Goal: Transaction & Acquisition: Subscribe to service/newsletter

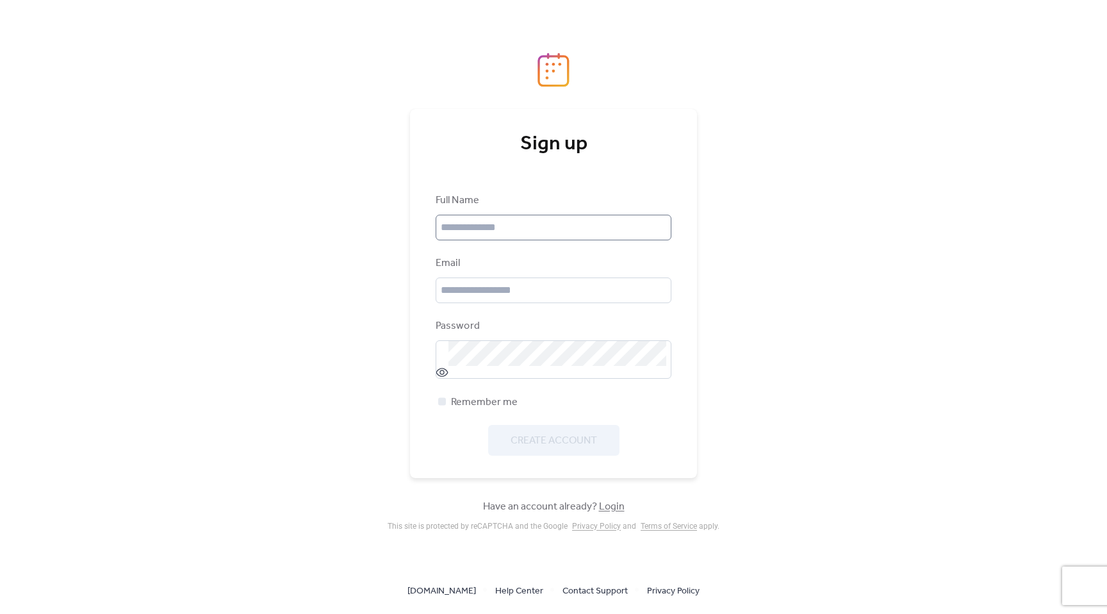
click at [672, 228] on div at bounding box center [672, 228] width 0 height 0
click at [662, 227] on input "text" at bounding box center [554, 228] width 236 height 26
click at [672, 228] on div at bounding box center [672, 228] width 0 height 0
click at [662, 227] on input "text" at bounding box center [554, 228] width 236 height 26
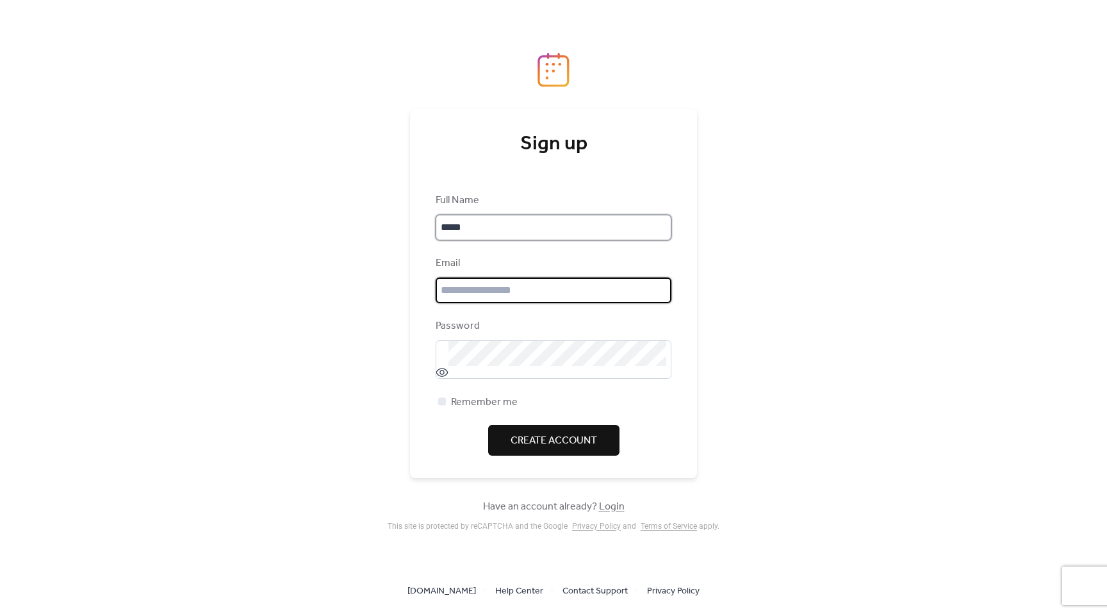
click at [586, 232] on input "*****" at bounding box center [554, 228] width 236 height 26
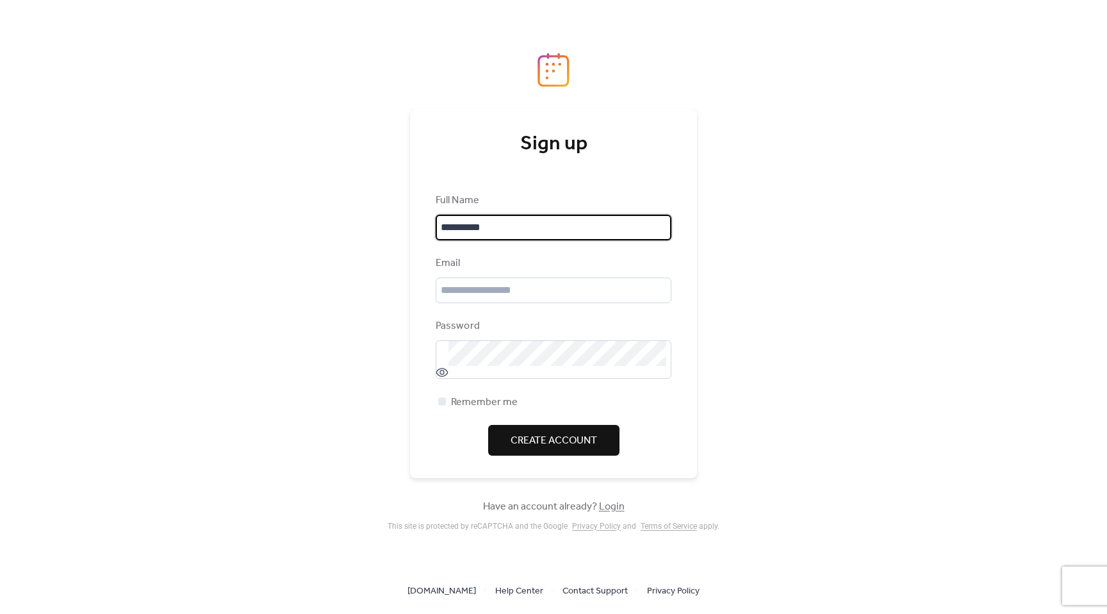
type input "**********"
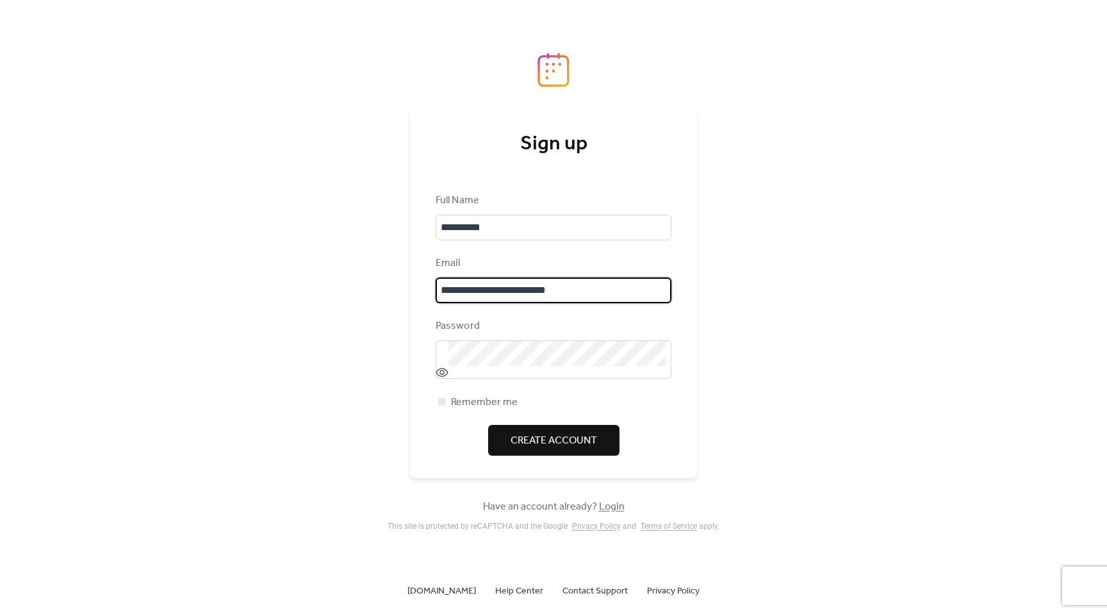
type input "**********"
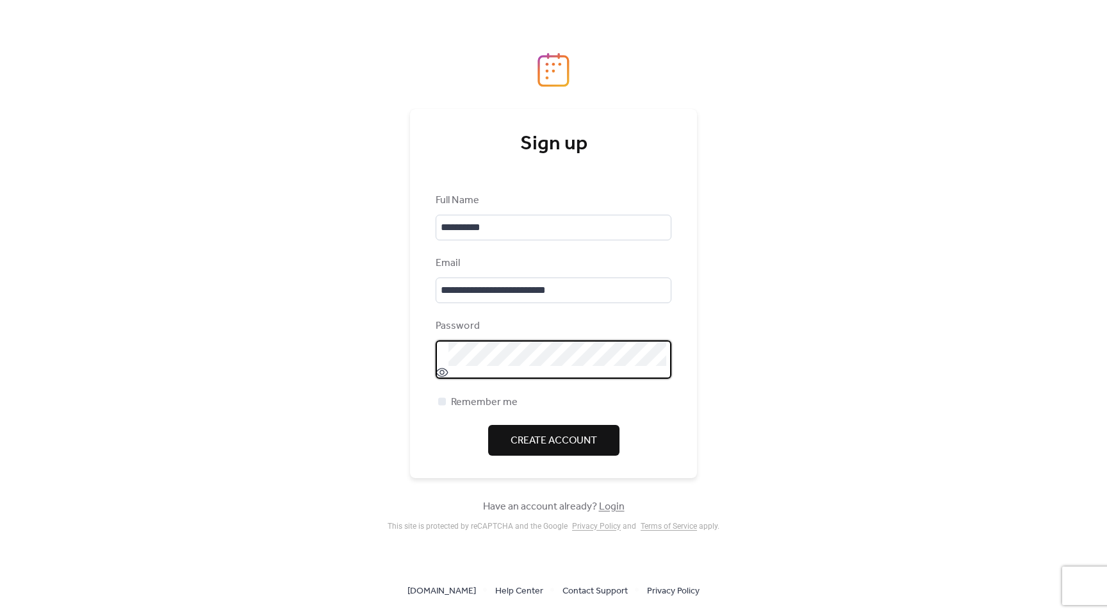
click at [549, 436] on span "Create Account" at bounding box center [554, 440] width 87 height 15
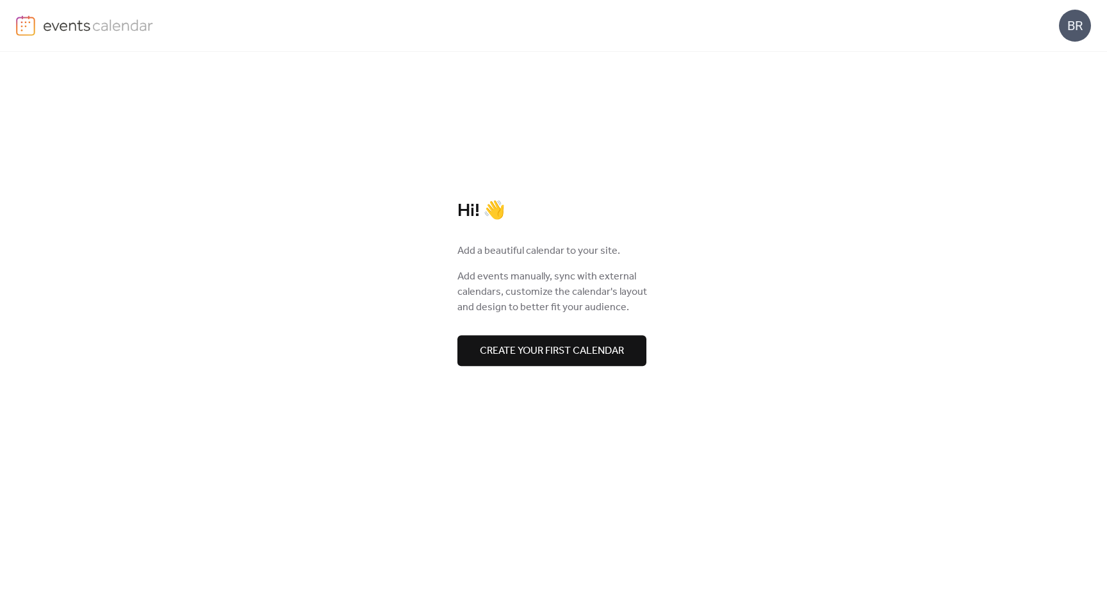
click at [556, 352] on span "Create your first calendar" at bounding box center [552, 351] width 144 height 15
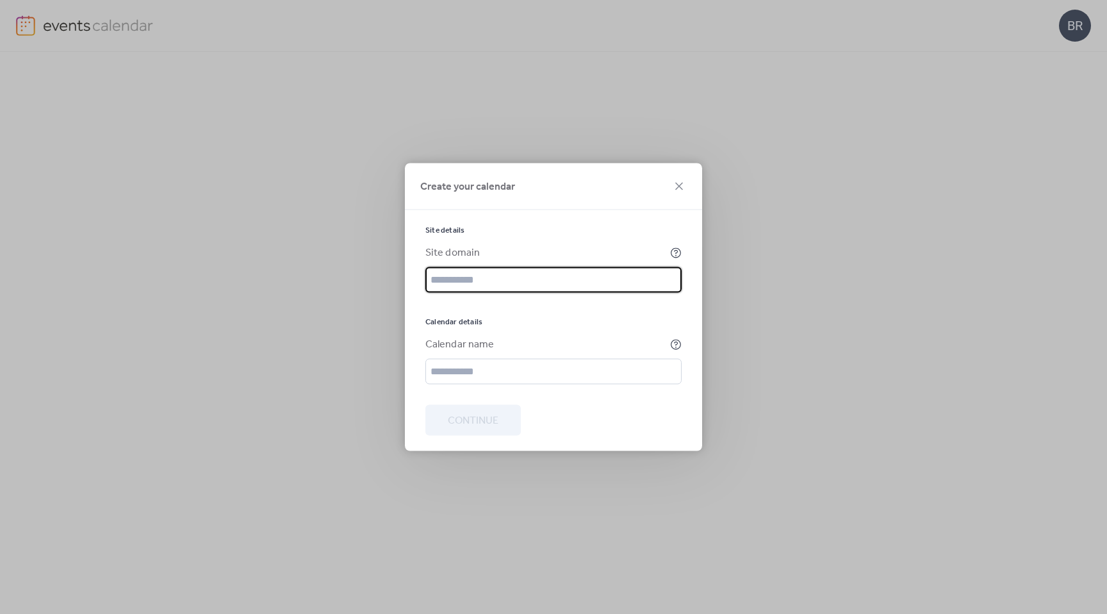
click at [459, 273] on input "text" at bounding box center [554, 280] width 256 height 26
paste input "**********"
click at [452, 279] on input "**********" at bounding box center [554, 280] width 256 height 26
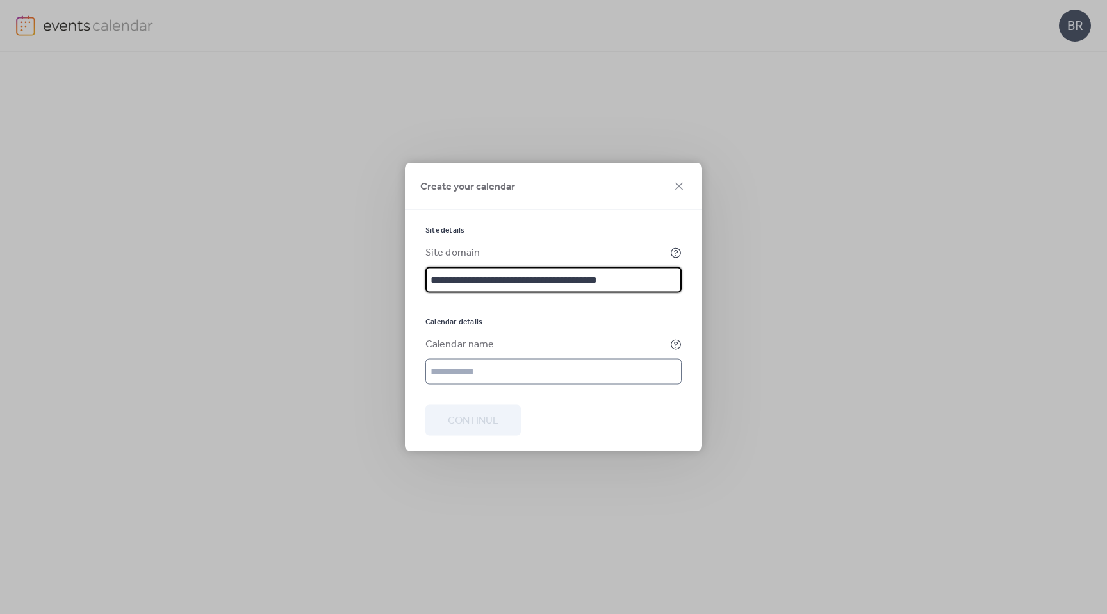
type input "**********"
click at [627, 378] on input "text" at bounding box center [554, 372] width 256 height 26
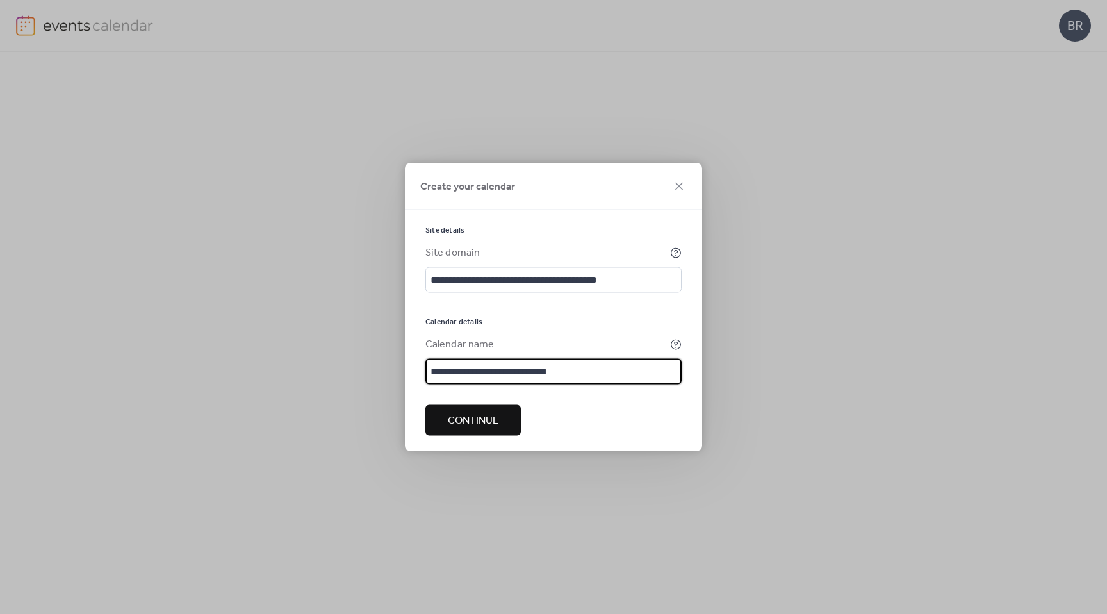
type input "**********"
click at [511, 415] on button "Continue" at bounding box center [473, 420] width 95 height 31
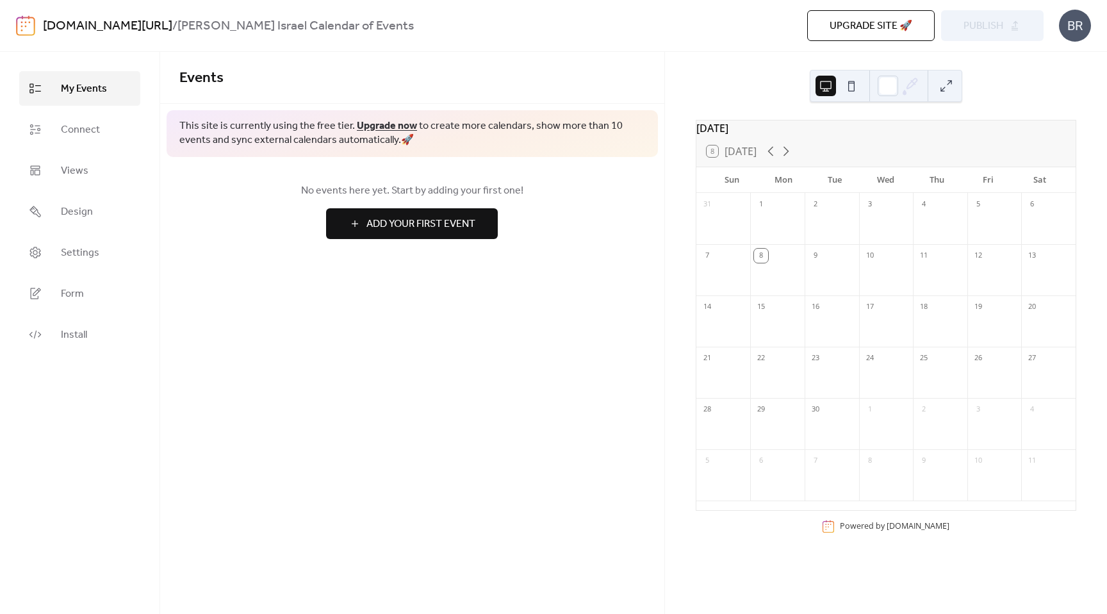
click at [881, 19] on span "Upgrade site 🚀" at bounding box center [871, 26] width 83 height 15
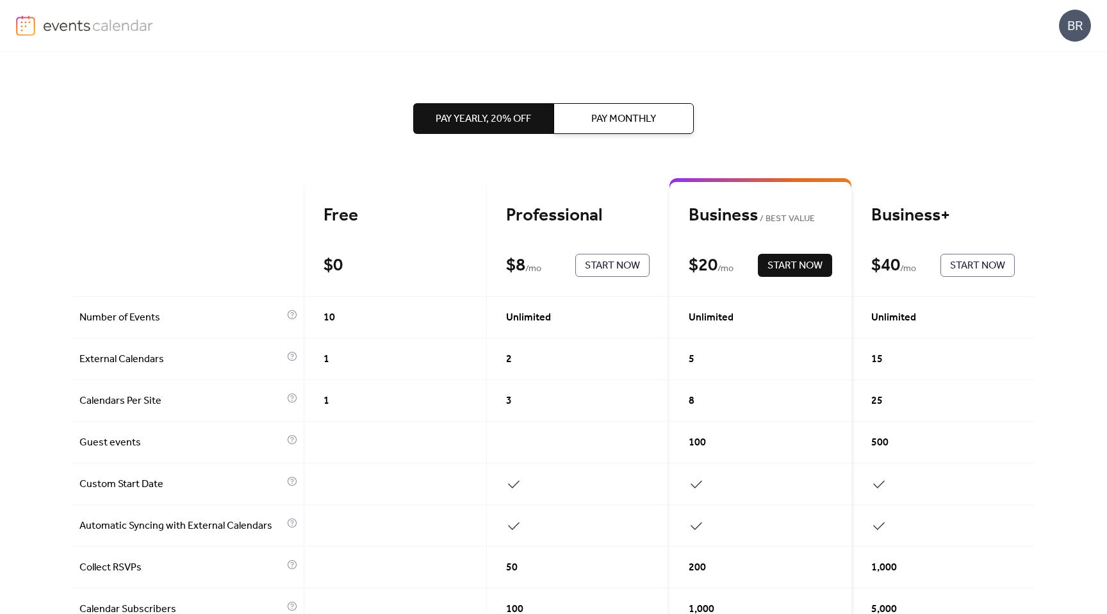
click at [540, 233] on div "Professional $ 8 / mo Start Now" at bounding box center [578, 241] width 183 height 112
click at [597, 120] on span "Pay Monthly" at bounding box center [624, 119] width 65 height 15
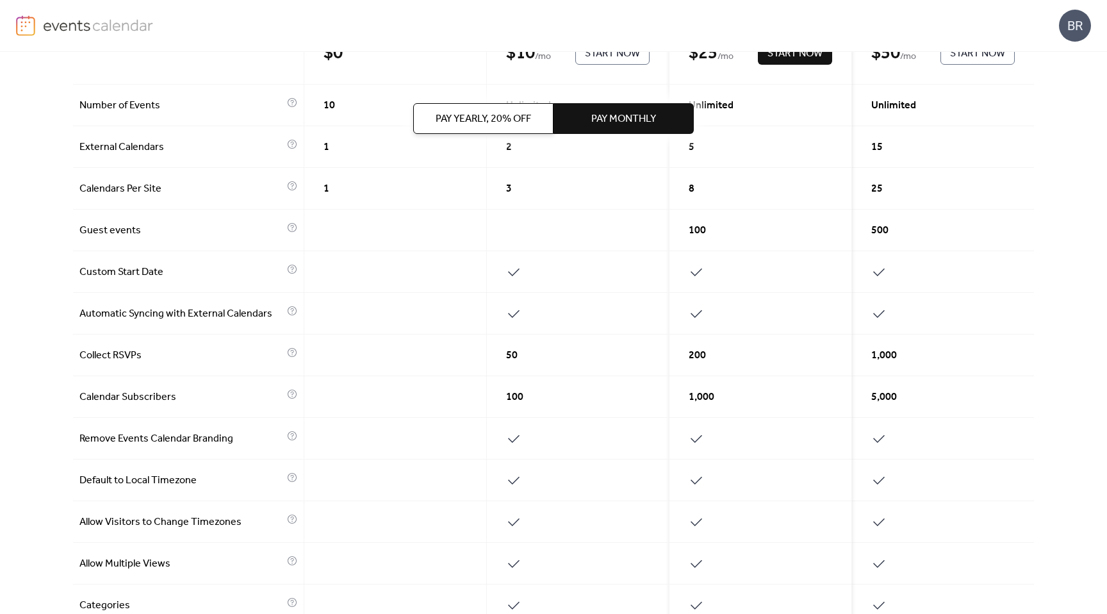
scroll to position [482, 0]
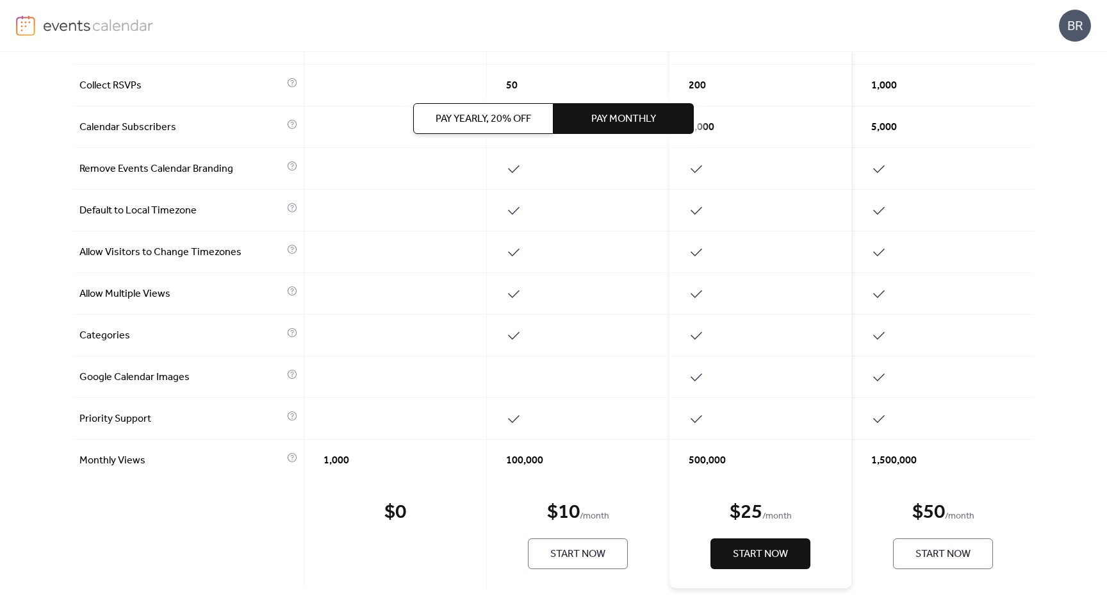
click at [554, 555] on span "Start Now" at bounding box center [578, 554] width 55 height 15
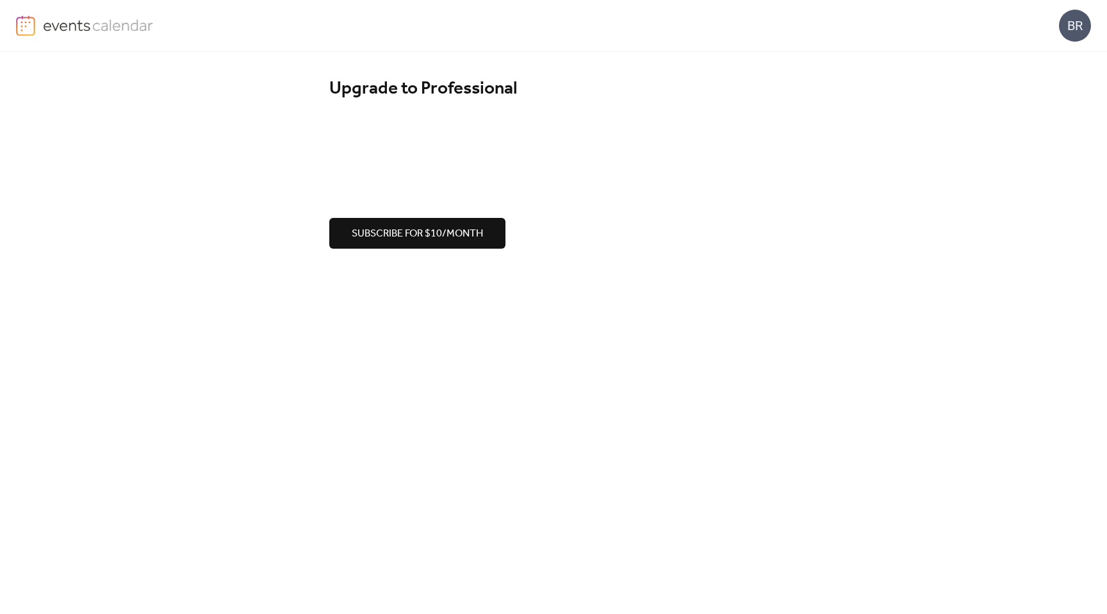
click at [454, 240] on span "Subscribe for $10/month" at bounding box center [417, 233] width 131 height 15
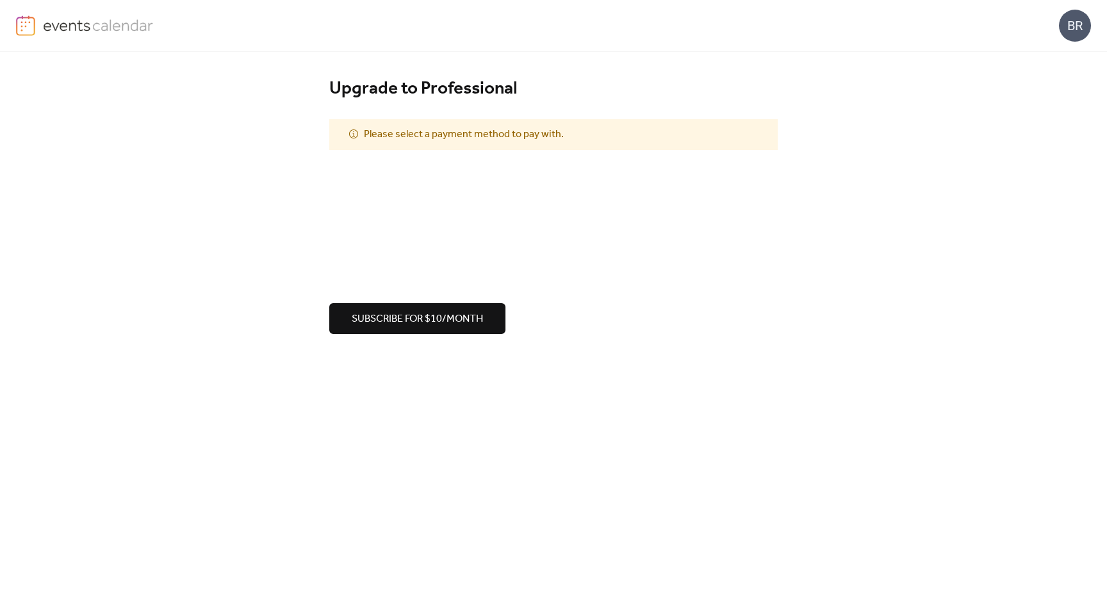
click at [440, 320] on span "Subscribe for $10/month" at bounding box center [417, 318] width 131 height 15
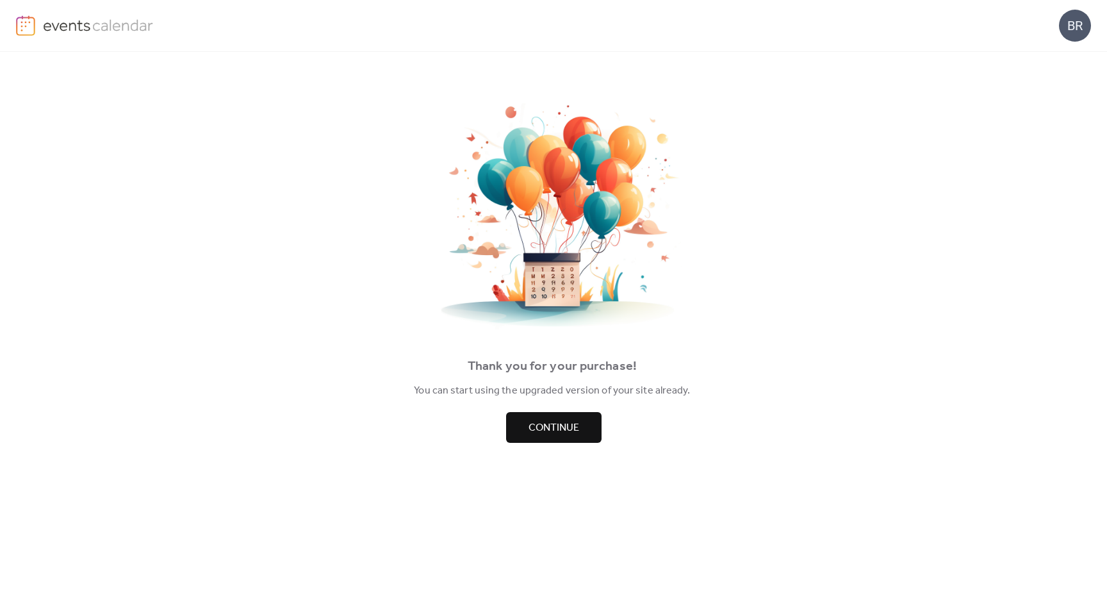
click at [558, 432] on span "Continue" at bounding box center [554, 427] width 51 height 15
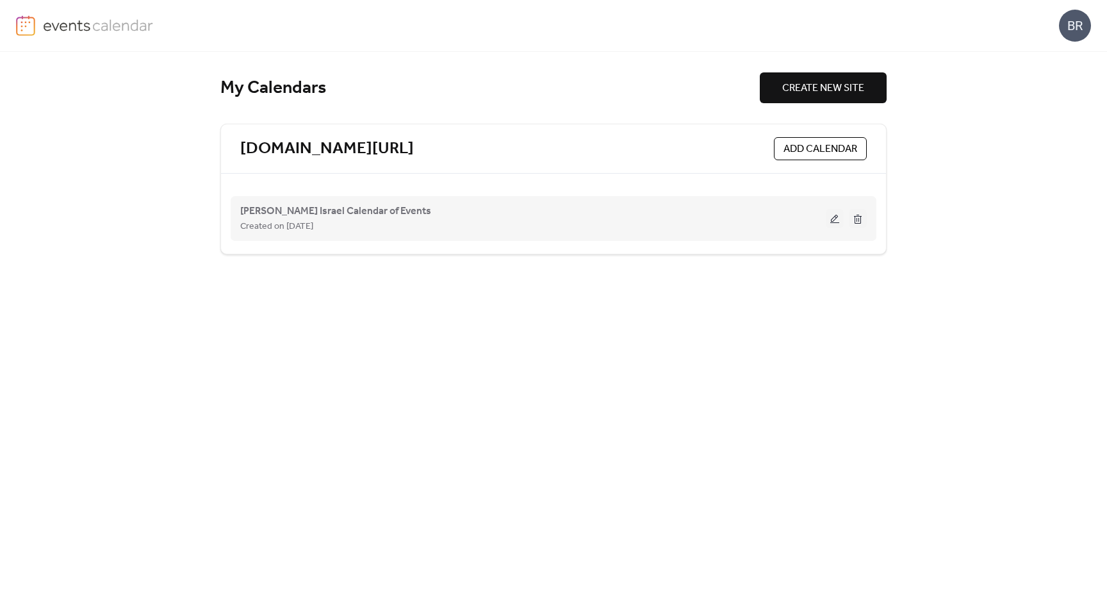
click at [834, 219] on button at bounding box center [835, 218] width 18 height 19
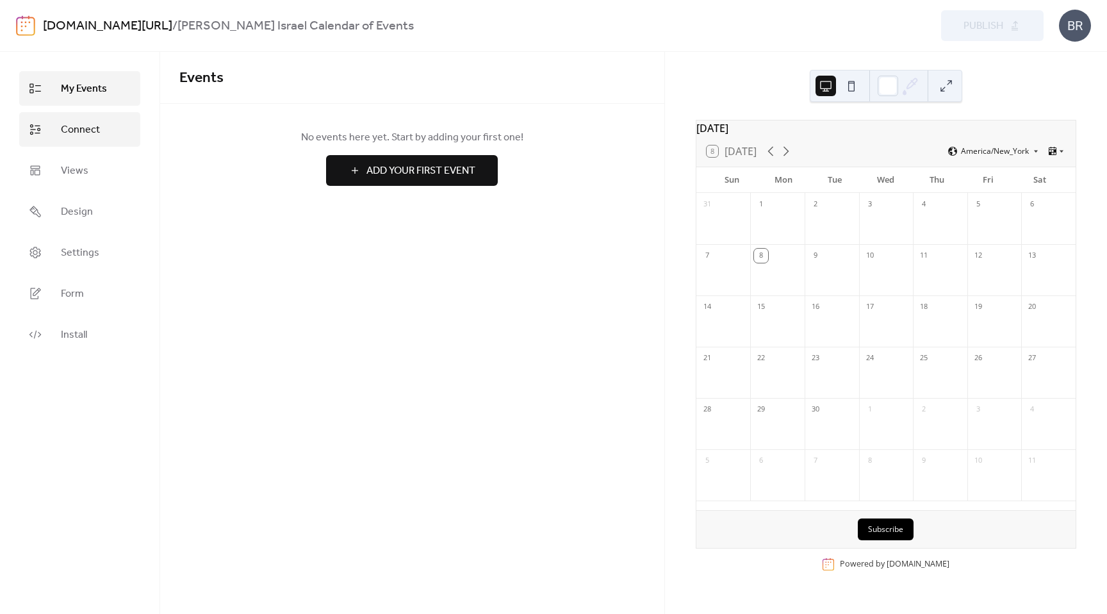
click at [83, 128] on span "Connect" at bounding box center [80, 129] width 39 height 15
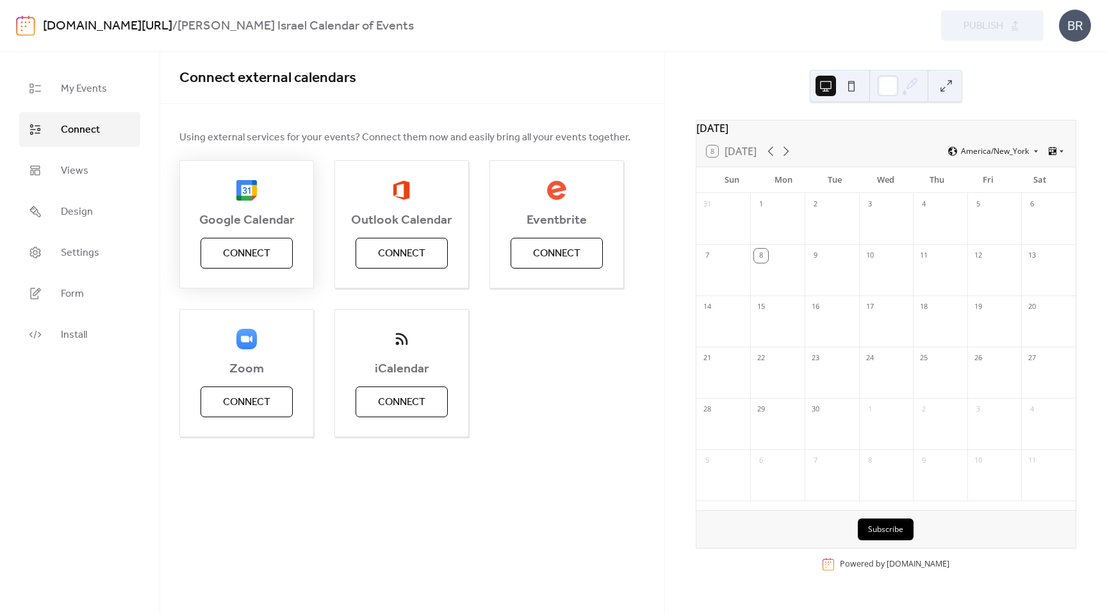
click at [247, 253] on span "Connect" at bounding box center [246, 253] width 47 height 15
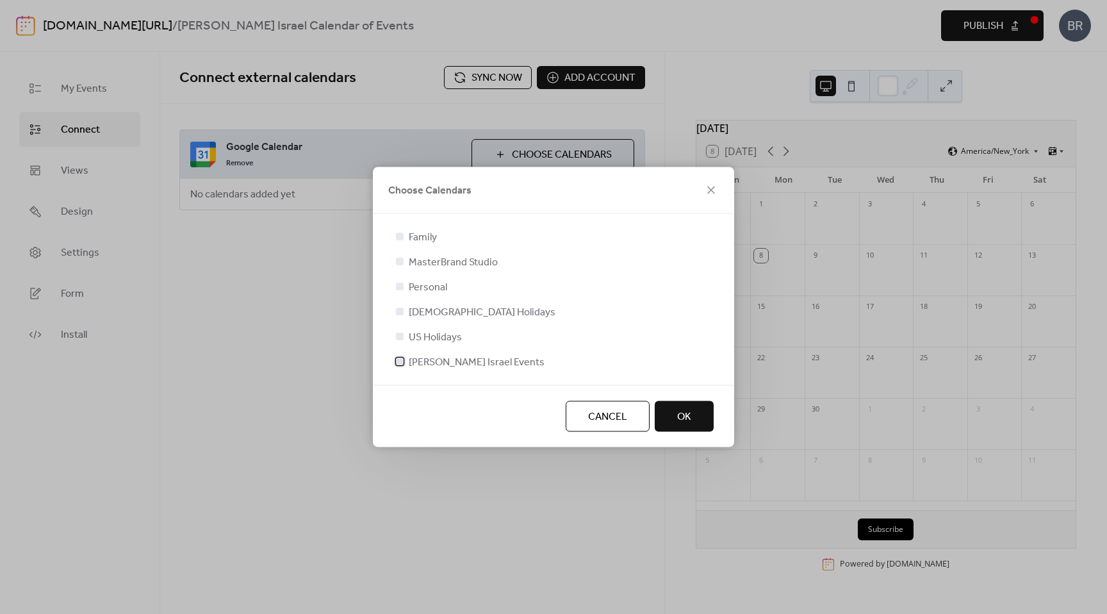
click at [401, 362] on div at bounding box center [400, 362] width 8 height 8
click at [672, 424] on button "OK" at bounding box center [684, 416] width 59 height 31
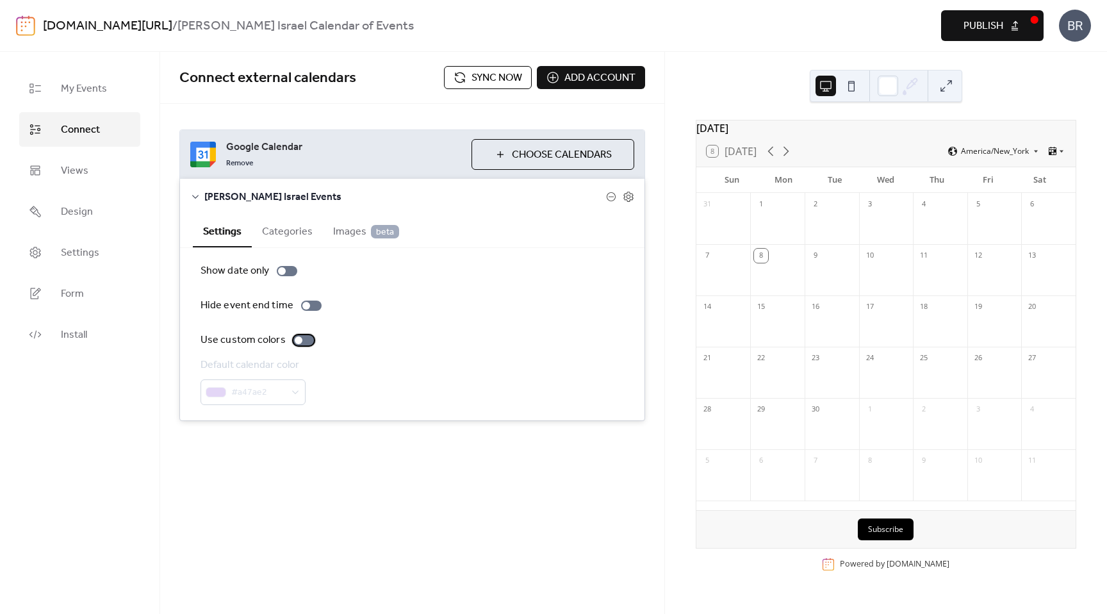
click at [301, 343] on div at bounding box center [304, 340] width 21 height 10
click at [240, 395] on span "#a47ae2" at bounding box center [258, 392] width 54 height 15
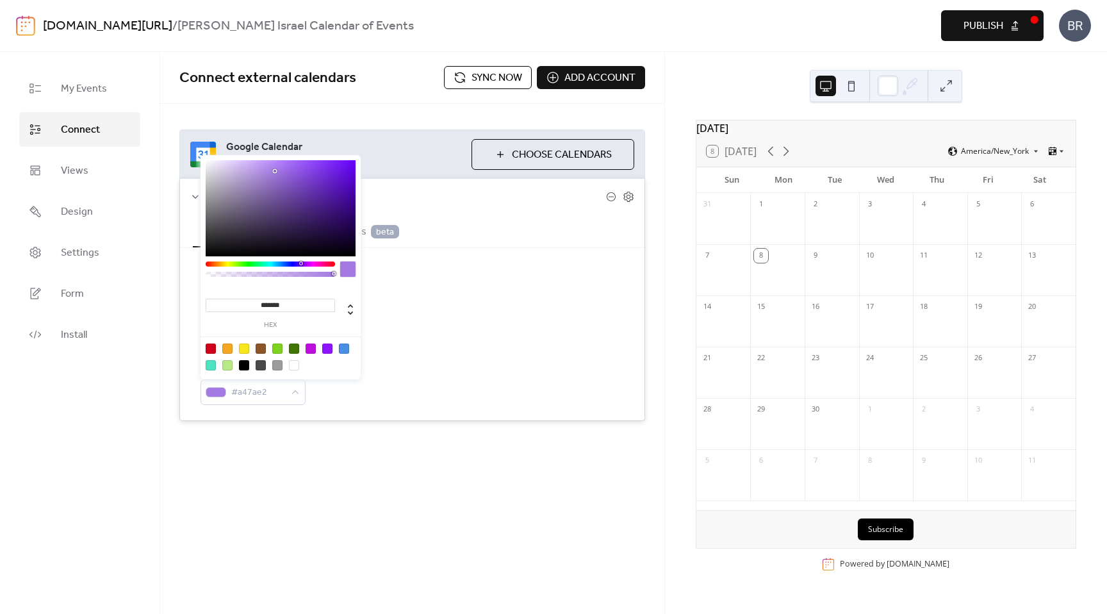
click at [261, 299] on input "*******" at bounding box center [270, 305] width 129 height 13
paste input "******"
click at [283, 301] on input "**********" at bounding box center [270, 305] width 129 height 13
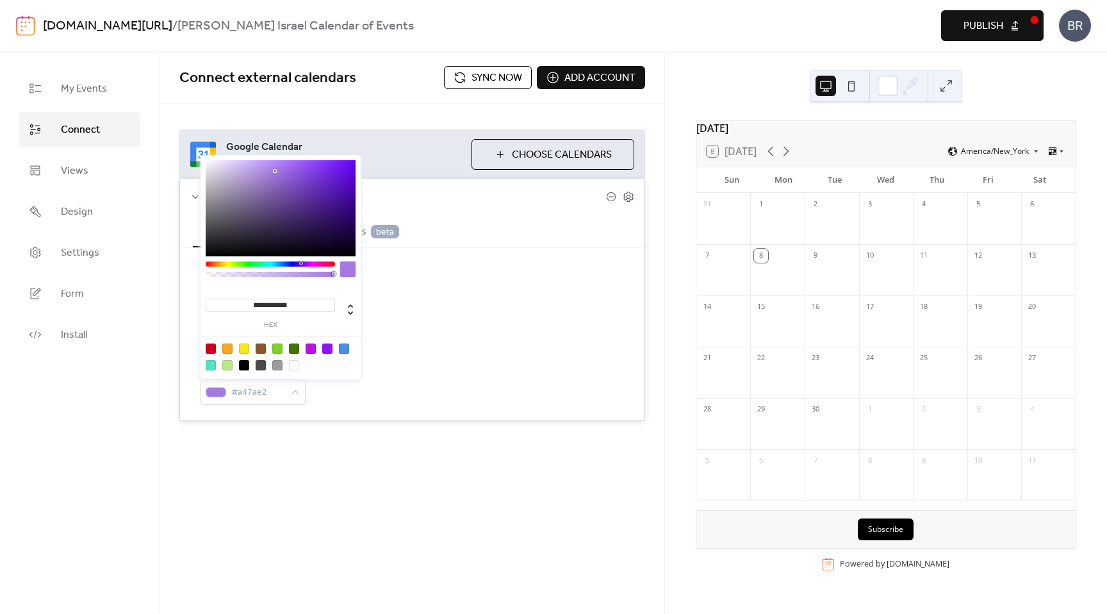
click at [283, 301] on input "**********" at bounding box center [270, 305] width 129 height 13
paste input
type input "*******"
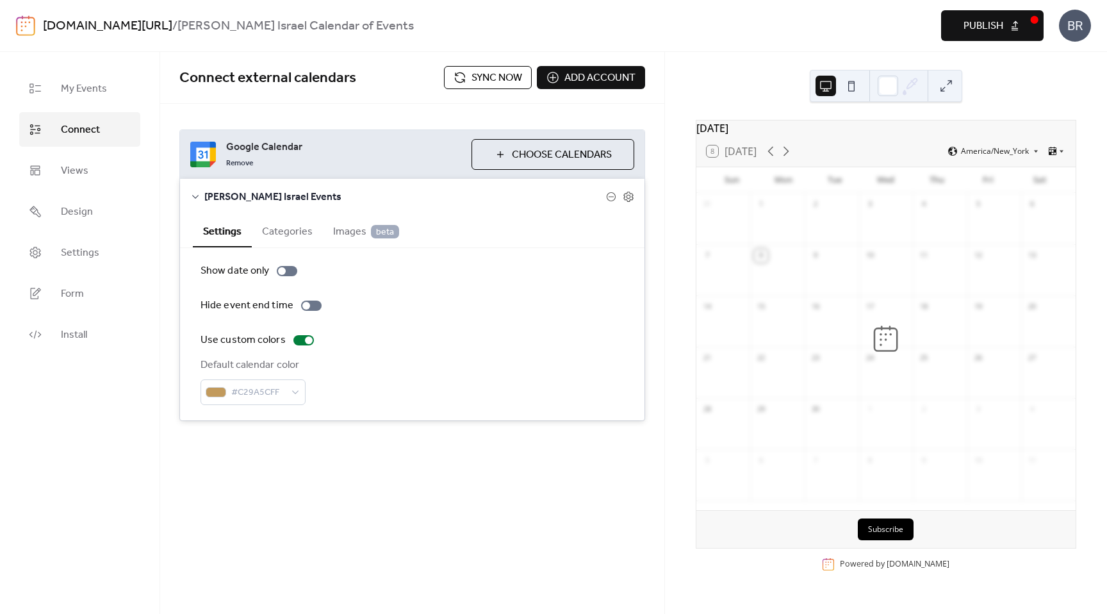
click at [417, 398] on div "Default calendar color #C29A5CFF" at bounding box center [413, 381] width 424 height 47
click at [290, 229] on button "Categories" at bounding box center [287, 230] width 71 height 31
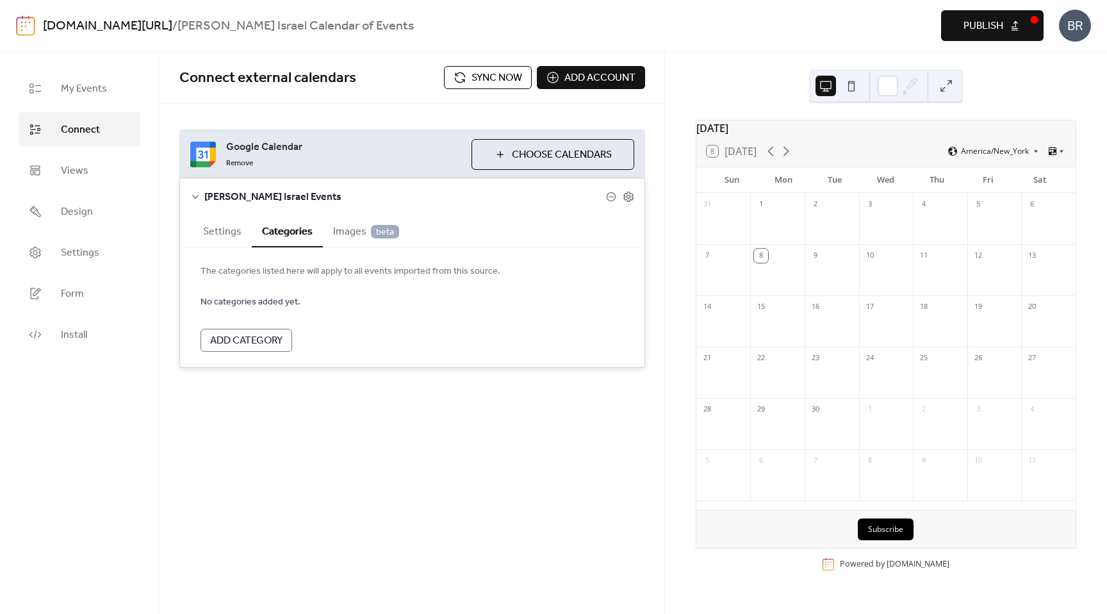
click at [342, 238] on span "Images beta" at bounding box center [366, 231] width 66 height 15
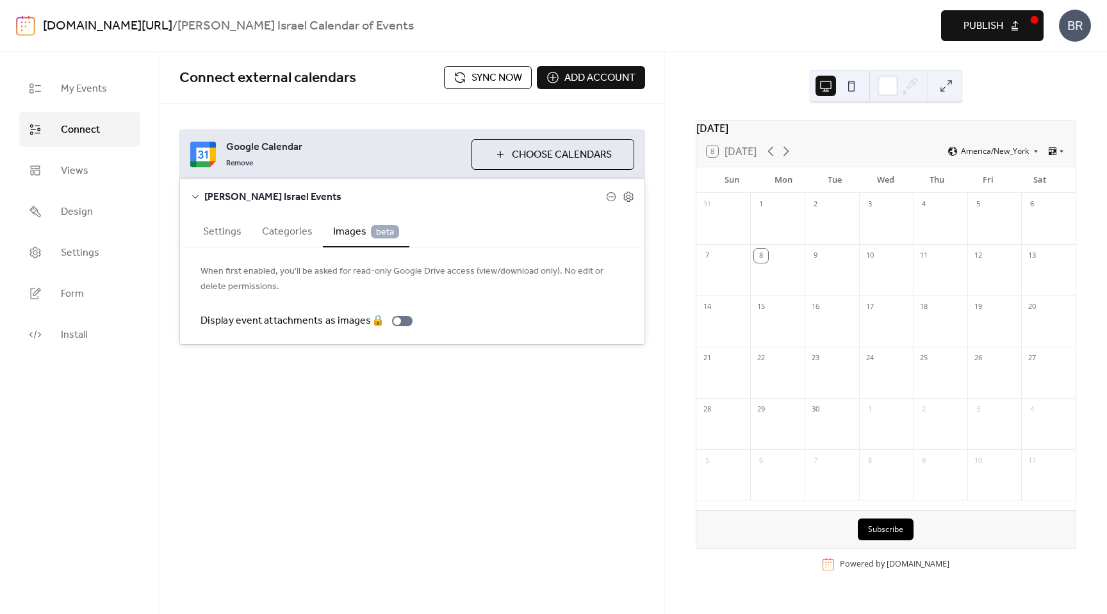
click at [283, 232] on button "Categories" at bounding box center [287, 230] width 71 height 31
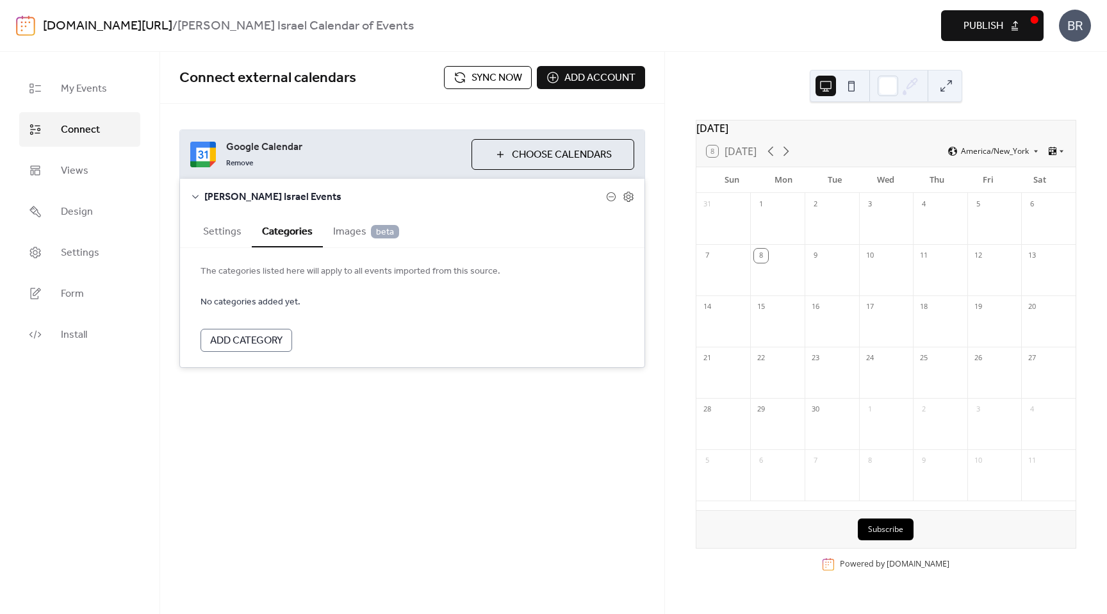
click at [245, 339] on span "Add Category" at bounding box center [246, 340] width 72 height 15
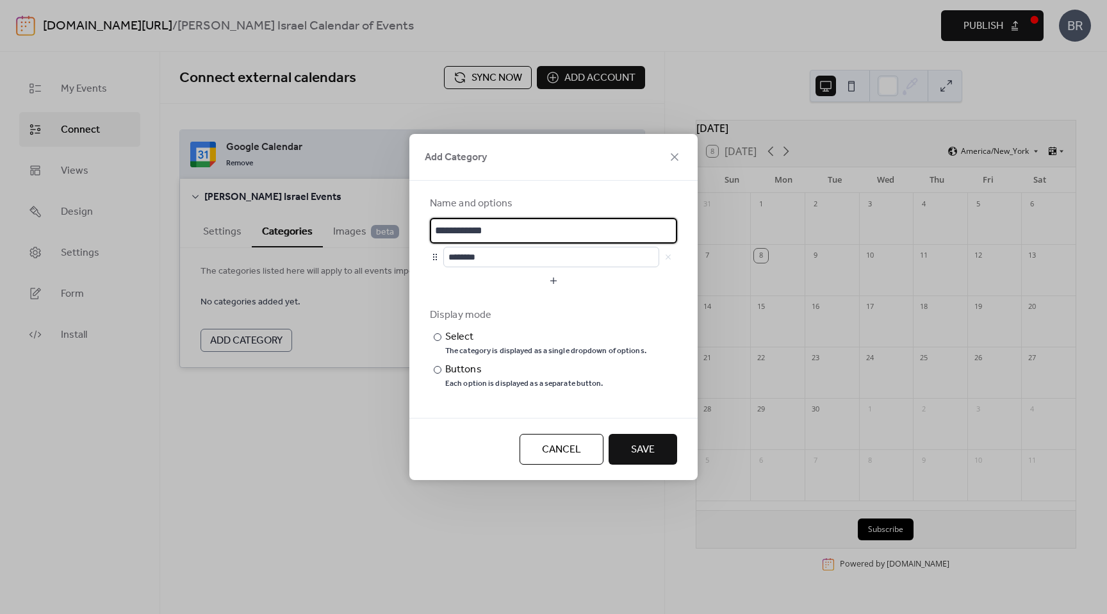
click at [470, 228] on input "**********" at bounding box center [553, 231] width 247 height 26
type input "**********"
click at [645, 445] on span "Save" at bounding box center [643, 449] width 24 height 15
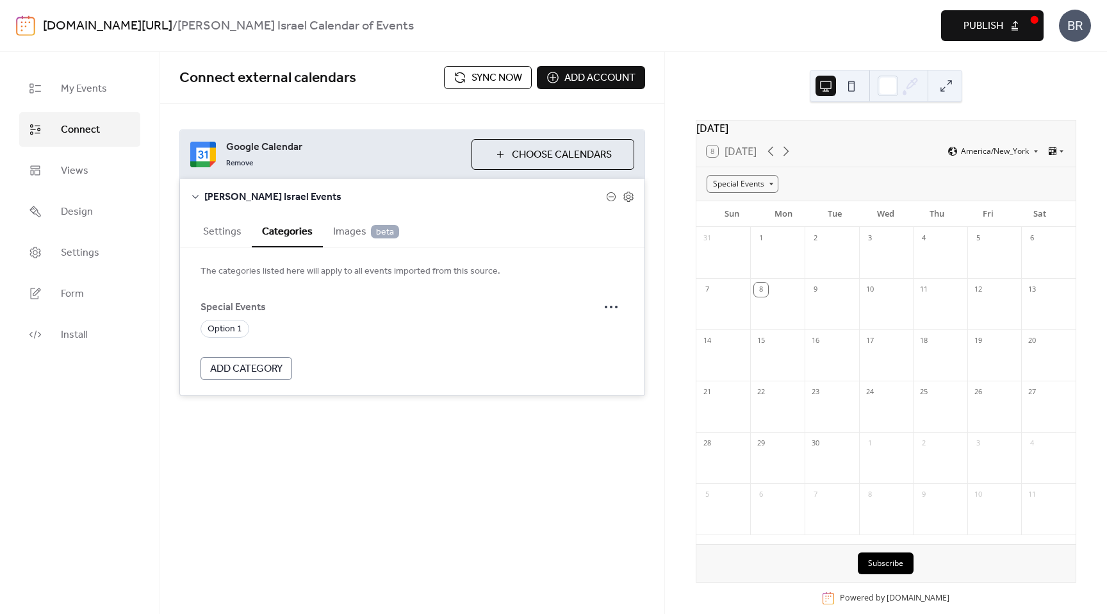
click at [206, 195] on span "Beth Israel Events" at bounding box center [405, 197] width 402 height 15
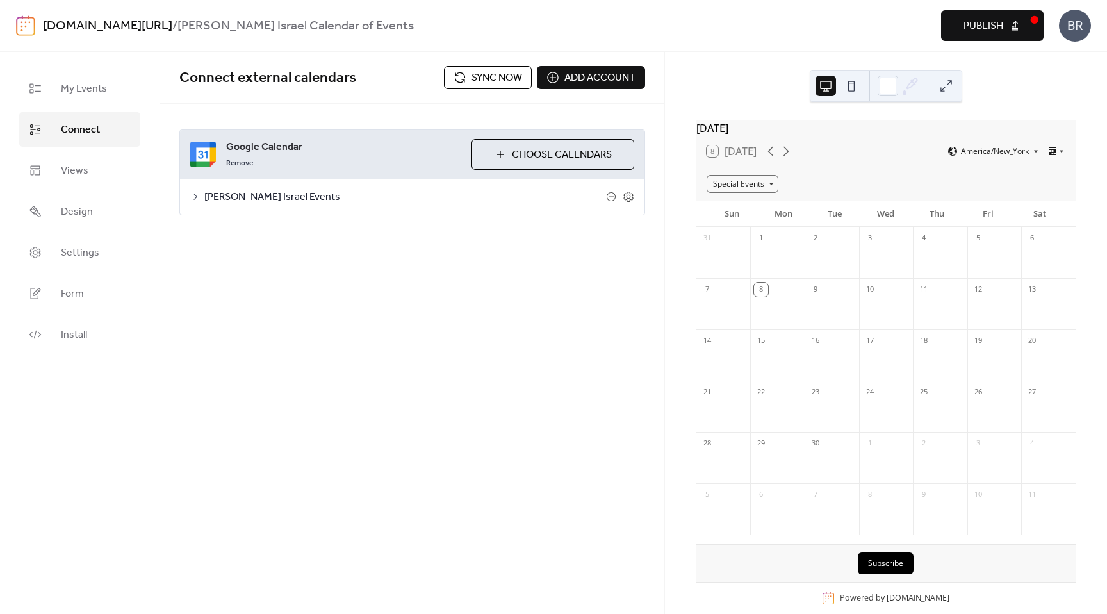
click at [517, 160] on span "Choose Calendars" at bounding box center [562, 154] width 100 height 15
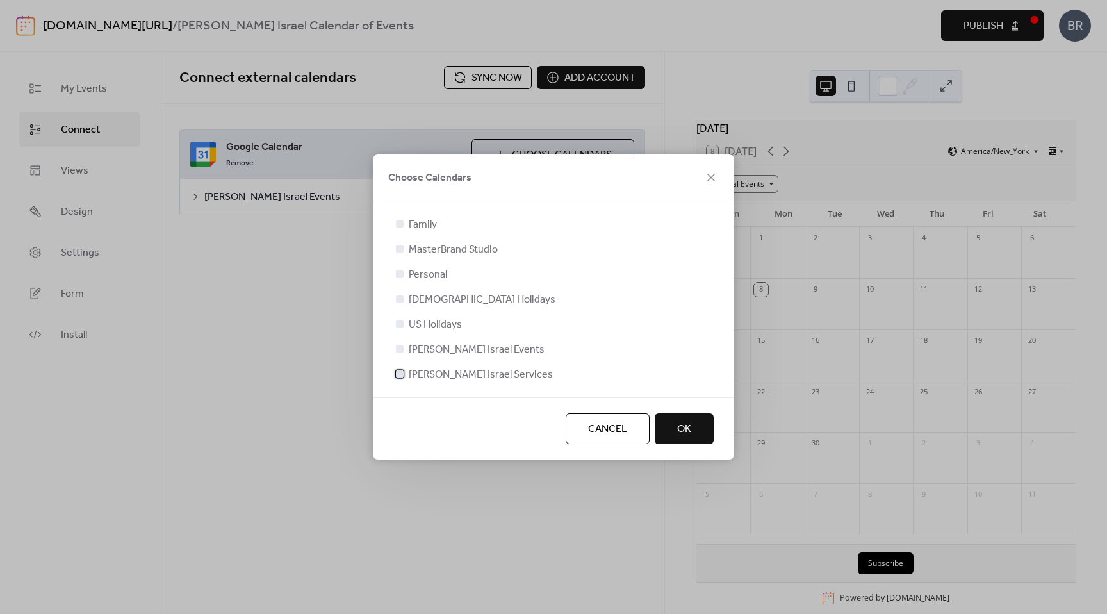
click at [398, 374] on div at bounding box center [400, 374] width 8 height 8
click at [667, 427] on button "OK" at bounding box center [684, 428] width 59 height 31
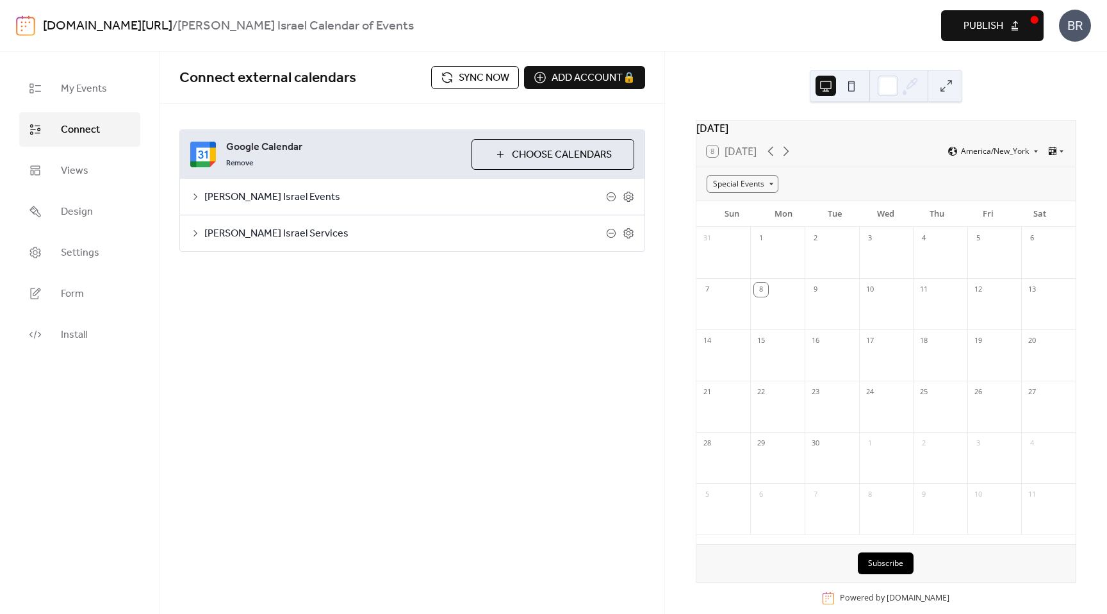
click at [192, 233] on icon at bounding box center [195, 233] width 10 height 10
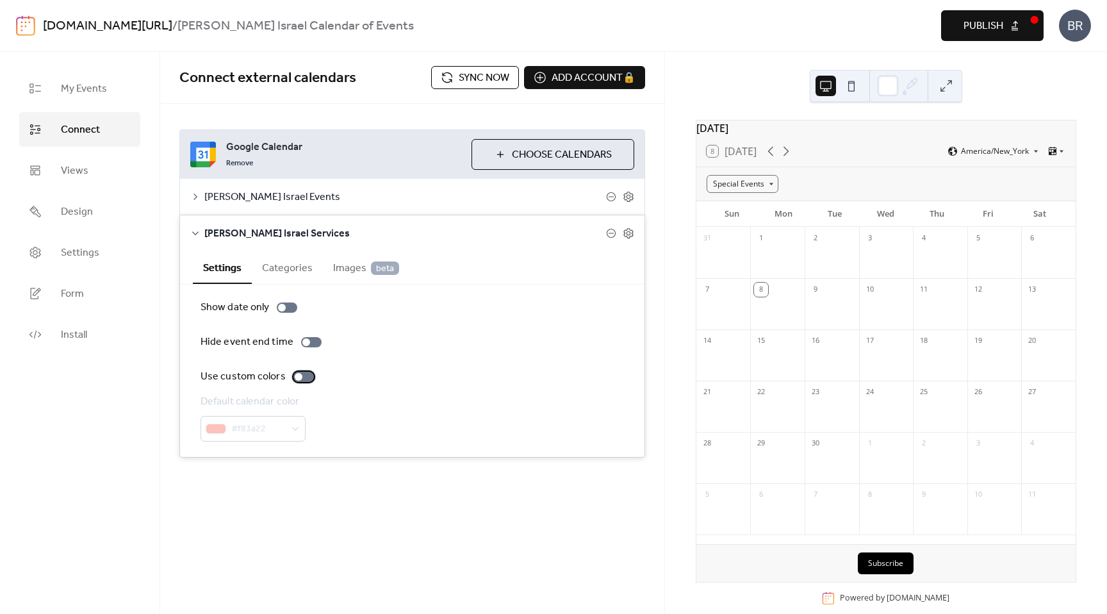
click at [297, 379] on div at bounding box center [299, 377] width 8 height 8
drag, startPoint x: 255, startPoint y: 430, endPoint x: 252, endPoint y: 440, distance: 10.1
click at [255, 430] on span "#f83a22" at bounding box center [258, 429] width 54 height 15
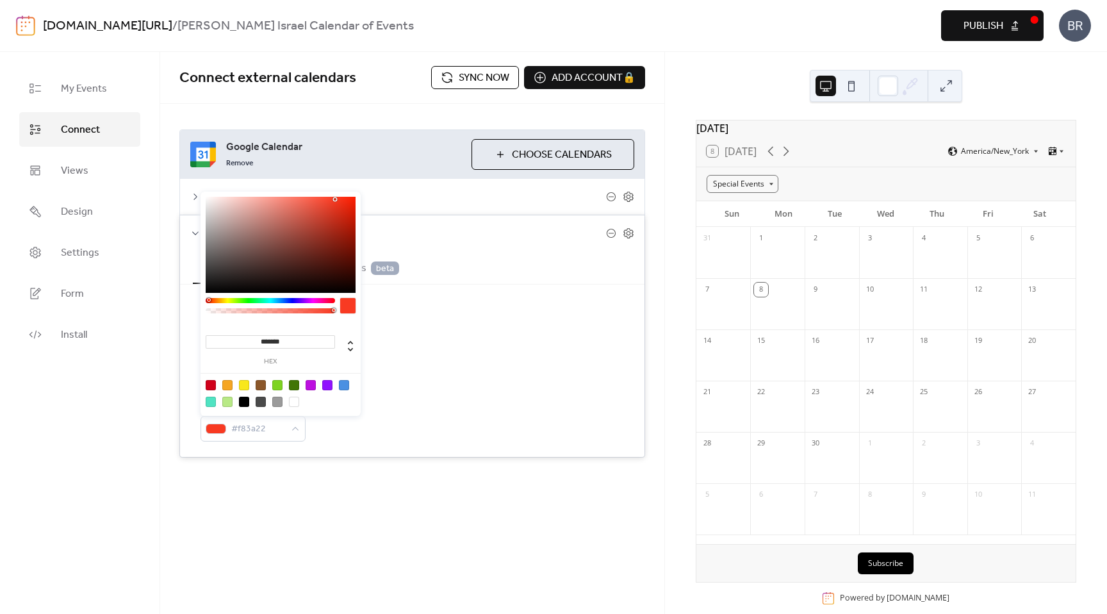
click at [276, 338] on input "*******" at bounding box center [270, 341] width 129 height 13
paste input
type input "*******"
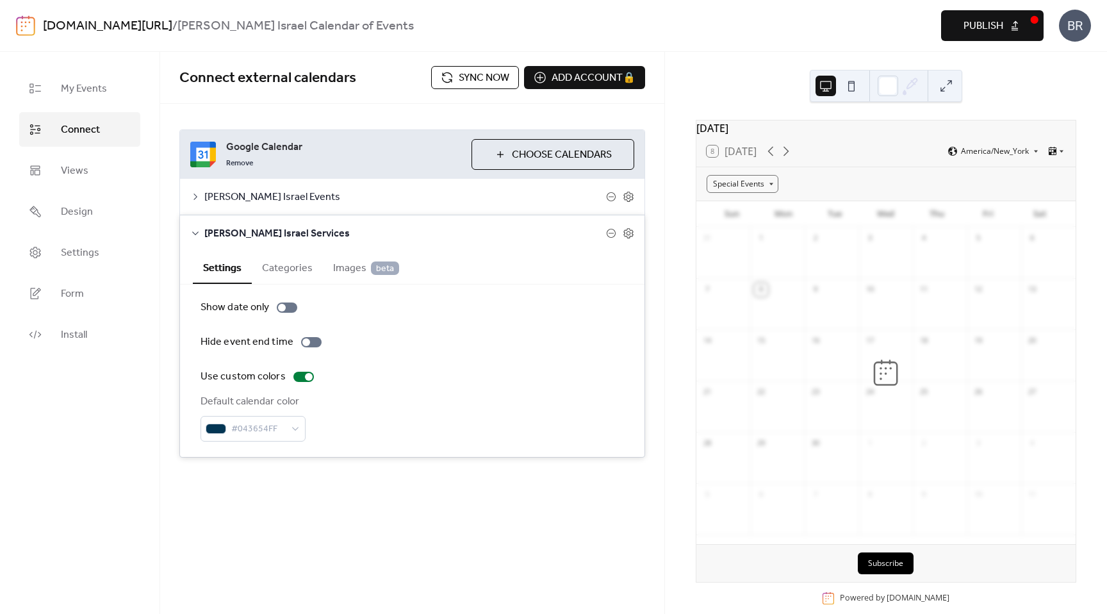
click at [362, 438] on div "Default calendar color #043654FF" at bounding box center [413, 417] width 424 height 47
click at [278, 262] on button "Categories" at bounding box center [287, 266] width 71 height 31
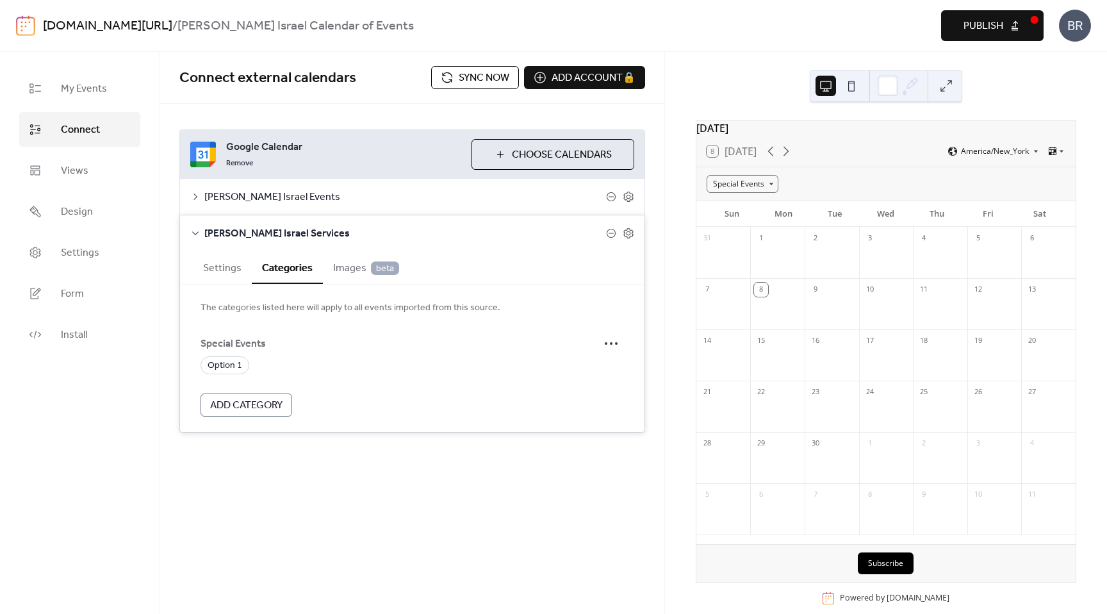
click at [235, 404] on span "Add Category" at bounding box center [246, 405] width 72 height 15
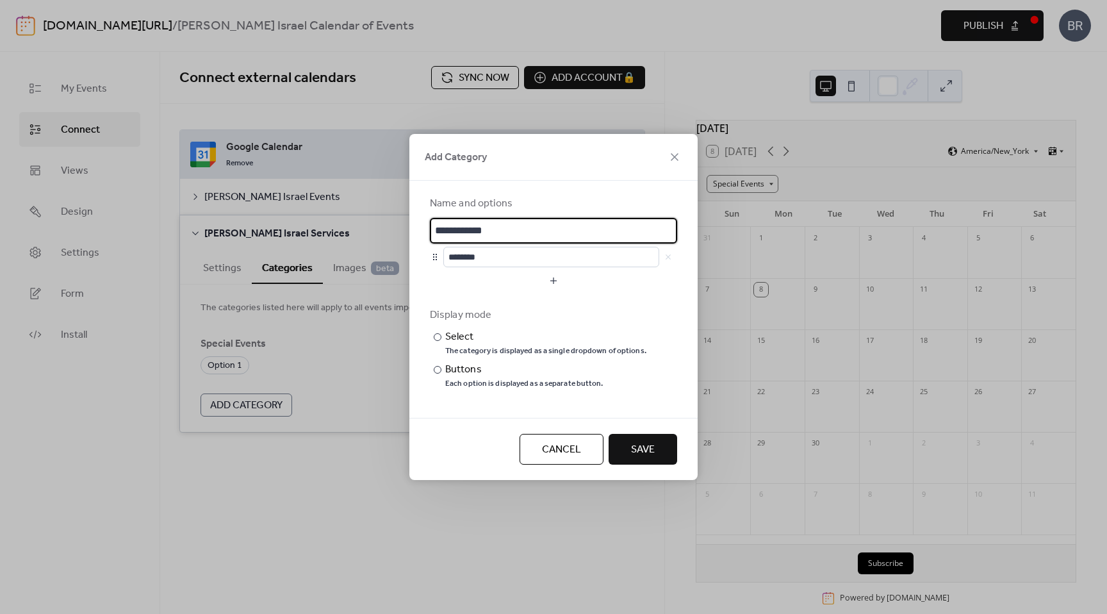
click at [497, 229] on input "**********" at bounding box center [553, 231] width 247 height 26
type input "*"
click at [490, 235] on input "********" at bounding box center [553, 231] width 247 height 26
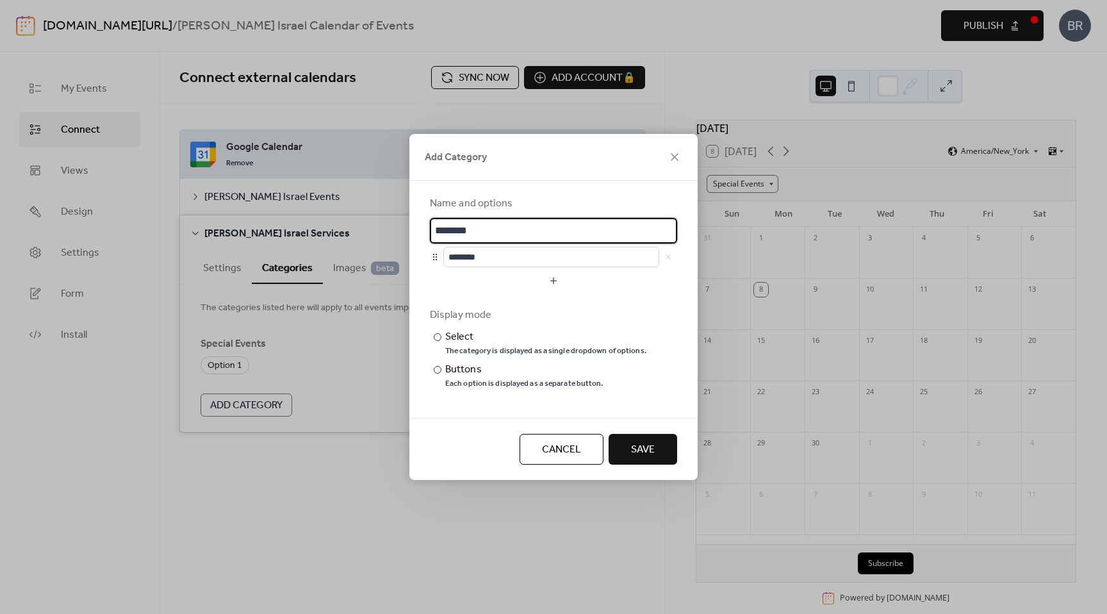
click at [490, 235] on input "********" at bounding box center [553, 231] width 247 height 26
type input "*"
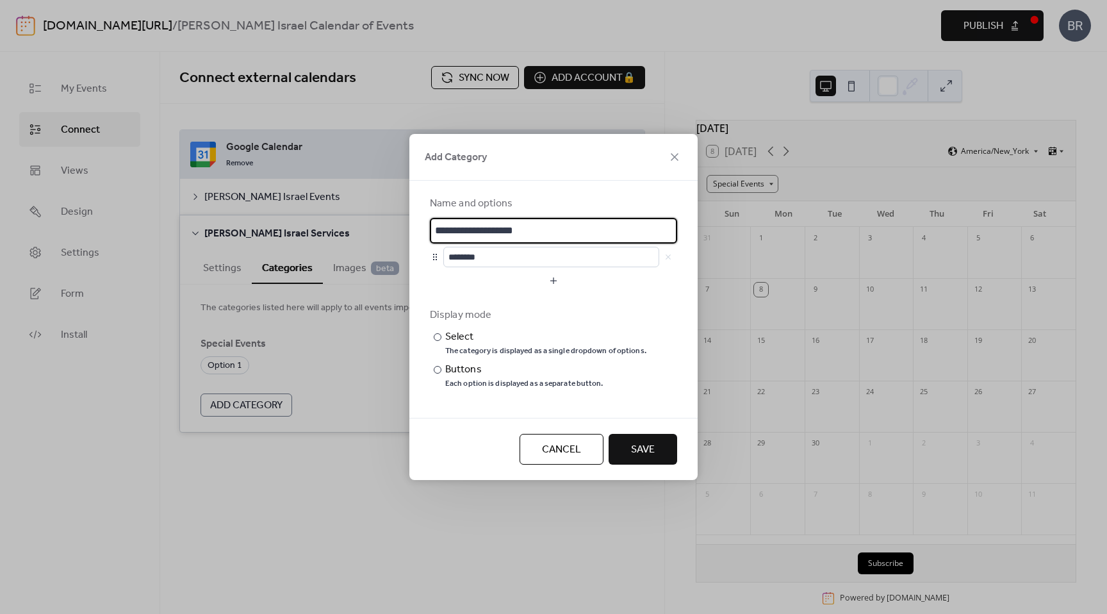
type input "**********"
click at [621, 438] on button "Save" at bounding box center [643, 449] width 69 height 31
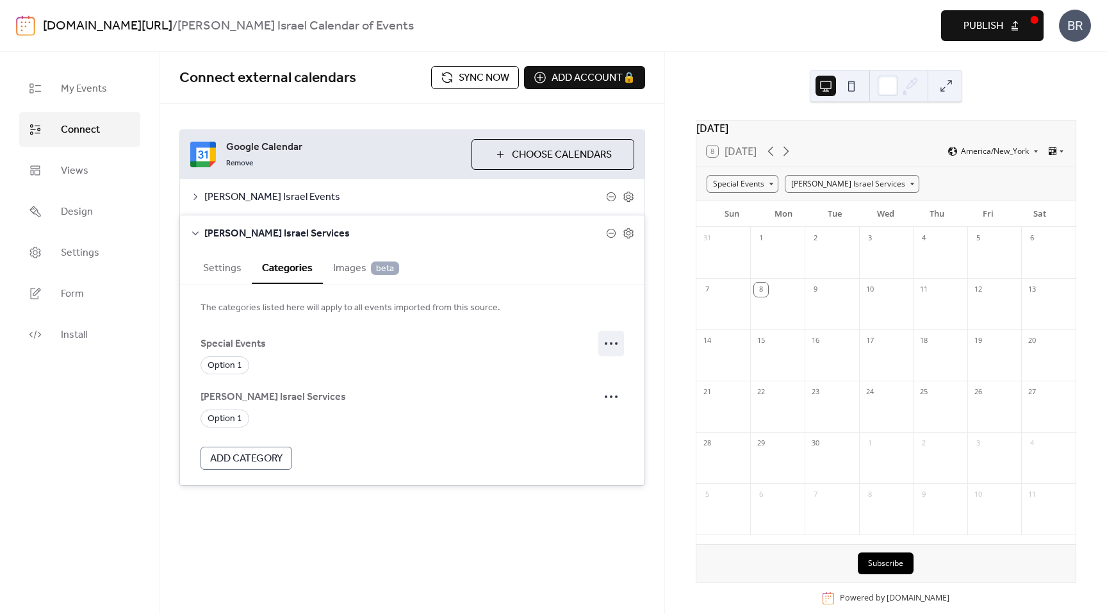
click at [608, 344] on icon at bounding box center [611, 343] width 21 height 21
click at [596, 362] on span "Edit" at bounding box center [595, 369] width 15 height 15
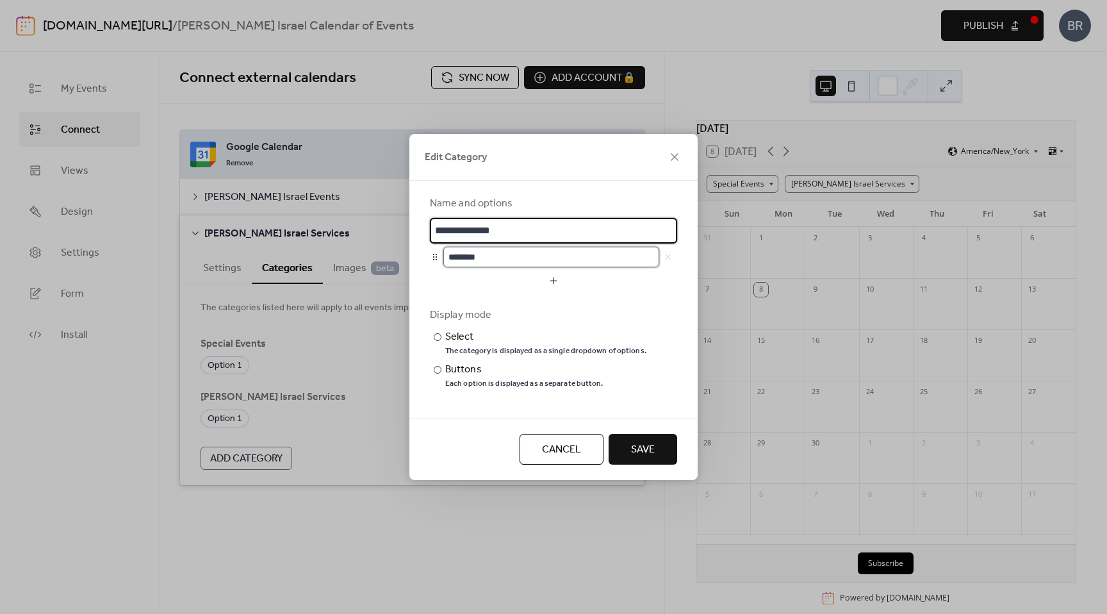
click at [480, 261] on input "********" at bounding box center [551, 257] width 216 height 21
type input "**********"
click at [636, 443] on span "Save" at bounding box center [643, 449] width 24 height 15
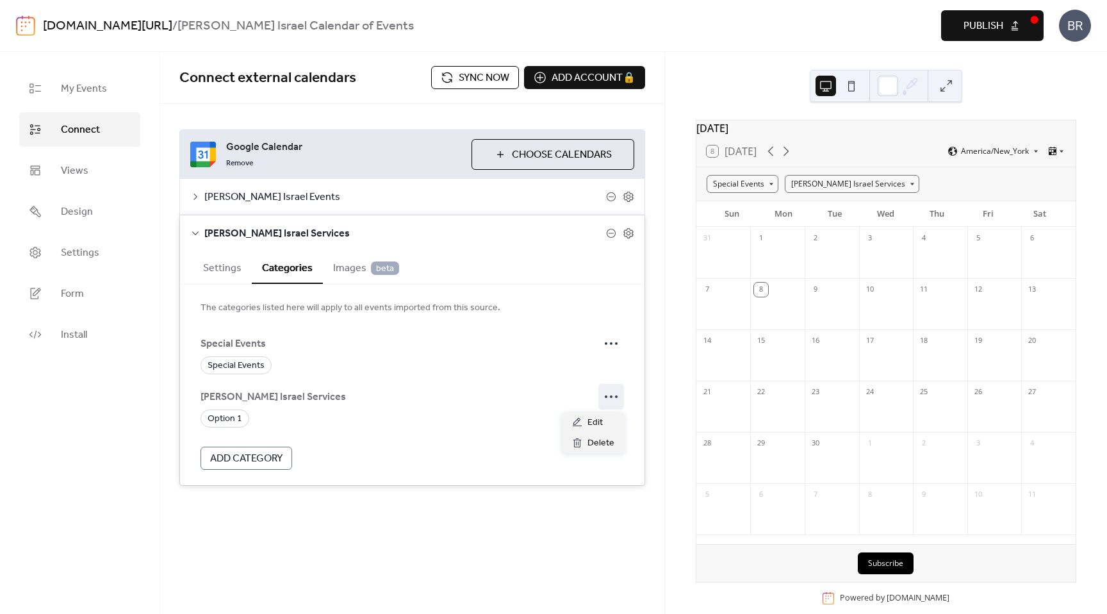
click at [617, 402] on icon at bounding box center [611, 396] width 21 height 21
click at [604, 424] on div "Edit" at bounding box center [593, 422] width 63 height 21
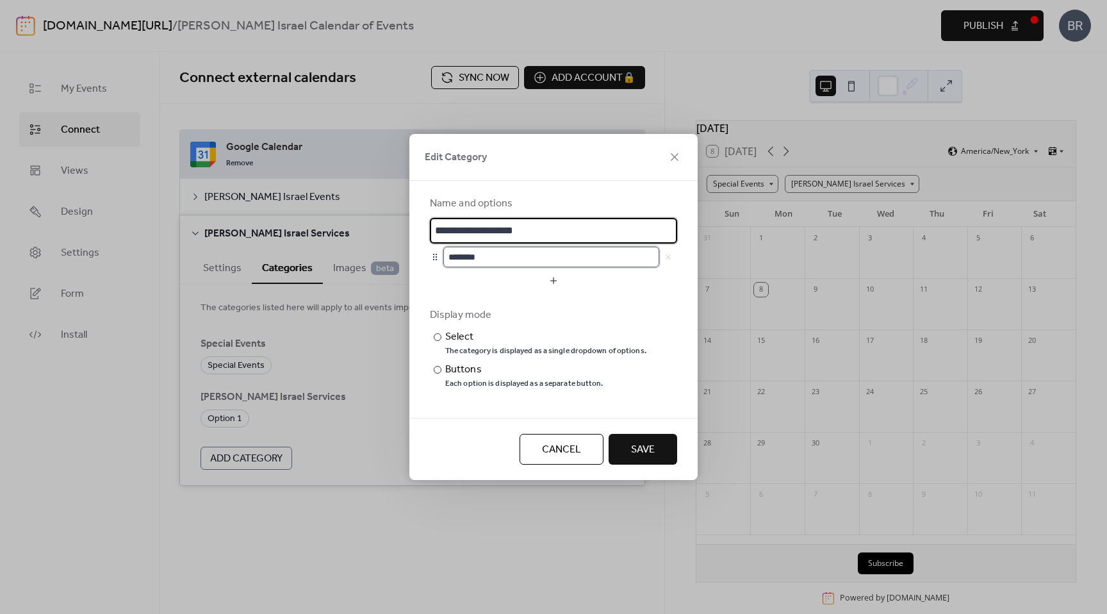
click at [488, 253] on input "********" at bounding box center [551, 257] width 216 height 21
type input "**********"
click at [641, 445] on span "Save" at bounding box center [643, 449] width 24 height 15
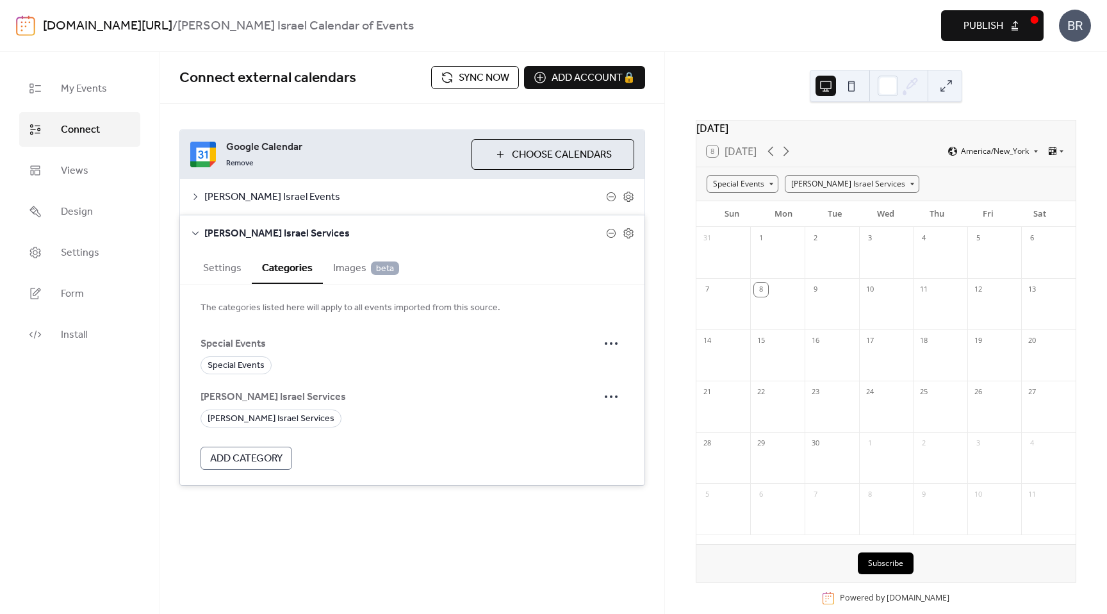
click at [251, 237] on span "Beth Israel Services" at bounding box center [405, 233] width 402 height 15
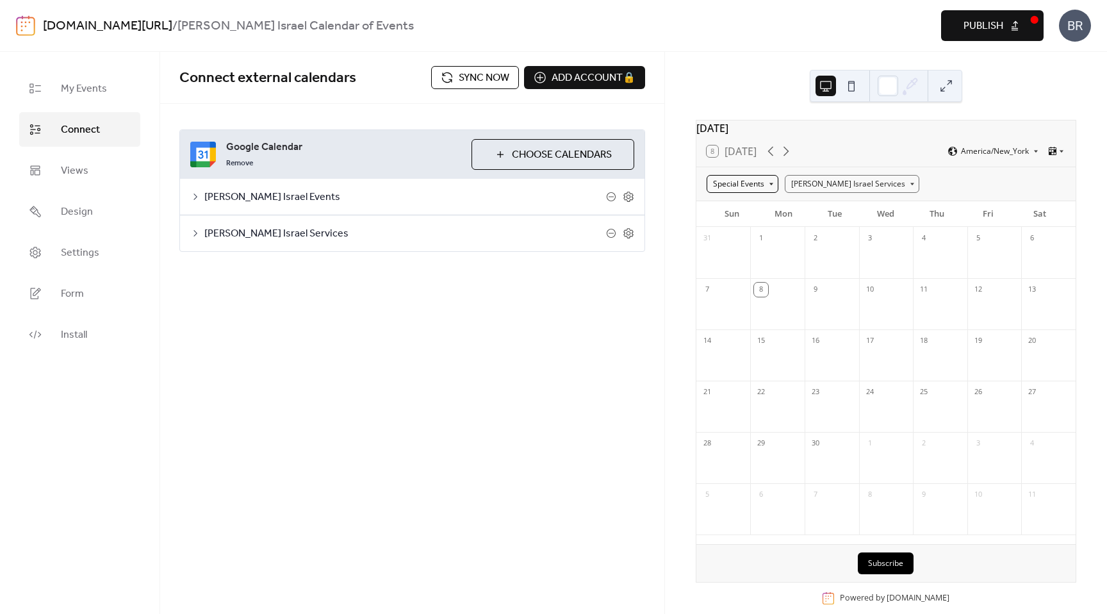
click at [758, 193] on div "Special Events" at bounding box center [743, 184] width 72 height 18
click at [810, 190] on div "Beth Israel Services" at bounding box center [852, 184] width 135 height 18
click at [818, 187] on div "Beth Israel Services" at bounding box center [852, 184] width 135 height 18
click at [813, 192] on div "Beth Israel Services" at bounding box center [852, 184] width 135 height 18
click at [816, 205] on div "Beth Israel Services" at bounding box center [851, 213] width 135 height 22
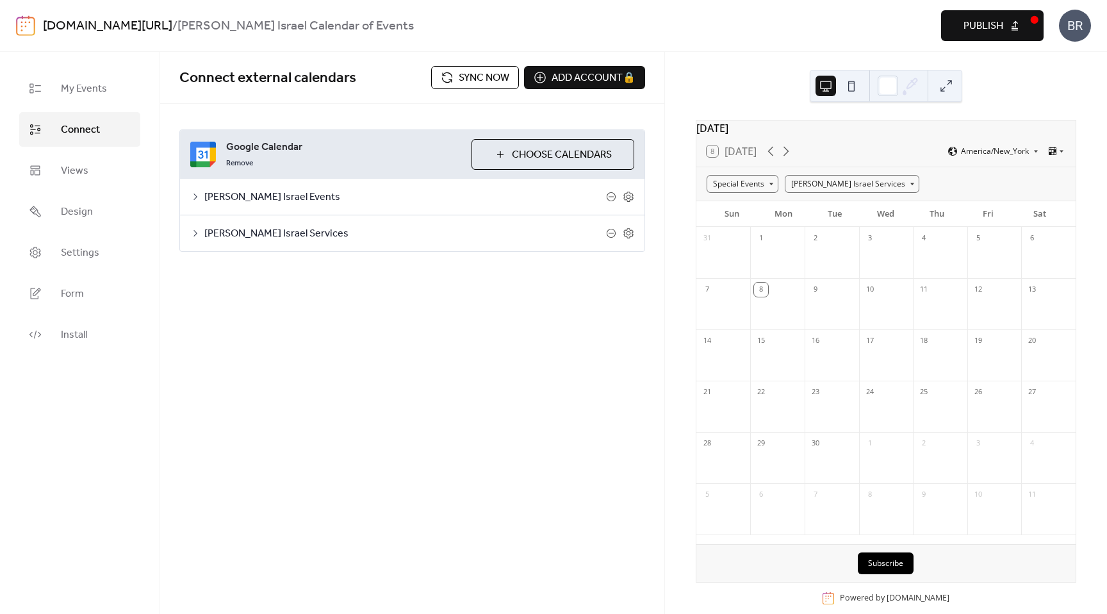
click at [918, 194] on div "Special Events Beth Israel Services" at bounding box center [886, 183] width 379 height 33
click at [987, 19] on span "Publish" at bounding box center [984, 26] width 40 height 15
click at [467, 78] on span "Sync now" at bounding box center [484, 77] width 51 height 15
click at [1036, 309] on div at bounding box center [1049, 312] width 54 height 26
click at [467, 71] on span "Sync now" at bounding box center [484, 77] width 51 height 15
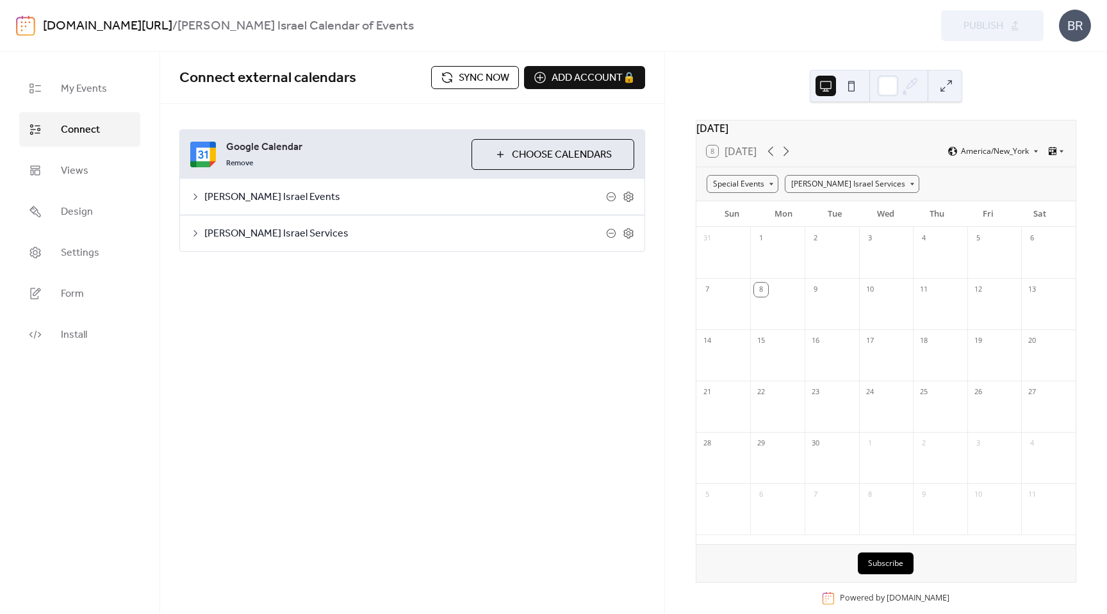
click at [481, 80] on span "Sync now" at bounding box center [484, 77] width 51 height 15
click at [847, 88] on button at bounding box center [851, 86] width 21 height 21
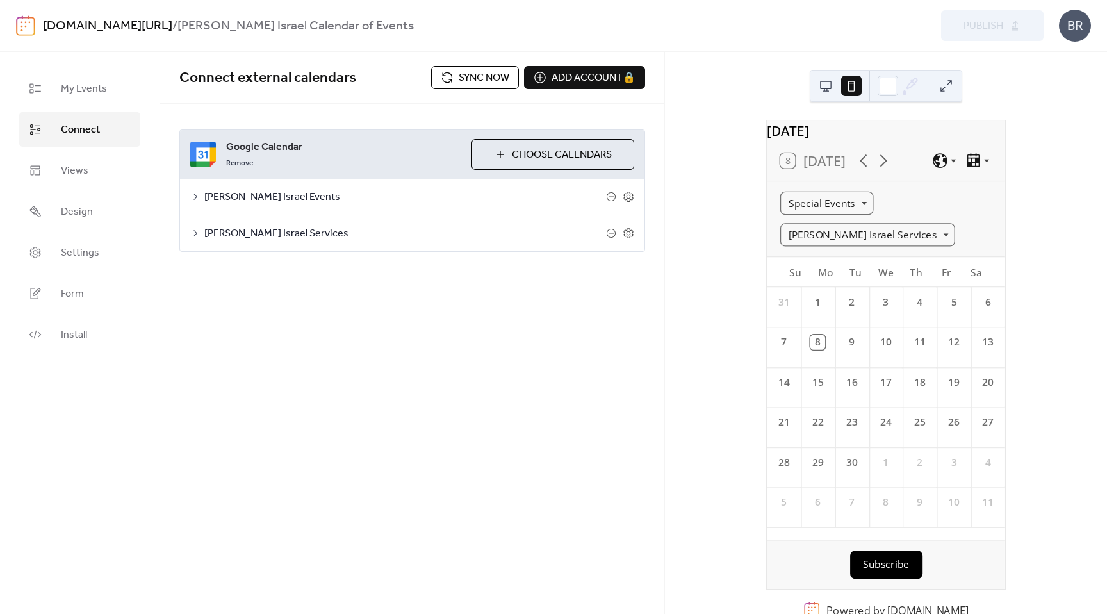
click at [834, 90] on button at bounding box center [826, 86] width 21 height 21
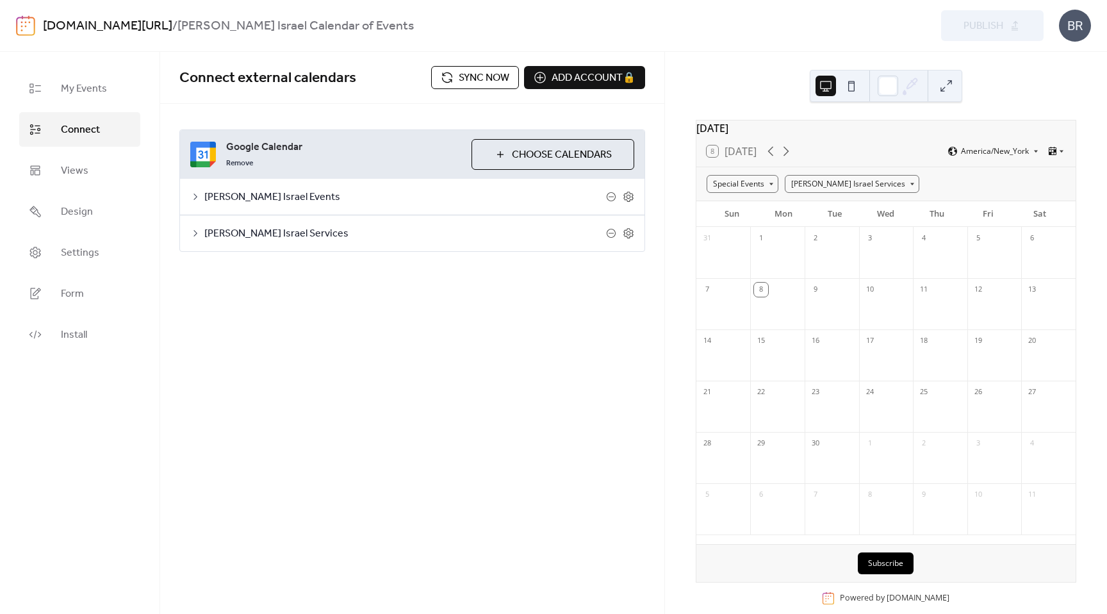
click at [1002, 299] on div "12" at bounding box center [995, 288] width 54 height 21
click at [750, 191] on div "Special Events" at bounding box center [743, 184] width 72 height 18
click at [804, 189] on div "Beth Israel Services" at bounding box center [852, 184] width 135 height 18
click at [817, 211] on div "Clear" at bounding box center [851, 213] width 135 height 22
click at [1033, 326] on div "Yom Shabbat Service" at bounding box center [1052, 320] width 38 height 30
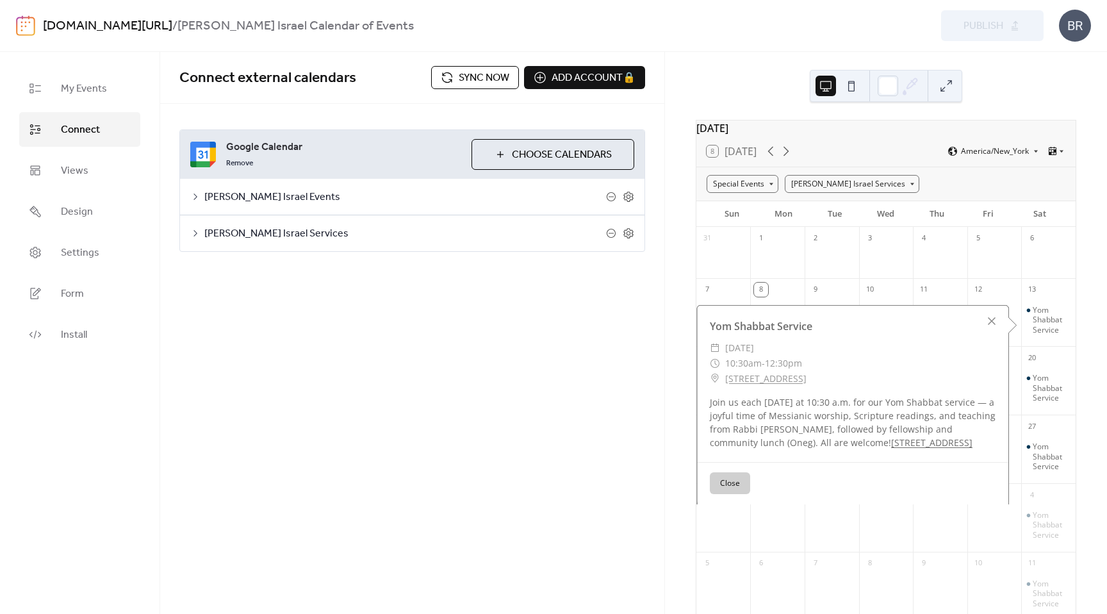
click at [728, 492] on button "Close" at bounding box center [730, 483] width 40 height 22
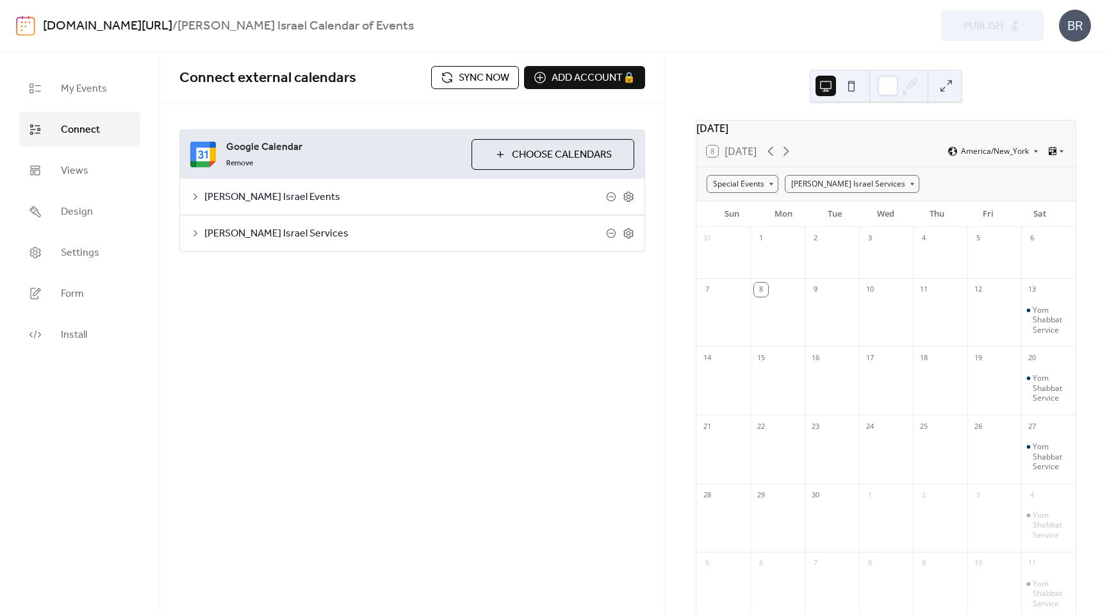
click at [488, 77] on span "Sync now" at bounding box center [484, 77] width 51 height 15
click at [819, 188] on div "Beth Israel Services" at bounding box center [852, 184] width 135 height 18
click at [820, 209] on span "Beth Israel Services" at bounding box center [852, 213] width 114 height 12
click at [818, 193] on div "Beth Israel Services" at bounding box center [852, 184] width 135 height 18
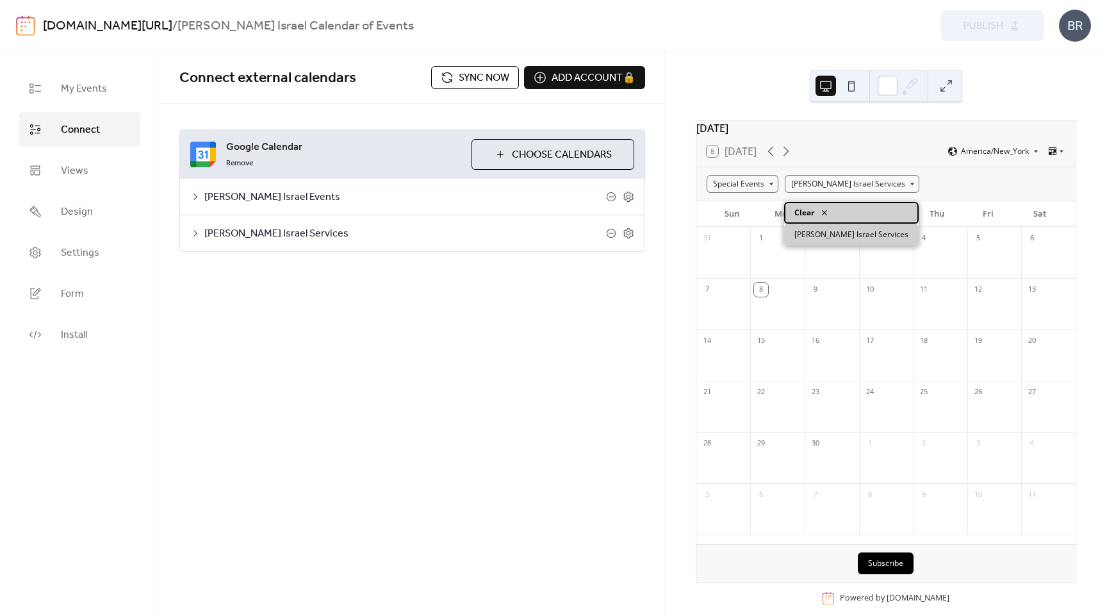
click at [820, 211] on icon at bounding box center [825, 213] width 10 height 10
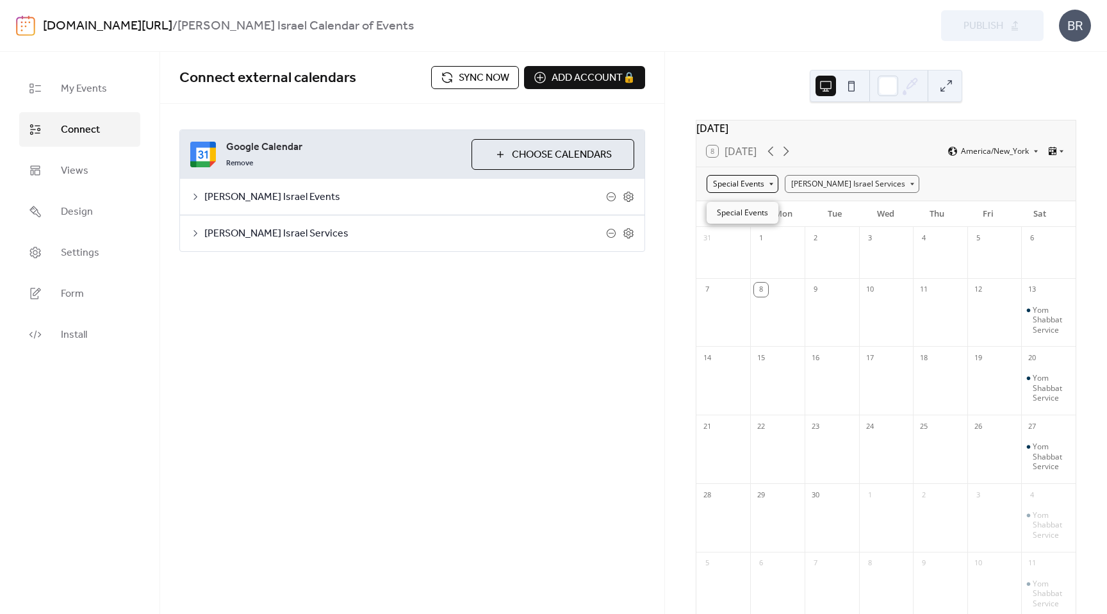
click at [754, 189] on div "Special Events" at bounding box center [743, 184] width 72 height 18
click at [752, 213] on span "Special Events" at bounding box center [742, 213] width 51 height 12
click at [756, 193] on div "Special Events" at bounding box center [743, 184] width 72 height 18
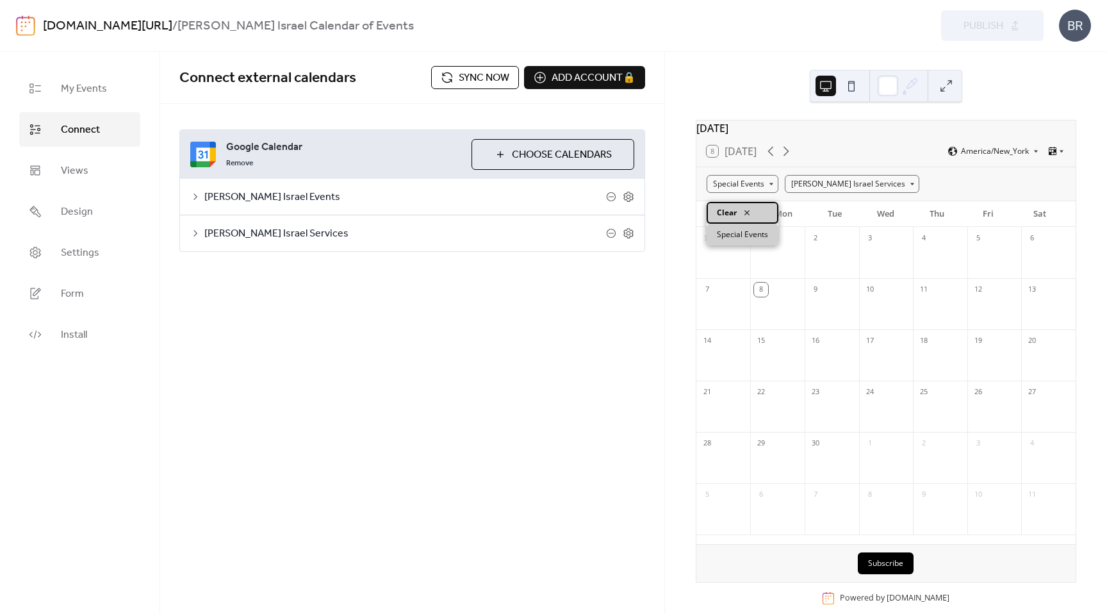
click at [755, 217] on div "Clear" at bounding box center [743, 213] width 72 height 22
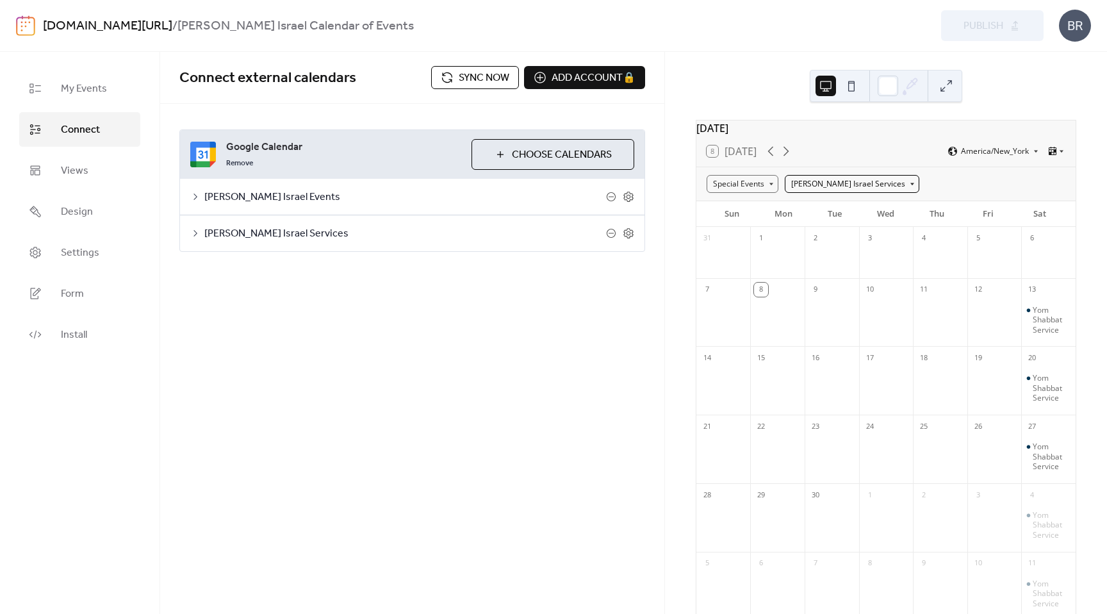
click at [831, 192] on div "Beth Israel Services" at bounding box center [852, 184] width 135 height 18
click at [897, 188] on div "Special Events Beth Israel Services" at bounding box center [886, 183] width 379 height 33
click at [473, 76] on span "Sync now" at bounding box center [484, 77] width 51 height 15
click at [825, 193] on div "Beth Israel Services" at bounding box center [852, 184] width 135 height 18
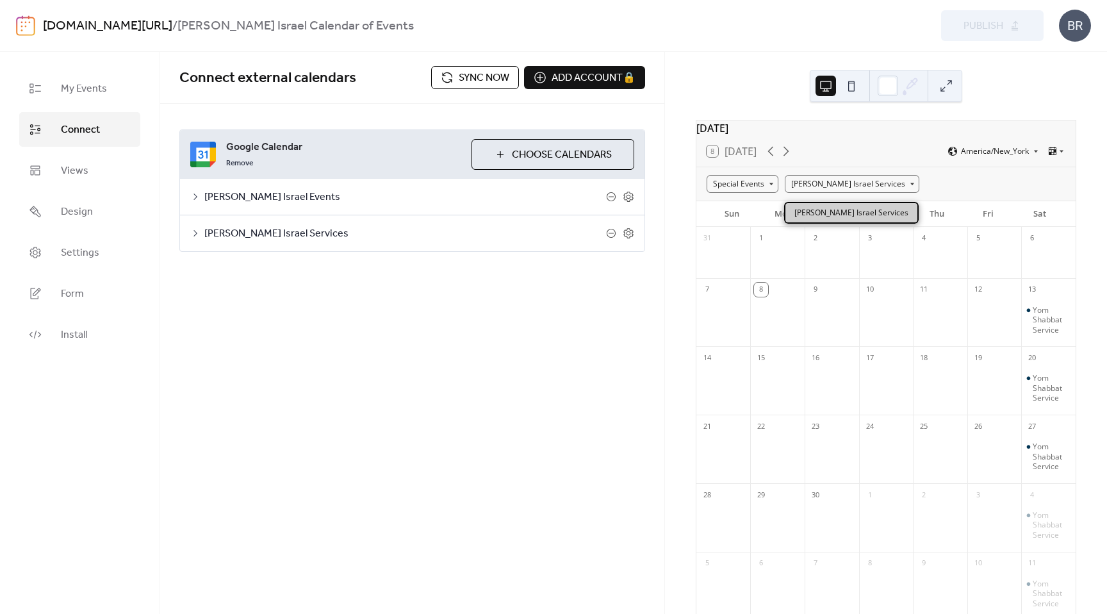
click at [824, 212] on span "Beth Israel Services" at bounding box center [852, 213] width 114 height 12
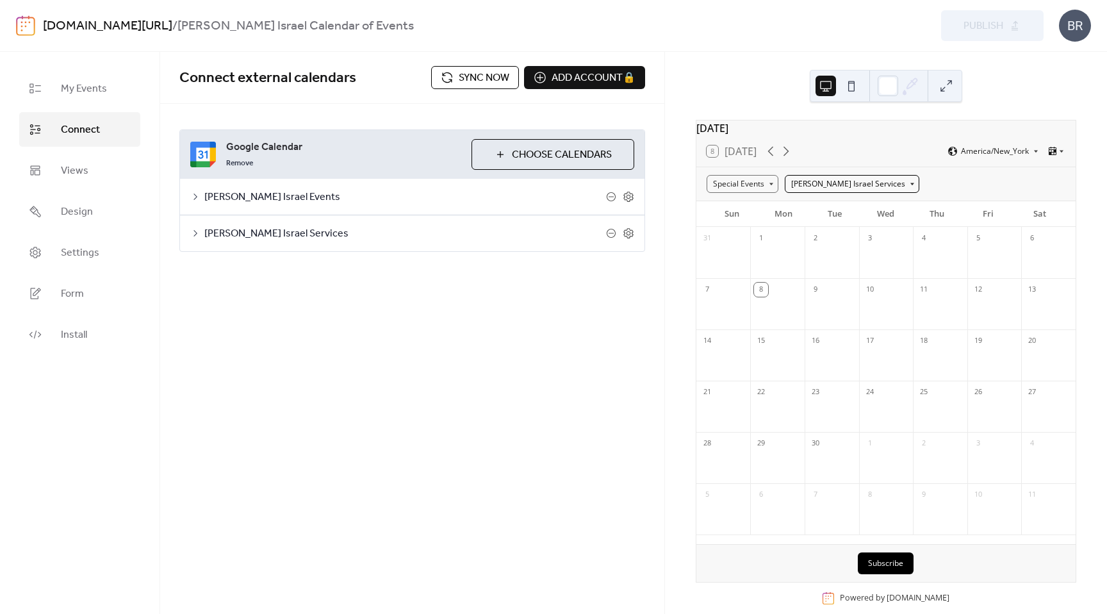
click at [807, 190] on div "Beth Israel Services" at bounding box center [852, 184] width 135 height 18
click at [812, 213] on span "Clear" at bounding box center [805, 213] width 20 height 12
click at [759, 190] on div "Special Events" at bounding box center [743, 184] width 72 height 18
click at [984, 310] on div at bounding box center [995, 321] width 54 height 44
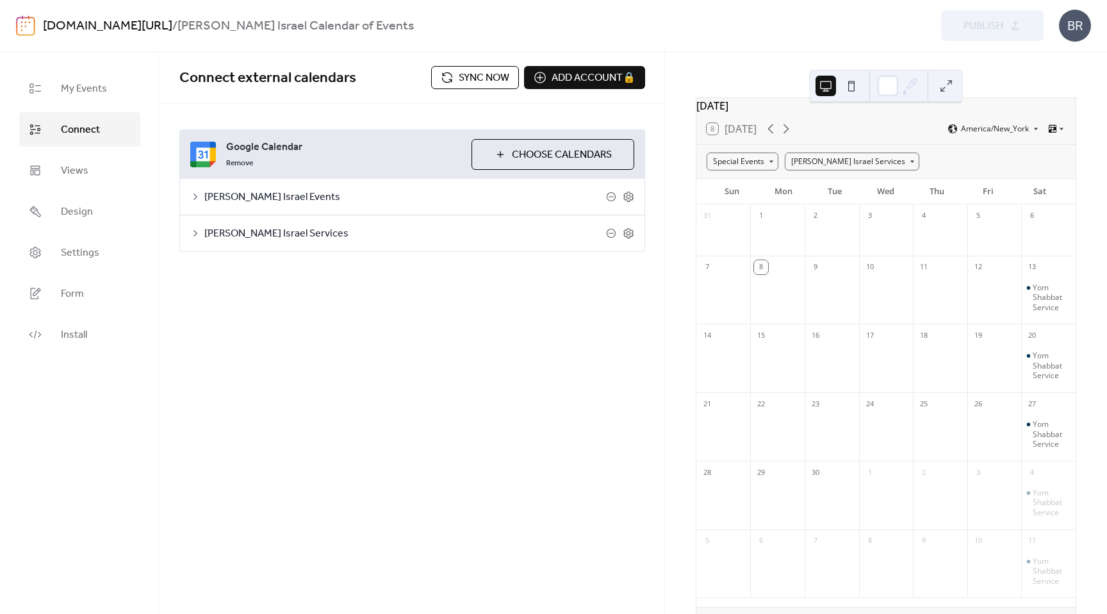
scroll to position [17, 0]
click at [950, 86] on button at bounding box center [946, 86] width 21 height 21
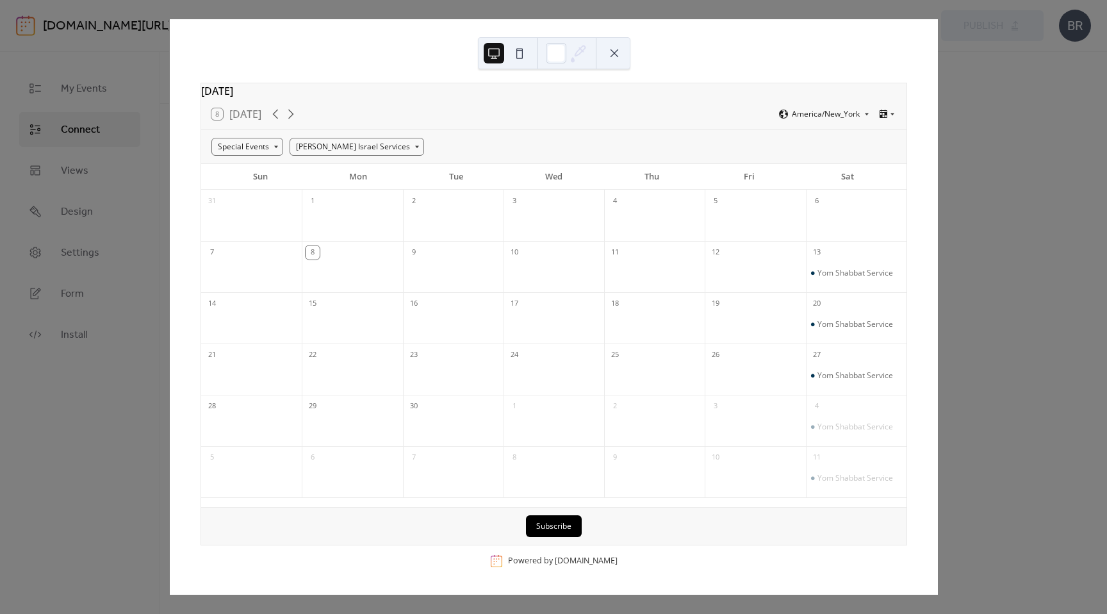
scroll to position [0, 0]
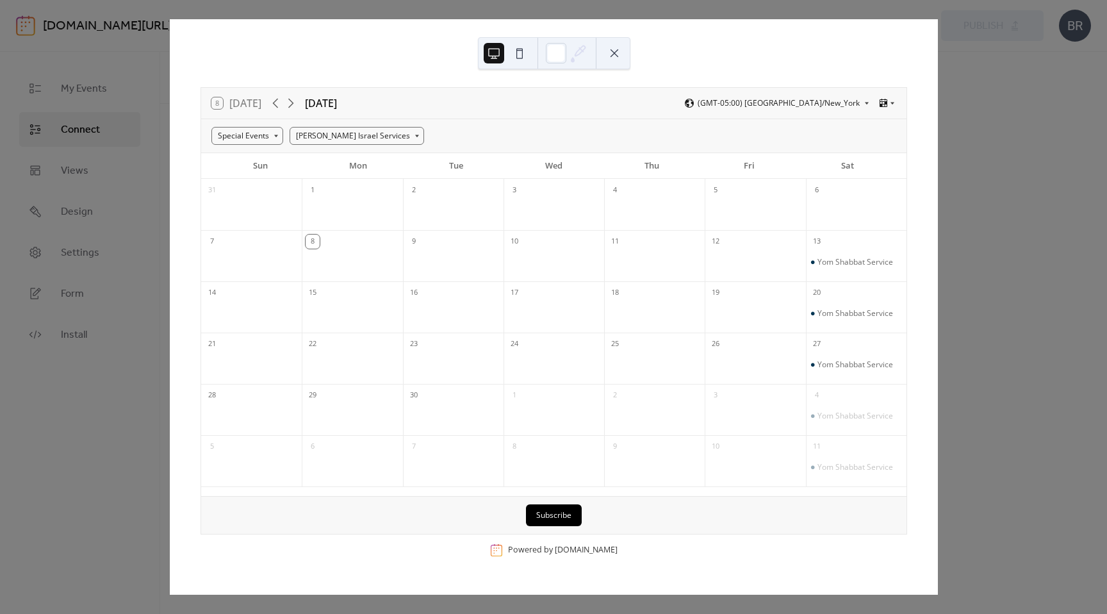
click at [607, 51] on button at bounding box center [614, 53] width 21 height 21
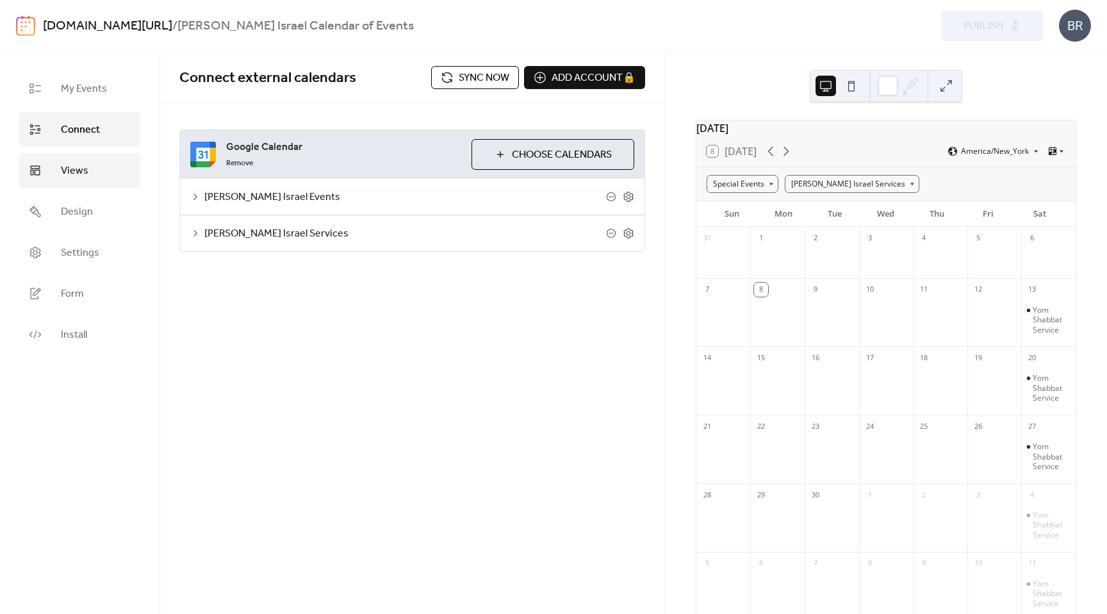
click at [71, 173] on span "Views" at bounding box center [75, 170] width 28 height 15
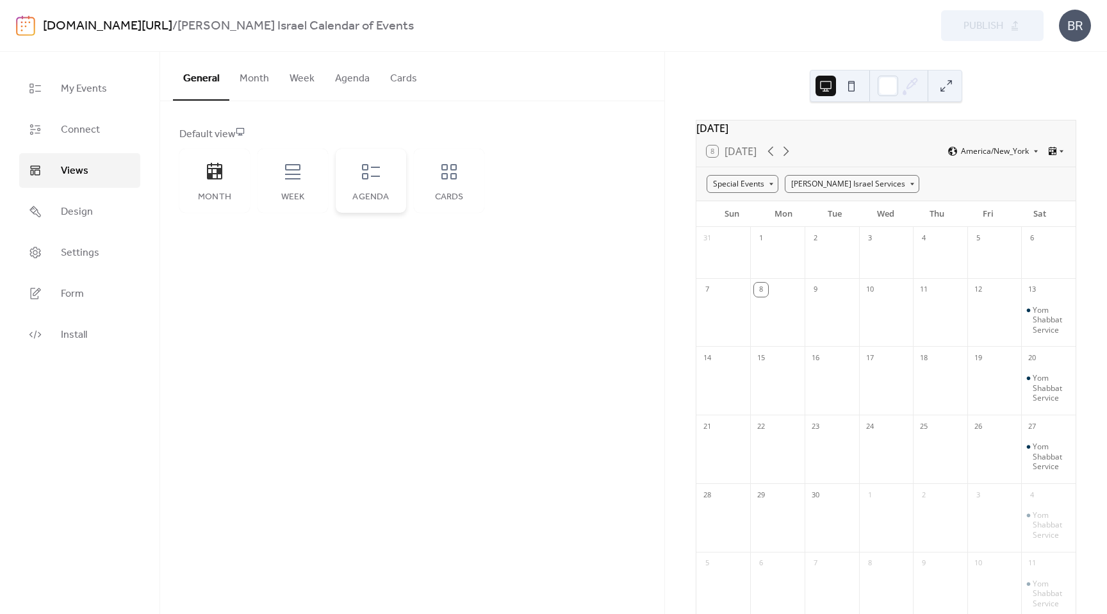
click at [358, 179] on div "Agenda" at bounding box center [371, 181] width 70 height 64
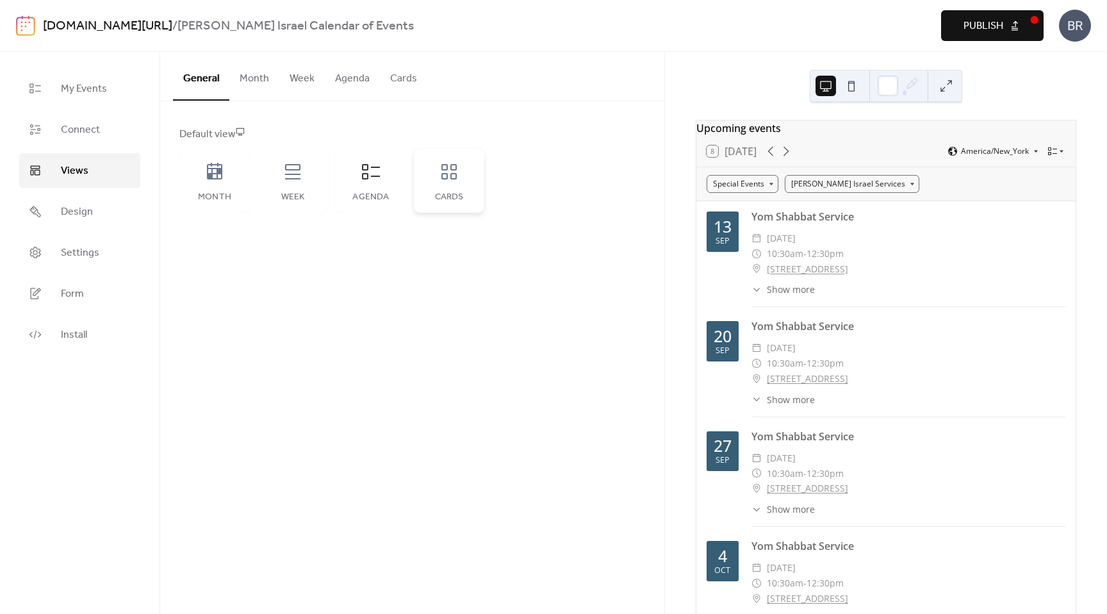
click at [454, 185] on div "Cards" at bounding box center [449, 181] width 70 height 64
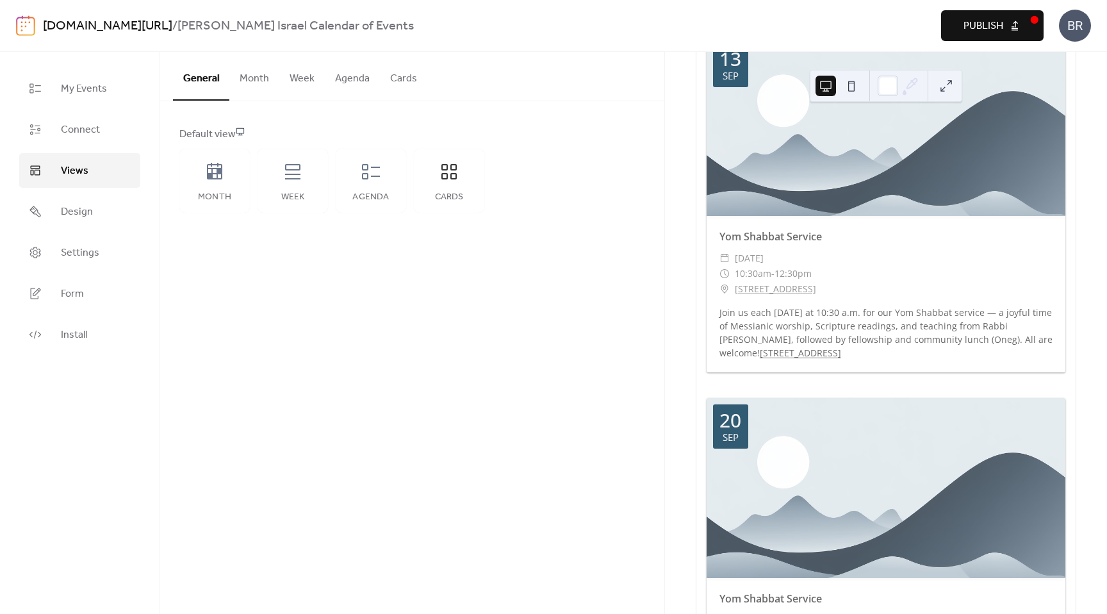
scroll to position [173, 0]
click at [211, 182] on div "Month" at bounding box center [214, 181] width 70 height 64
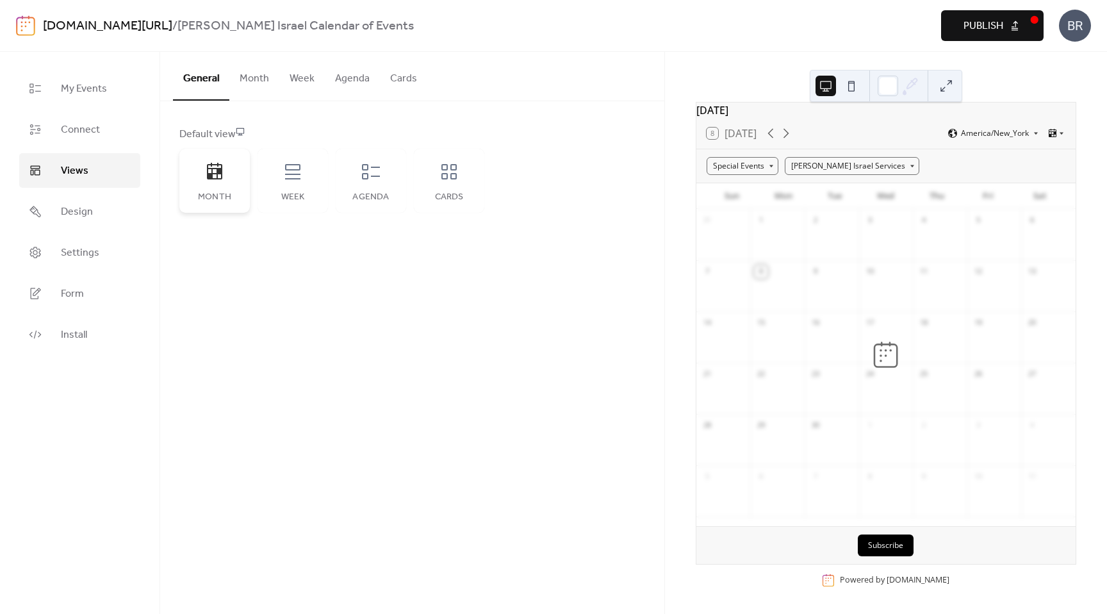
scroll to position [0, 0]
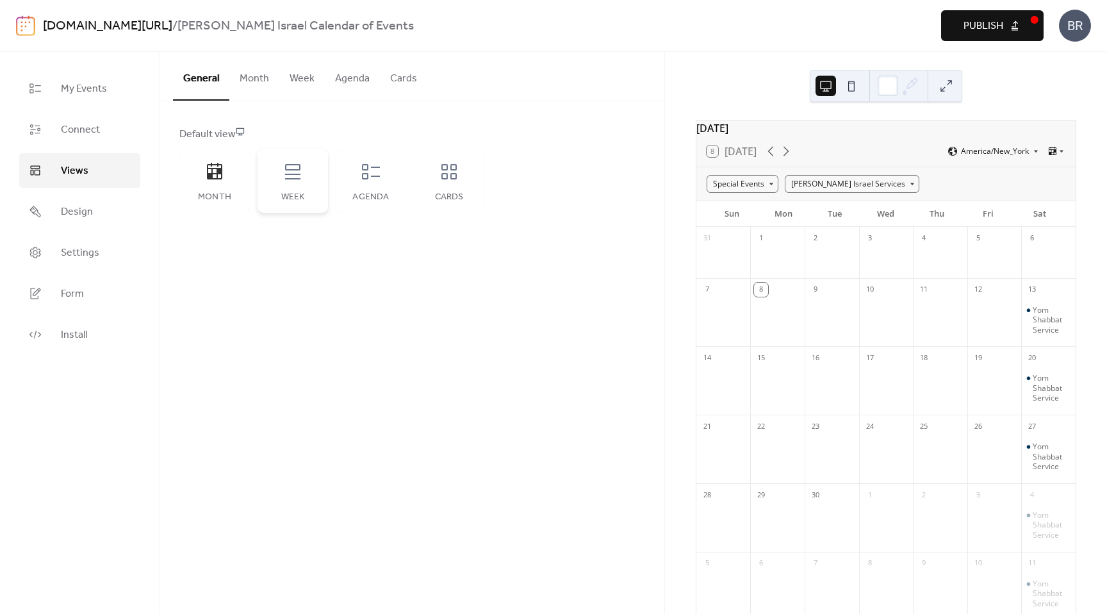
click at [303, 193] on div "Week" at bounding box center [292, 197] width 45 height 10
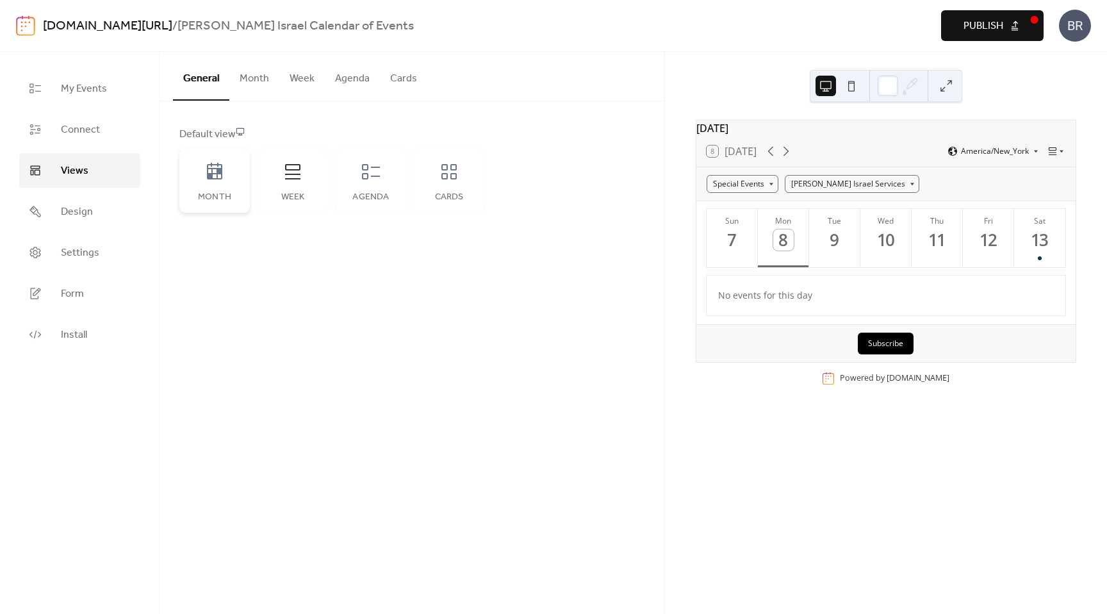
click at [215, 189] on div "Month" at bounding box center [214, 181] width 70 height 64
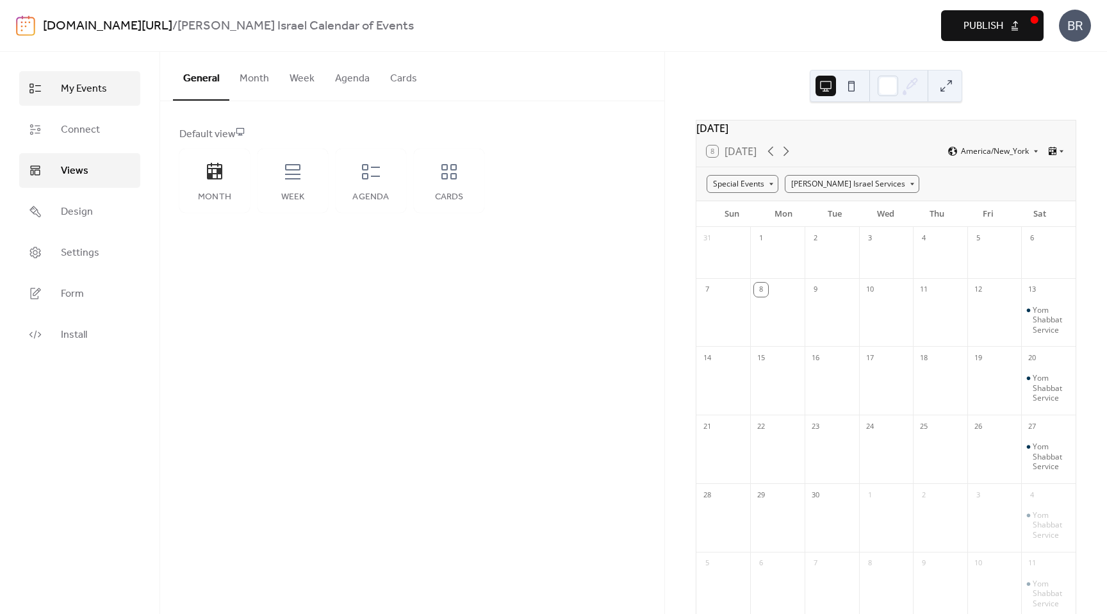
click at [92, 97] on span "My Events" at bounding box center [84, 88] width 46 height 15
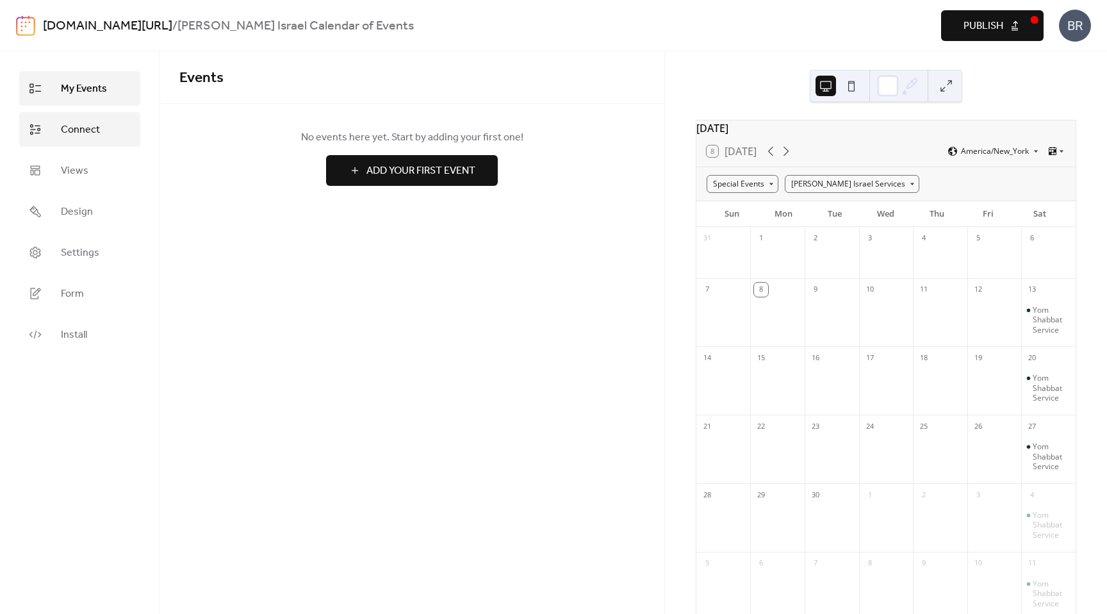
click at [113, 129] on link "Connect" at bounding box center [79, 129] width 121 height 35
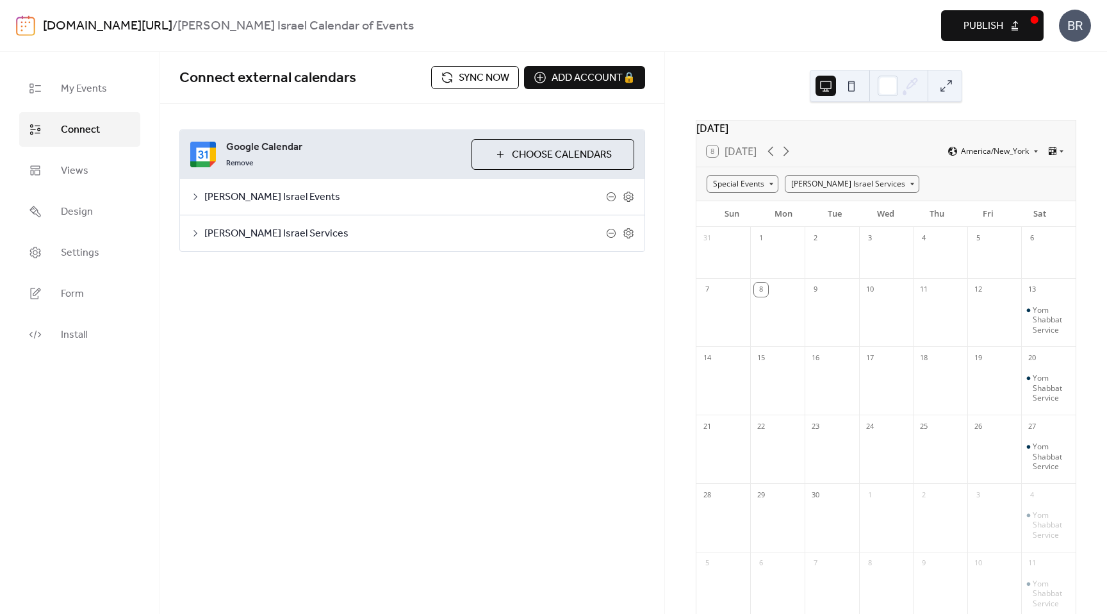
click at [484, 85] on span "Sync now" at bounding box center [484, 77] width 51 height 15
drag, startPoint x: 938, startPoint y: 335, endPoint x: 975, endPoint y: 316, distance: 41.0
click at [938, 335] on div at bounding box center [940, 321] width 54 height 44
click at [998, 312] on div at bounding box center [995, 321] width 54 height 44
click at [972, 295] on div "12" at bounding box center [979, 290] width 14 height 14
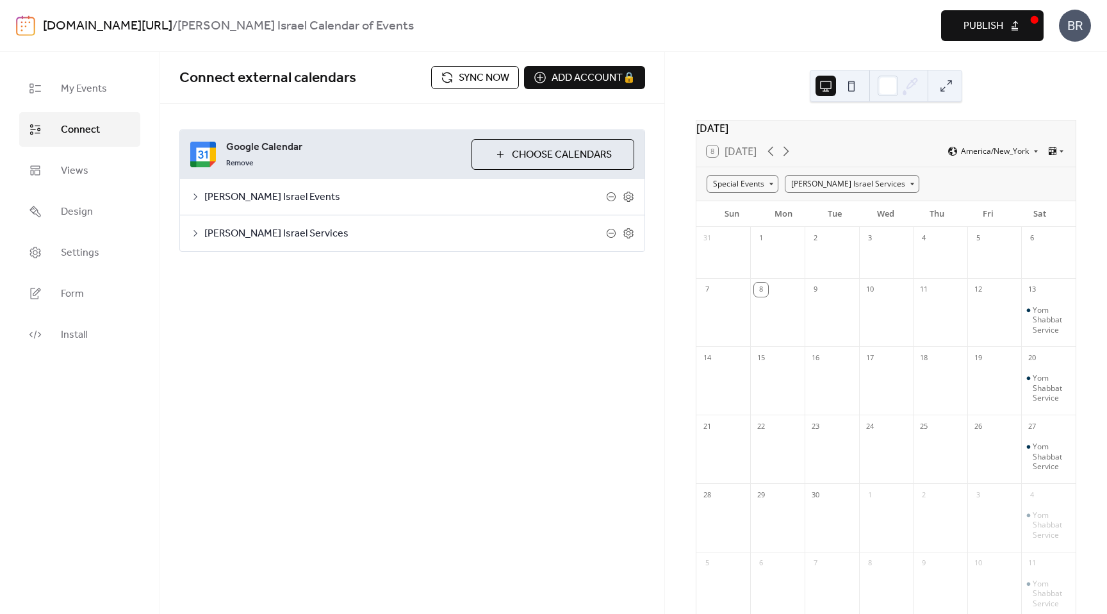
click at [861, 298] on div "10" at bounding box center [886, 288] width 54 height 21
click at [840, 193] on div "Beth Israel Services" at bounding box center [852, 184] width 135 height 18
click at [899, 189] on div "Special Events Beth Israel Services" at bounding box center [886, 183] width 379 height 33
click at [983, 332] on div at bounding box center [995, 321] width 54 height 44
click at [1022, 320] on div "Yom Shabbat Service" at bounding box center [1049, 320] width 54 height 30
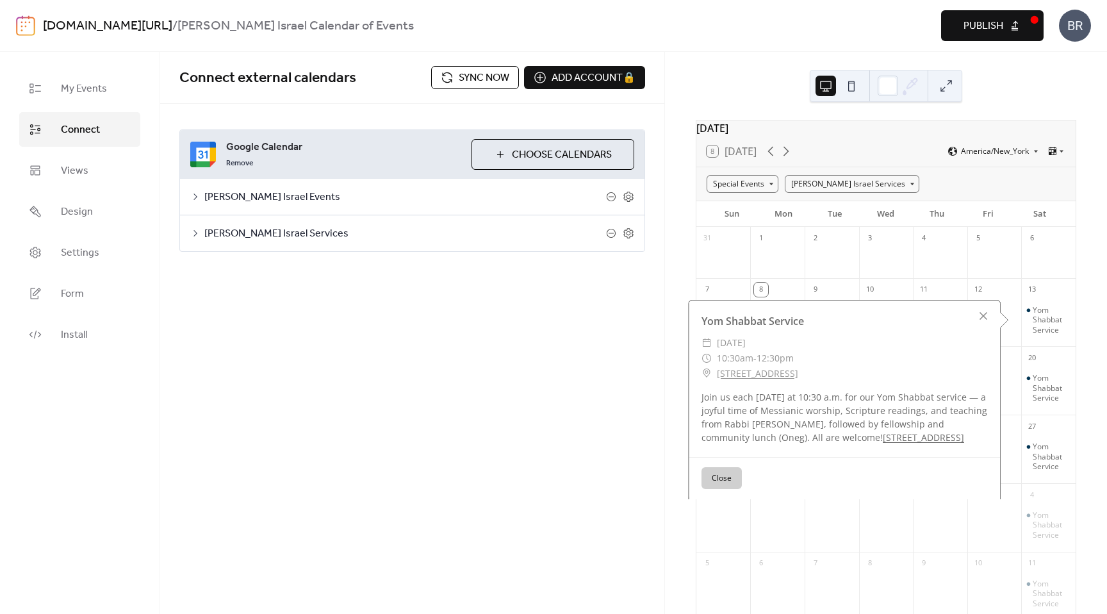
click at [724, 485] on button "Close" at bounding box center [722, 478] width 40 height 22
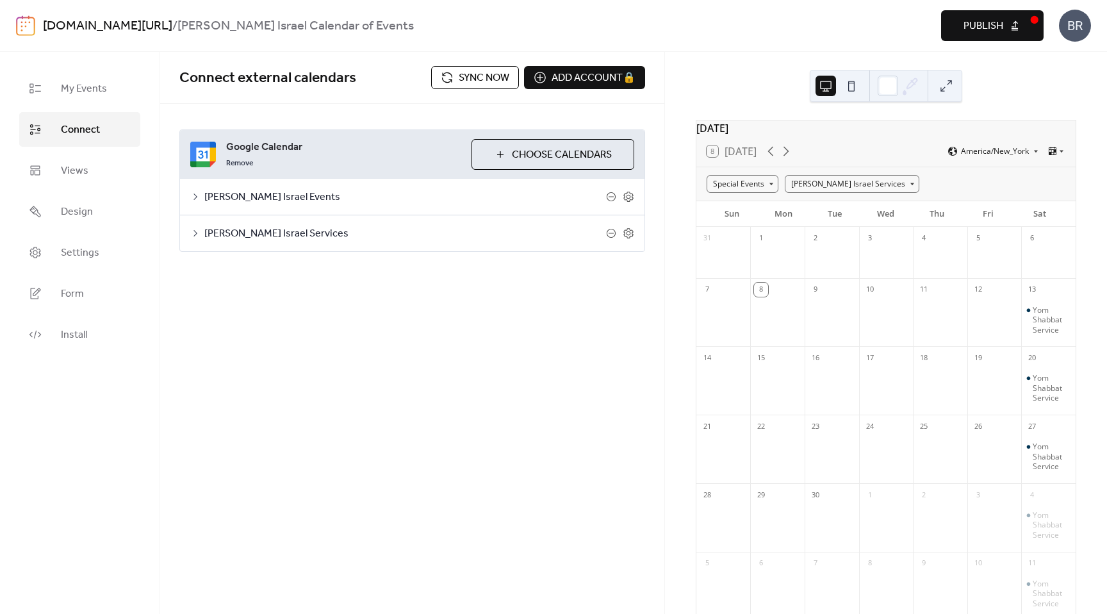
click at [199, 231] on icon at bounding box center [195, 233] width 10 height 10
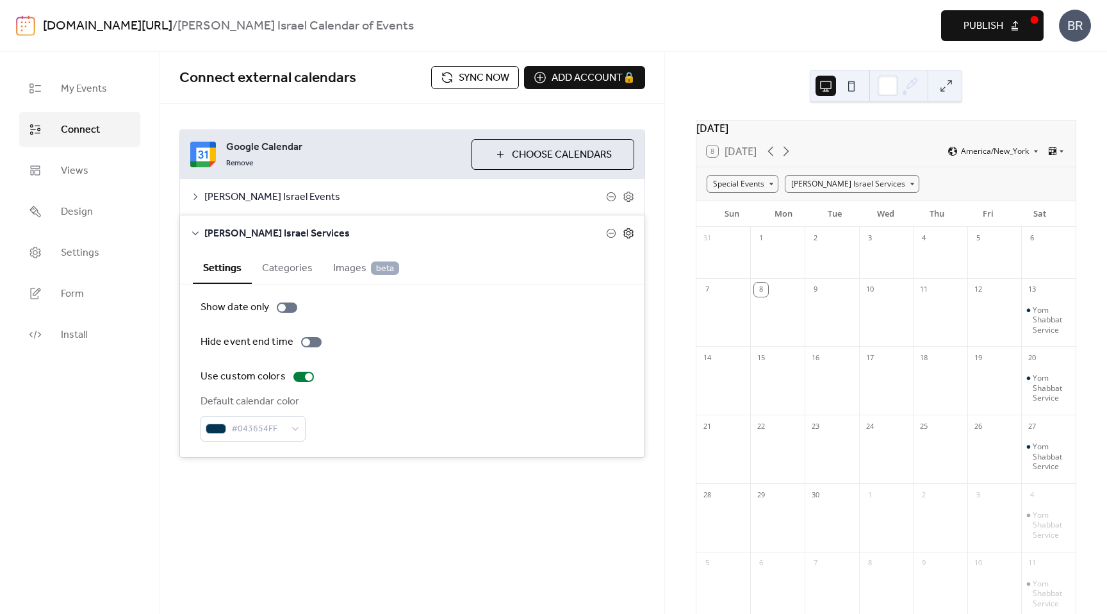
click at [630, 233] on icon at bounding box center [628, 233] width 4 height 4
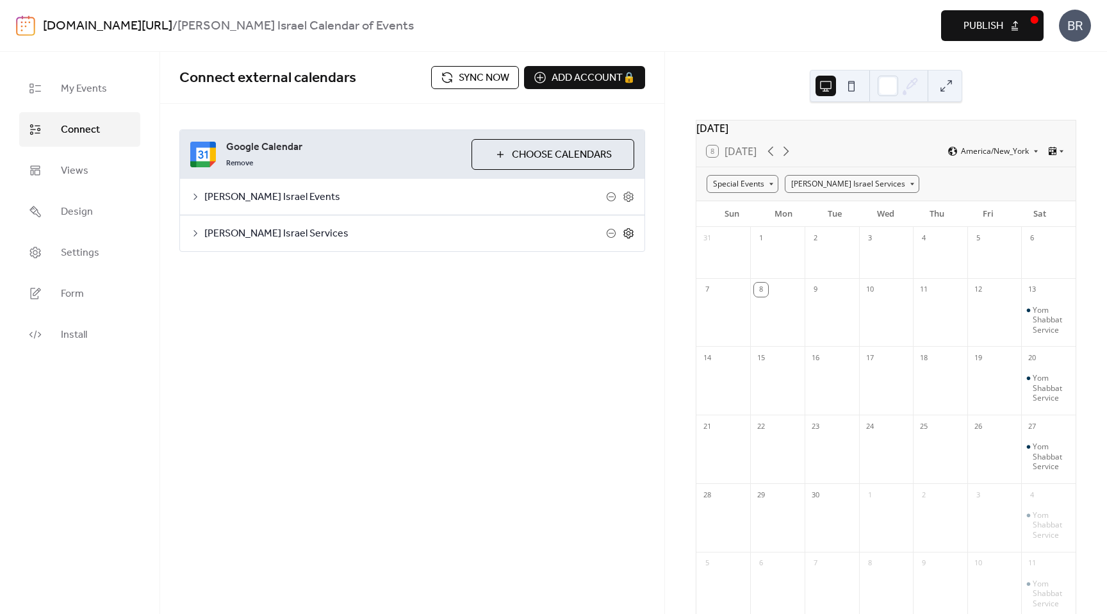
click at [630, 233] on icon at bounding box center [628, 233] width 4 height 4
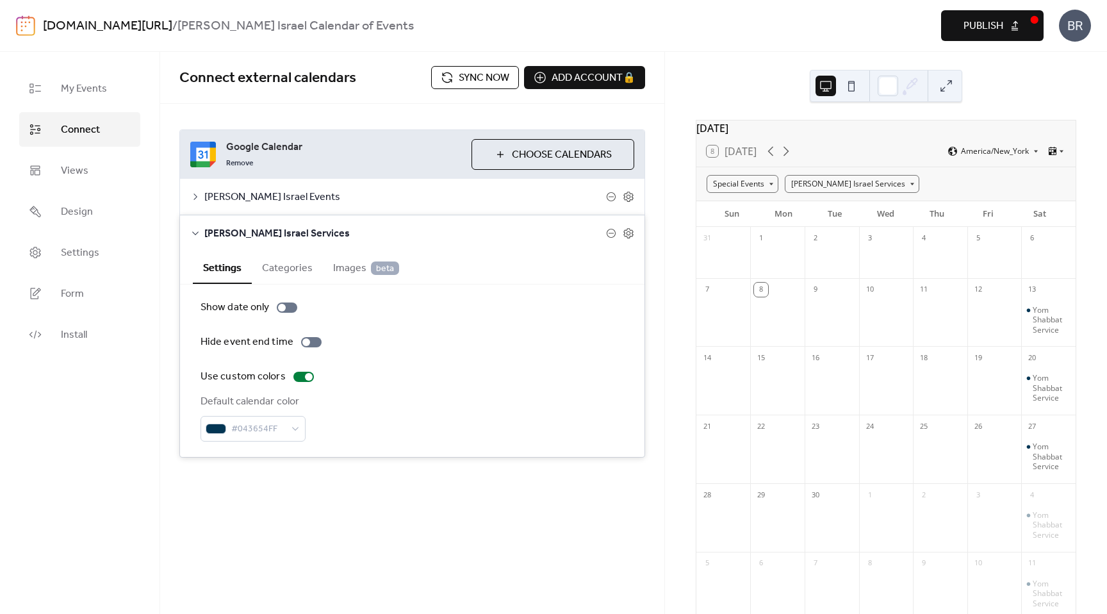
click at [290, 267] on button "Categories" at bounding box center [287, 266] width 71 height 31
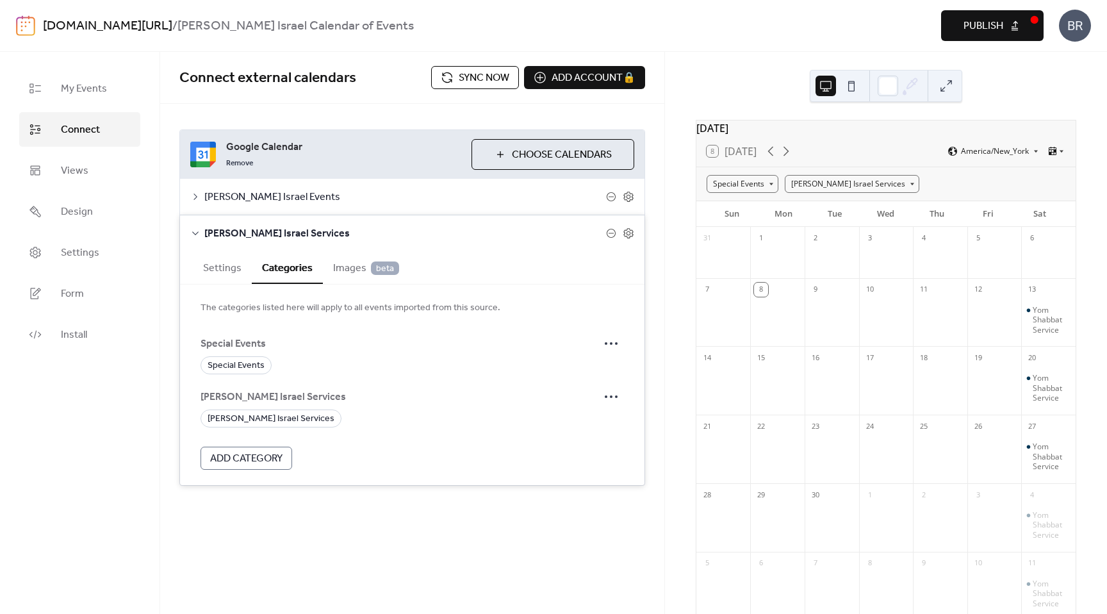
click at [349, 267] on span "Images beta" at bounding box center [366, 268] width 66 height 15
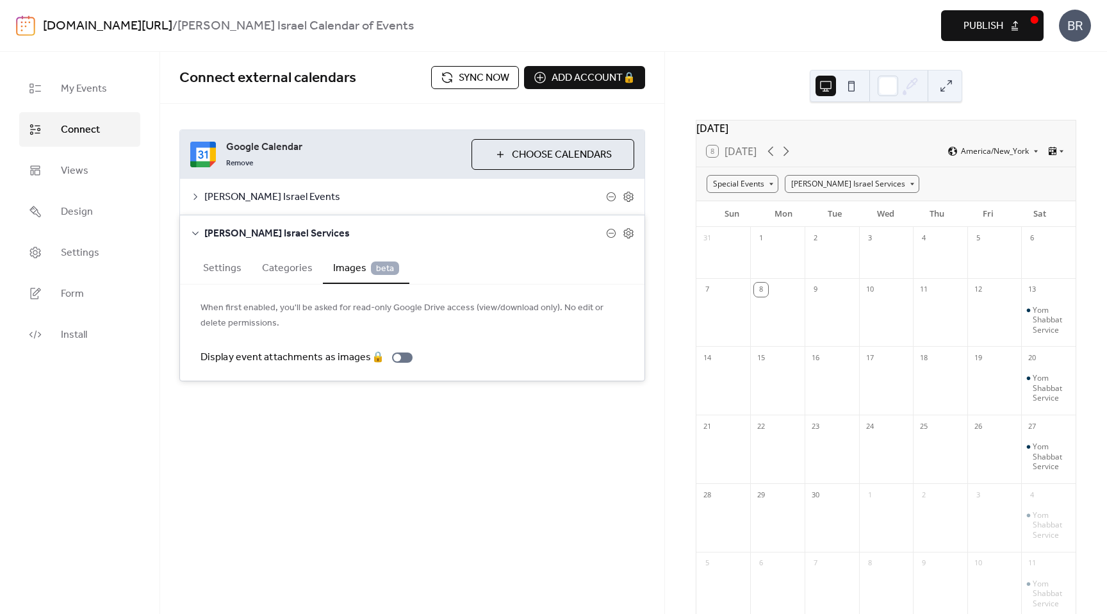
click at [227, 269] on button "Settings" at bounding box center [222, 266] width 59 height 31
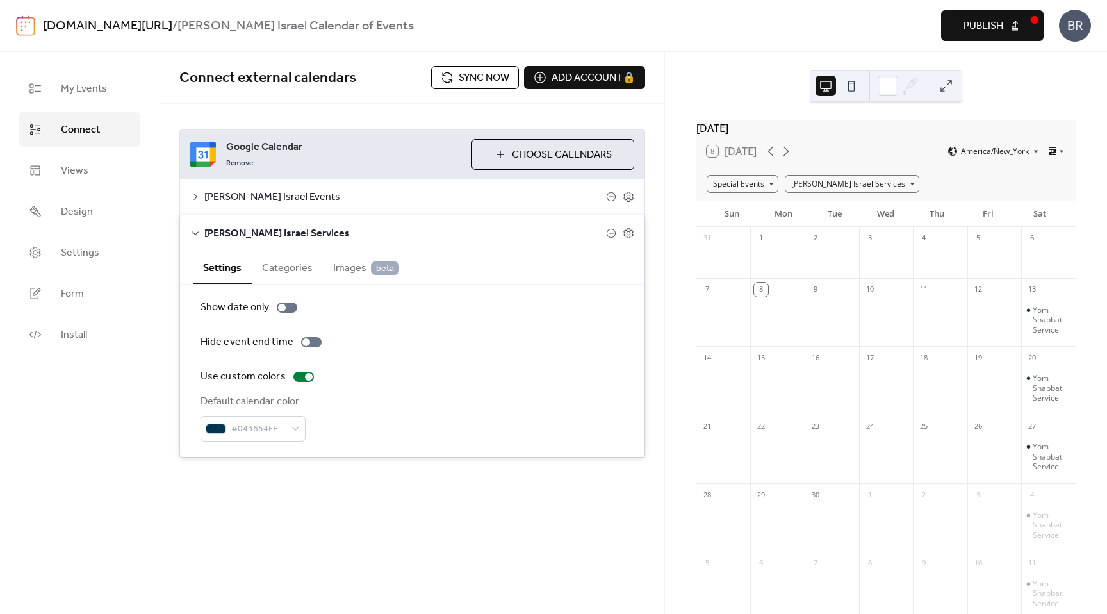
click at [485, 59] on div "Connect external calendars Sync now Add account 🔒 🔒" at bounding box center [412, 78] width 504 height 52
click at [484, 66] on button "Sync now" at bounding box center [475, 77] width 88 height 23
click at [482, 81] on span "Sync now" at bounding box center [484, 77] width 51 height 15
click at [482, 83] on span "Sync now" at bounding box center [484, 77] width 51 height 15
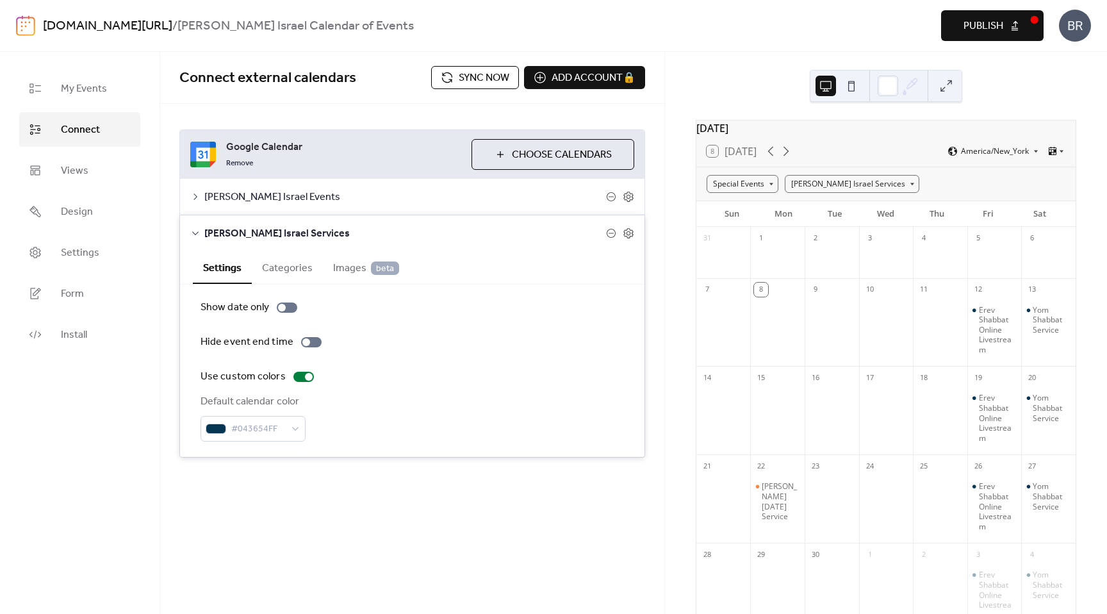
click at [464, 83] on span "Sync now" at bounding box center [484, 77] width 51 height 15
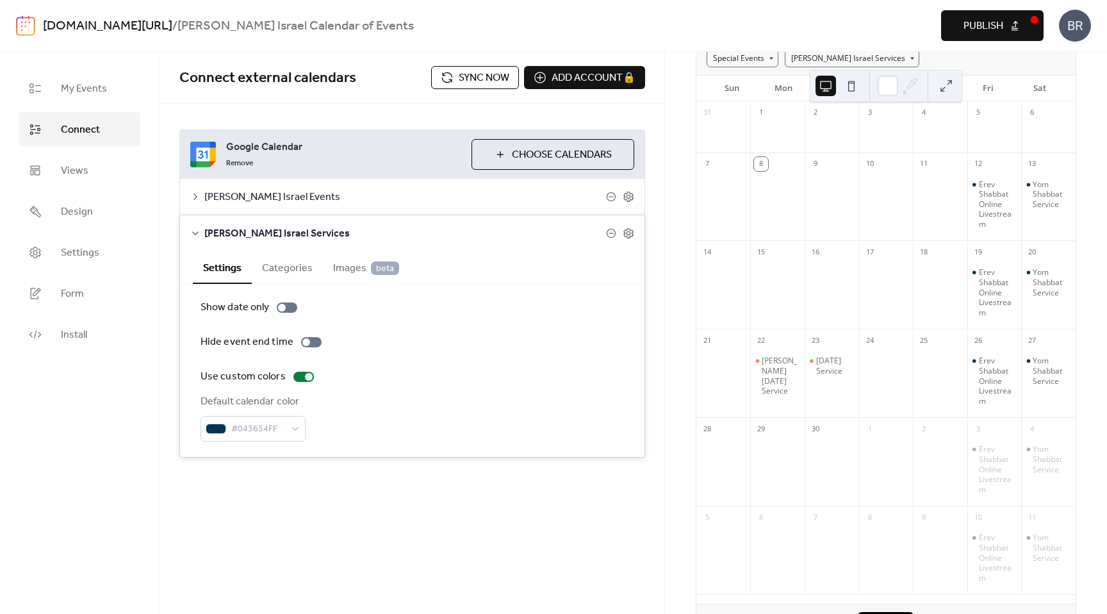
scroll to position [114, 0]
click at [481, 83] on span "Sync now" at bounding box center [484, 77] width 51 height 15
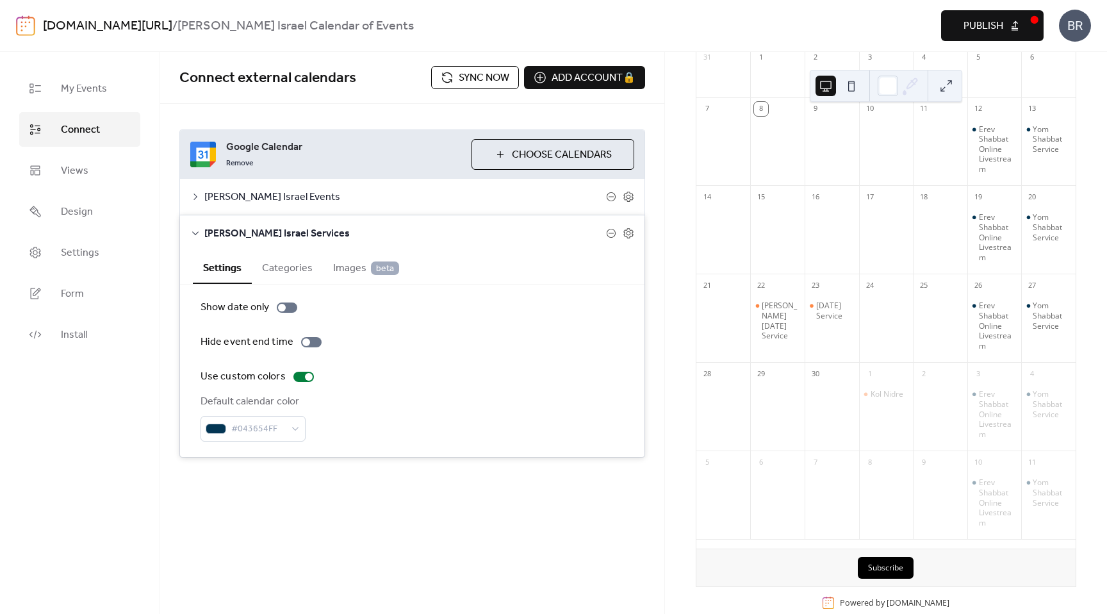
scroll to position [173, 0]
click at [479, 78] on span "Sync now" at bounding box center [484, 77] width 51 height 15
click at [888, 87] on div at bounding box center [888, 86] width 21 height 21
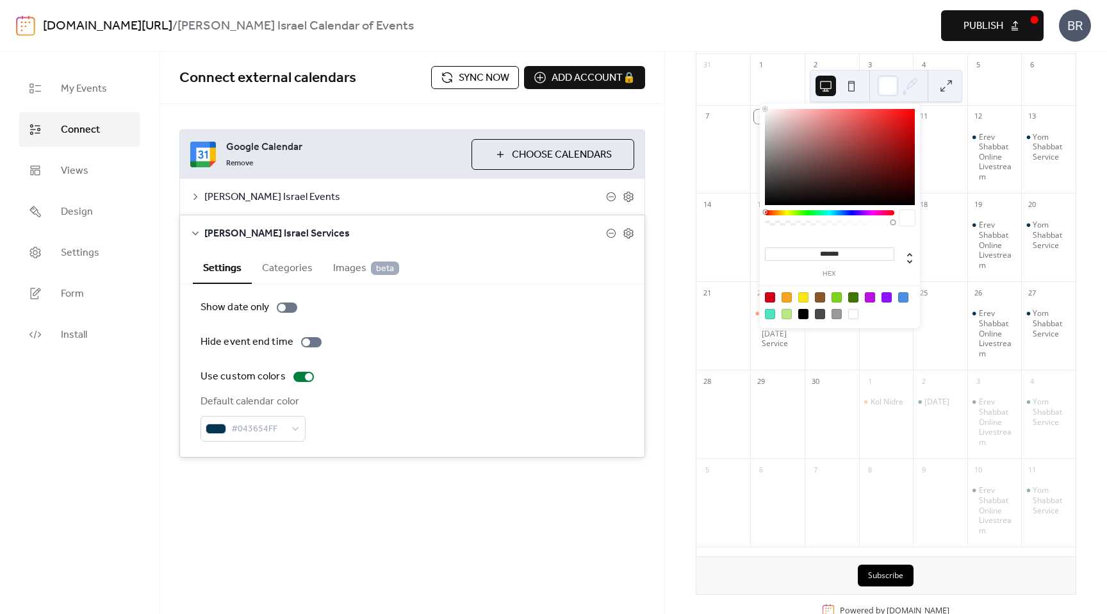
click at [881, 129] on div at bounding box center [840, 157] width 150 height 96
type input "*******"
drag, startPoint x: 868, startPoint y: 133, endPoint x: 761, endPoint y: 103, distance: 110.6
click at [761, 103] on div "******* hex" at bounding box center [840, 214] width 160 height 227
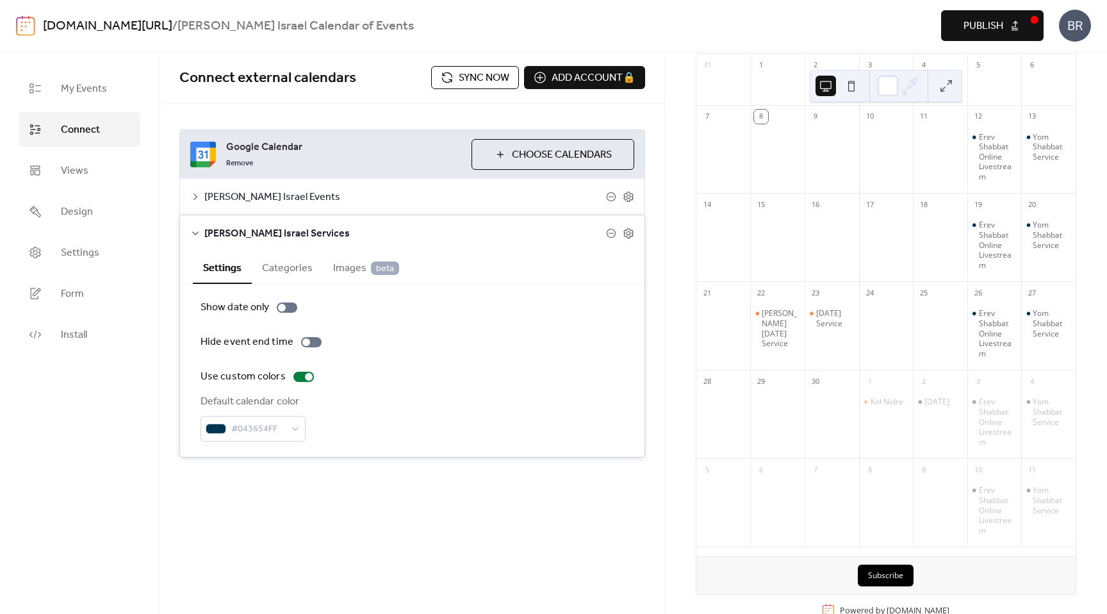
click at [948, 86] on button at bounding box center [946, 86] width 21 height 21
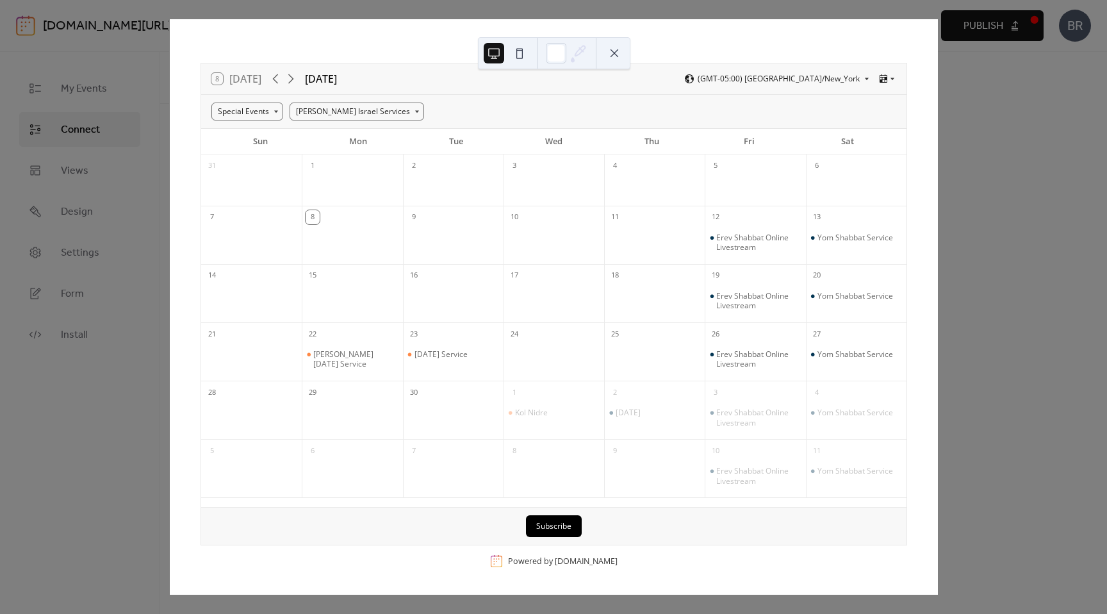
scroll to position [24, 0]
click at [611, 54] on button at bounding box center [614, 53] width 21 height 21
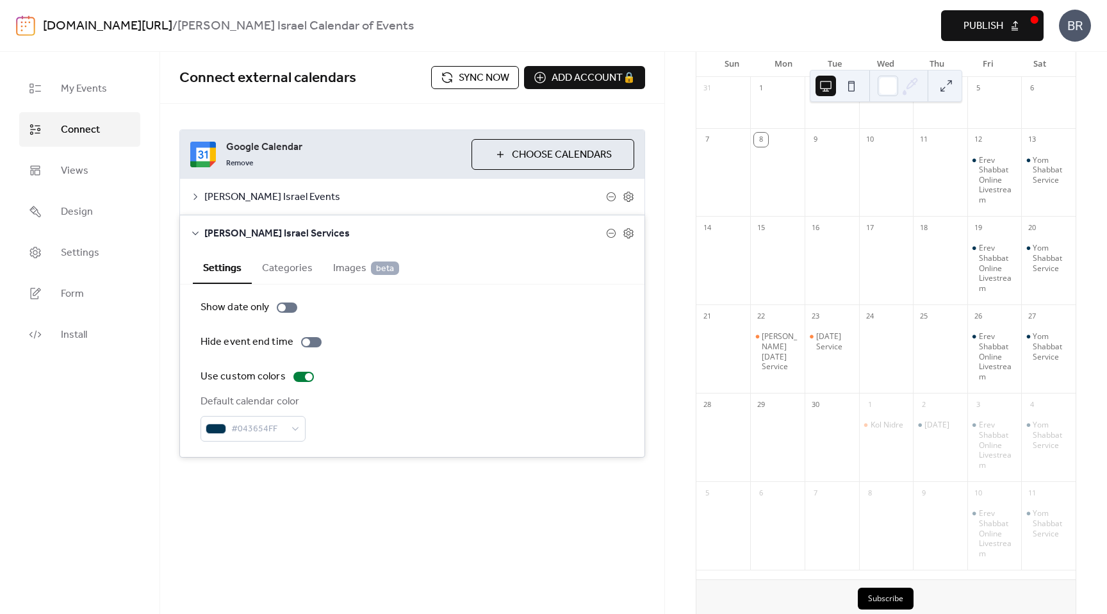
scroll to position [173, 0]
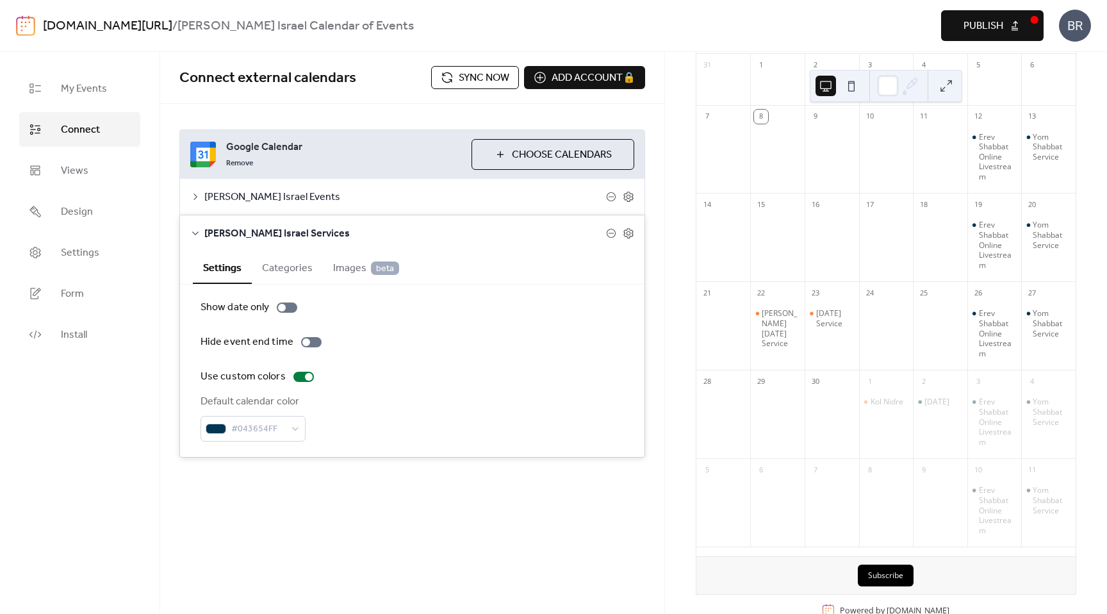
click at [946, 80] on button at bounding box center [946, 86] width 21 height 21
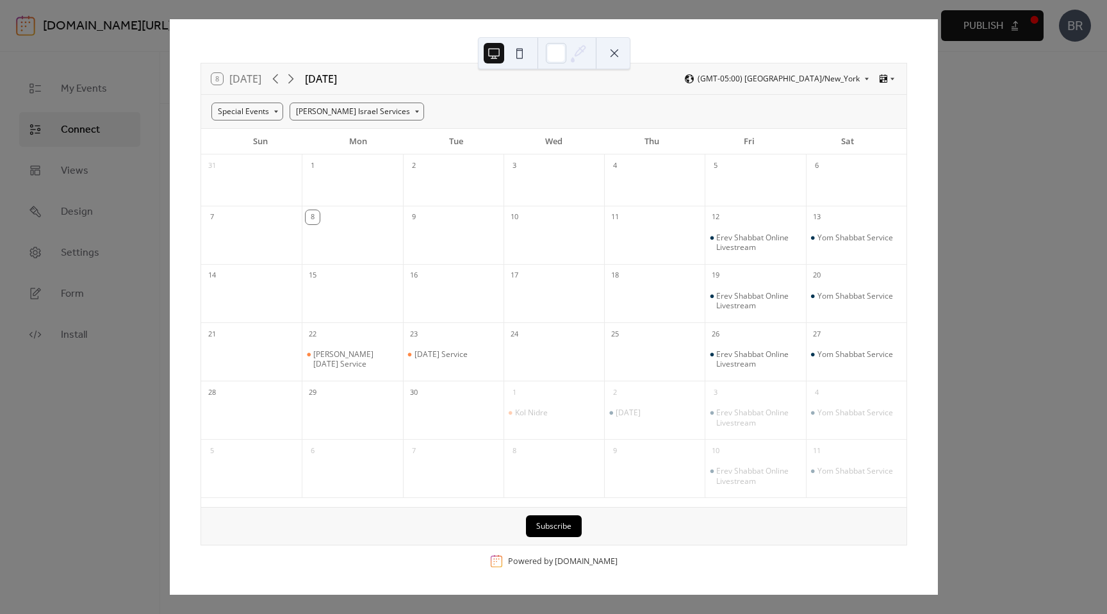
scroll to position [24, 0]
click at [618, 52] on button at bounding box center [614, 53] width 21 height 21
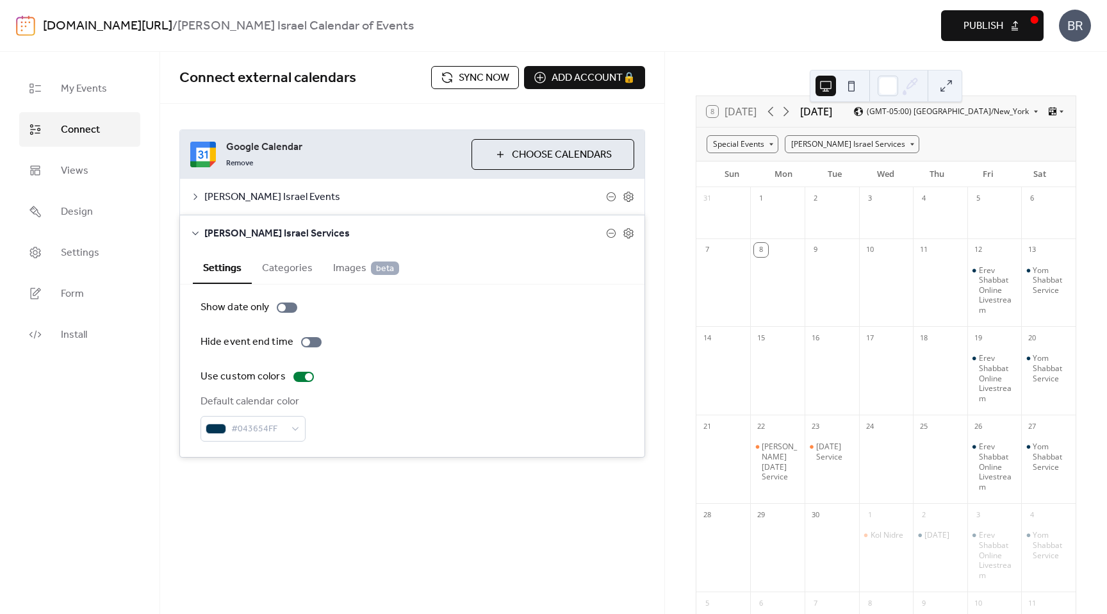
scroll to position [173, 0]
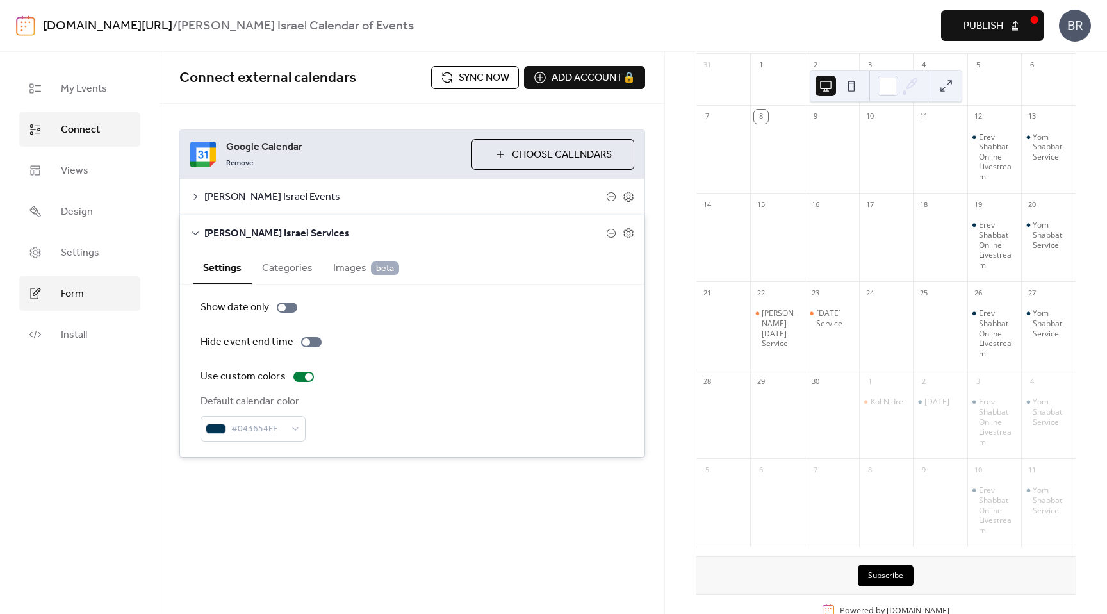
click at [72, 294] on span "Form" at bounding box center [72, 293] width 23 height 15
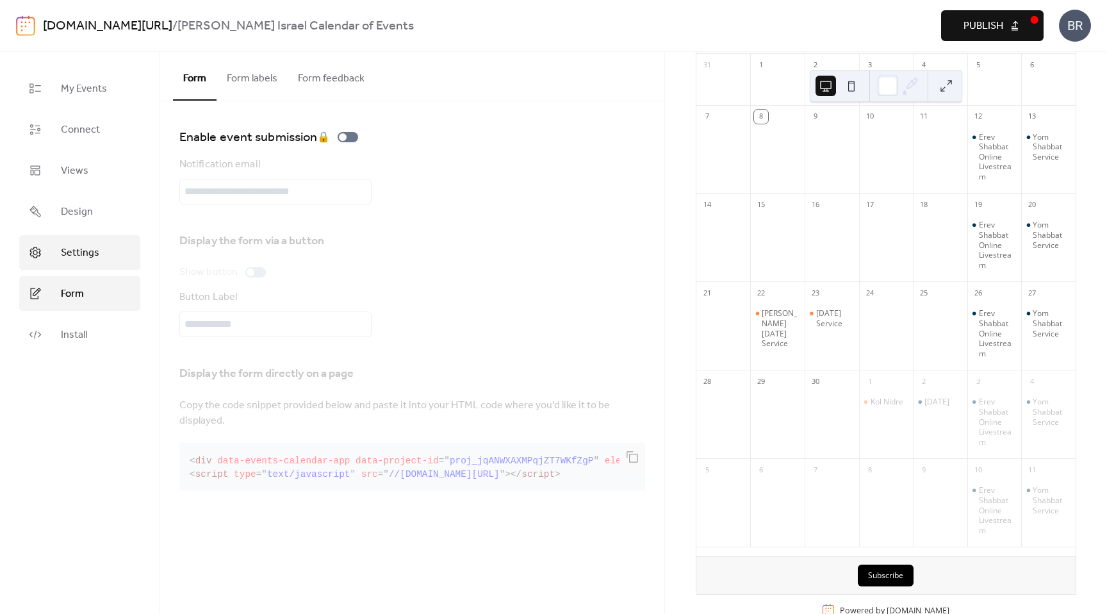
click at [83, 254] on span "Settings" at bounding box center [80, 252] width 38 height 15
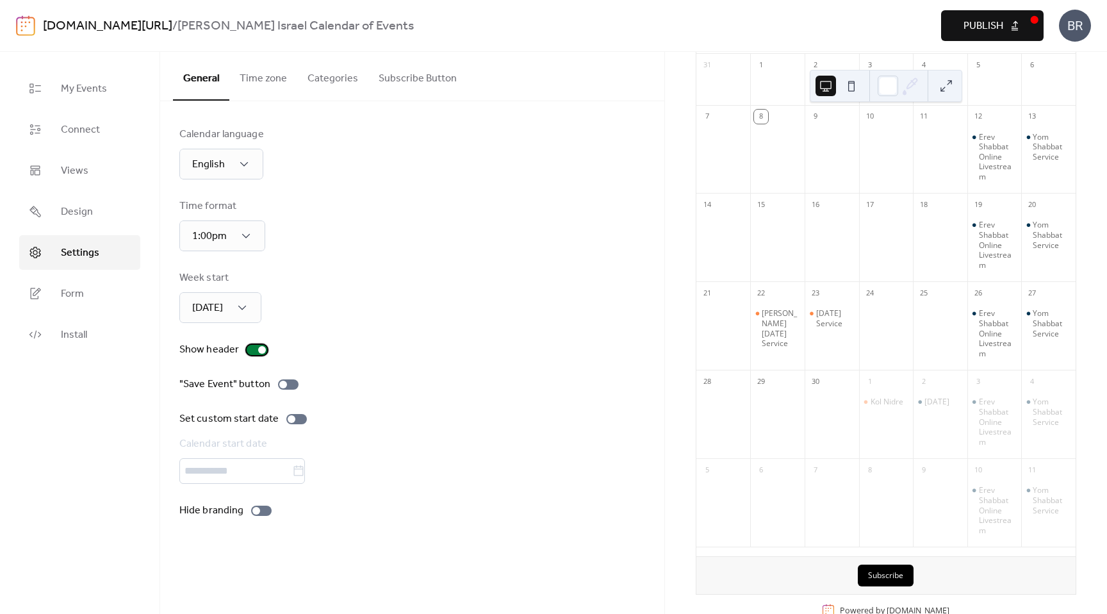
click at [261, 350] on div at bounding box center [262, 350] width 8 height 8
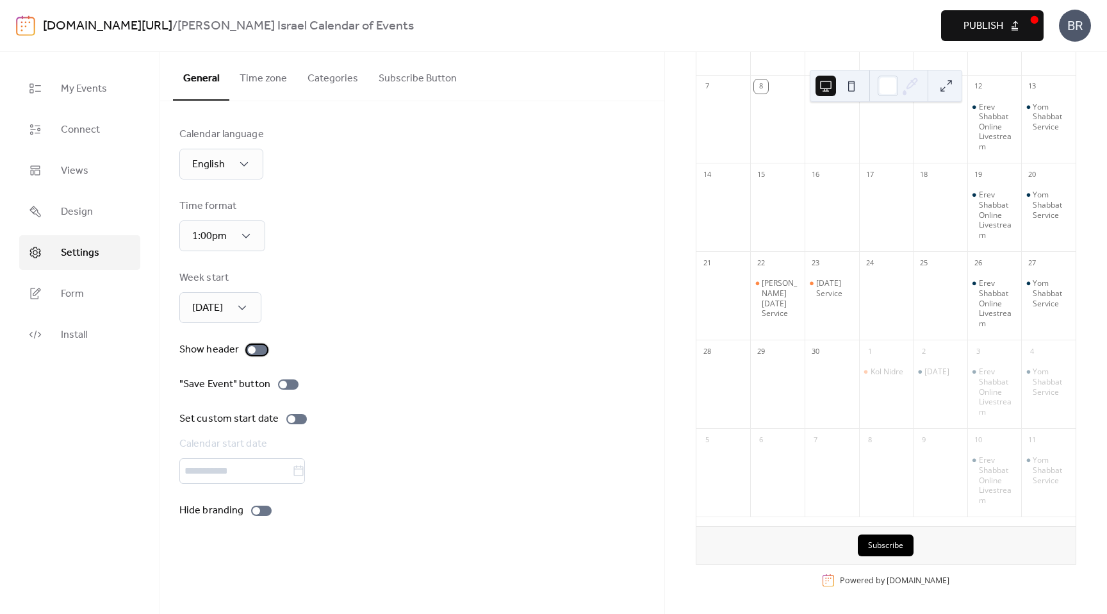
scroll to position [85, 0]
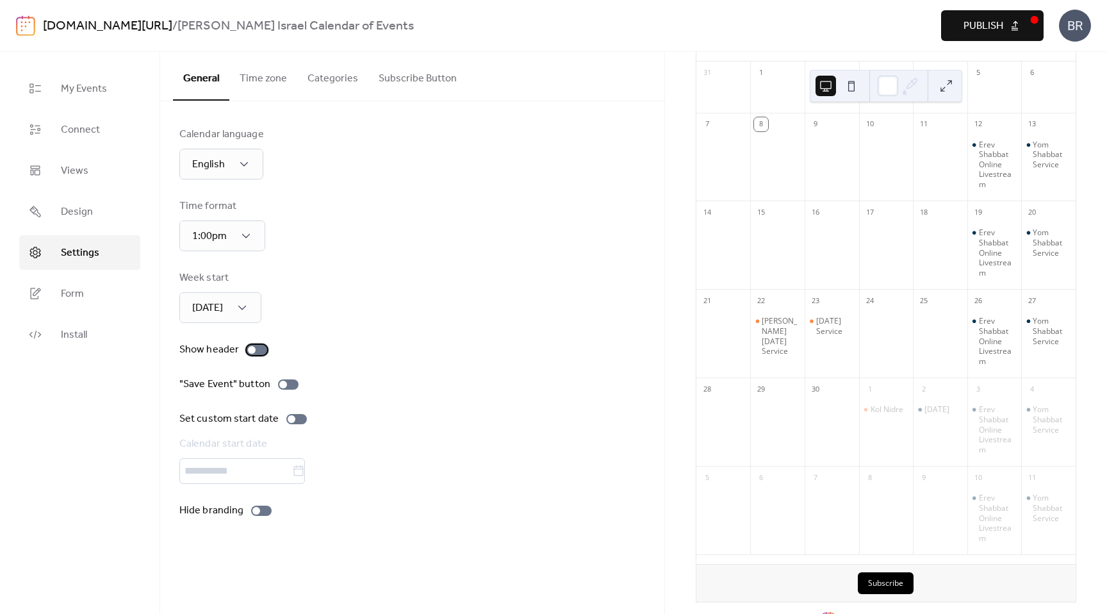
click at [257, 350] on div at bounding box center [257, 350] width 21 height 10
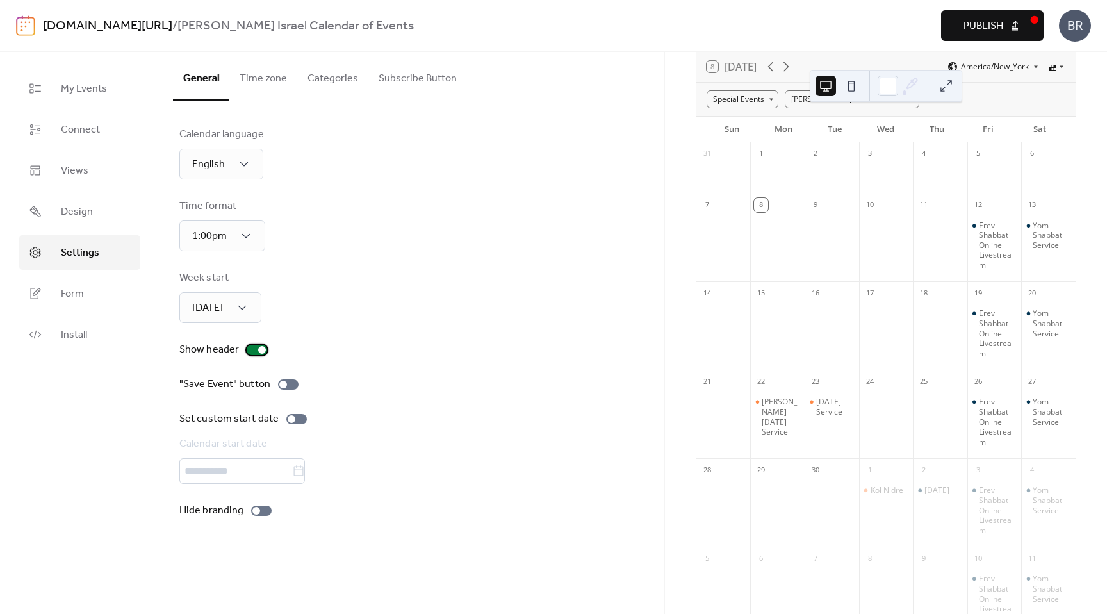
scroll to position [173, 0]
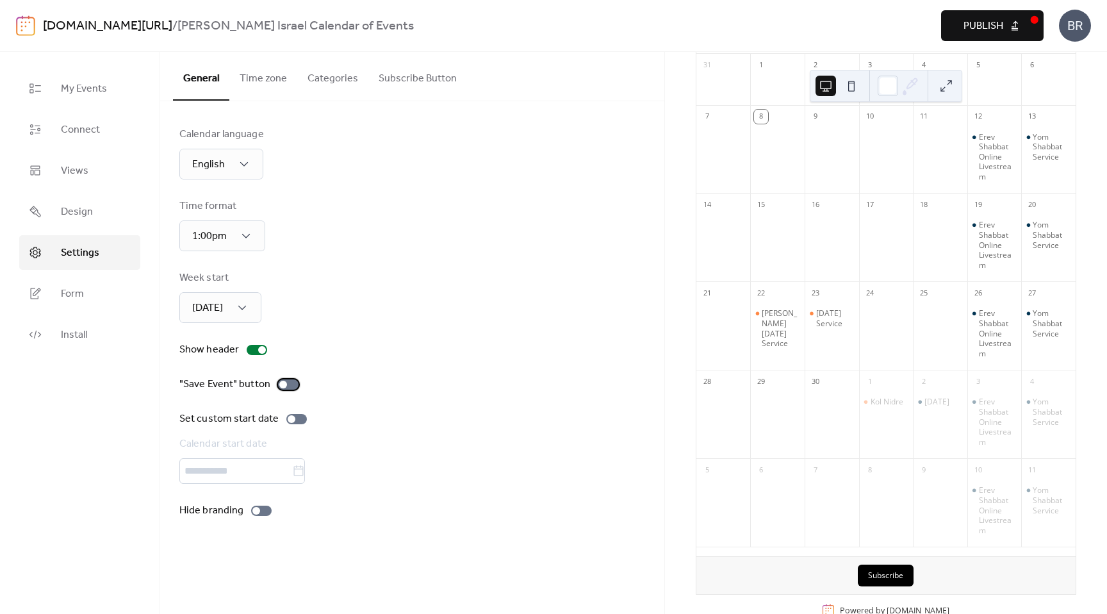
click at [288, 387] on div at bounding box center [288, 384] width 21 height 10
click at [251, 472] on div at bounding box center [412, 471] width 466 height 26
click at [254, 513] on div at bounding box center [257, 511] width 8 height 8
click at [263, 74] on button "Time zone" at bounding box center [263, 75] width 68 height 47
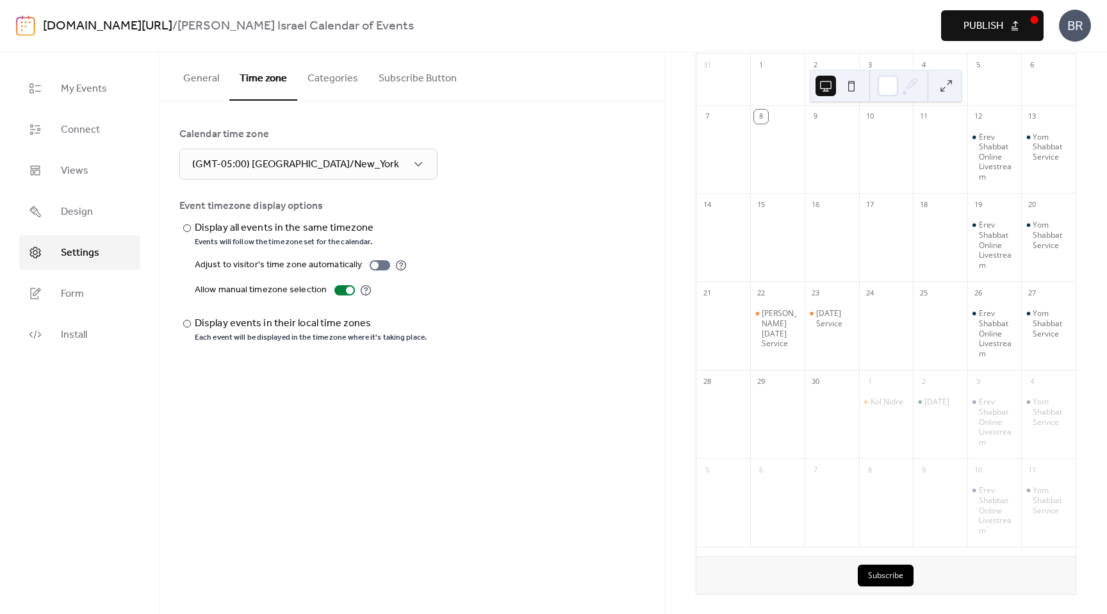
click at [332, 76] on button "Categories" at bounding box center [332, 75] width 71 height 47
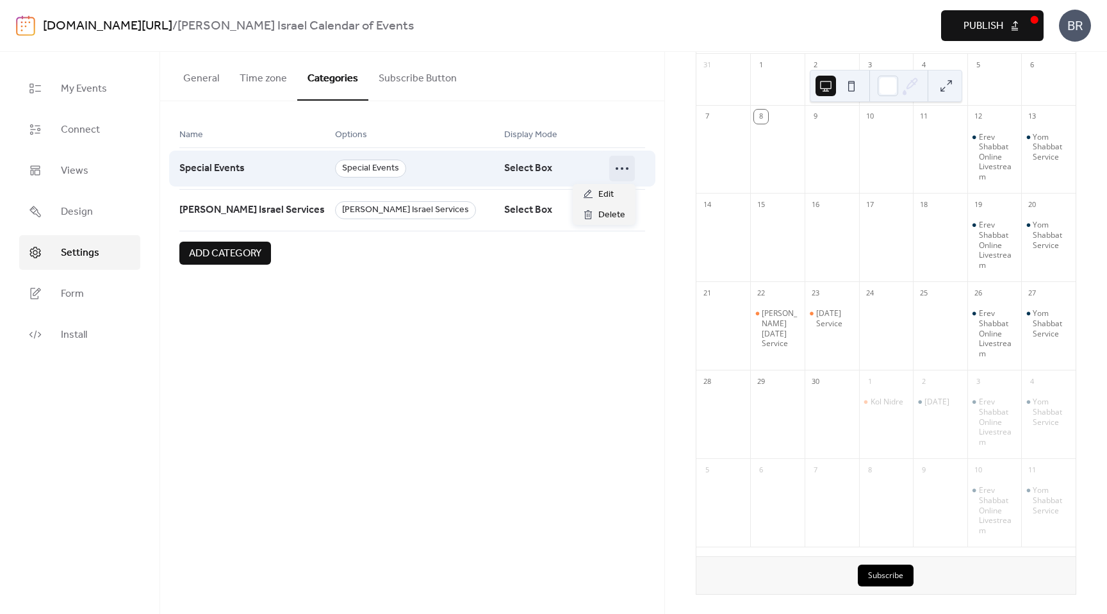
click at [618, 167] on icon at bounding box center [622, 168] width 21 height 21
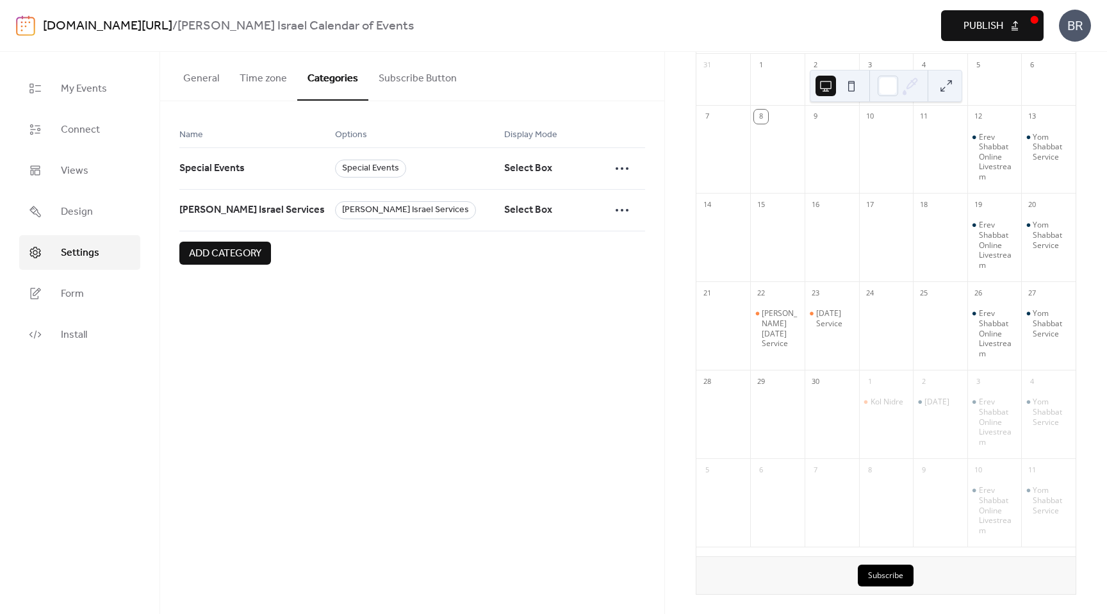
click at [436, 83] on button "Subscribe Button" at bounding box center [418, 75] width 99 height 47
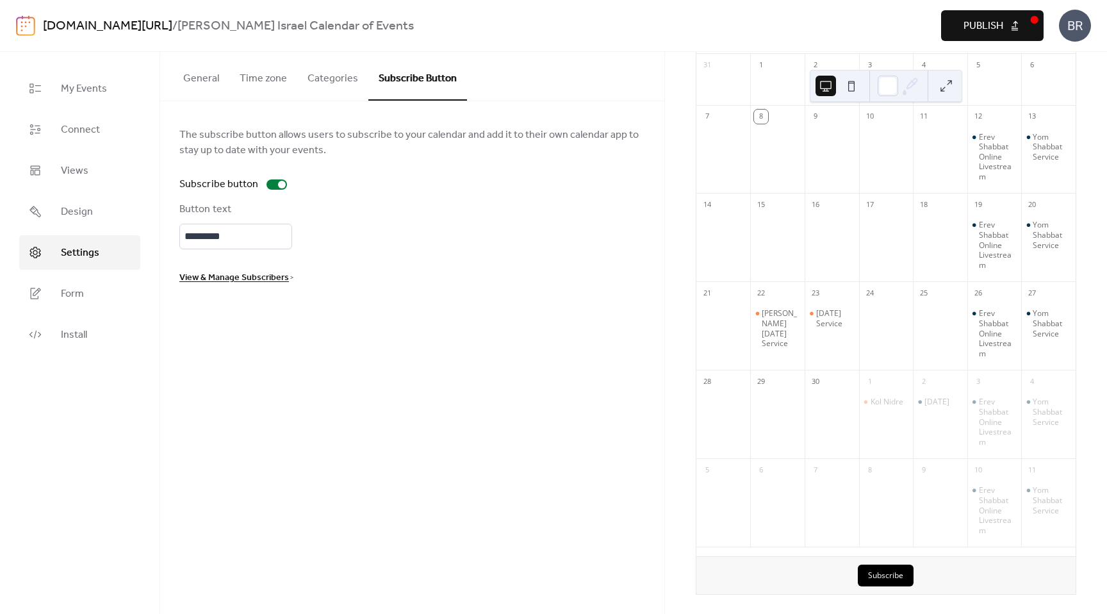
click at [258, 278] on span "View & Manage Subscribers" at bounding box center [234, 277] width 110 height 15
click at [274, 182] on div at bounding box center [277, 184] width 21 height 10
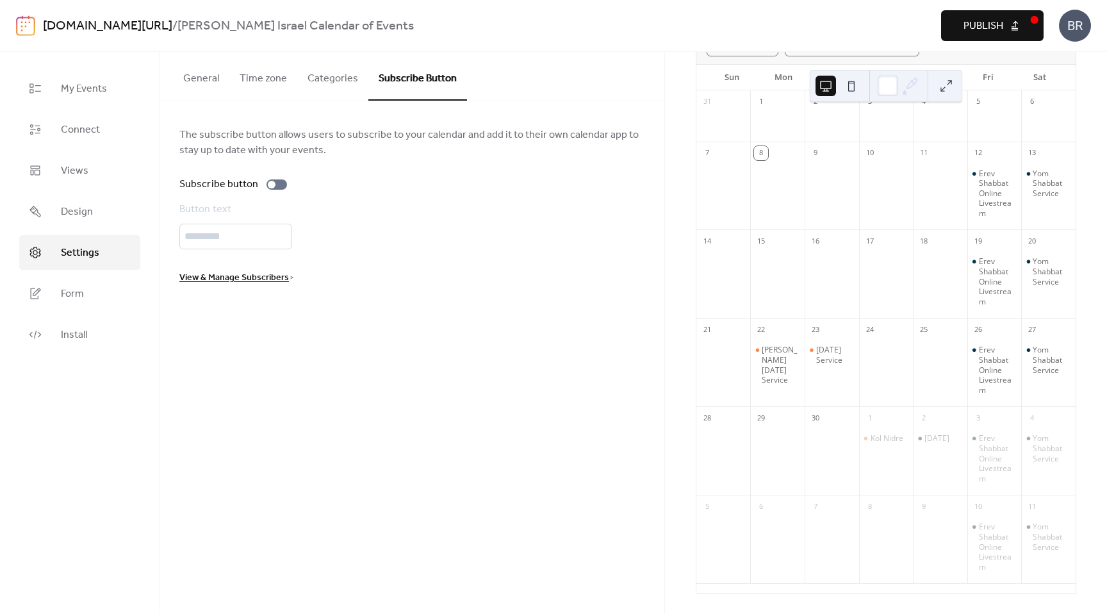
click at [334, 82] on button "Categories" at bounding box center [332, 75] width 71 height 47
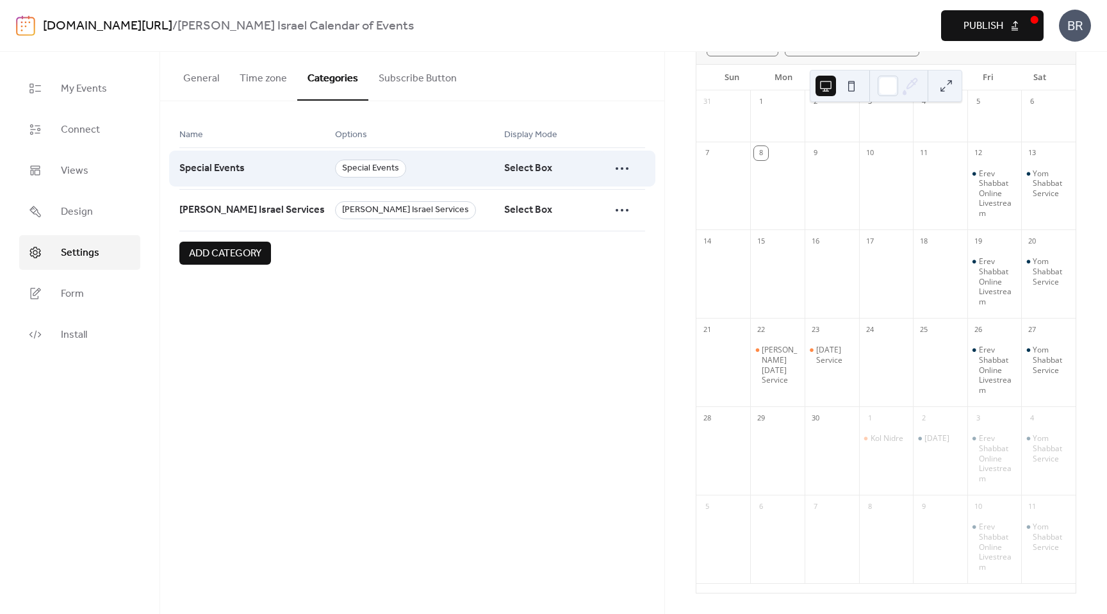
click at [635, 165] on div at bounding box center [627, 168] width 36 height 42
click at [629, 167] on icon at bounding box center [622, 168] width 21 height 21
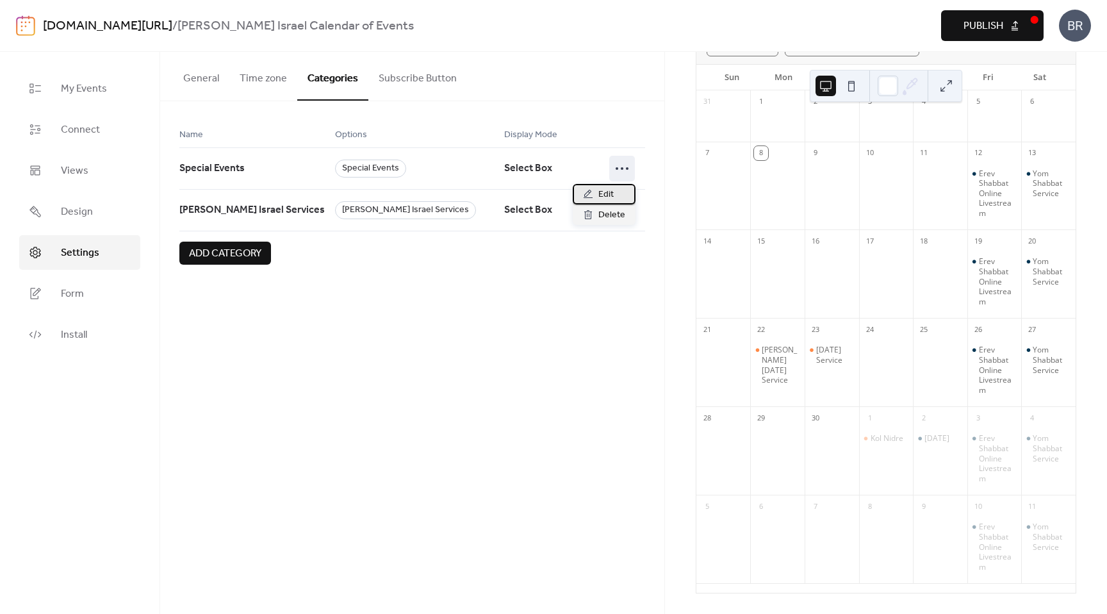
click at [594, 187] on div "Edit" at bounding box center [604, 194] width 63 height 21
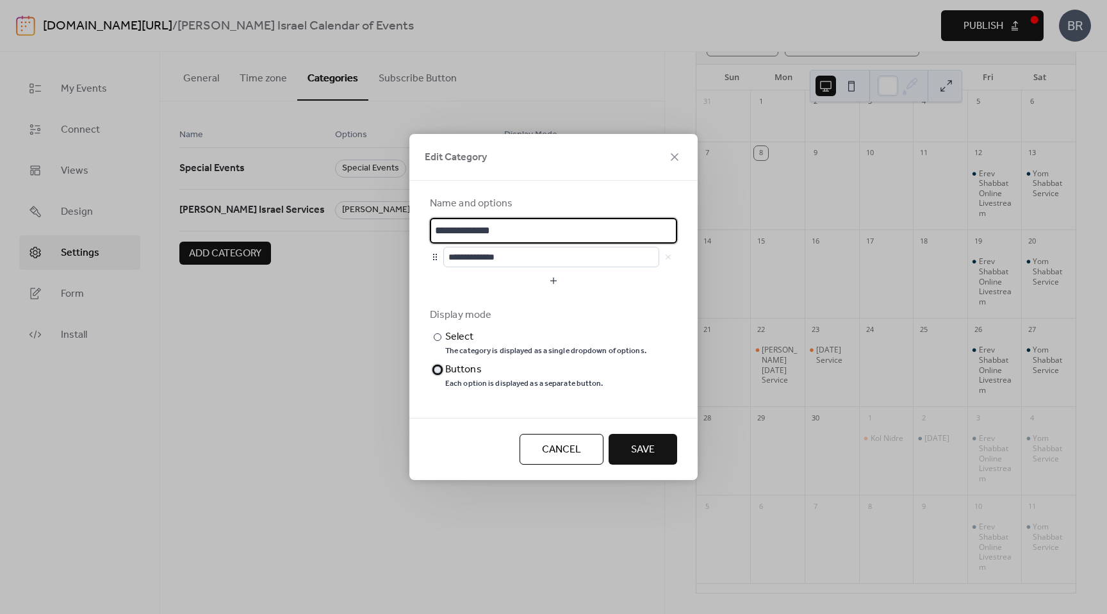
click at [438, 370] on div at bounding box center [438, 370] width 8 height 8
click at [654, 455] on span "Save" at bounding box center [643, 449] width 24 height 15
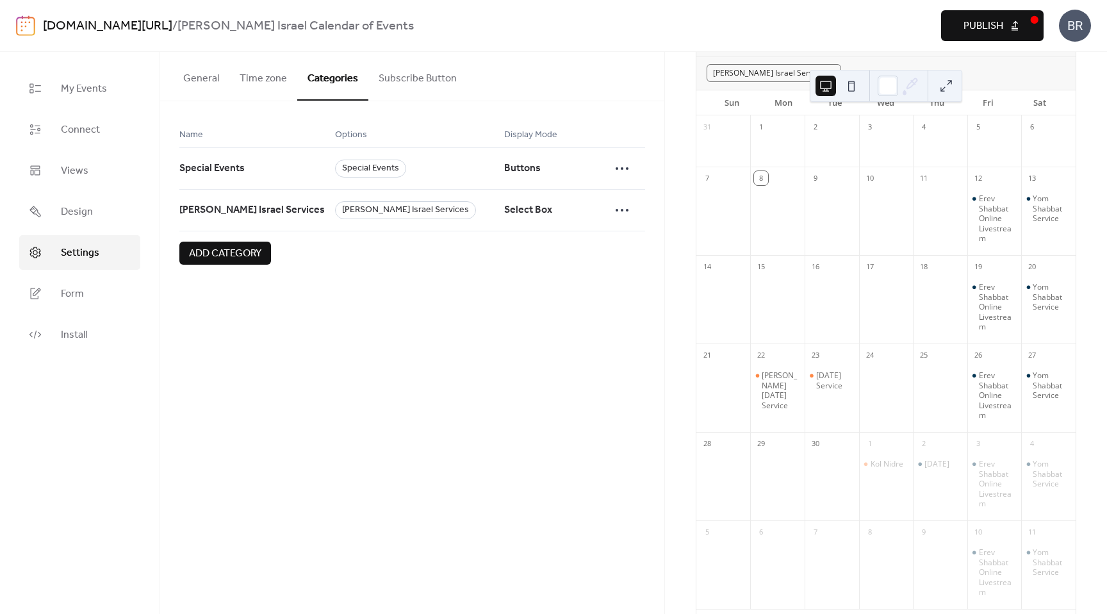
scroll to position [178, 0]
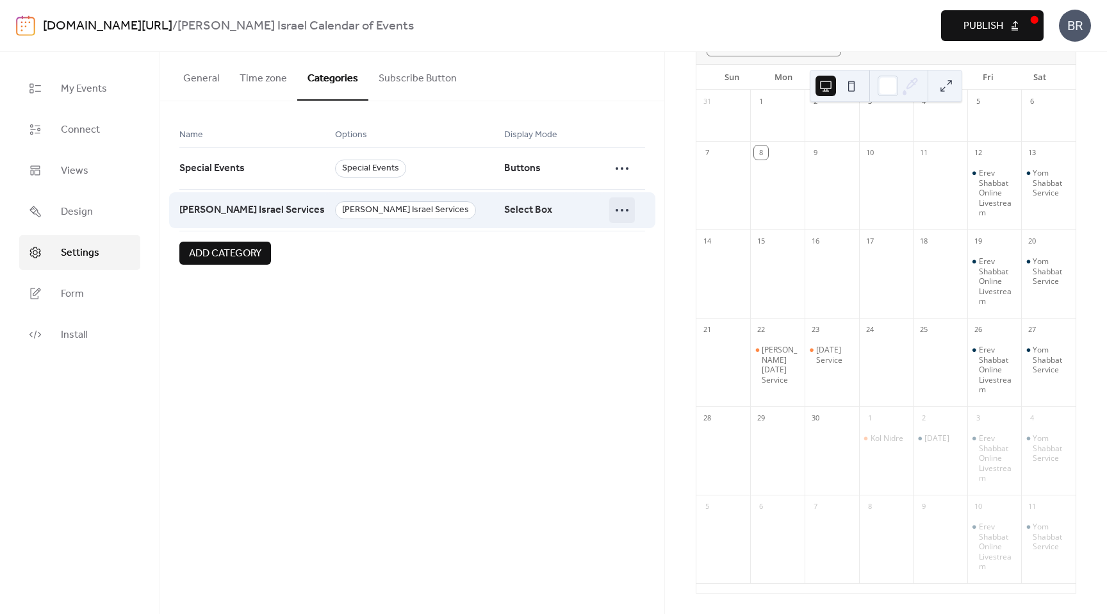
click at [626, 213] on icon at bounding box center [622, 210] width 21 height 21
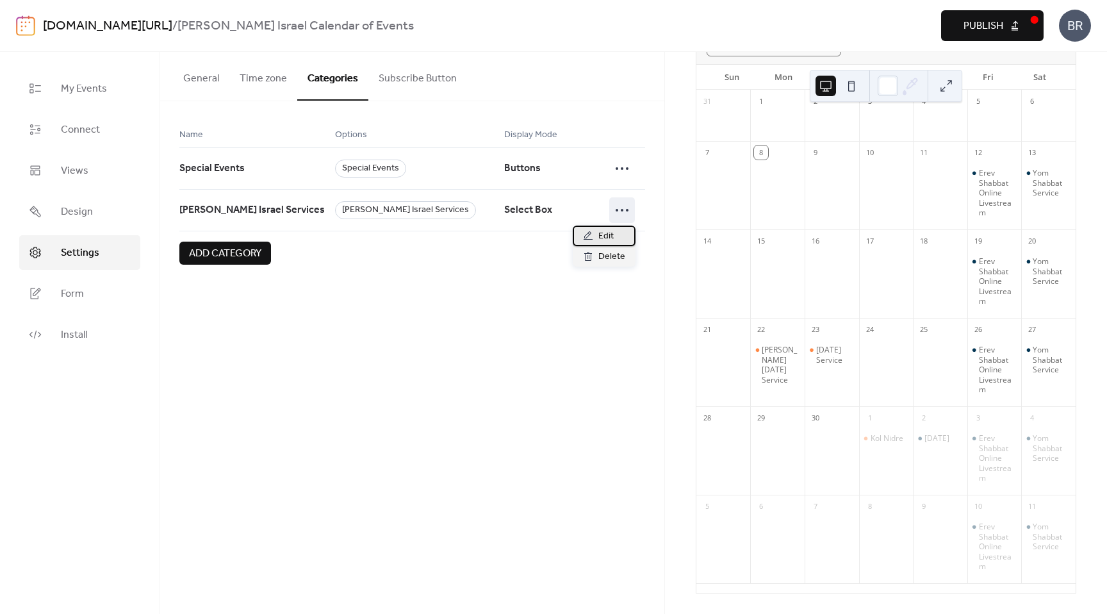
click at [603, 238] on span "Edit" at bounding box center [606, 236] width 15 height 15
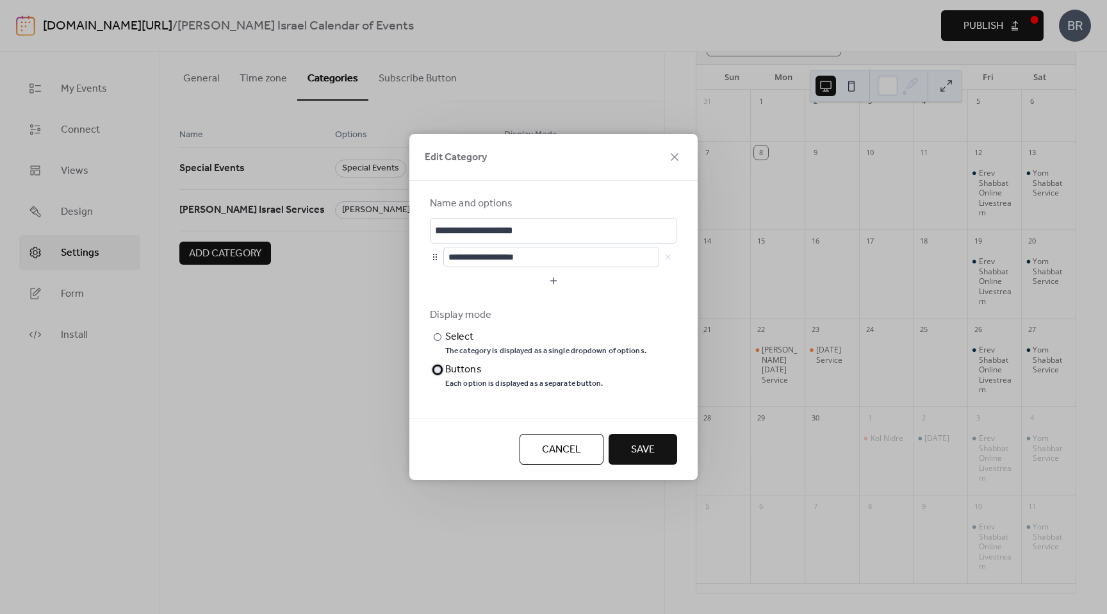
click at [436, 369] on div at bounding box center [438, 370] width 8 height 8
click at [636, 446] on span "Save" at bounding box center [643, 449] width 24 height 15
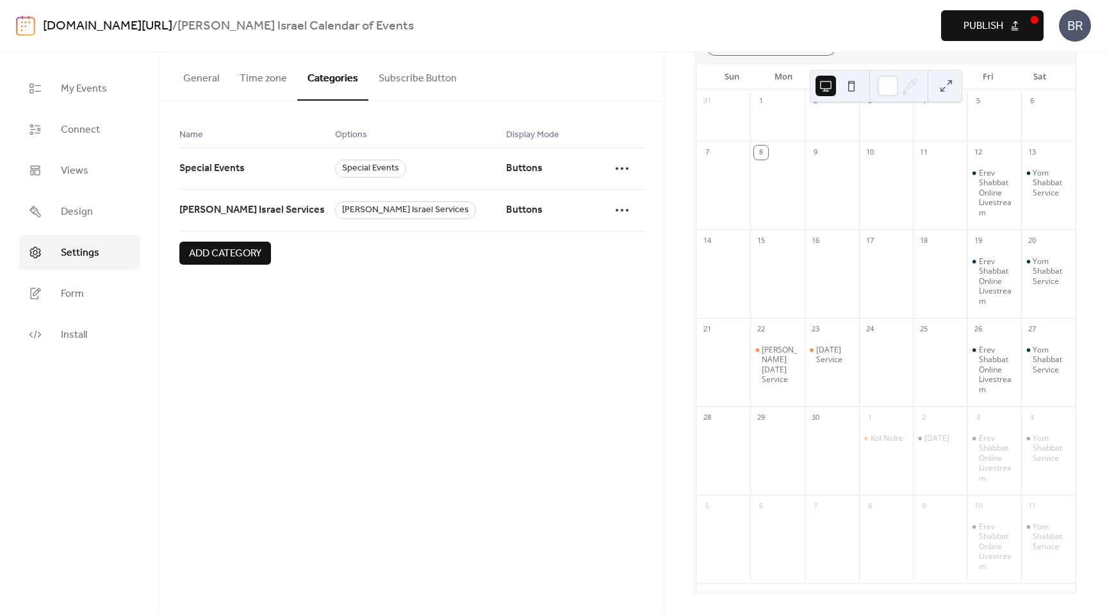
scroll to position [0, 0]
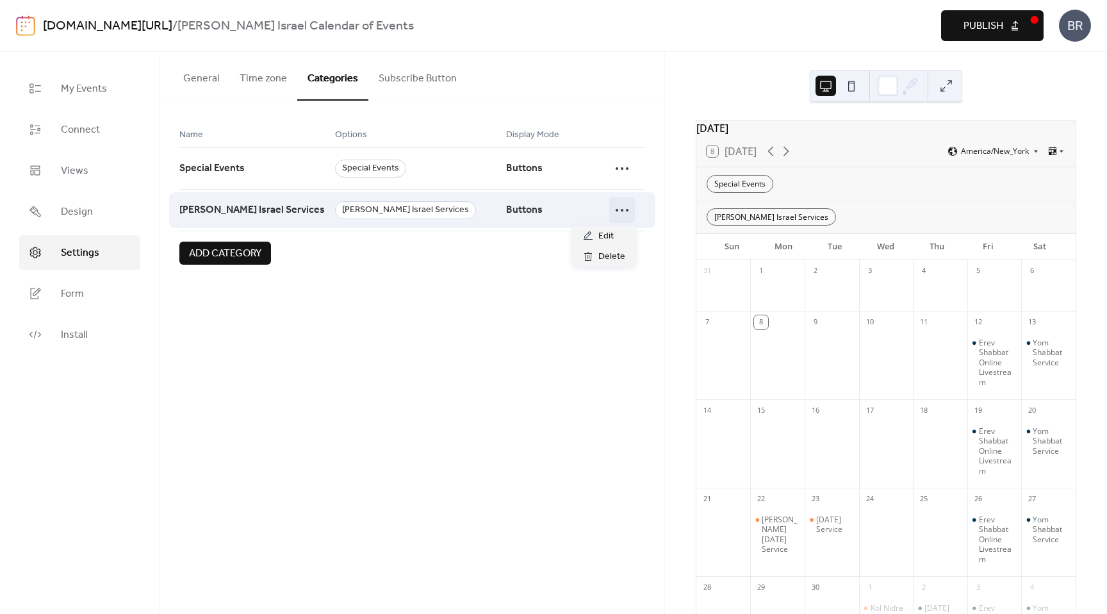
click at [618, 208] on icon at bounding box center [622, 210] width 21 height 21
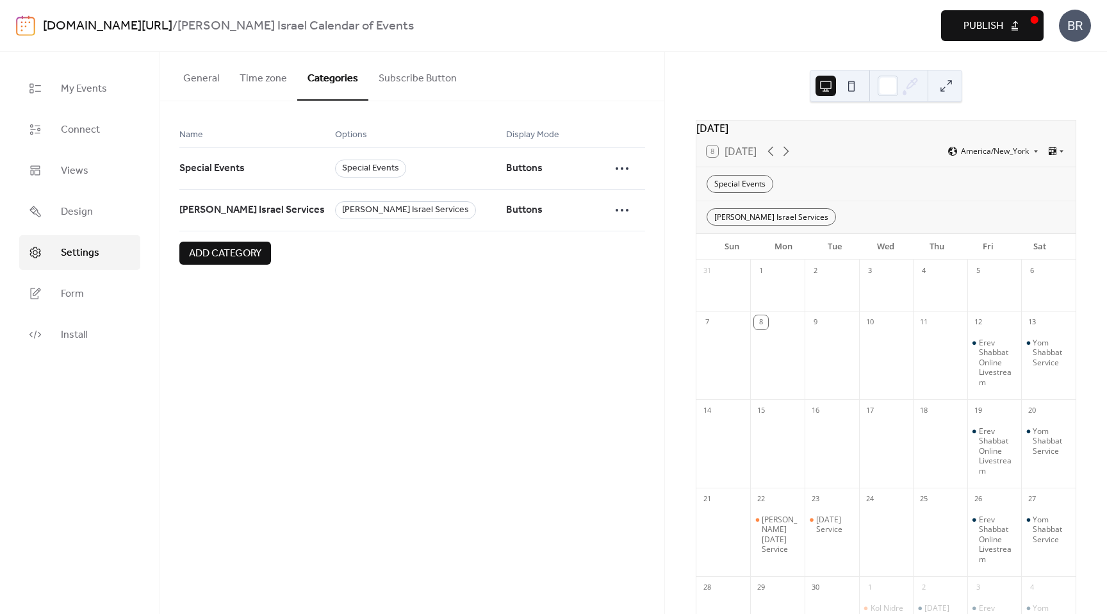
click at [198, 260] on span "Add category" at bounding box center [225, 253] width 72 height 15
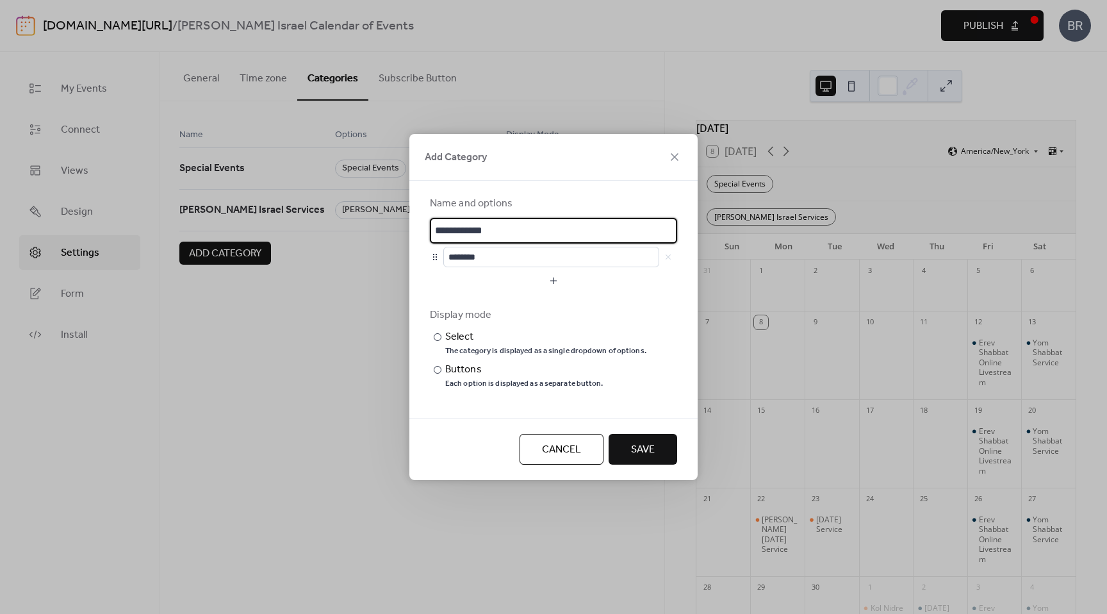
click at [538, 445] on button "Cancel" at bounding box center [562, 449] width 84 height 31
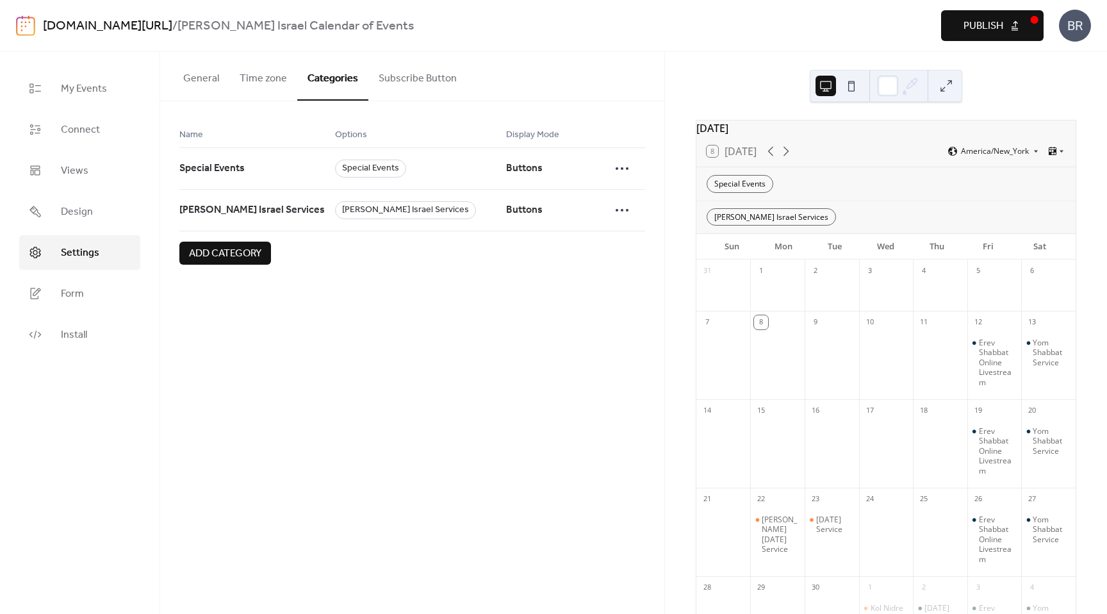
click at [994, 26] on span "Publish" at bounding box center [984, 26] width 40 height 15
click at [75, 212] on span "Design" at bounding box center [77, 211] width 32 height 15
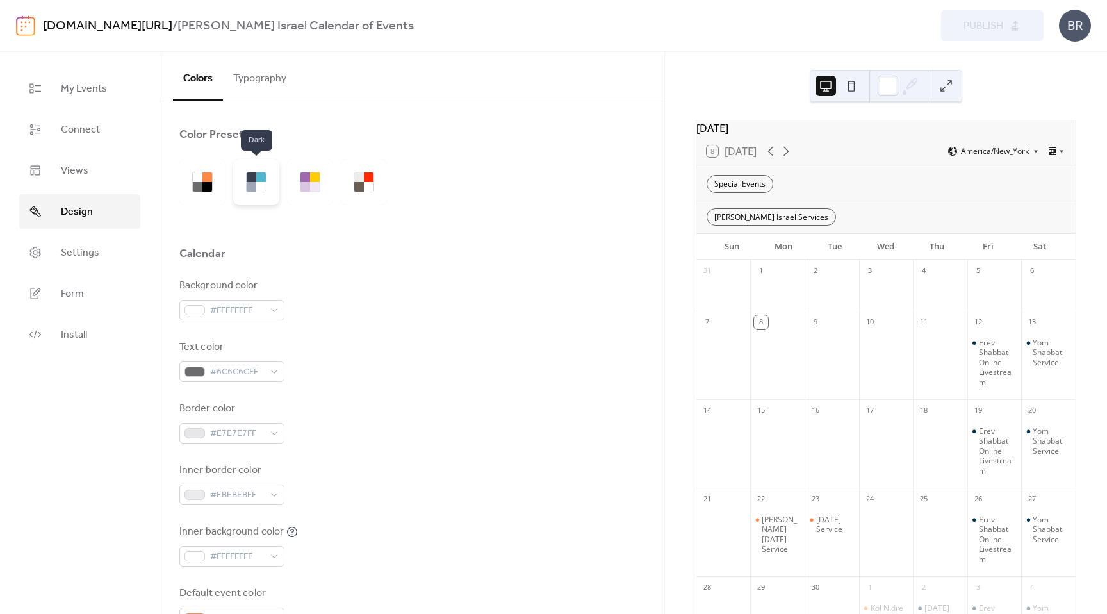
click at [260, 189] on div at bounding box center [261, 187] width 10 height 10
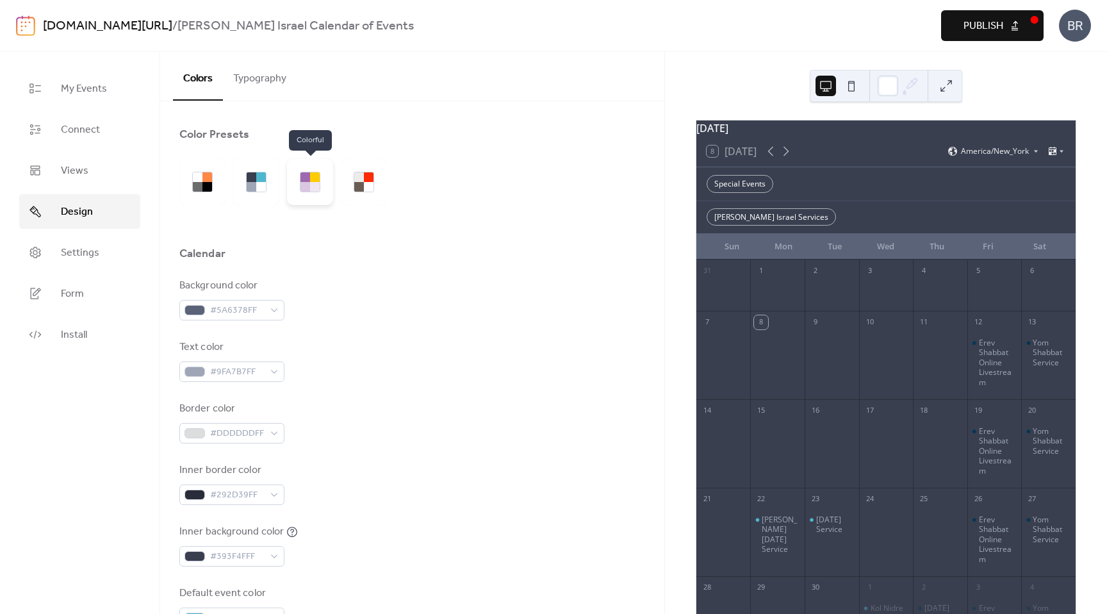
click at [314, 192] on div at bounding box center [310, 182] width 46 height 46
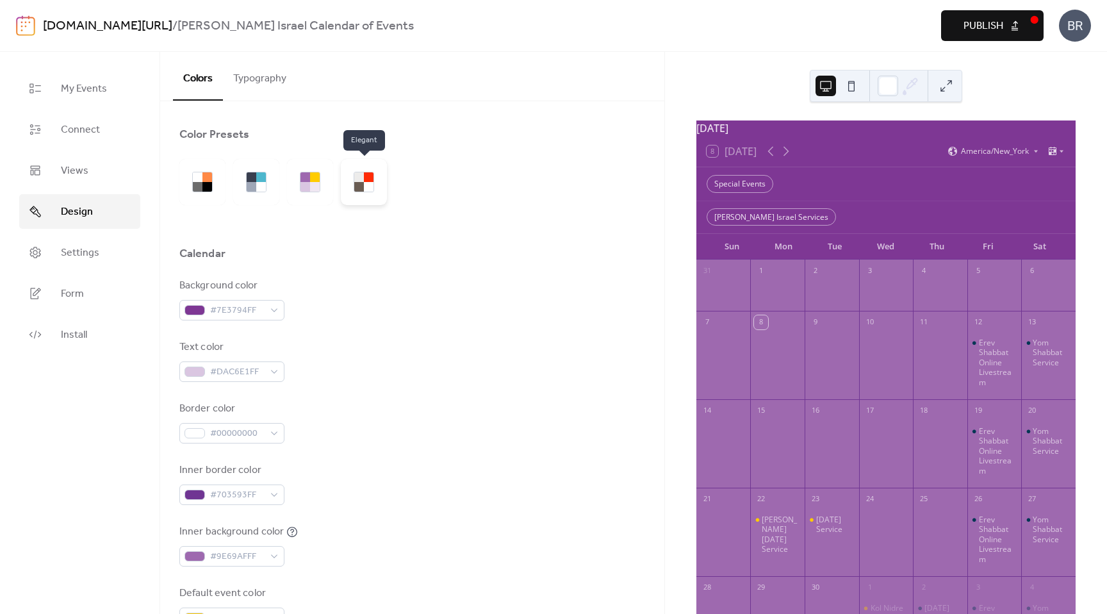
click at [365, 189] on div at bounding box center [369, 187] width 10 height 10
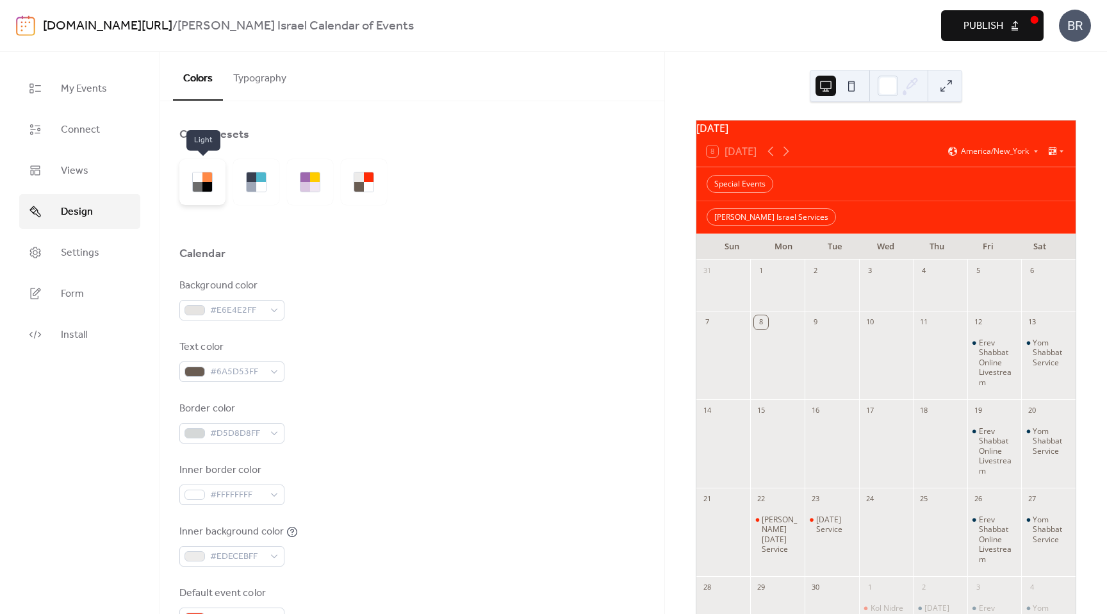
click at [201, 186] on div at bounding box center [198, 187] width 10 height 10
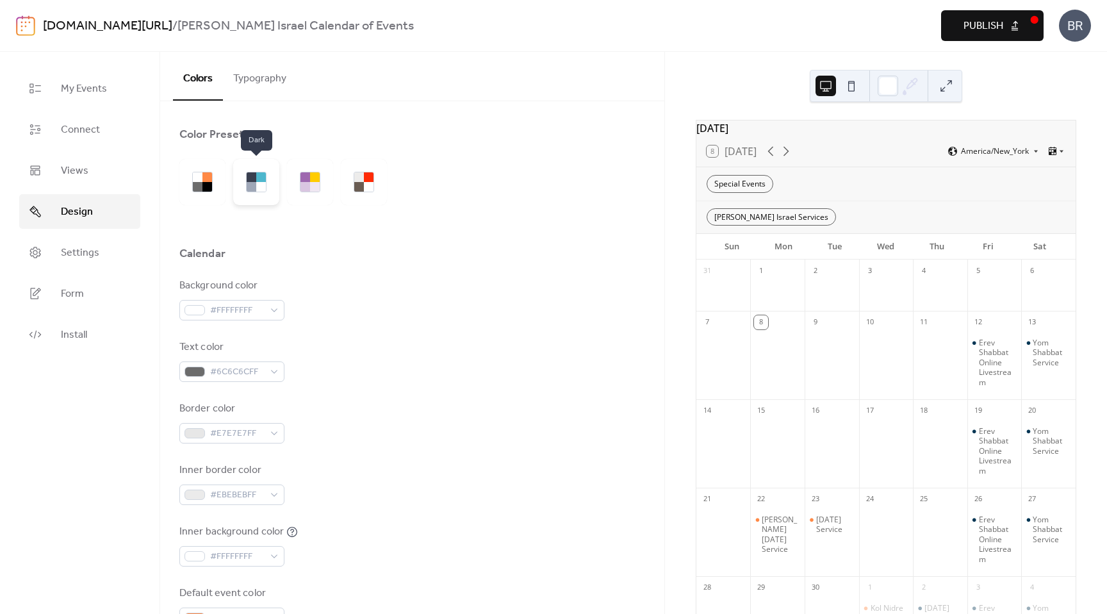
click at [262, 185] on div at bounding box center [261, 187] width 10 height 10
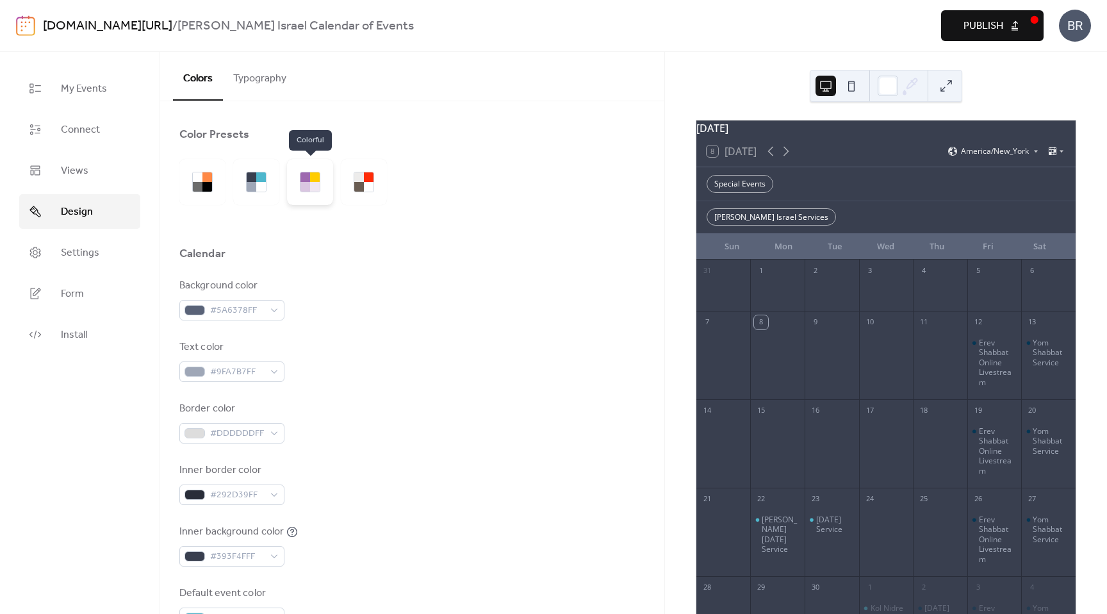
click at [304, 183] on div at bounding box center [306, 187] width 10 height 10
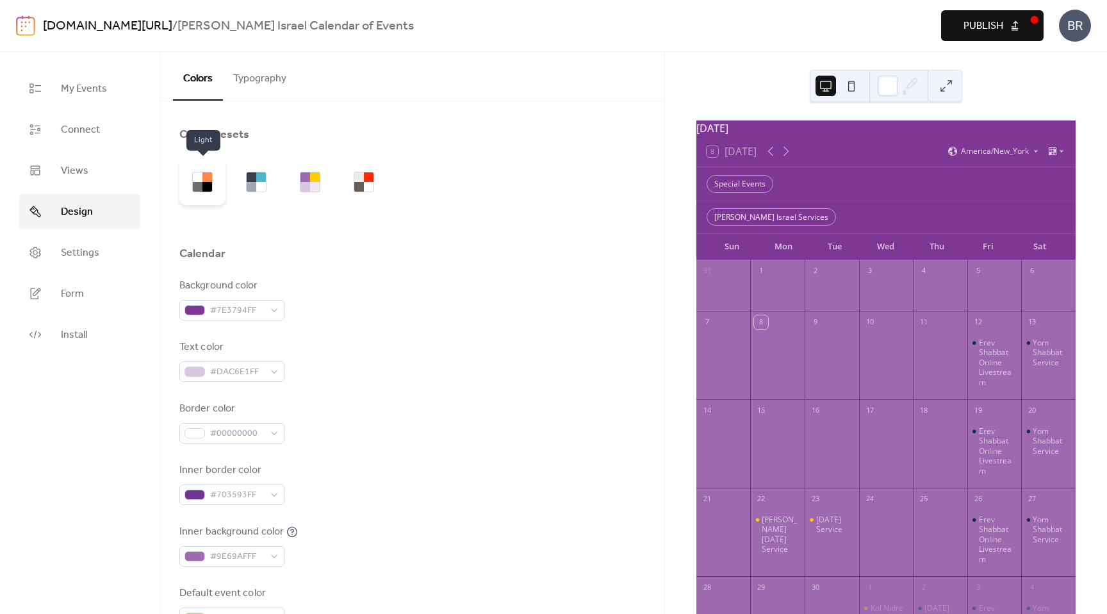
click at [197, 182] on div at bounding box center [198, 187] width 10 height 10
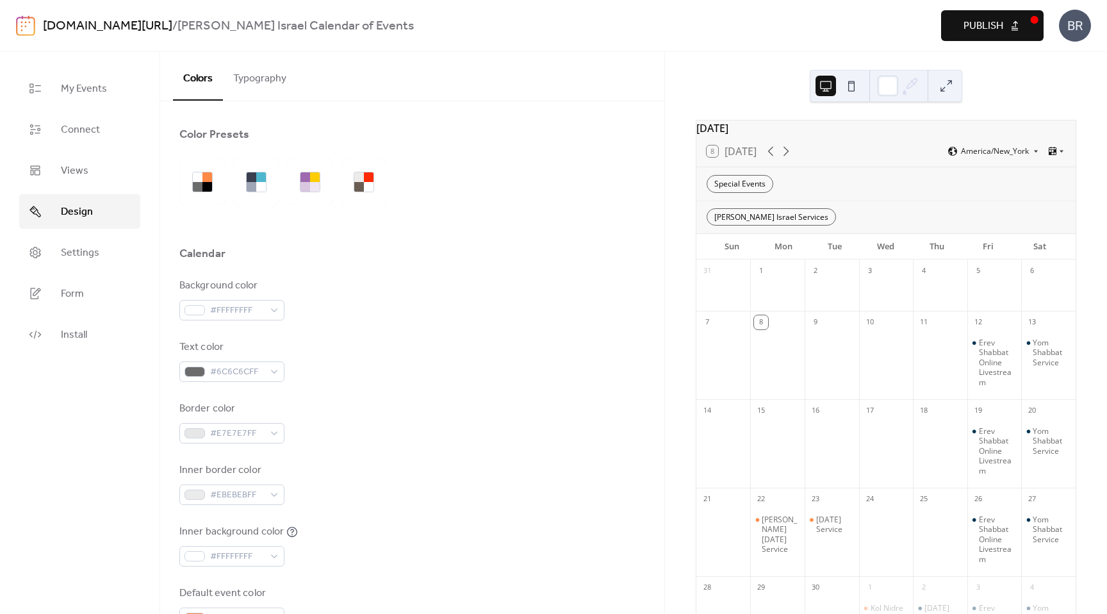
click at [253, 73] on button "Typography" at bounding box center [260, 75] width 74 height 47
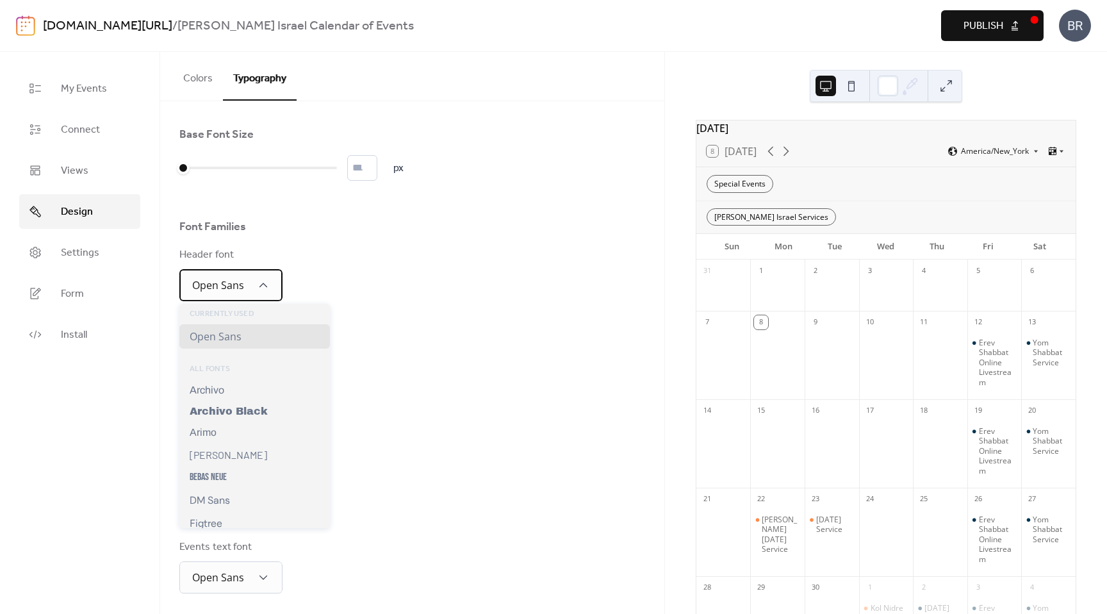
click at [250, 287] on div "Open Sans" at bounding box center [230, 285] width 103 height 32
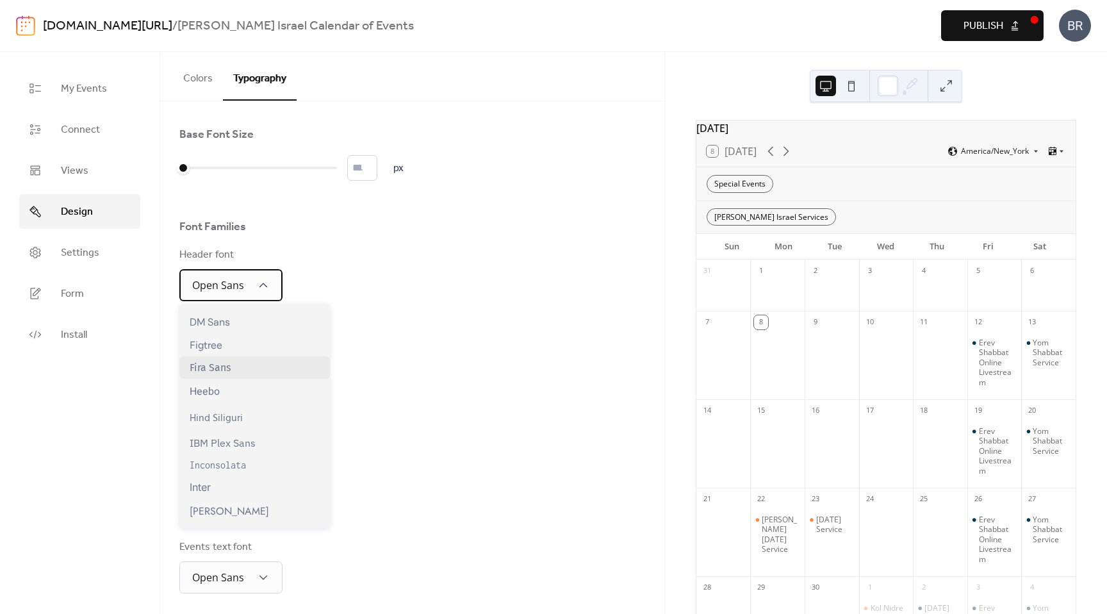
scroll to position [183, 0]
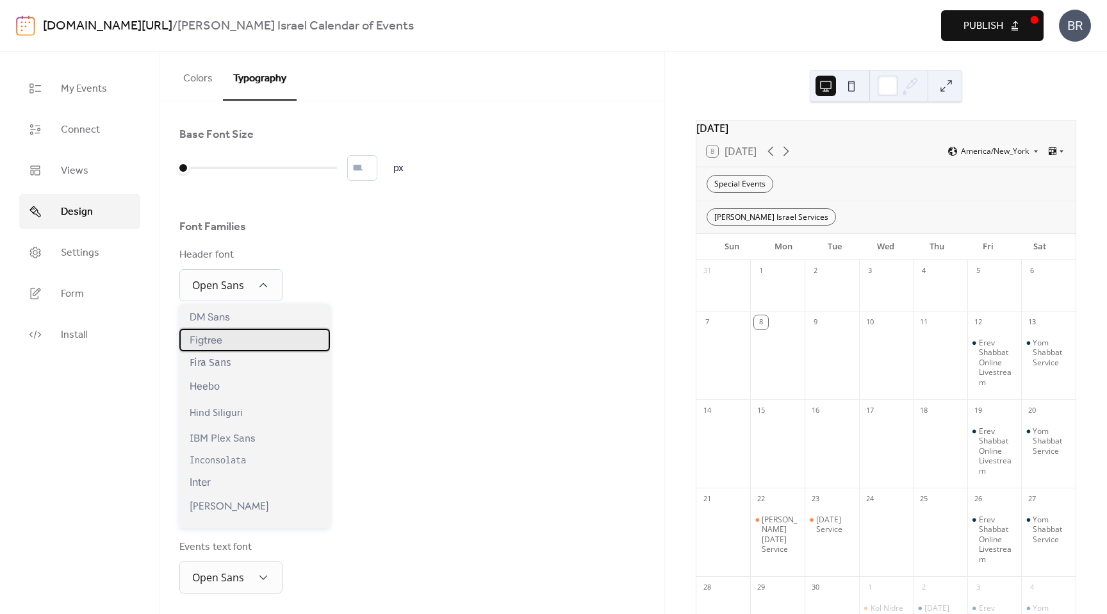
click at [204, 331] on div "Figtree" at bounding box center [254, 340] width 151 height 22
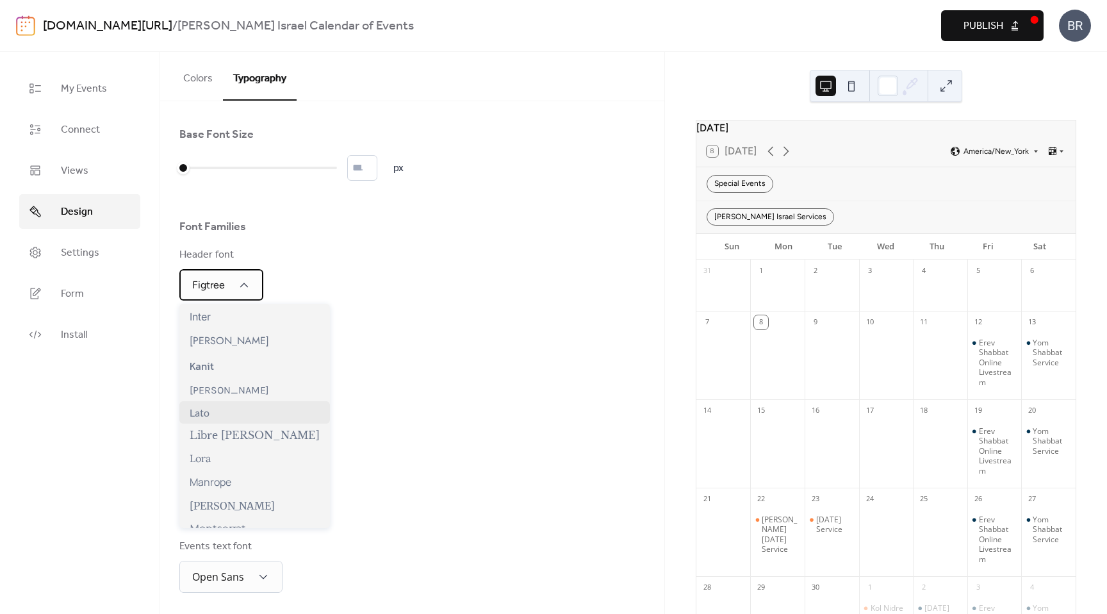
scroll to position [379, 0]
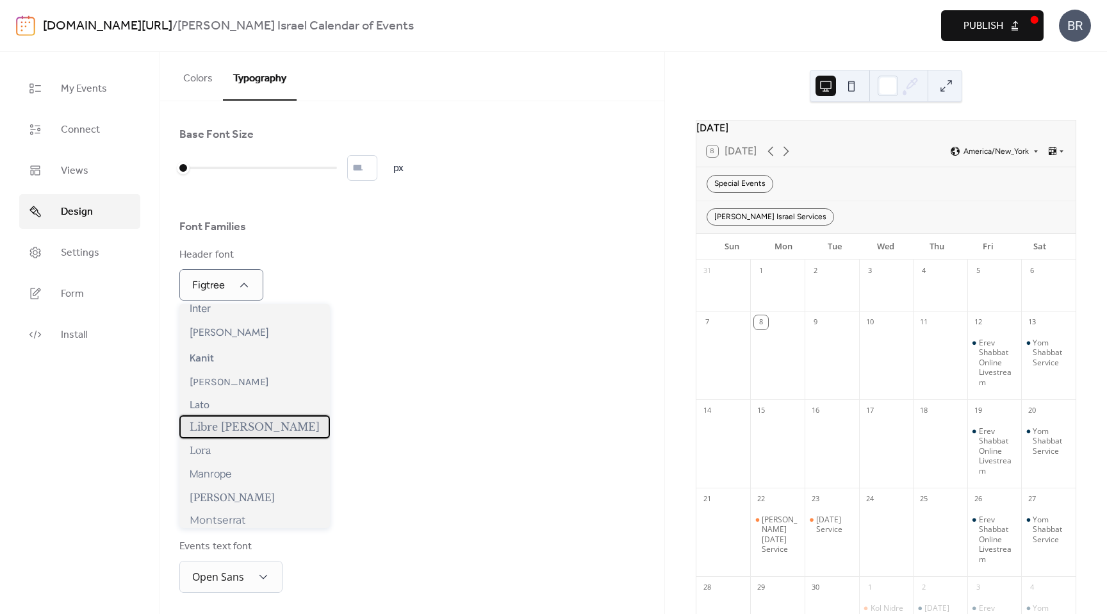
click at [225, 422] on span "Libre Baskerville" at bounding box center [255, 426] width 130 height 13
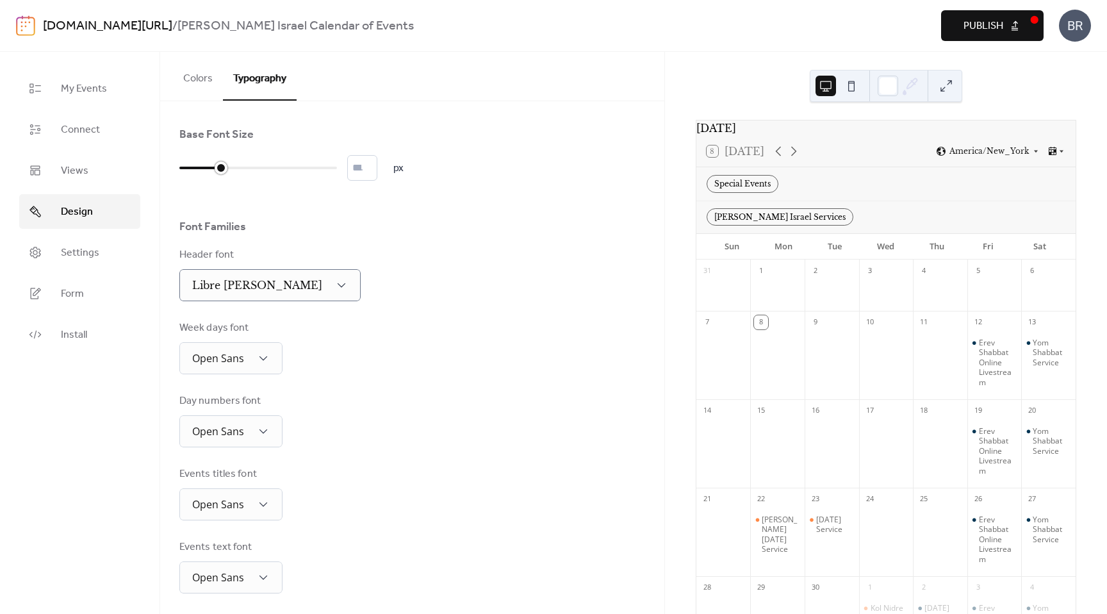
type input "**"
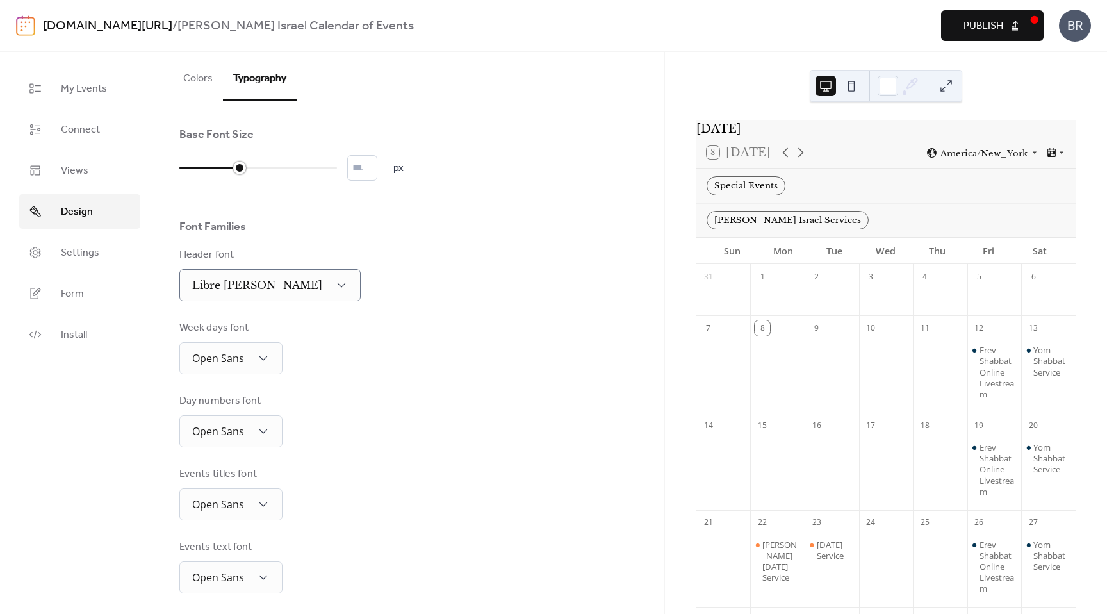
drag, startPoint x: 184, startPoint y: 167, endPoint x: 235, endPoint y: 166, distance: 51.3
click at [235, 166] on div at bounding box center [239, 168] width 13 height 13
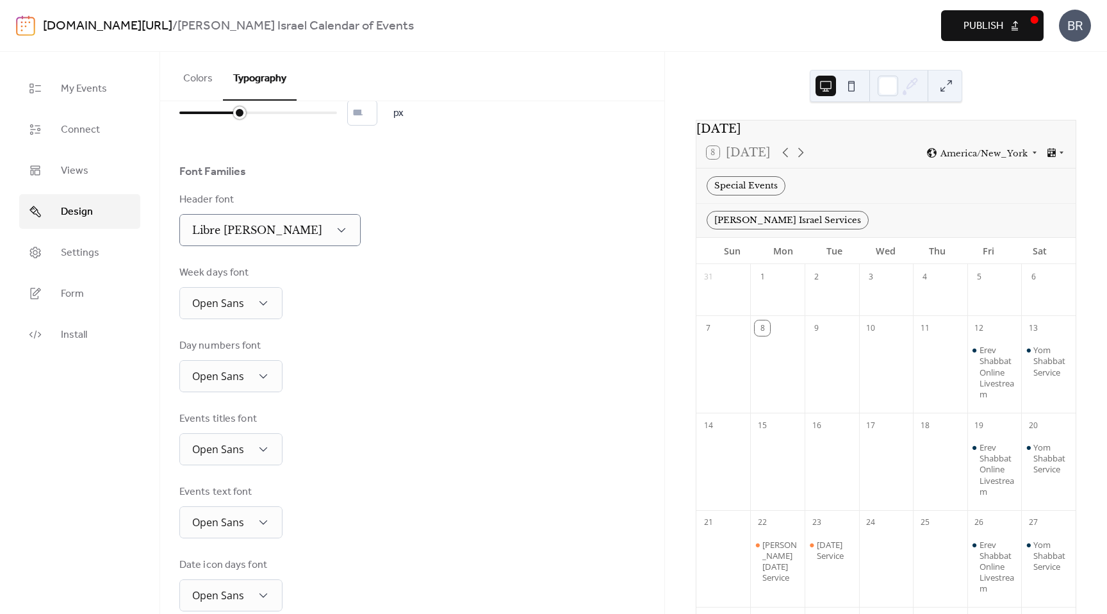
scroll to position [76, 0]
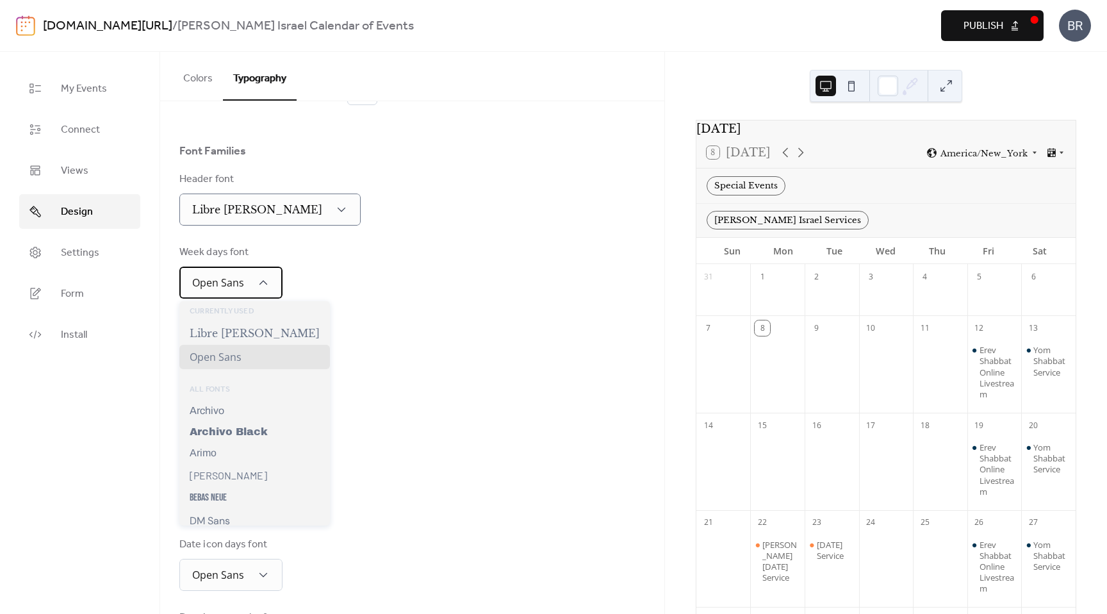
click at [246, 286] on div "Open Sans" at bounding box center [230, 283] width 103 height 32
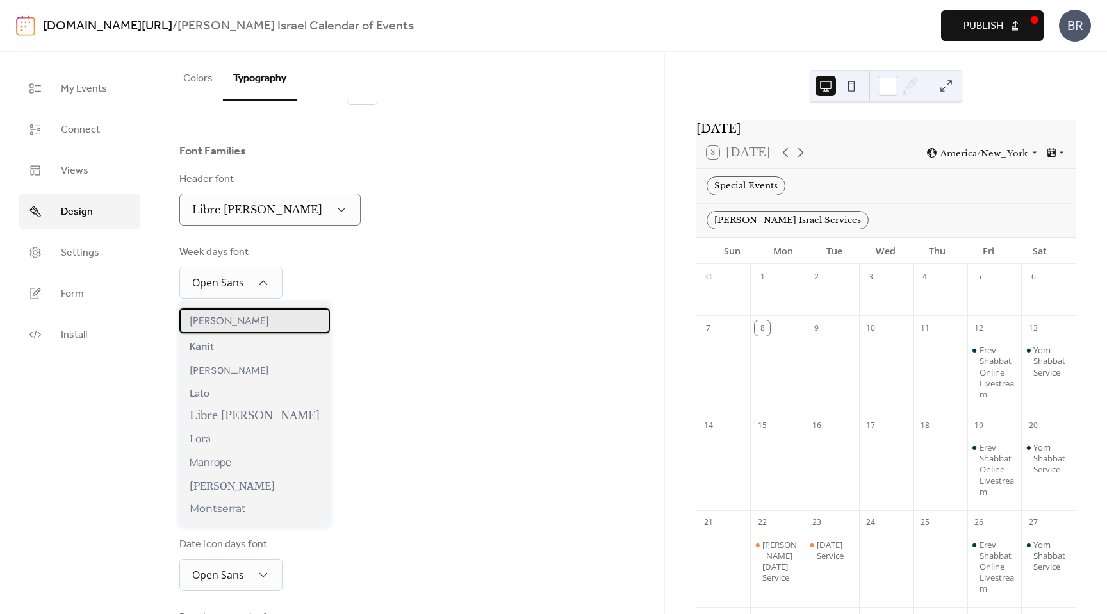
click at [219, 319] on div "Jost" at bounding box center [254, 320] width 151 height 25
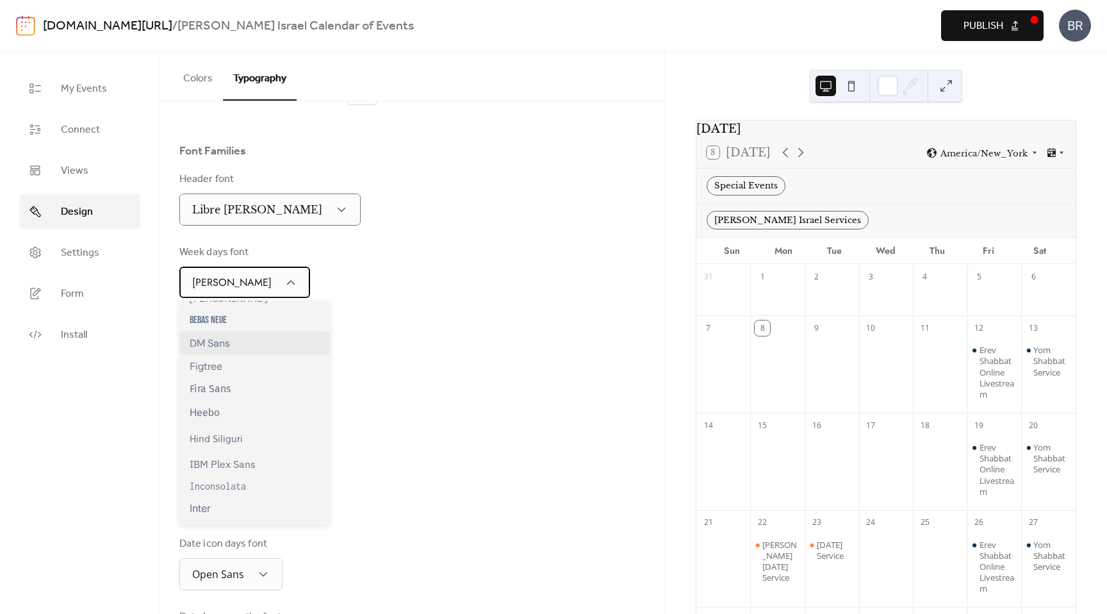
scroll to position [203, 0]
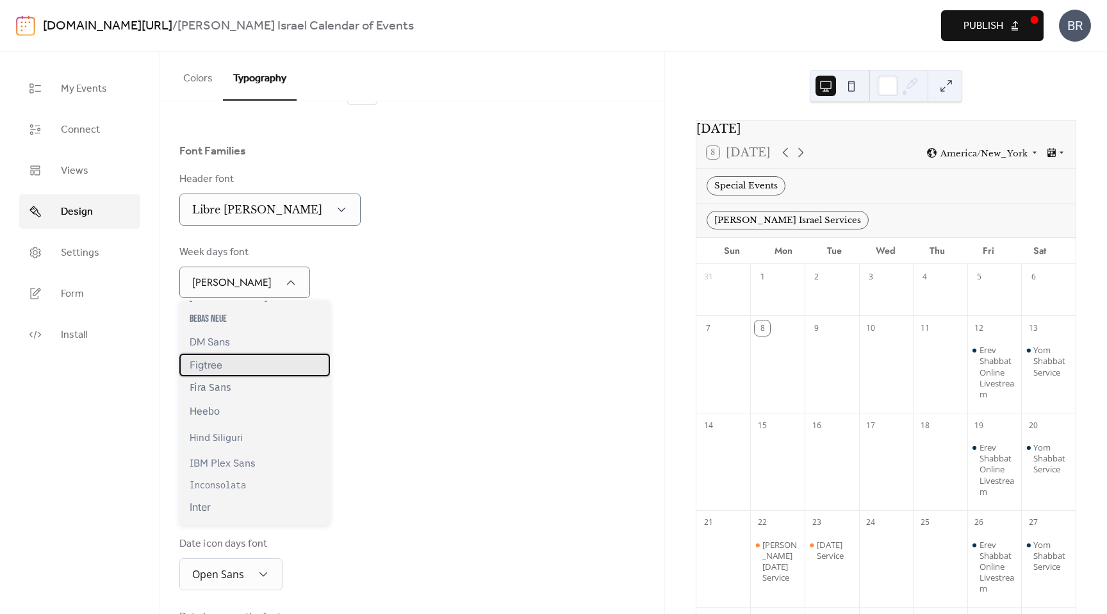
click at [214, 363] on span "Figtree" at bounding box center [206, 365] width 33 height 12
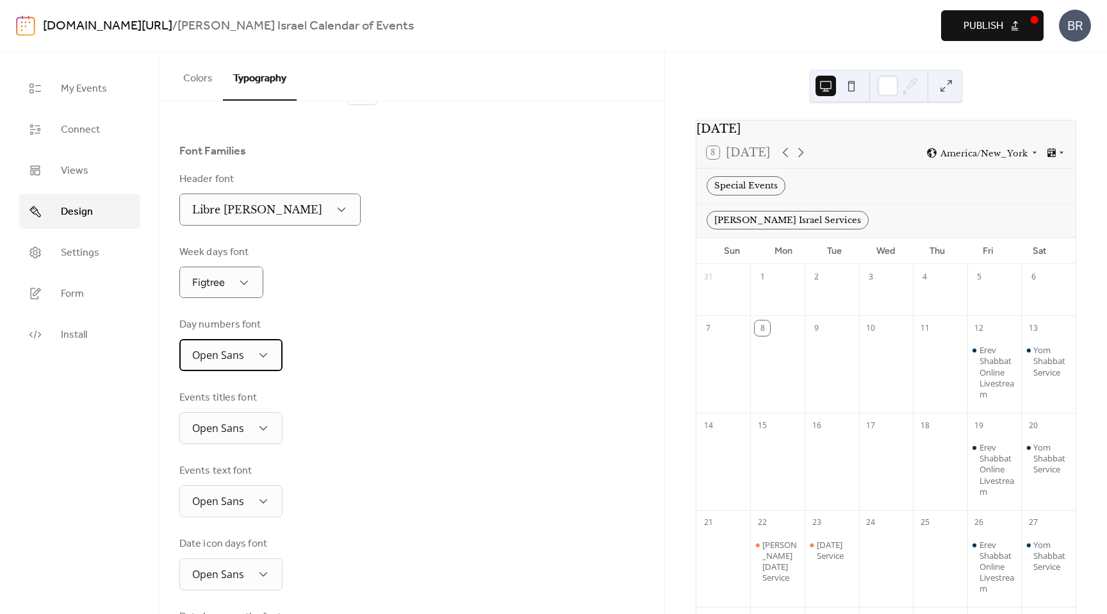
click at [233, 358] on span "Open Sans" at bounding box center [218, 355] width 52 height 14
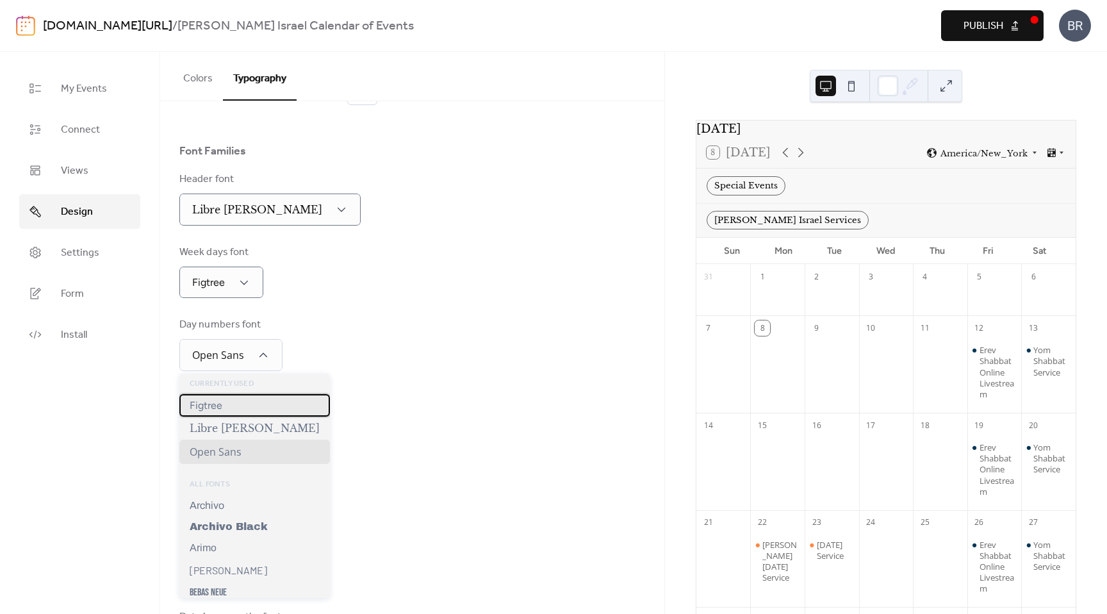
click at [233, 411] on div "Figtree" at bounding box center [254, 405] width 151 height 22
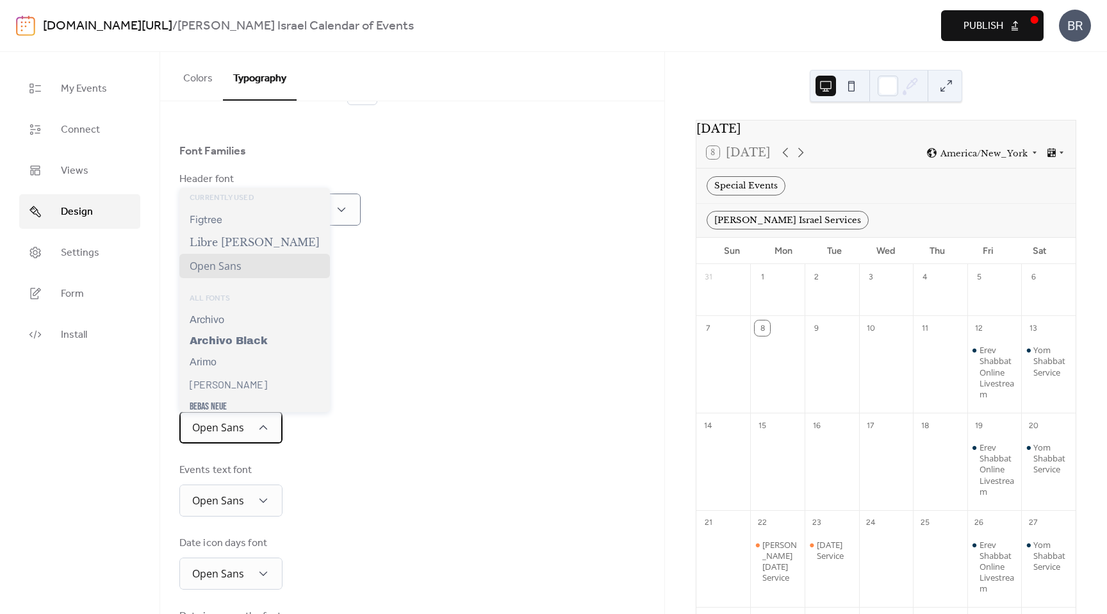
click at [231, 431] on span "Open Sans" at bounding box center [218, 427] width 52 height 14
click at [211, 220] on span "Figtree" at bounding box center [206, 219] width 33 height 12
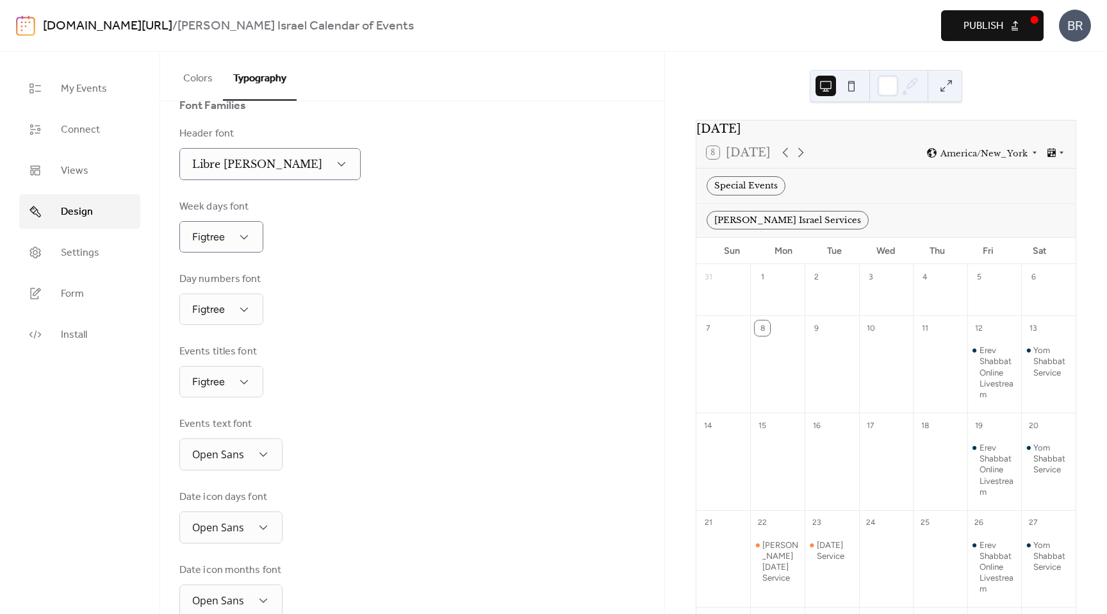
scroll to position [150, 0]
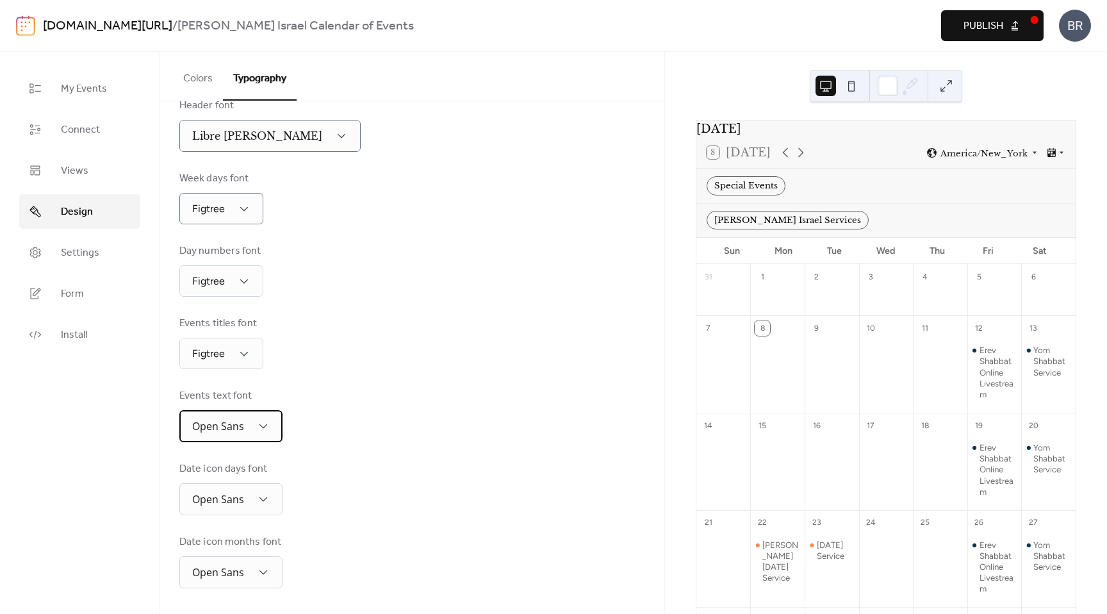
click at [219, 422] on span "Open Sans" at bounding box center [218, 426] width 52 height 14
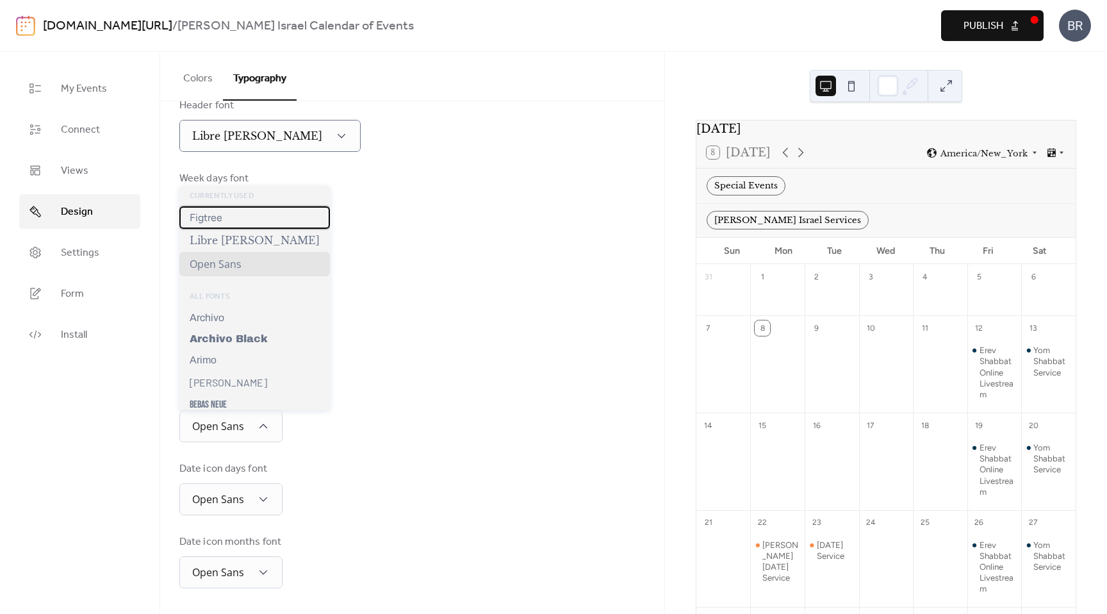
click at [216, 211] on span "Figtree" at bounding box center [206, 217] width 33 height 12
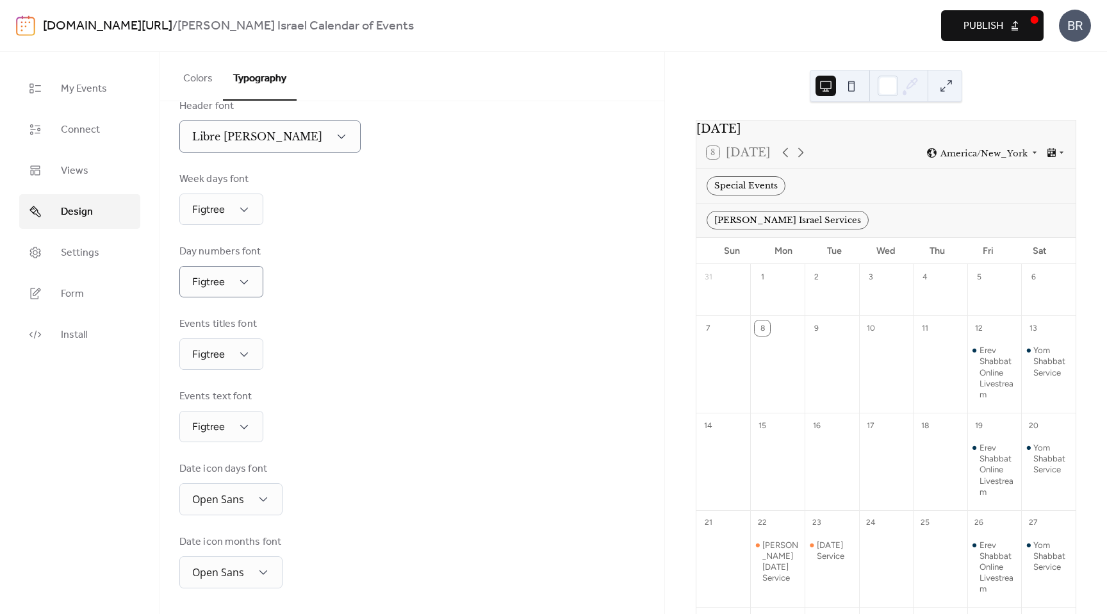
scroll to position [149, 0]
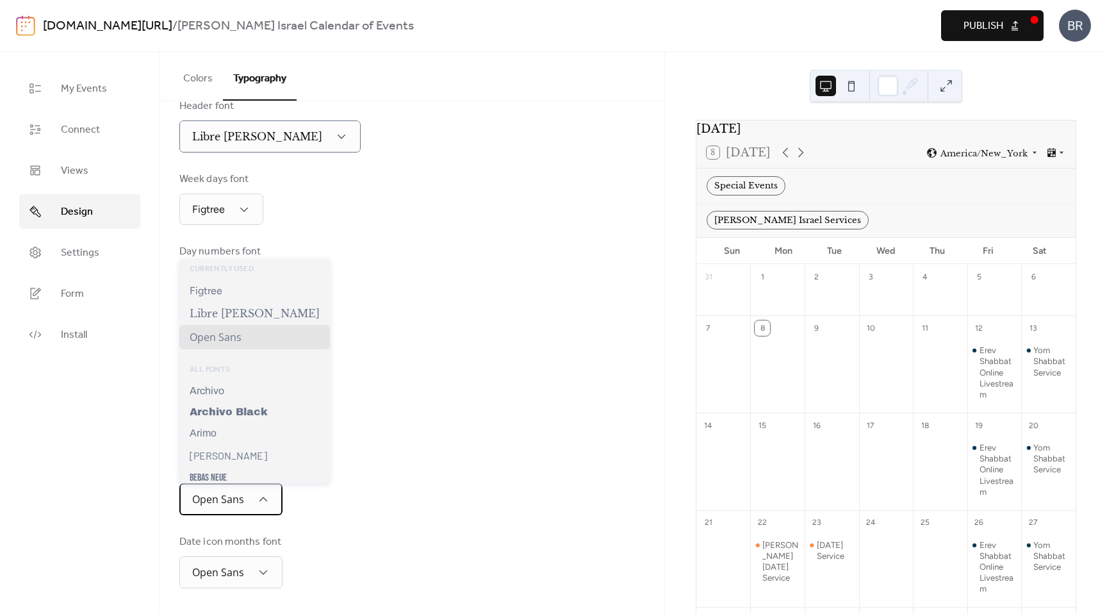
click at [233, 501] on span "Open Sans" at bounding box center [218, 499] width 52 height 14
click at [213, 285] on span "Figtree" at bounding box center [206, 291] width 33 height 12
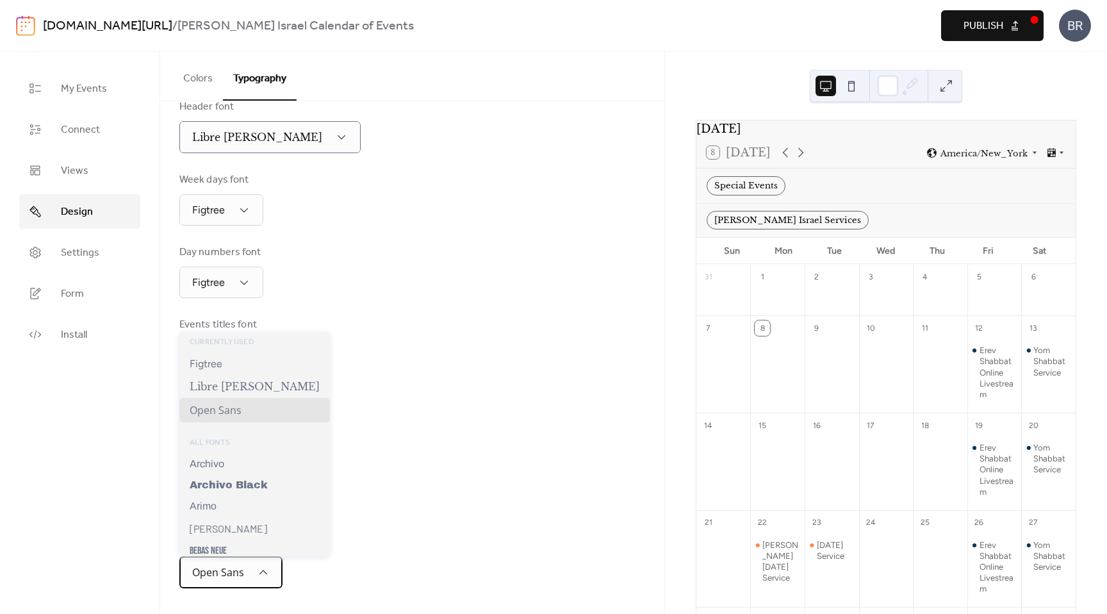
click at [215, 574] on span "Open Sans" at bounding box center [218, 572] width 52 height 14
click at [218, 363] on span "Figtree" at bounding box center [206, 364] width 33 height 12
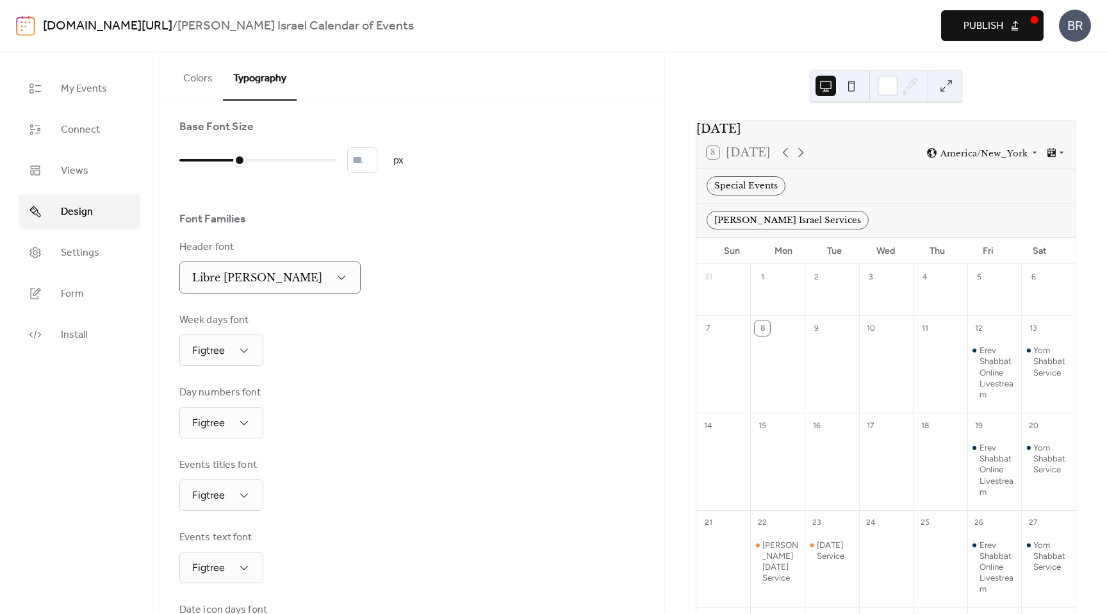
scroll to position [0, 0]
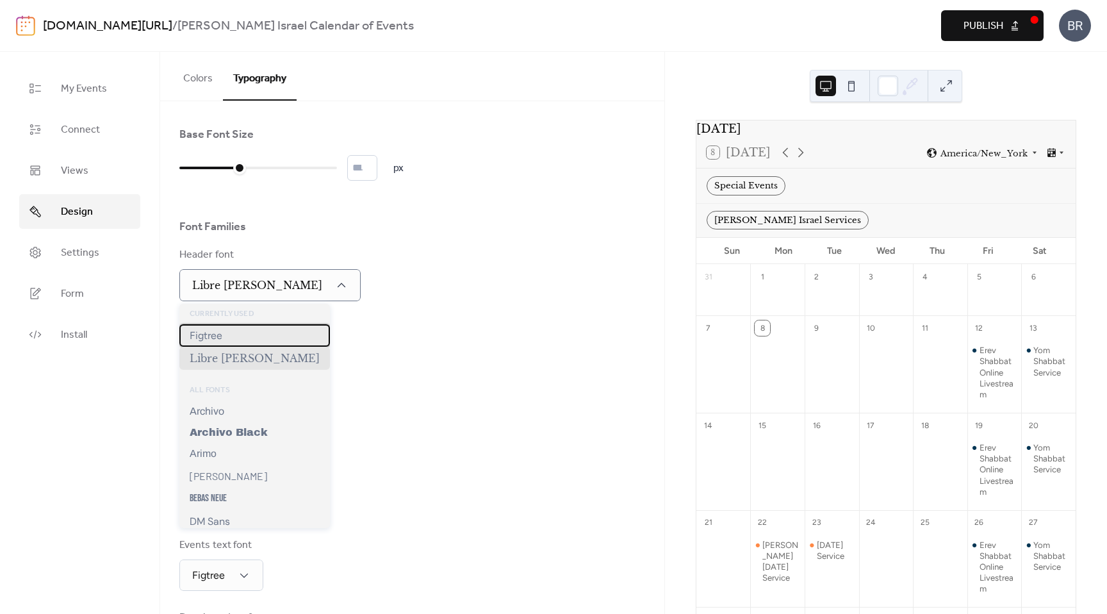
click at [213, 335] on span "Figtree" at bounding box center [206, 335] width 33 height 12
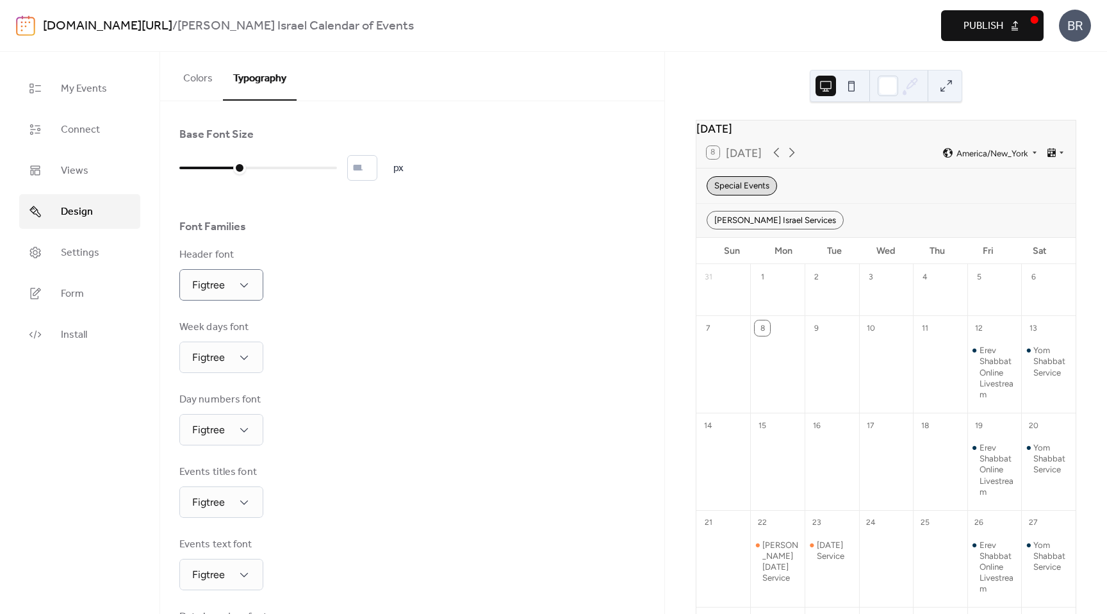
click at [734, 191] on div "Special Events" at bounding box center [742, 185] width 70 height 19
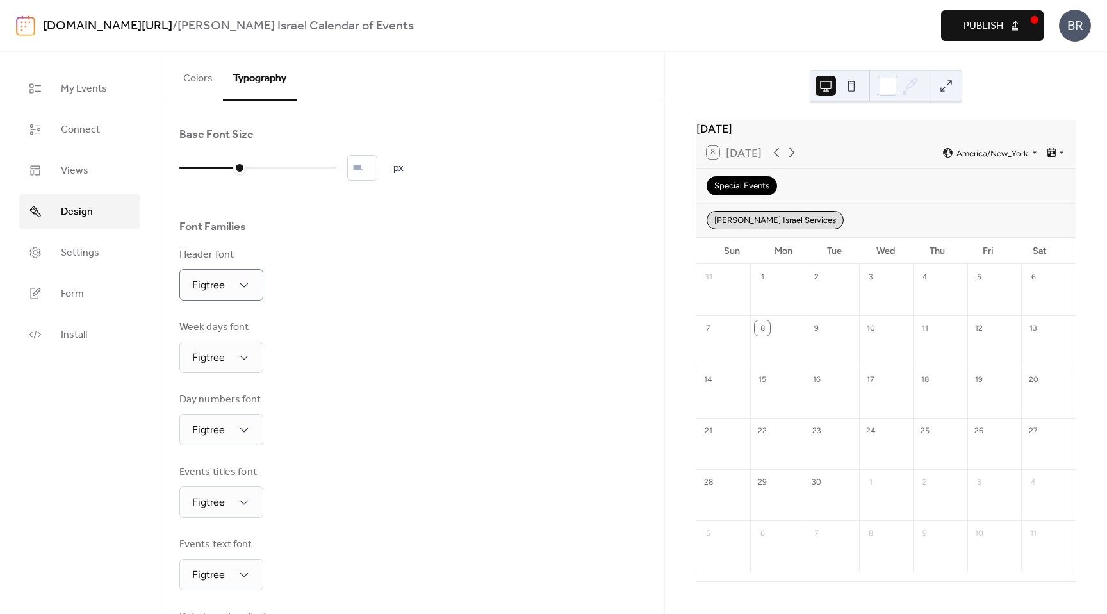
click at [729, 222] on div "Beth Israel Services" at bounding box center [775, 220] width 137 height 19
click at [722, 228] on div "Beth Israel Services" at bounding box center [775, 220] width 137 height 19
click at [721, 187] on div "Special Events" at bounding box center [742, 185] width 70 height 19
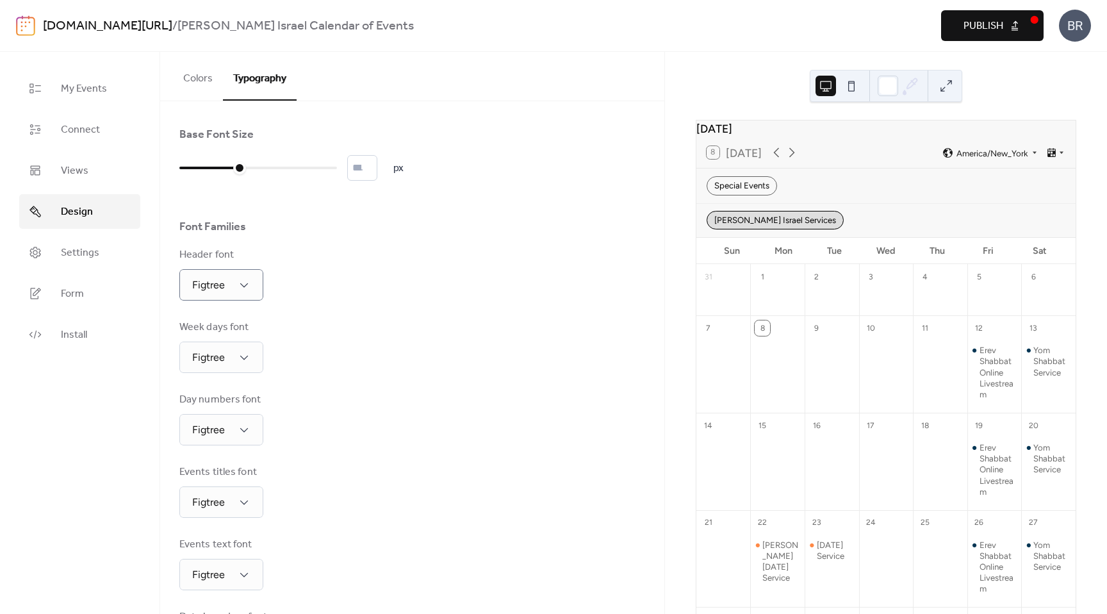
click at [726, 229] on div "Beth Israel Services" at bounding box center [775, 220] width 137 height 19
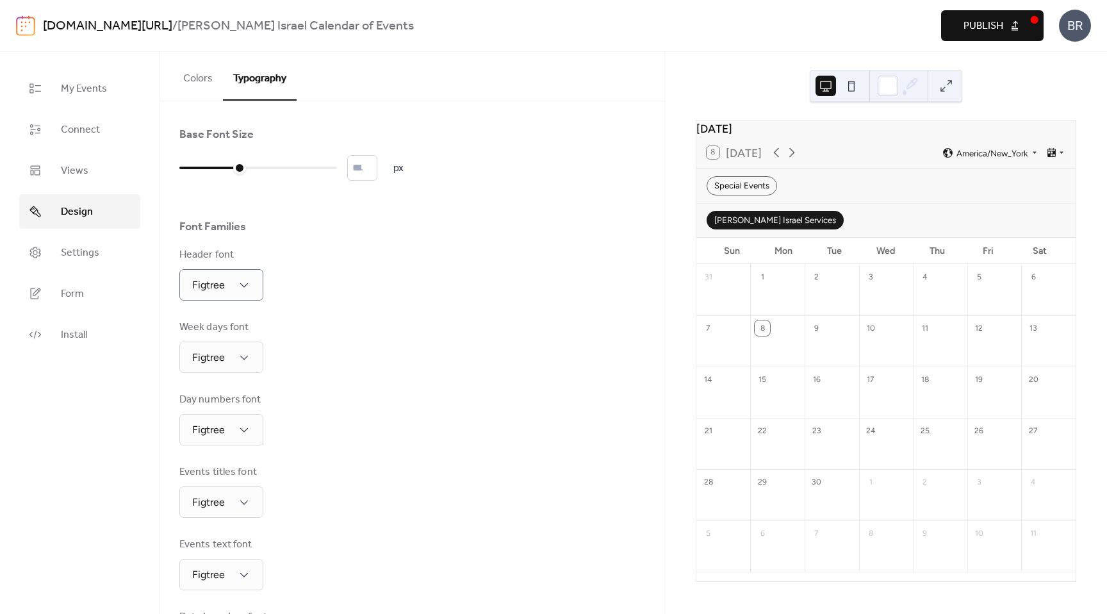
click at [726, 229] on div "Beth Israel Services" at bounding box center [775, 220] width 137 height 19
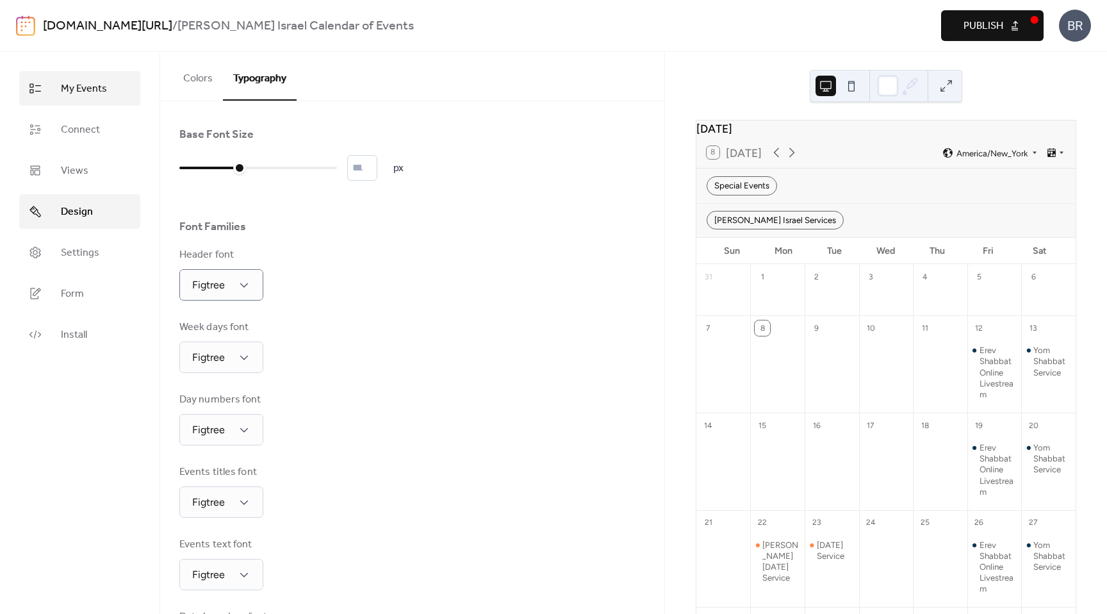
click at [88, 99] on link "My Events" at bounding box center [79, 88] width 121 height 35
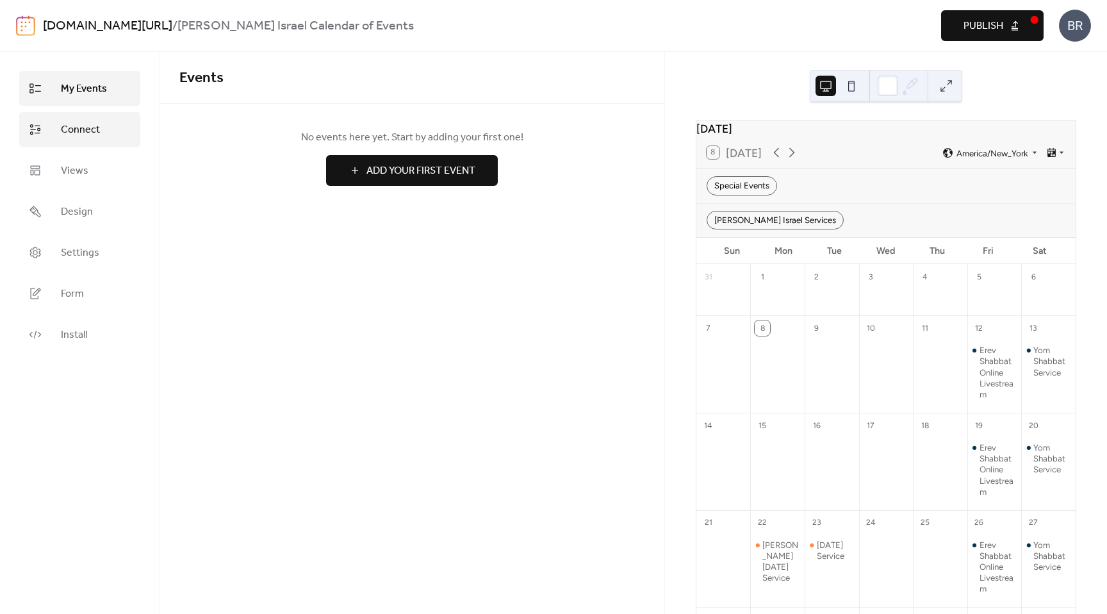
click at [83, 127] on span "Connect" at bounding box center [80, 129] width 39 height 15
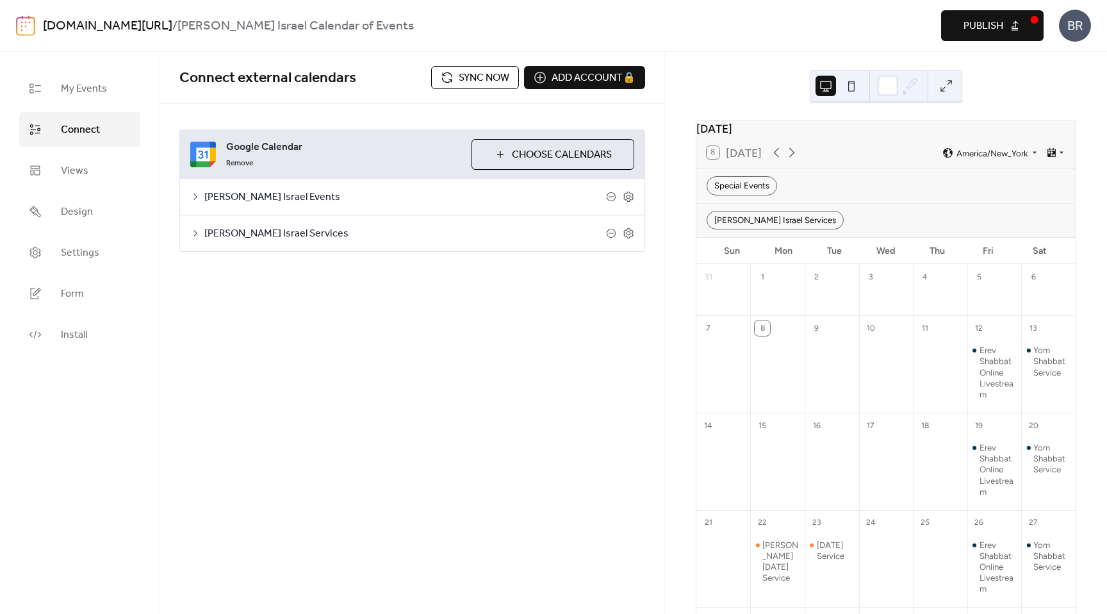
click at [198, 198] on icon at bounding box center [195, 197] width 10 height 10
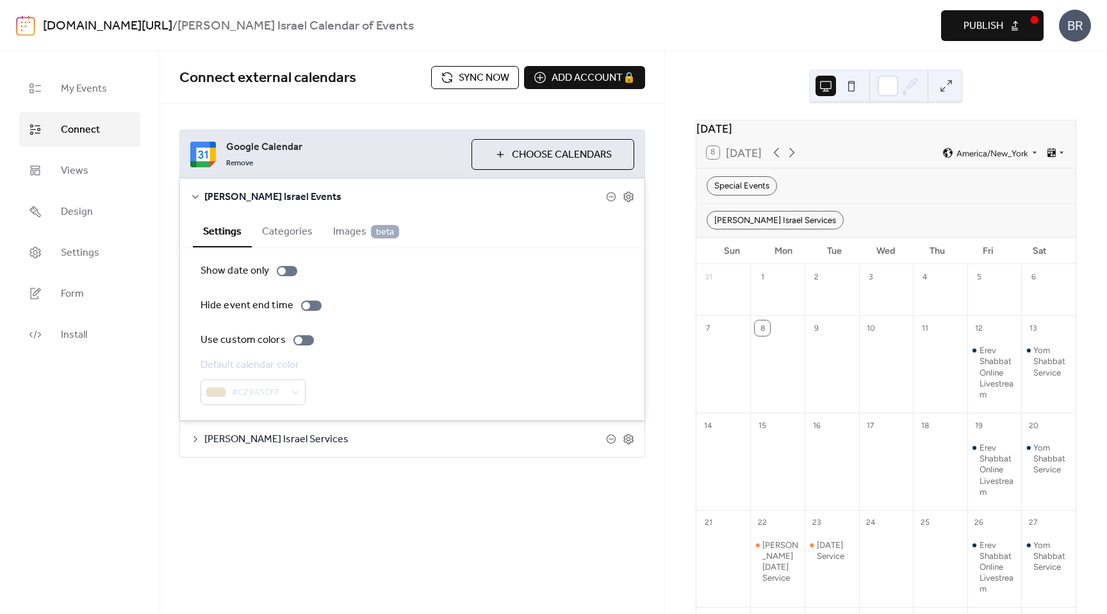
click at [283, 235] on button "Categories" at bounding box center [287, 230] width 71 height 31
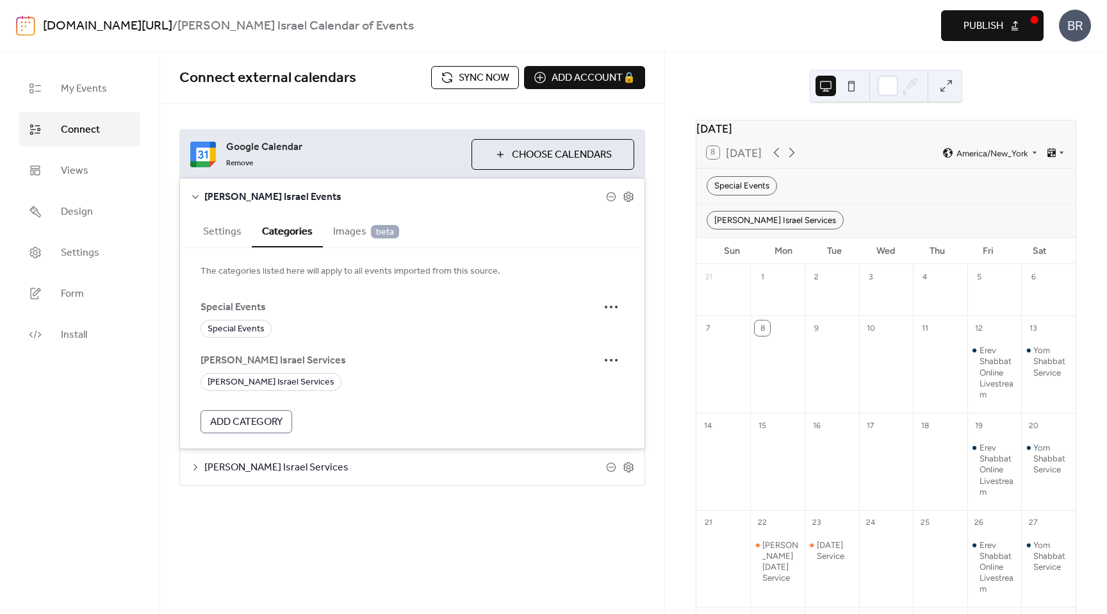
click at [208, 199] on span "Beth Israel Events" at bounding box center [405, 197] width 402 height 15
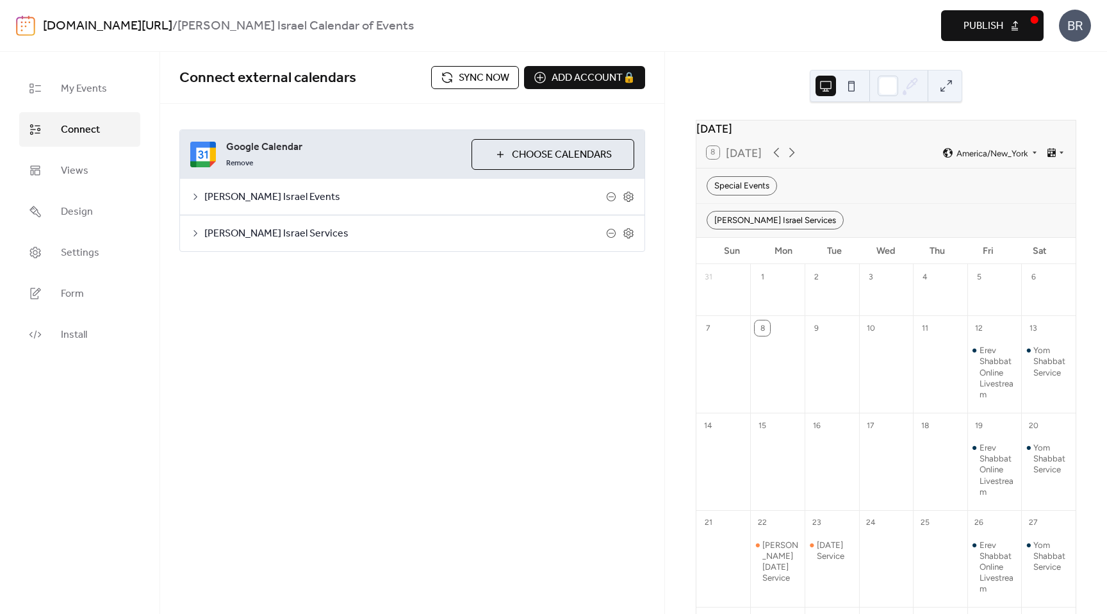
click at [208, 232] on span "Beth Israel Services" at bounding box center [405, 233] width 402 height 15
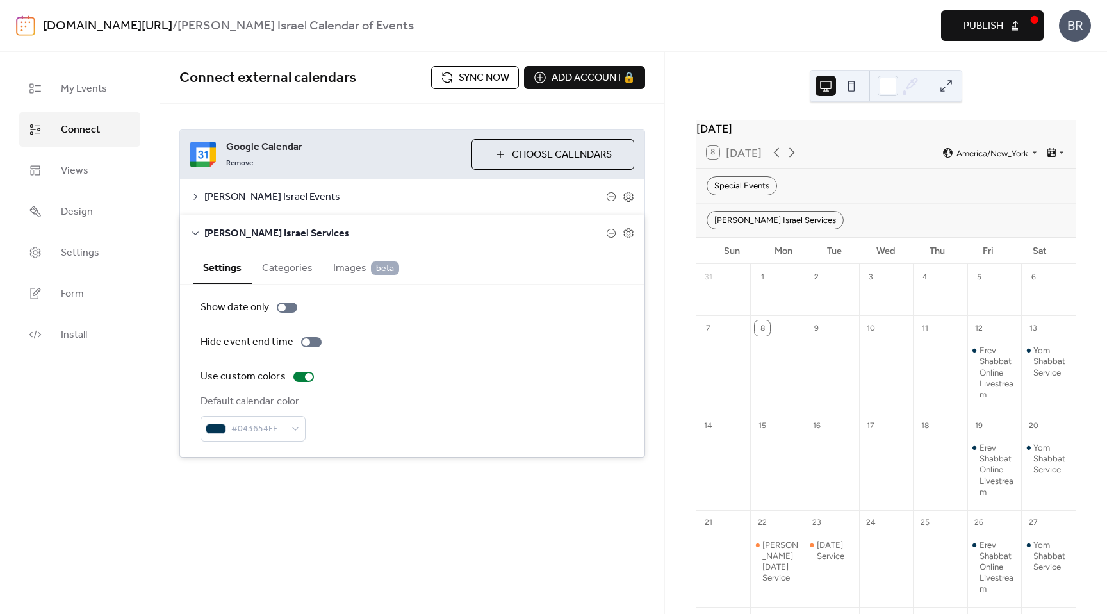
click at [270, 263] on button "Categories" at bounding box center [287, 266] width 71 height 31
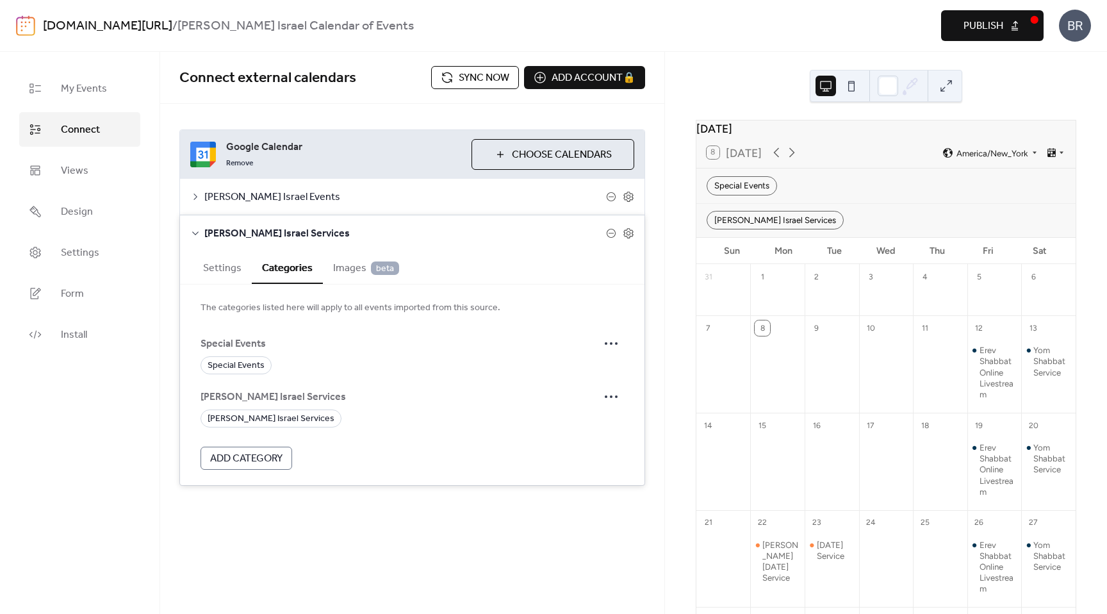
click at [202, 229] on div "Beth Israel Services" at bounding box center [412, 233] width 465 height 36
click at [197, 231] on icon at bounding box center [195, 233] width 10 height 10
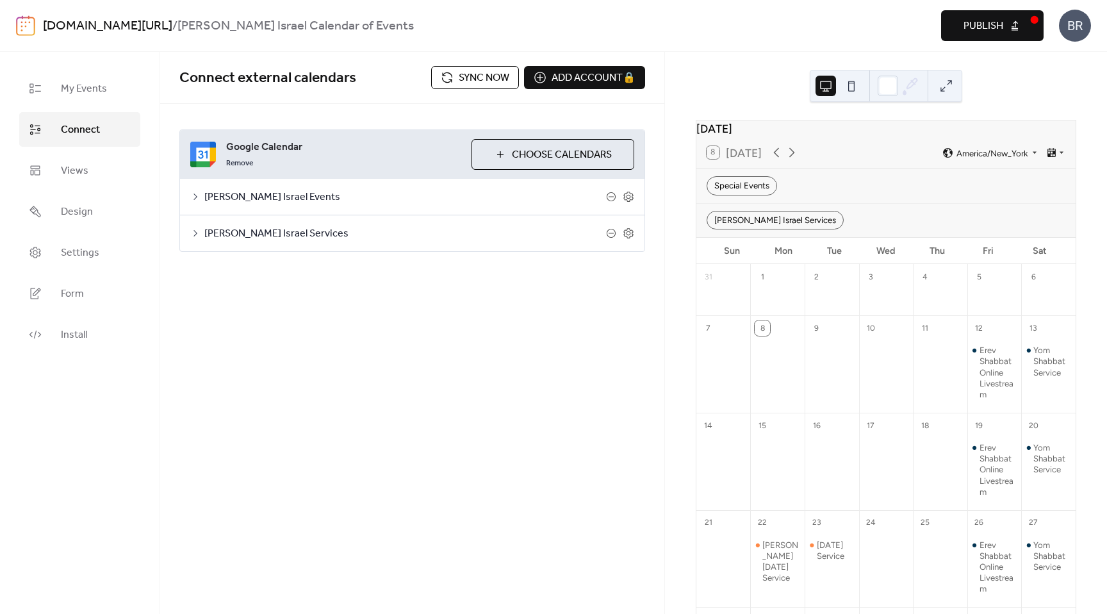
click at [194, 197] on icon at bounding box center [195, 197] width 10 height 10
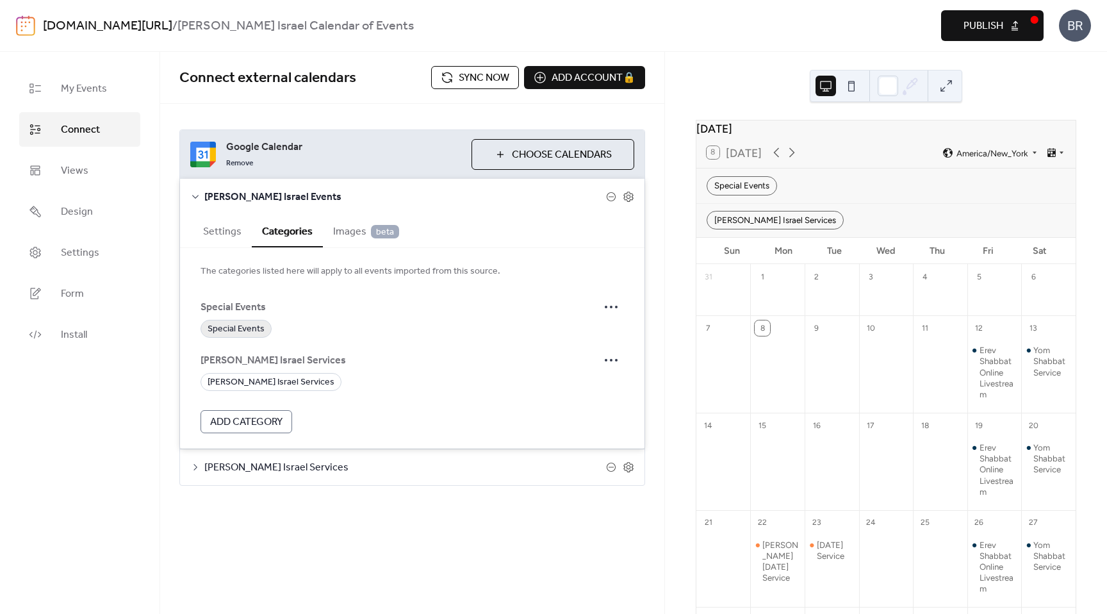
click at [236, 331] on span "Special Events" at bounding box center [236, 329] width 57 height 15
click at [195, 197] on icon at bounding box center [195, 197] width 10 height 10
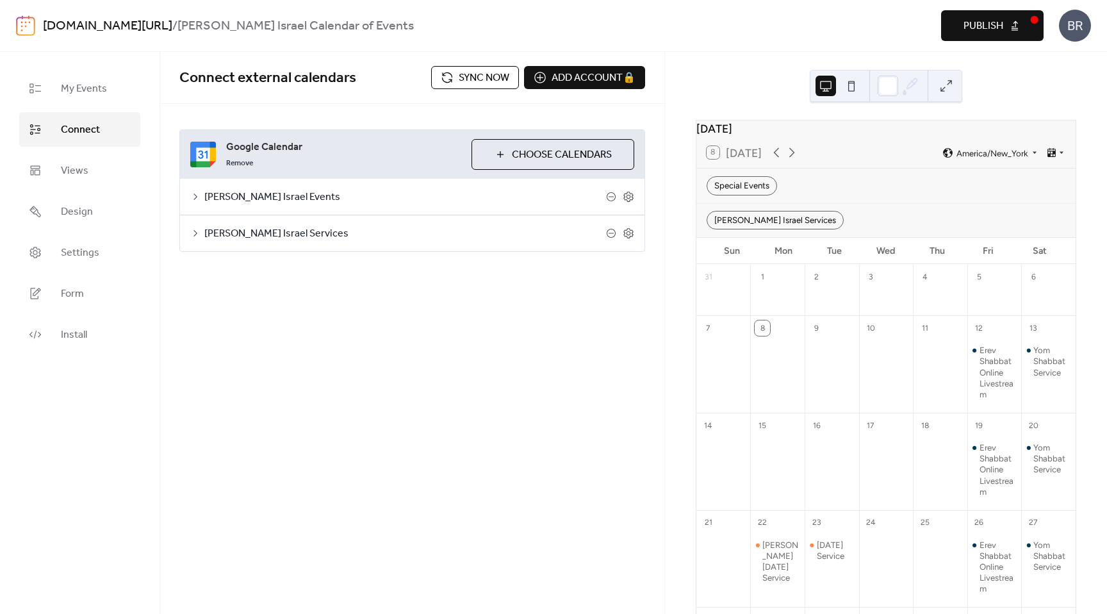
click at [194, 234] on icon at bounding box center [195, 233] width 10 height 10
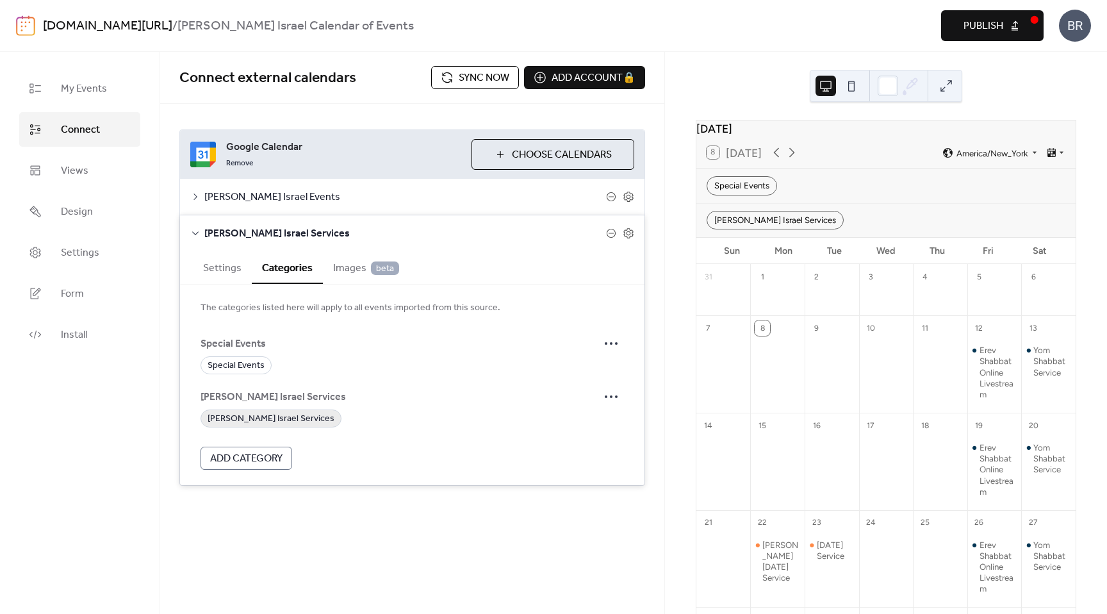
click at [254, 417] on span "Beth Israel Services" at bounding box center [271, 418] width 127 height 15
click at [193, 231] on icon at bounding box center [195, 233] width 10 height 10
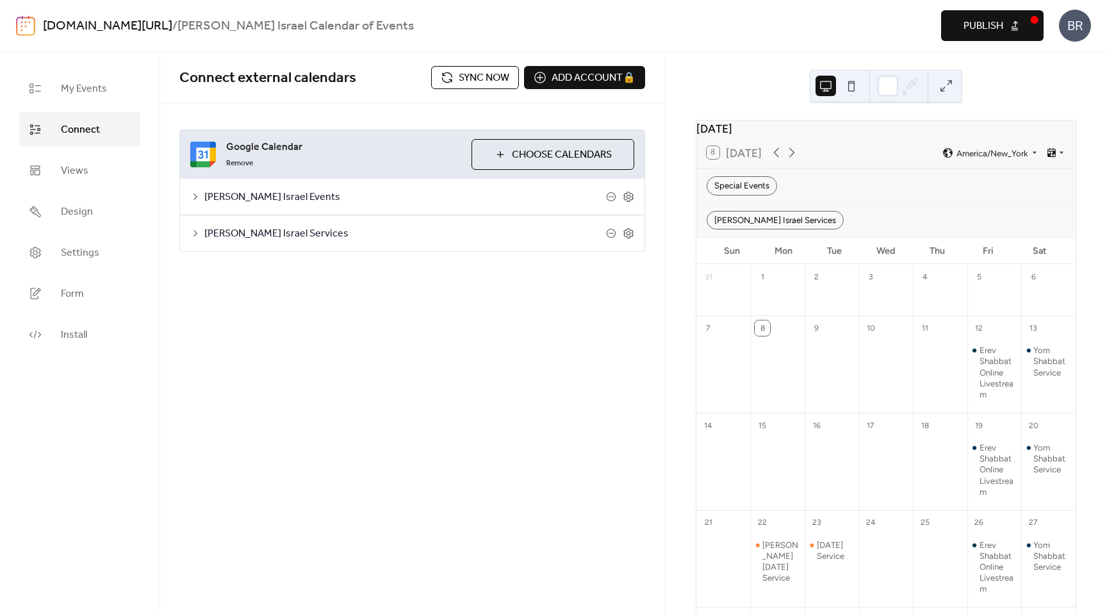
click at [493, 72] on span "Sync now" at bounding box center [484, 77] width 51 height 15
click at [727, 190] on div "Special Events" at bounding box center [742, 185] width 70 height 19
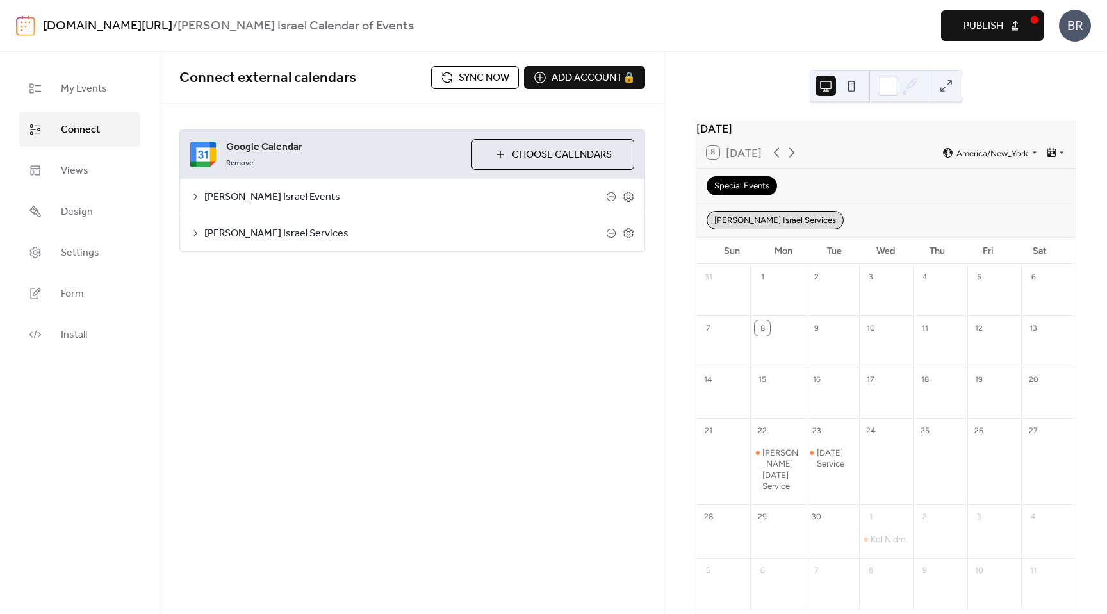
click at [735, 229] on div "Beth Israel Services" at bounding box center [775, 220] width 137 height 19
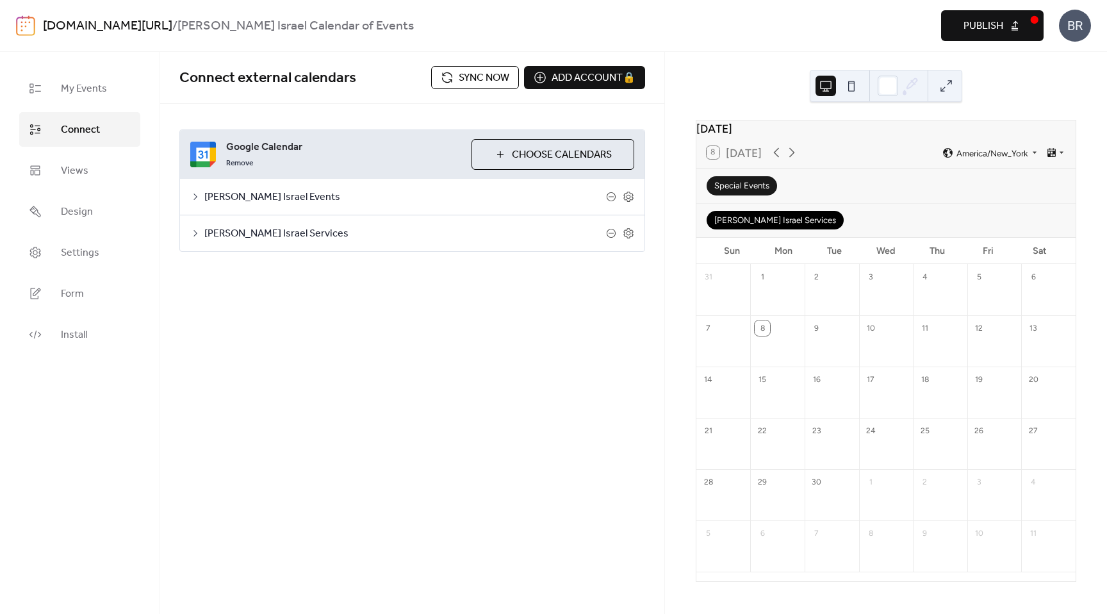
click at [735, 187] on div "Special Events" at bounding box center [742, 185] width 70 height 19
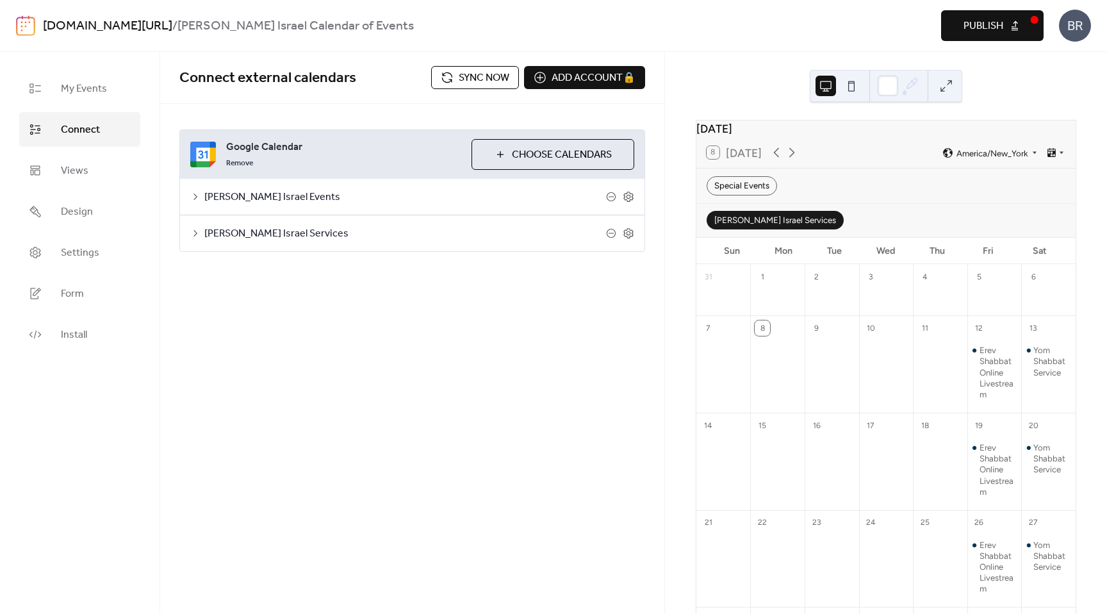
click at [782, 229] on div "Beth Israel Services" at bounding box center [775, 220] width 137 height 19
click at [759, 229] on div "Beth Israel Services" at bounding box center [775, 220] width 137 height 19
click at [772, 229] on div "Beth Israel Services" at bounding box center [775, 220] width 137 height 19
click at [534, 140] on button "Choose Calendars" at bounding box center [553, 154] width 163 height 31
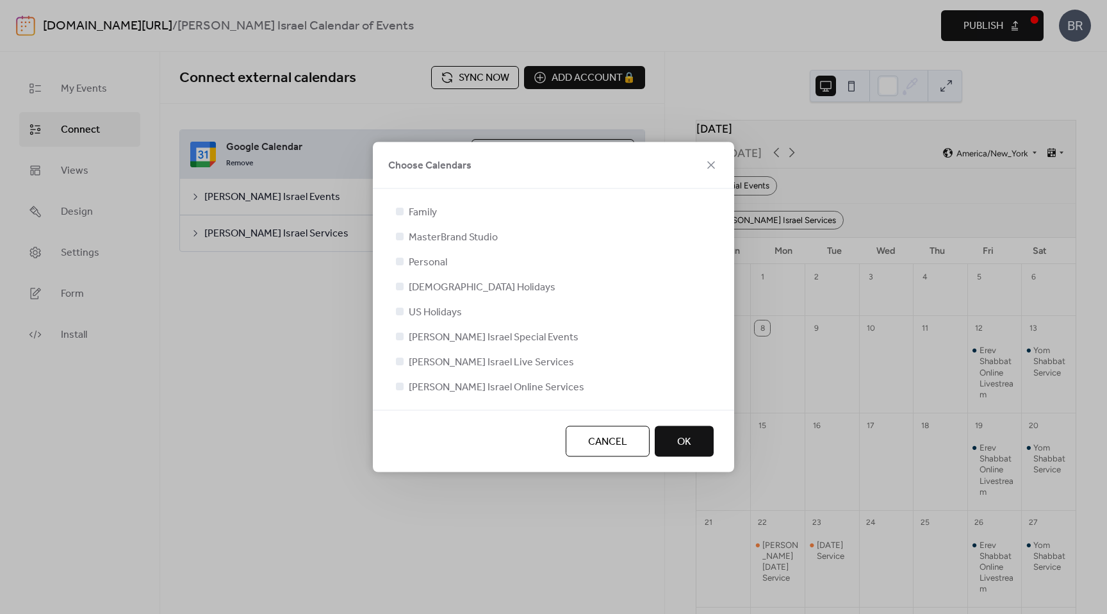
drag, startPoint x: 398, startPoint y: 387, endPoint x: 422, endPoint y: 391, distance: 24.0
click at [399, 387] on div at bounding box center [400, 387] width 8 height 8
click at [400, 386] on div at bounding box center [400, 387] width 8 height 8
click at [402, 385] on div at bounding box center [400, 387] width 8 height 8
click at [400, 385] on div at bounding box center [400, 387] width 8 height 8
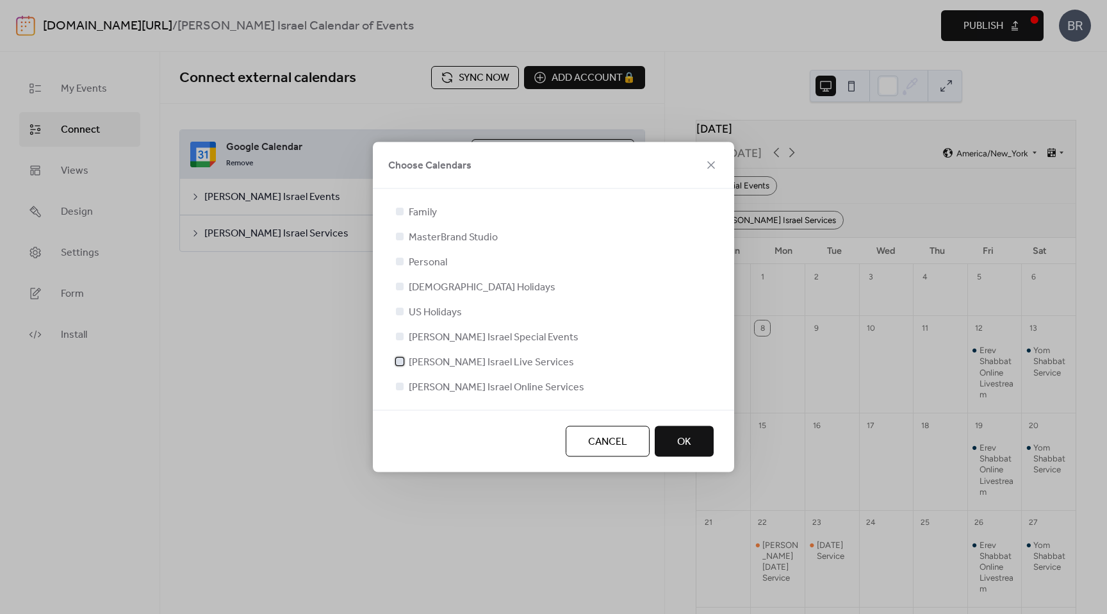
click at [398, 359] on icon at bounding box center [399, 361] width 5 height 5
click at [399, 361] on div at bounding box center [400, 362] width 8 height 8
click at [402, 359] on icon at bounding box center [399, 361] width 5 height 5
click at [399, 388] on div at bounding box center [400, 387] width 8 height 8
click at [401, 361] on div at bounding box center [400, 362] width 8 height 8
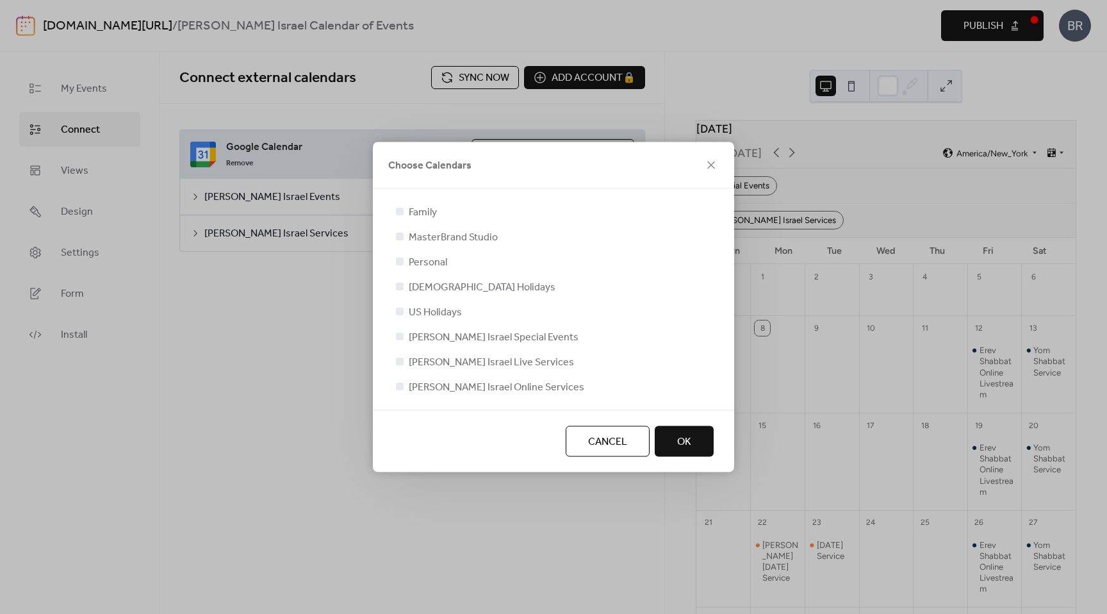
click at [400, 360] on div at bounding box center [400, 362] width 8 height 8
click at [399, 386] on icon at bounding box center [399, 386] width 5 height 5
click at [399, 366] on div at bounding box center [400, 361] width 13 height 13
click at [670, 438] on button "OK" at bounding box center [684, 441] width 59 height 31
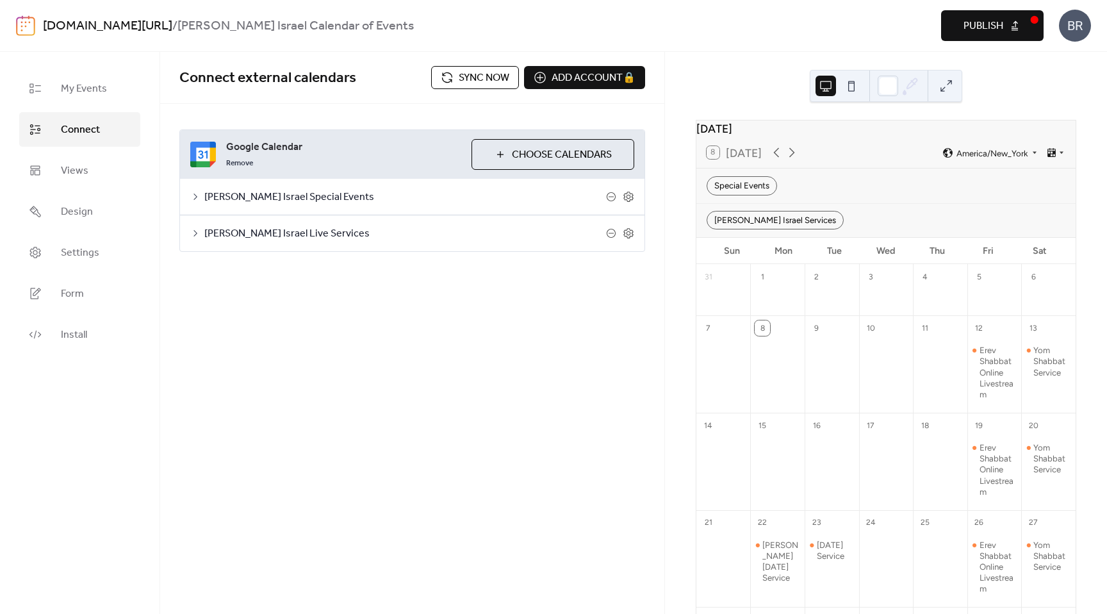
click at [1079, 26] on div "BR" at bounding box center [1075, 26] width 32 height 32
click at [1054, 56] on span "Account" at bounding box center [1050, 57] width 38 height 15
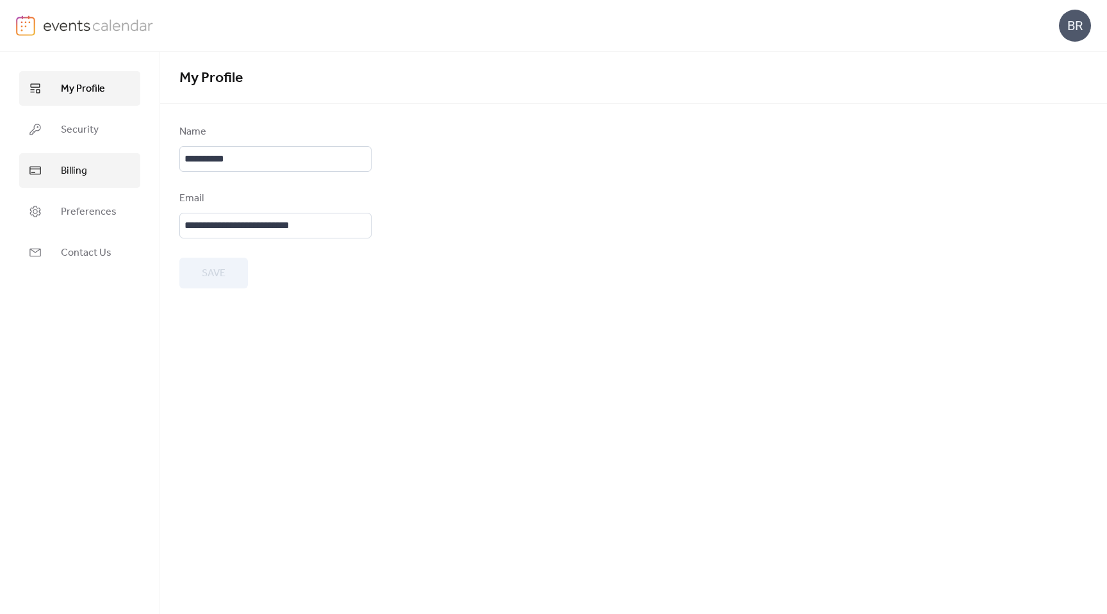
click at [76, 172] on span "Billing" at bounding box center [74, 170] width 26 height 15
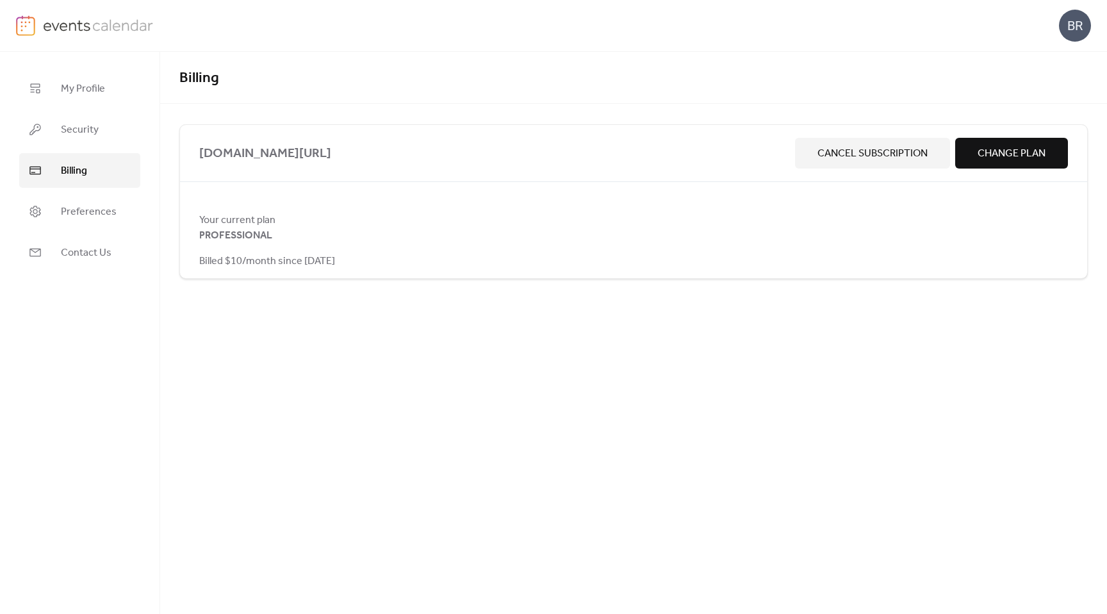
click at [322, 257] on span "Billed $10/month since September 8, 2025" at bounding box center [267, 261] width 136 height 15
click at [280, 229] on div "Your current plan PROFESSIONAL Billed $10/month since September 8, 2025" at bounding box center [634, 240] width 908 height 56
click at [89, 216] on span "Preferences" at bounding box center [89, 211] width 56 height 15
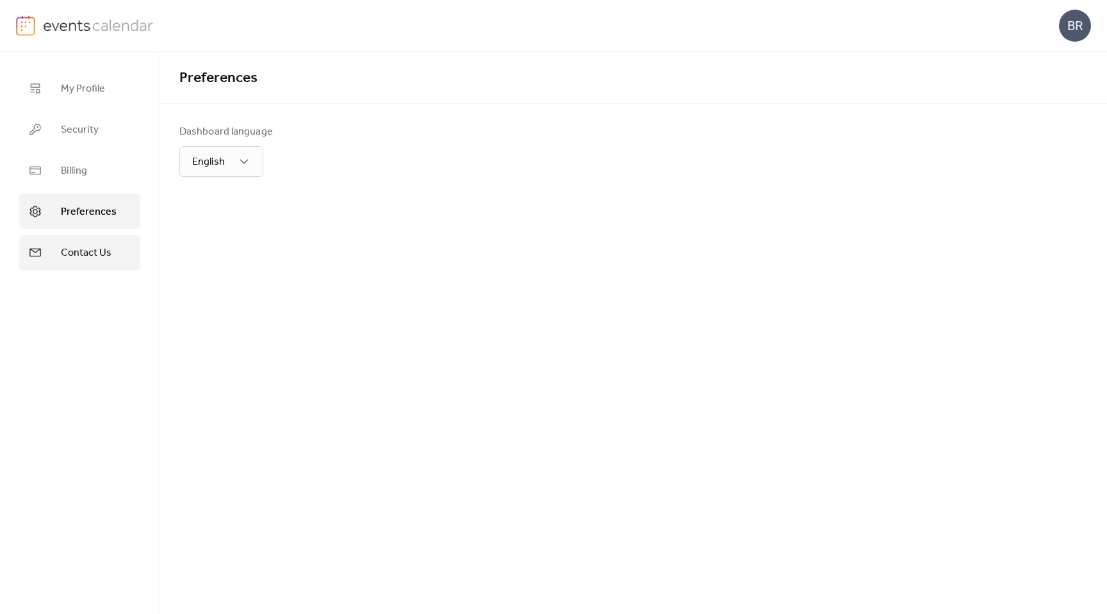
click at [91, 248] on span "Contact Us" at bounding box center [86, 252] width 51 height 15
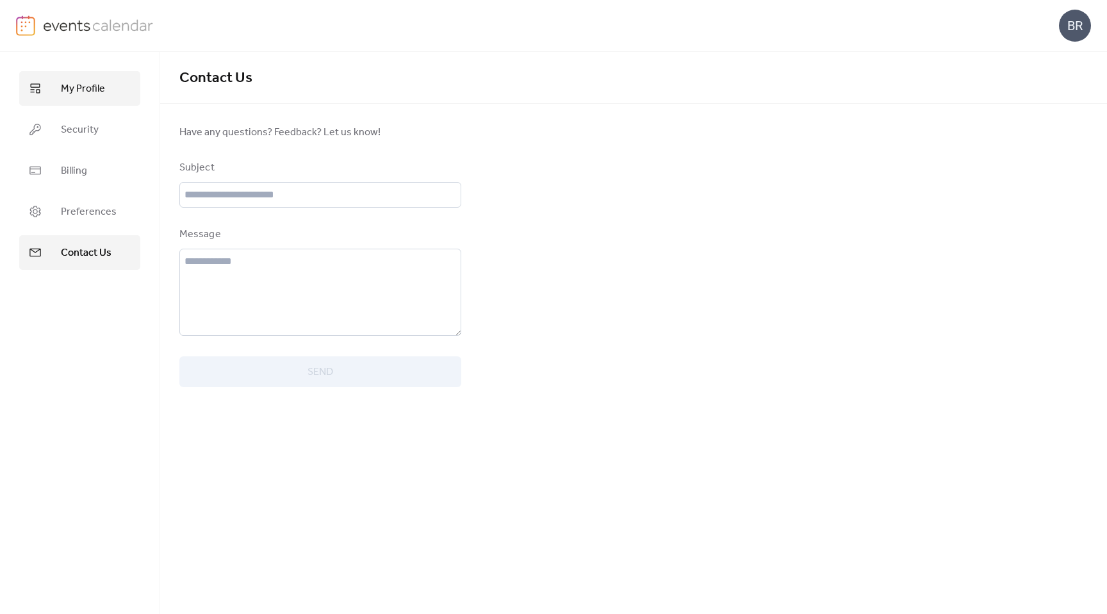
click at [111, 79] on link "My Profile" at bounding box center [79, 88] width 121 height 35
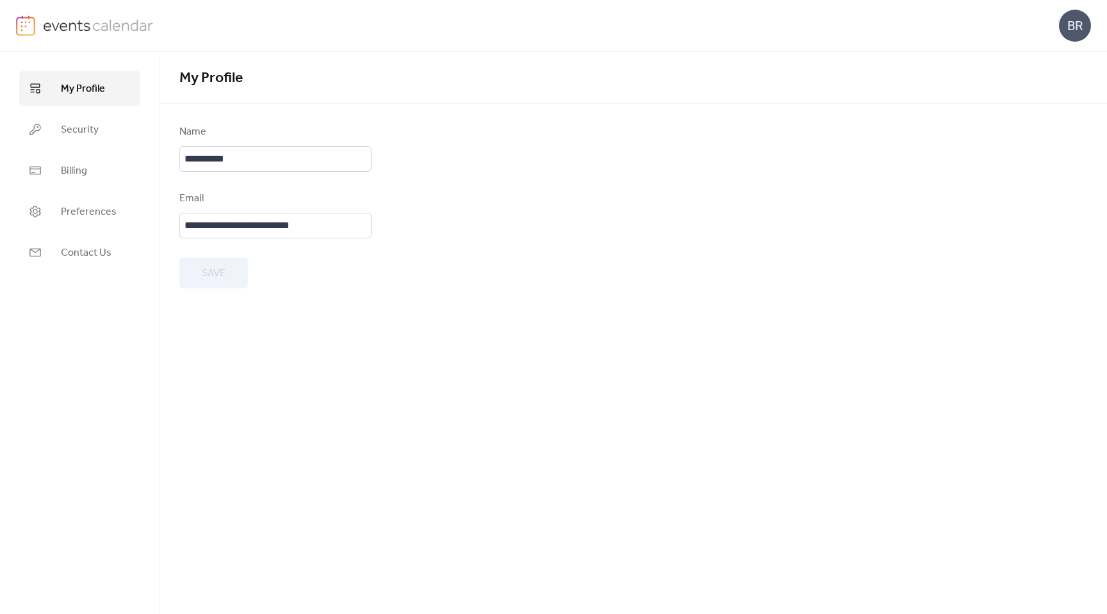
click at [58, 29] on img at bounding box center [98, 24] width 111 height 19
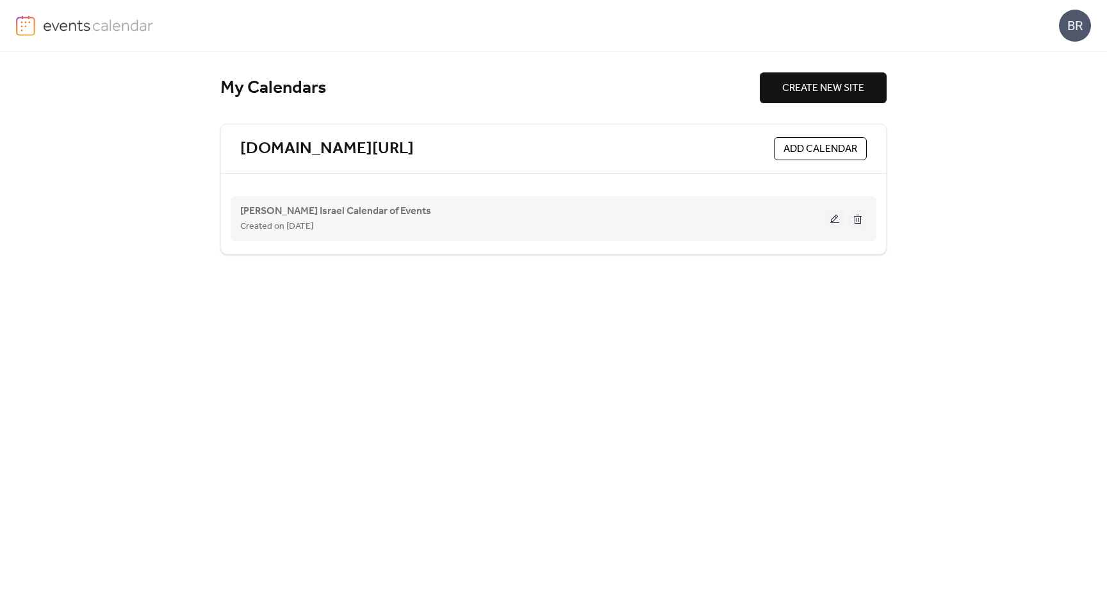
click at [826, 219] on button at bounding box center [835, 218] width 18 height 19
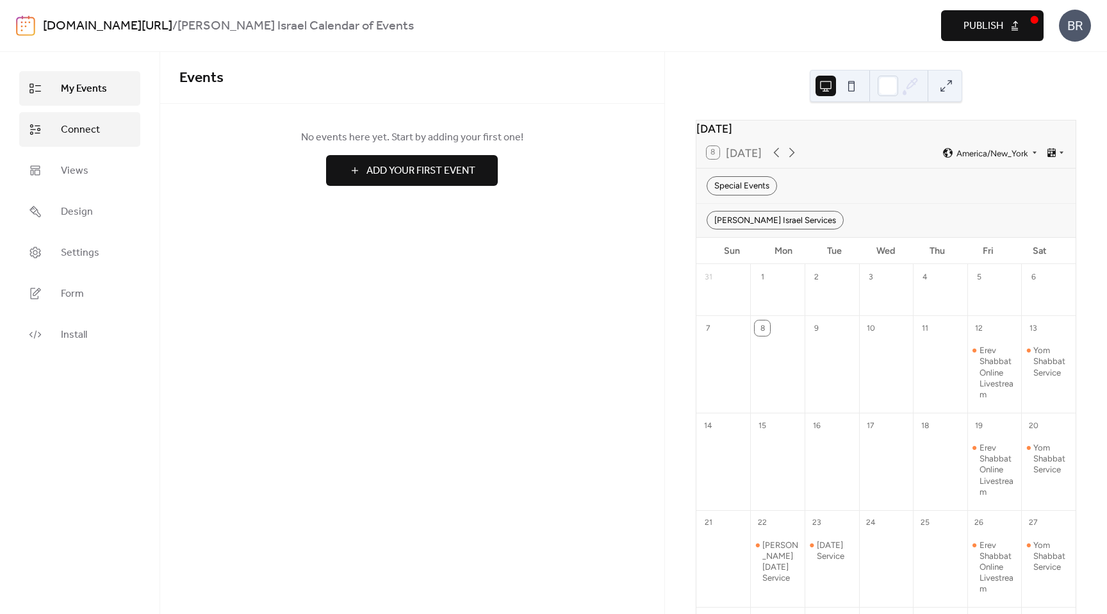
click at [65, 138] on span "Connect" at bounding box center [80, 129] width 39 height 15
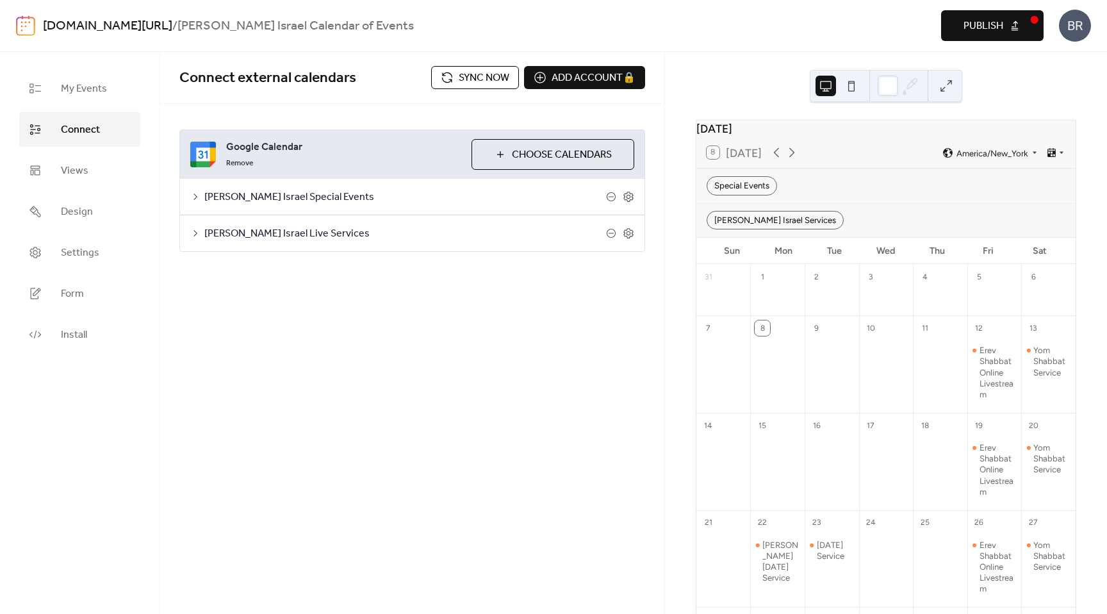
click at [194, 194] on icon at bounding box center [195, 197] width 10 height 10
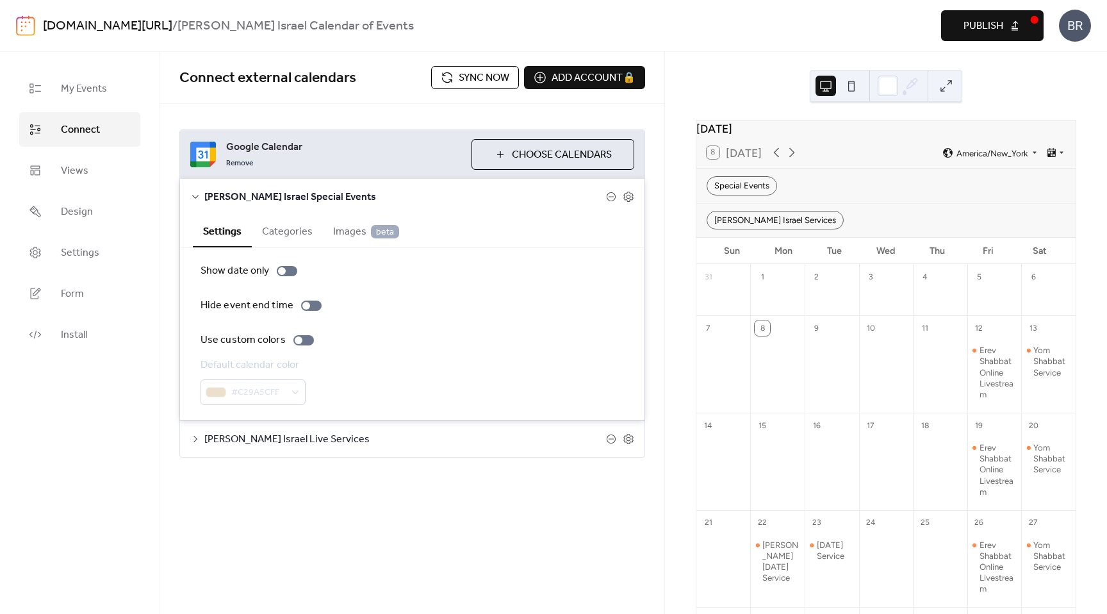
click at [199, 201] on icon at bounding box center [195, 197] width 10 height 10
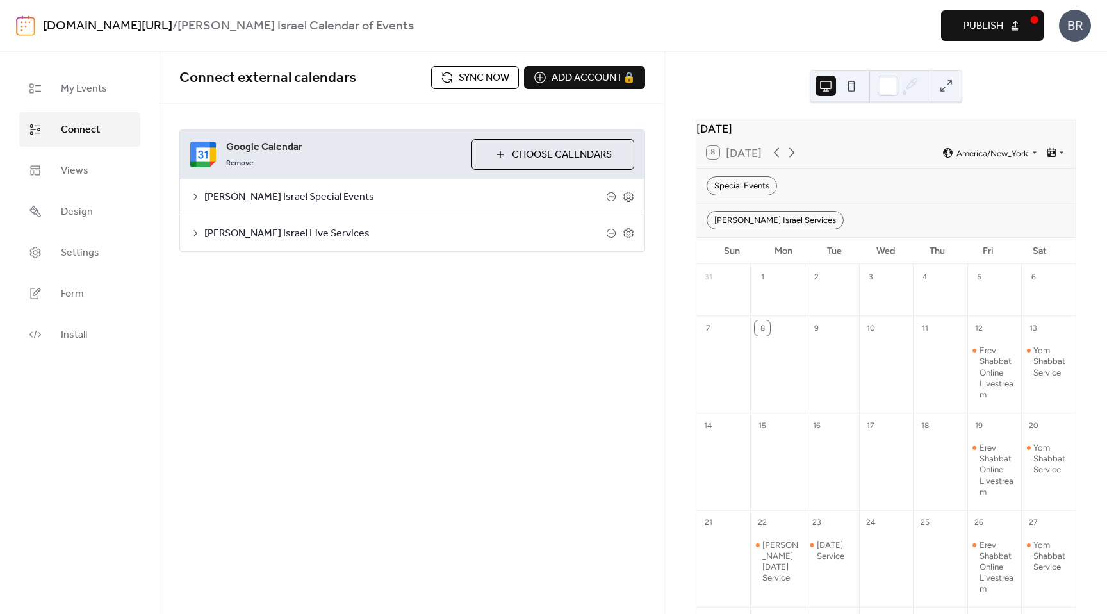
click at [533, 154] on span "Choose Calendars" at bounding box center [562, 154] width 100 height 15
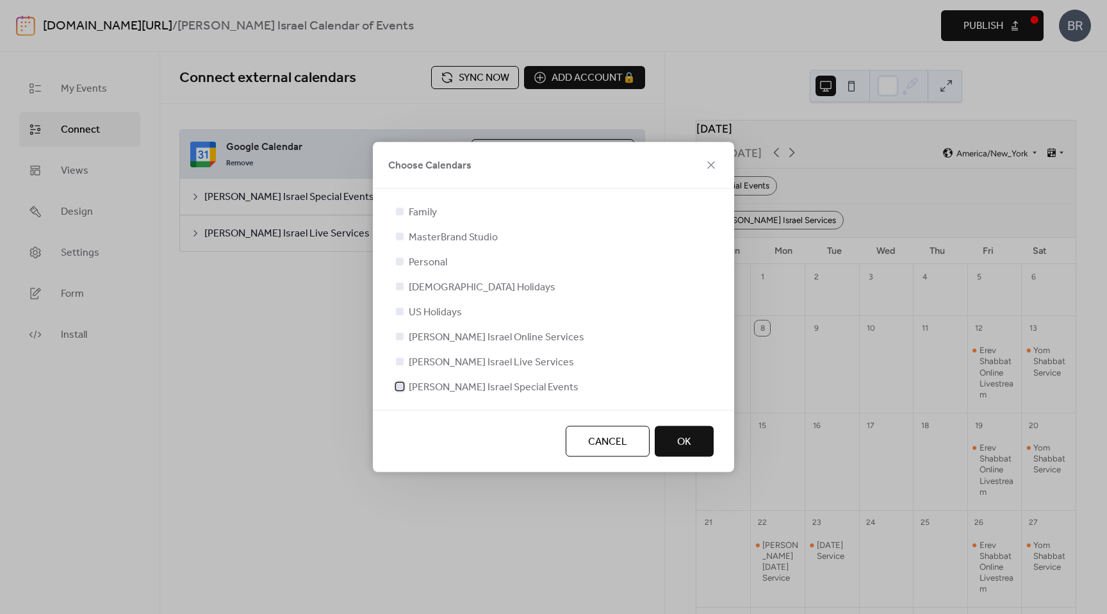
click at [399, 387] on icon at bounding box center [400, 386] width 4 height 3
click at [400, 334] on div at bounding box center [400, 337] width 8 height 8
click at [676, 441] on button "OK" at bounding box center [684, 441] width 59 height 31
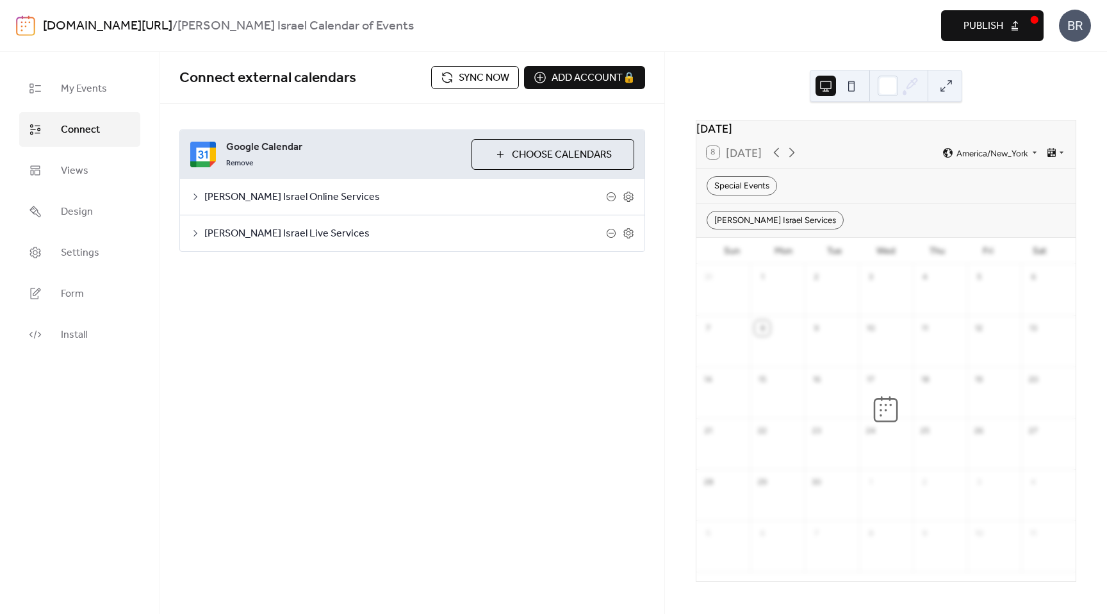
click at [492, 78] on span "Sync now" at bounding box center [484, 77] width 51 height 15
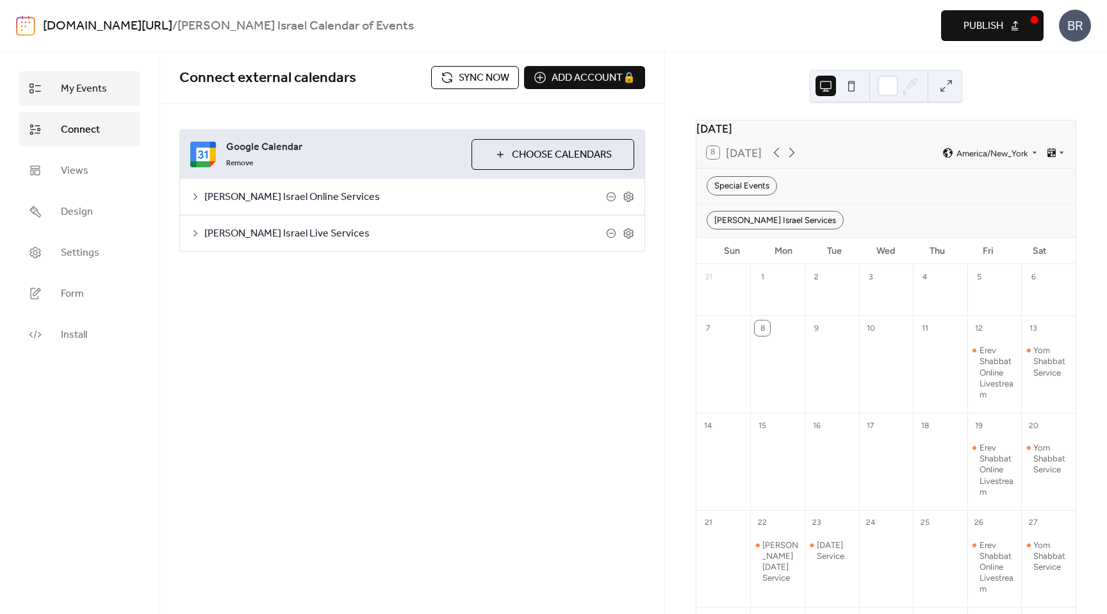
click at [88, 92] on span "My Events" at bounding box center [84, 88] width 46 height 15
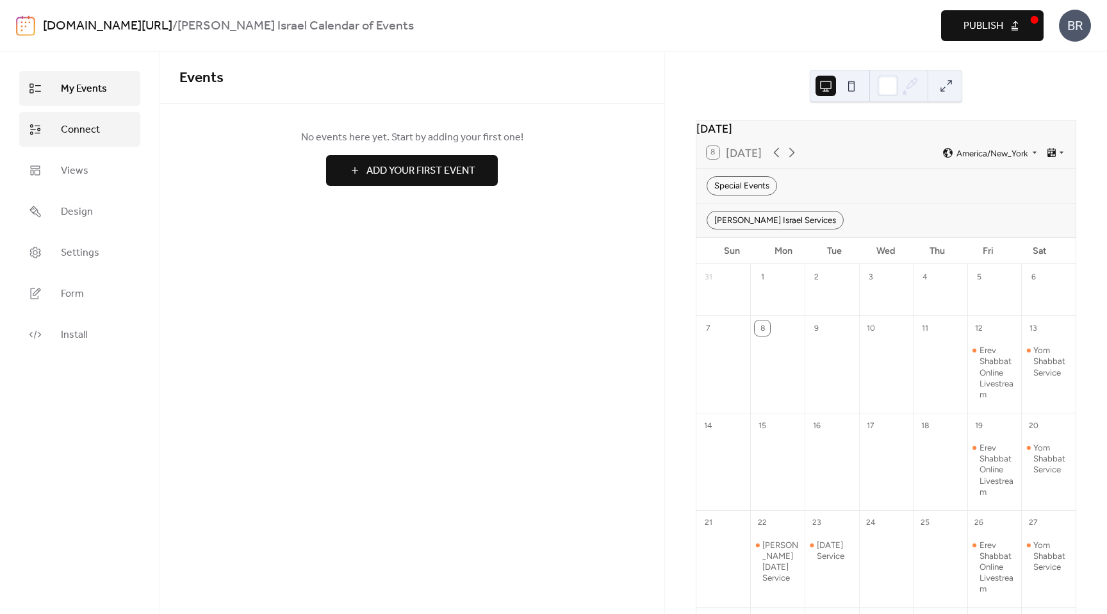
click at [85, 129] on span "Connect" at bounding box center [80, 129] width 39 height 15
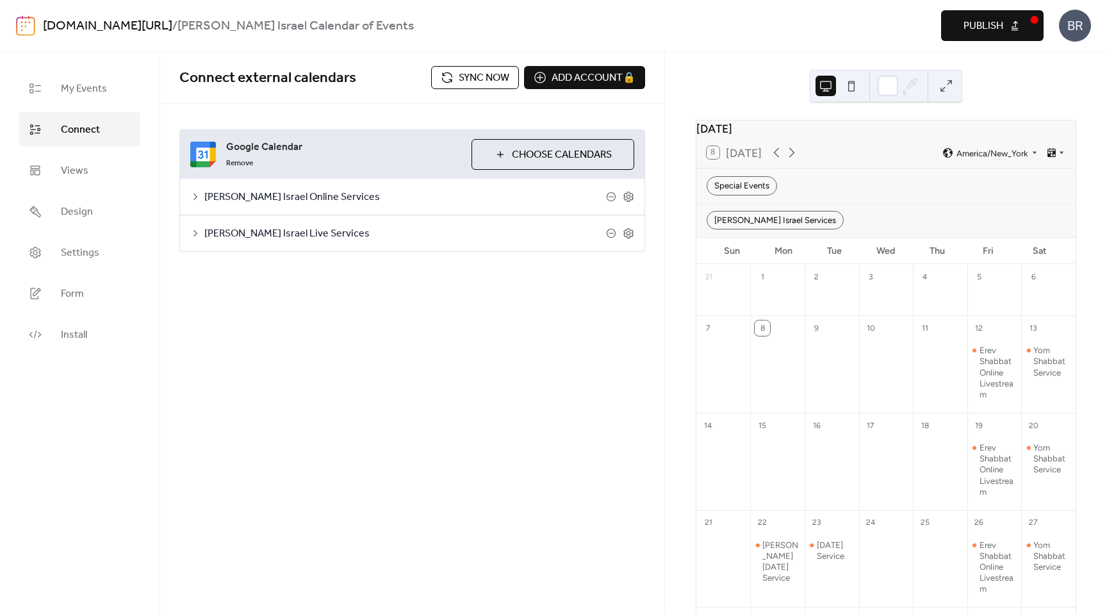
click at [194, 195] on icon at bounding box center [195, 197] width 10 height 10
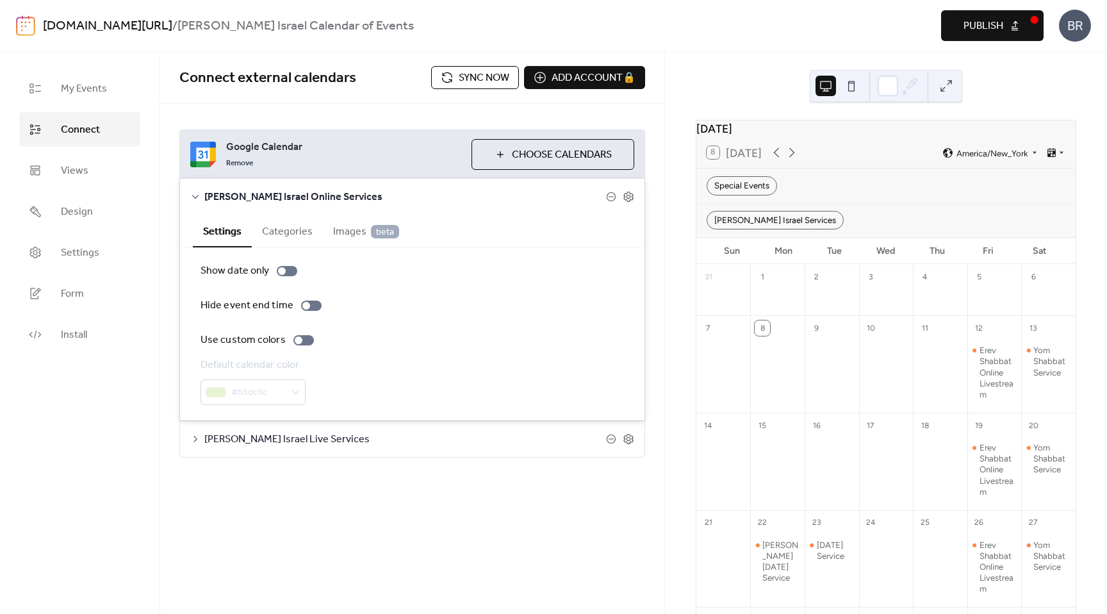
click at [302, 231] on button "Categories" at bounding box center [287, 230] width 71 height 31
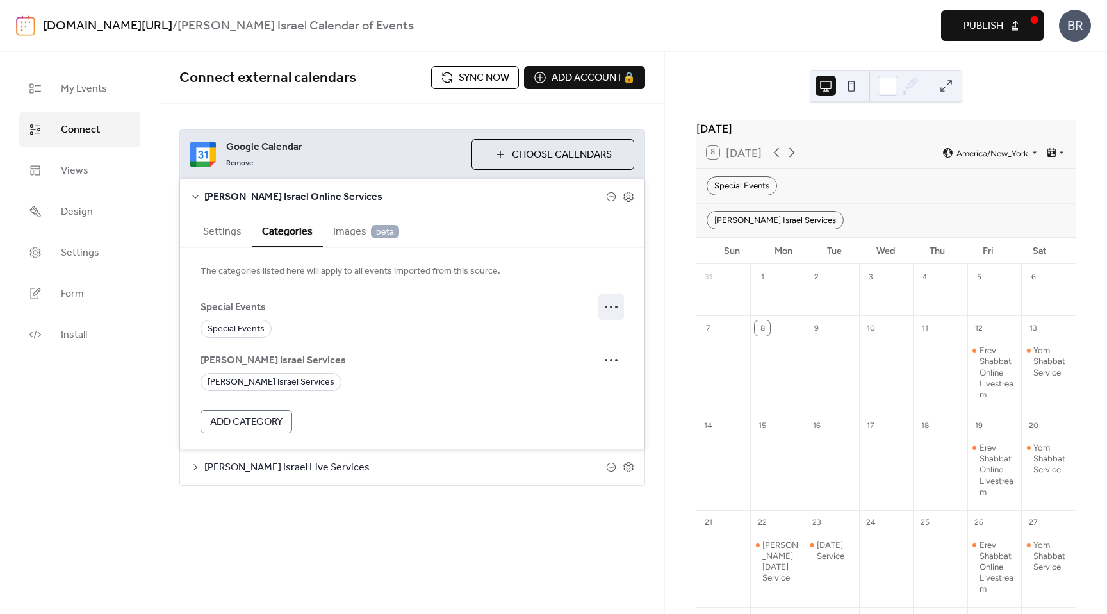
click at [609, 305] on icon at bounding box center [611, 307] width 21 height 21
click at [597, 330] on span "Edit" at bounding box center [595, 333] width 15 height 15
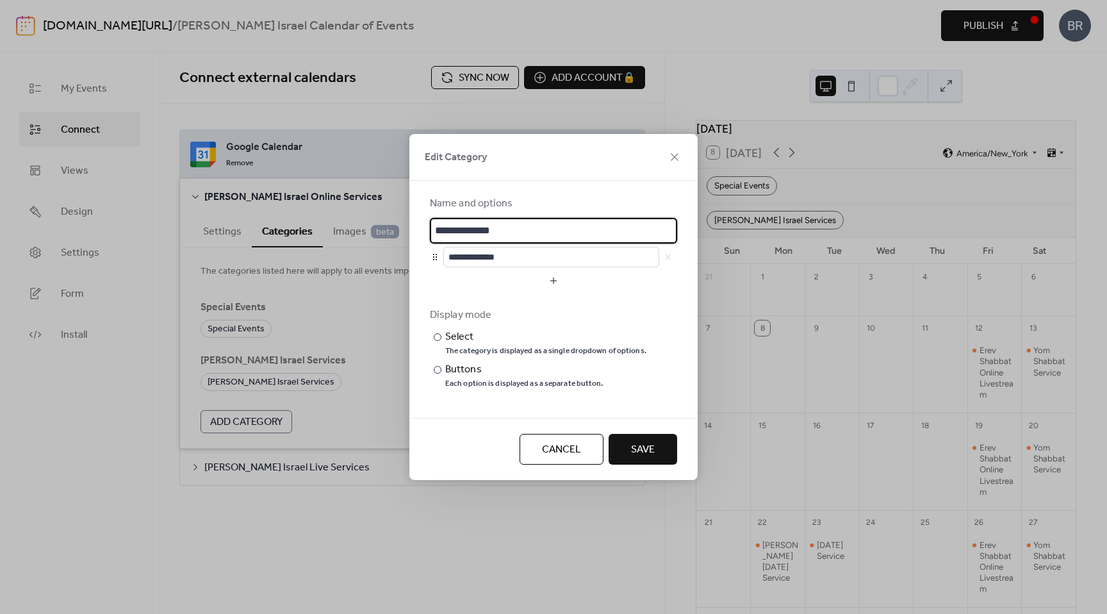
click at [467, 233] on input "**********" at bounding box center [553, 231] width 247 height 26
type input "*"
type input "**********"
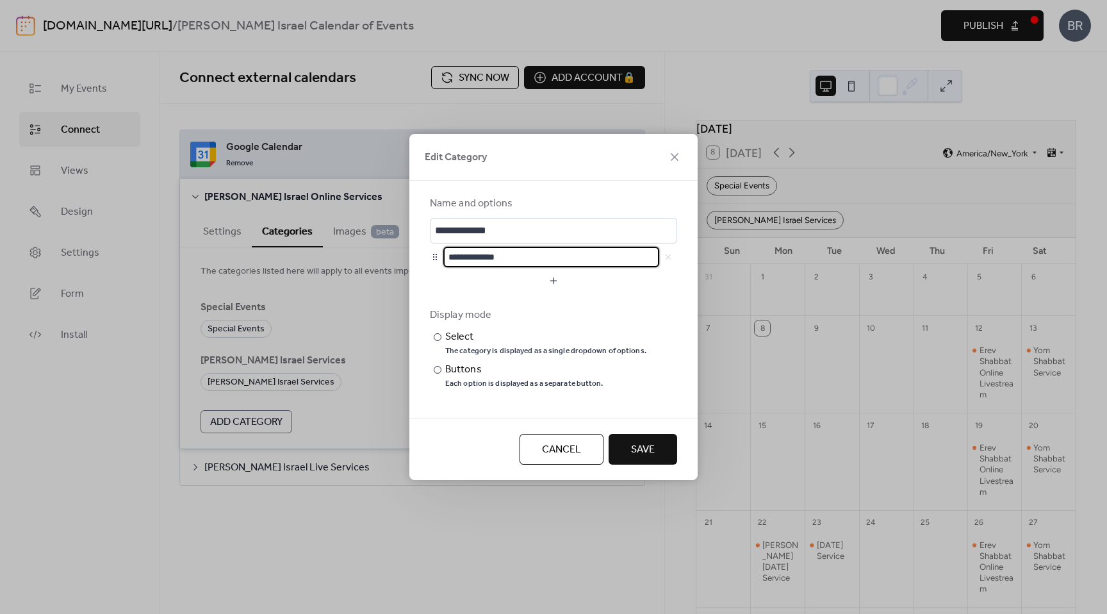
click at [541, 260] on input "**********" at bounding box center [551, 257] width 216 height 21
type input "*"
type input "******"
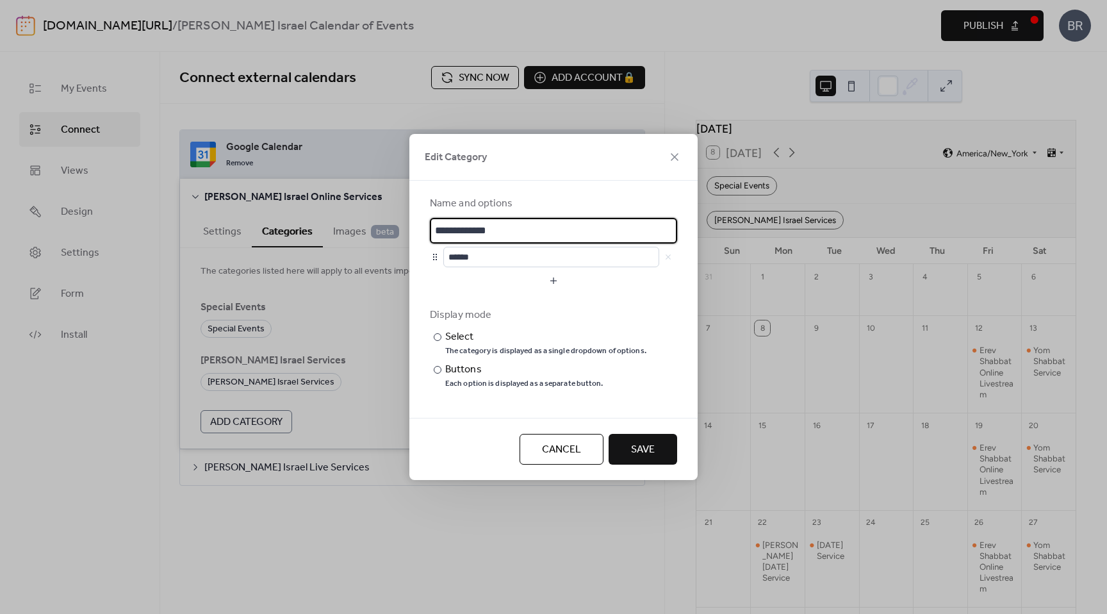
click at [542, 233] on input "**********" at bounding box center [553, 231] width 247 height 26
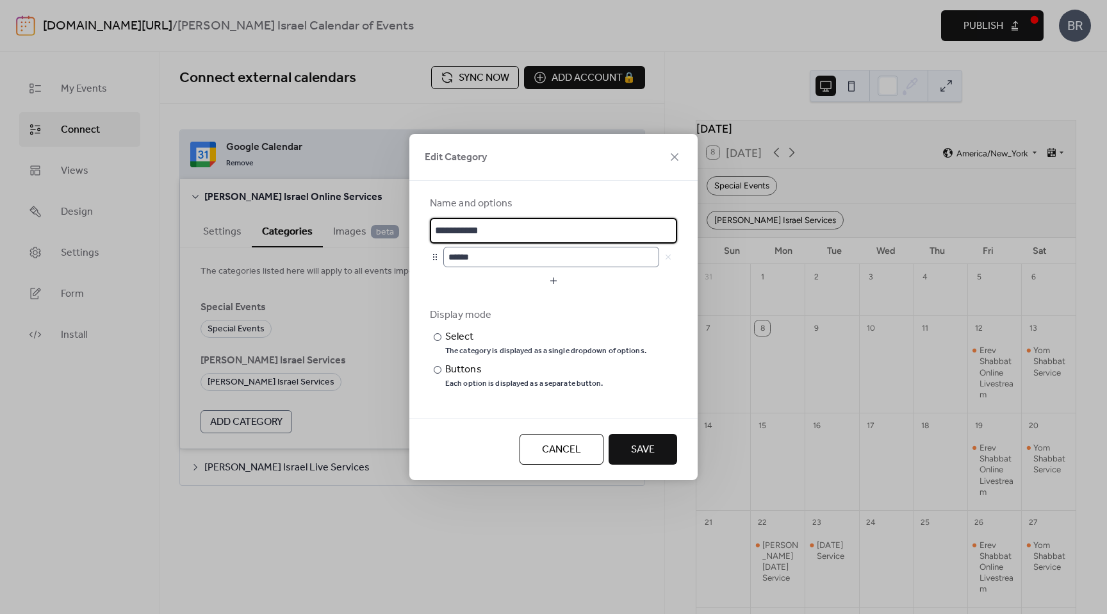
type input "**********"
click at [630, 263] on input "******" at bounding box center [551, 257] width 216 height 21
type input "**********"
click at [636, 455] on span "Save" at bounding box center [643, 449] width 24 height 15
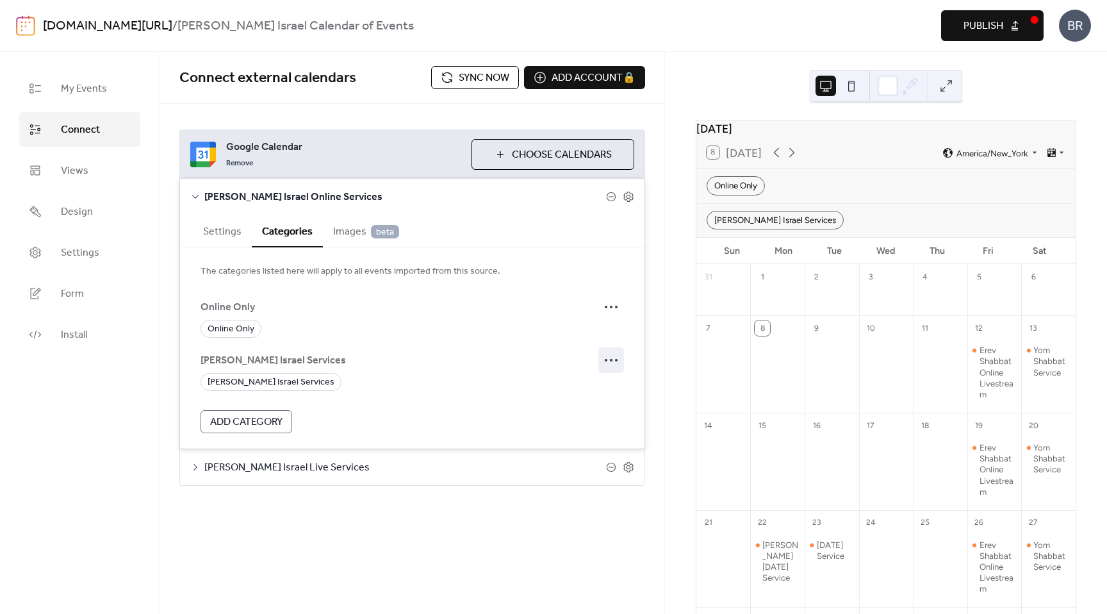
click at [615, 361] on icon at bounding box center [611, 360] width 21 height 21
click at [593, 387] on span "Edit" at bounding box center [595, 386] width 15 height 15
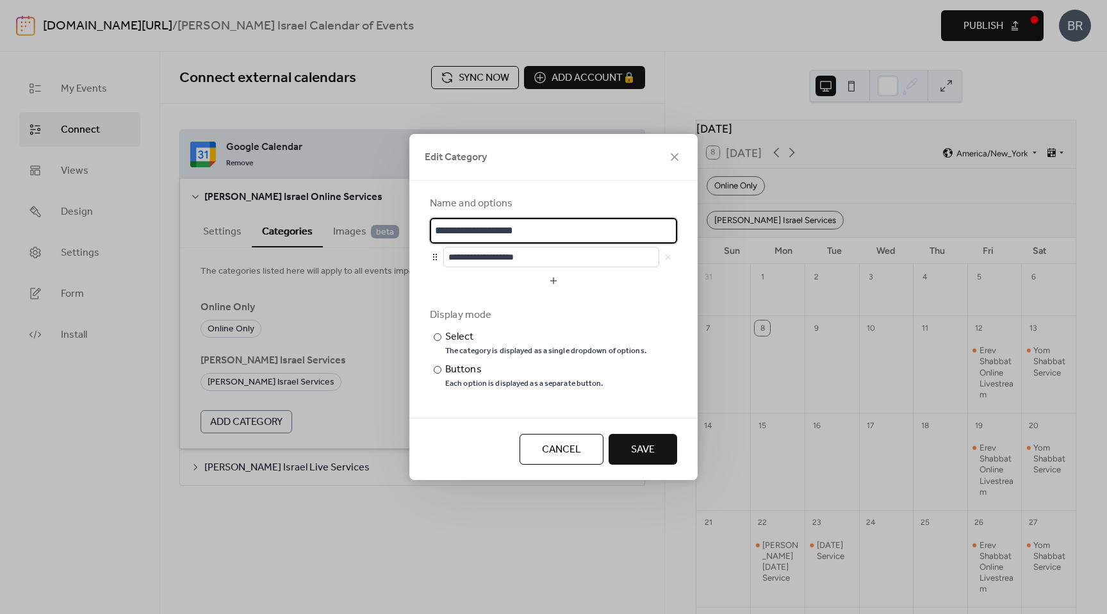
click at [510, 230] on input "**********" at bounding box center [553, 231] width 247 height 26
click at [510, 231] on input "**********" at bounding box center [553, 231] width 247 height 26
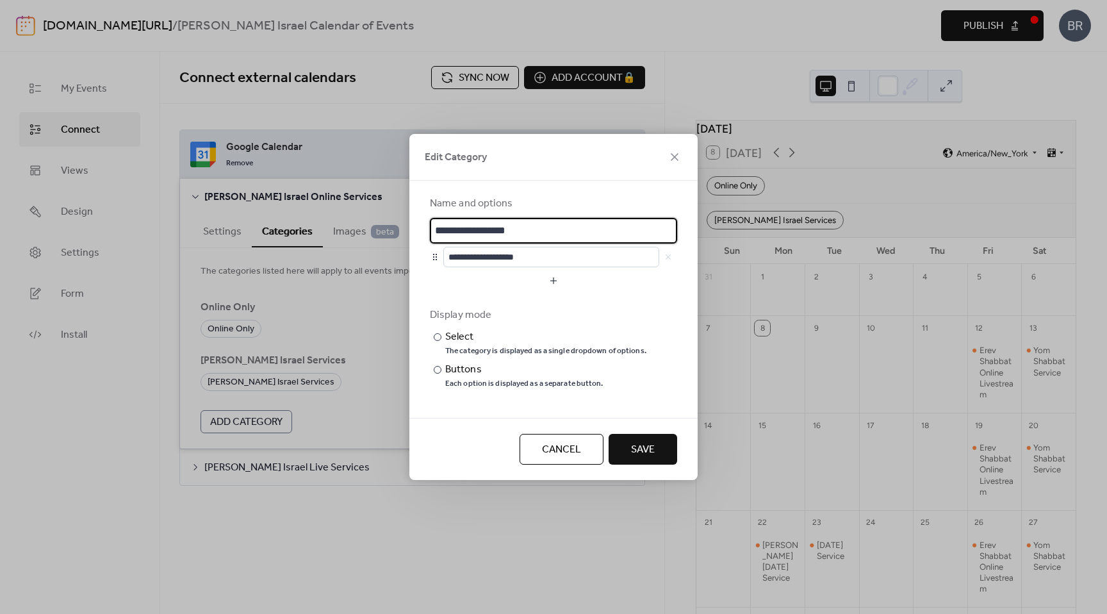
click at [510, 231] on input "**********" at bounding box center [553, 231] width 247 height 26
type input "**********"
click at [513, 259] on input "**********" at bounding box center [551, 257] width 216 height 21
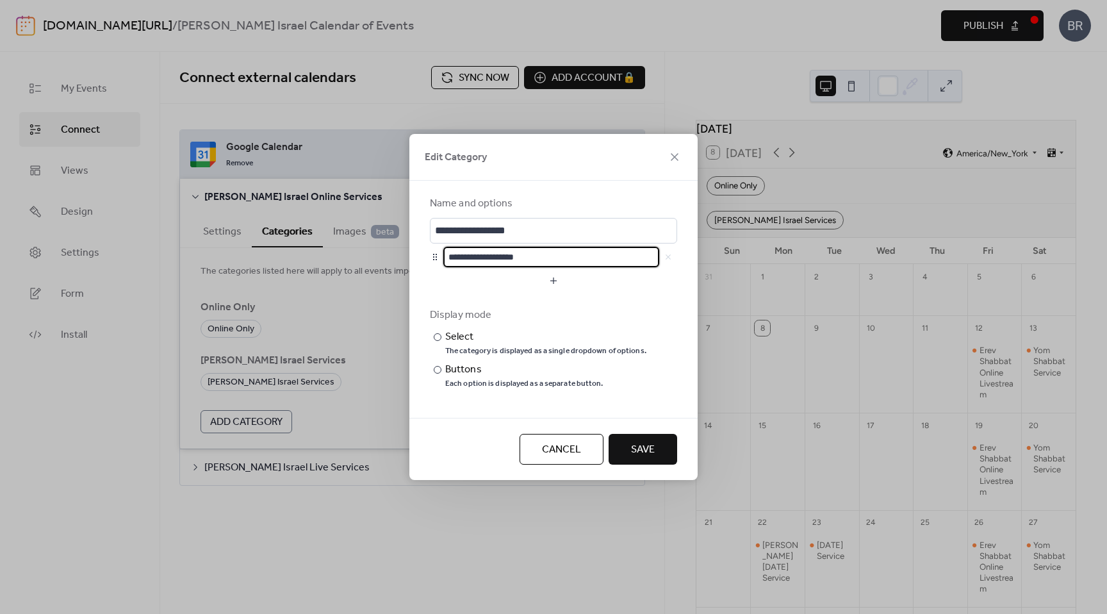
click at [513, 259] on input "**********" at bounding box center [551, 257] width 216 height 21
paste input "text"
type input "**********"
click at [615, 327] on div "Display mode ​ Select The category is displayed as a single dropdown of options…" at bounding box center [553, 348] width 247 height 81
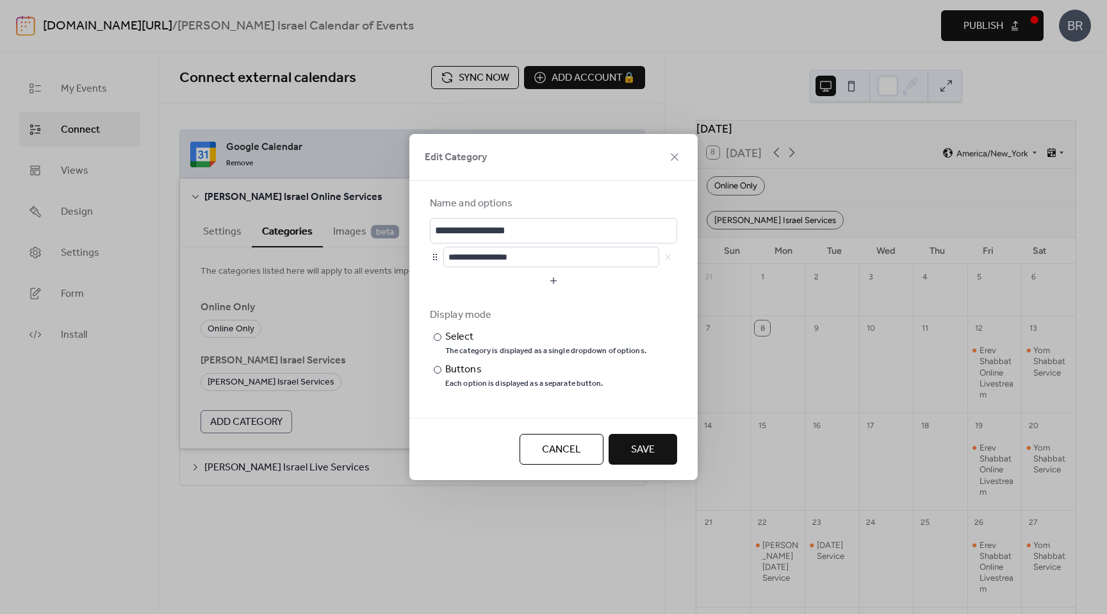
click at [624, 443] on button "Save" at bounding box center [643, 449] width 69 height 31
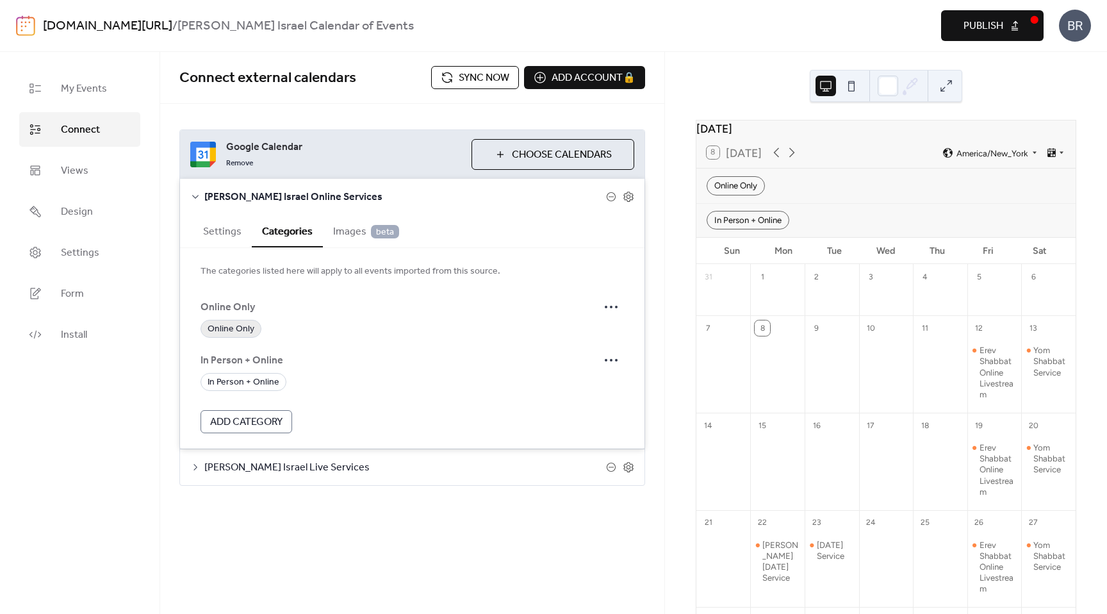
click at [235, 330] on span "Online Only" at bounding box center [231, 329] width 47 height 15
click at [197, 195] on icon at bounding box center [195, 197] width 6 height 4
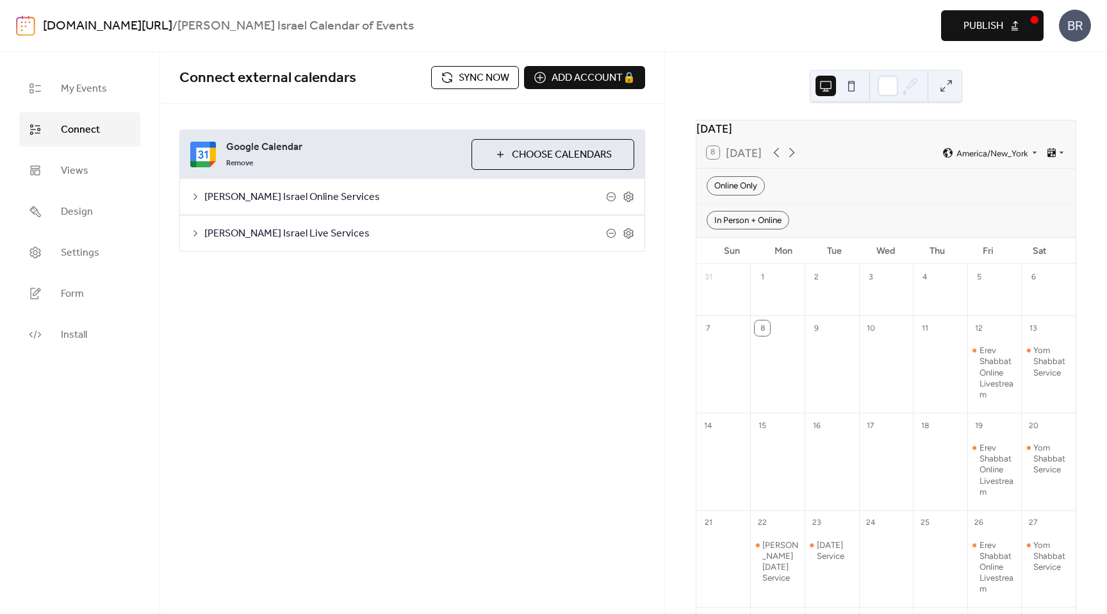
click at [193, 234] on icon at bounding box center [195, 233] width 10 height 10
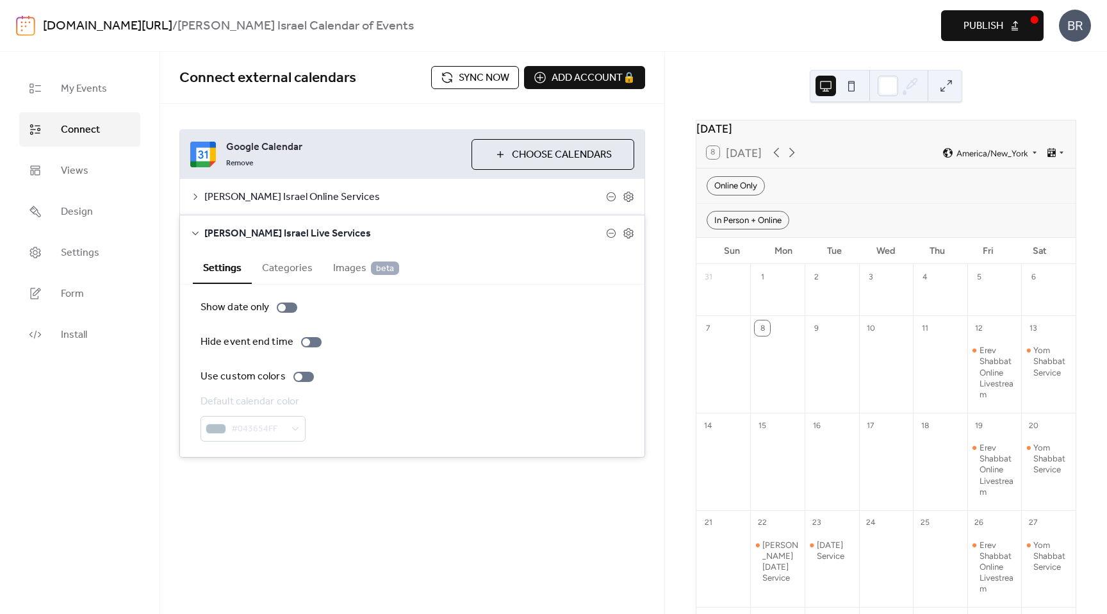
click at [276, 266] on button "Categories" at bounding box center [287, 266] width 71 height 31
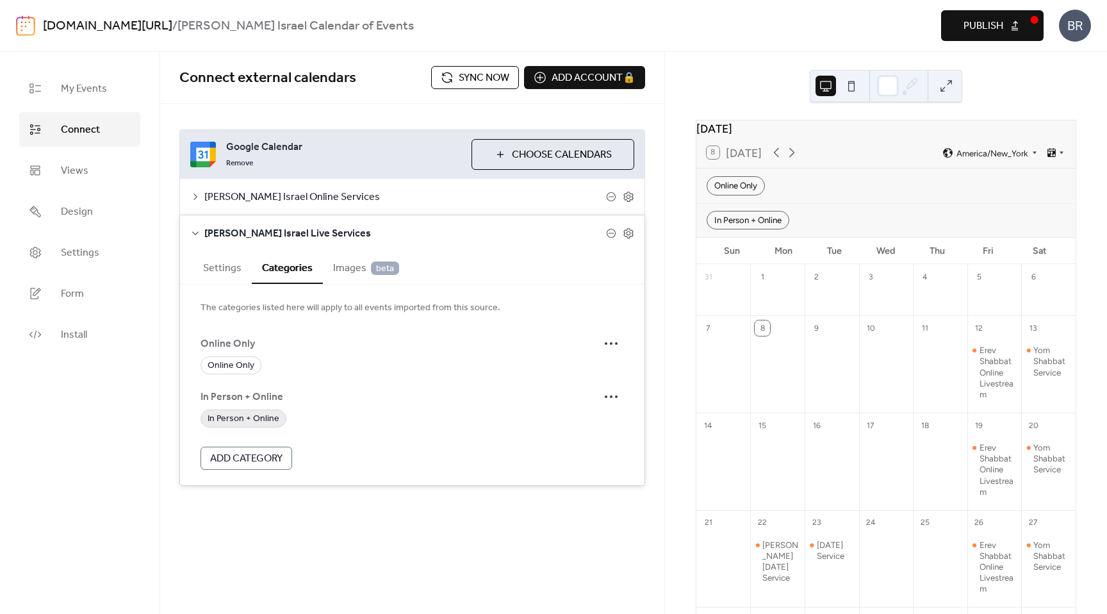
click at [248, 419] on span "In Person + Online" at bounding box center [244, 418] width 72 height 15
click at [196, 230] on icon at bounding box center [195, 233] width 10 height 10
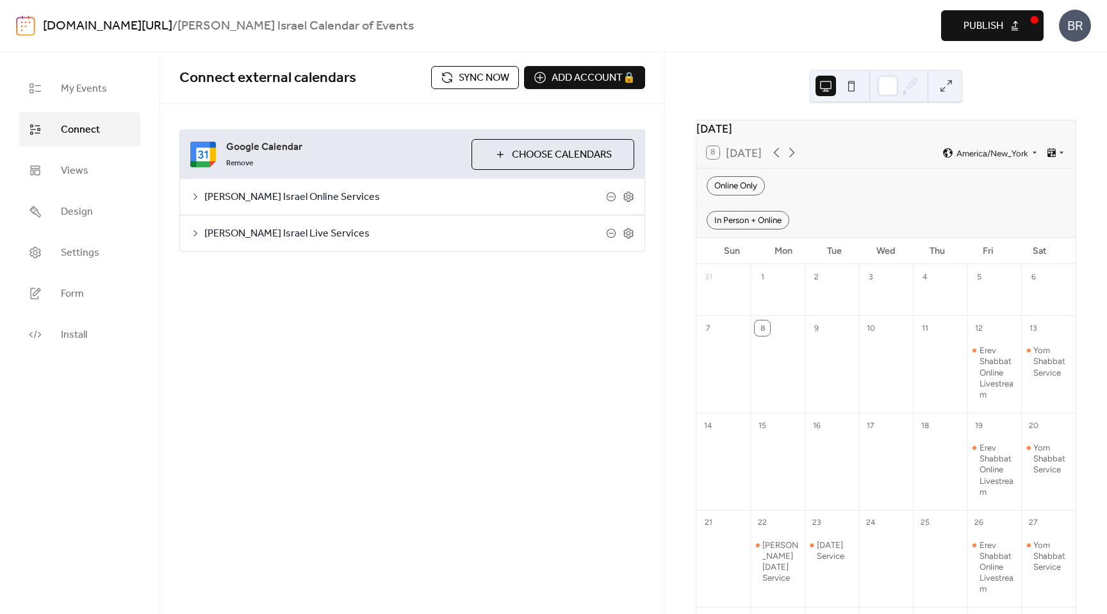
click at [970, 26] on span "Publish" at bounding box center [984, 26] width 40 height 15
click at [467, 76] on span "Sync now" at bounding box center [484, 77] width 51 height 15
click at [719, 194] on div "Online Only" at bounding box center [736, 185] width 58 height 19
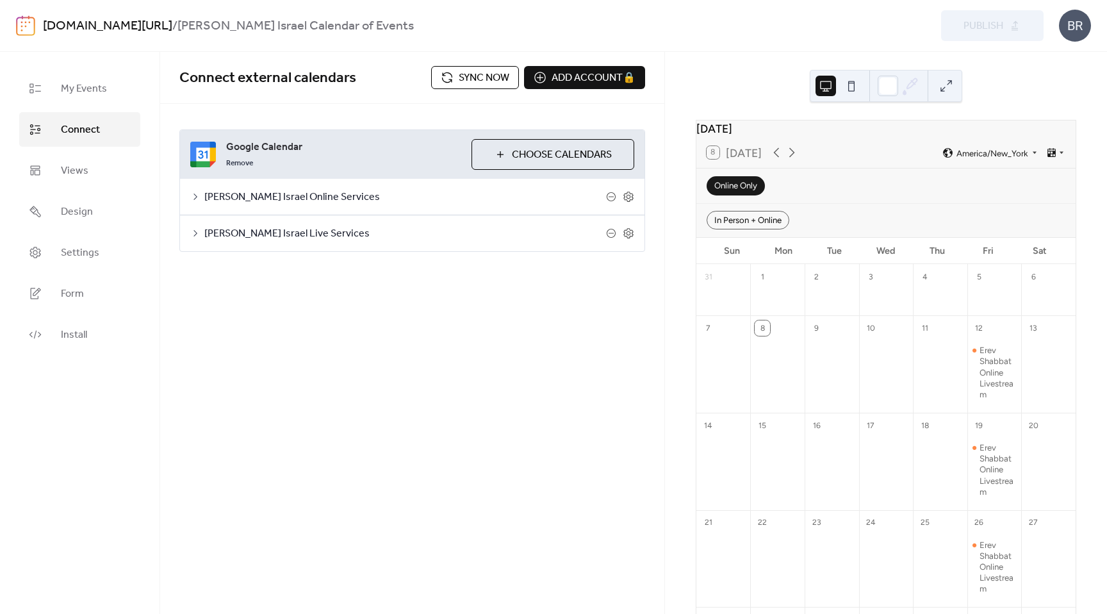
click at [719, 194] on div "Online Only" at bounding box center [736, 185] width 58 height 19
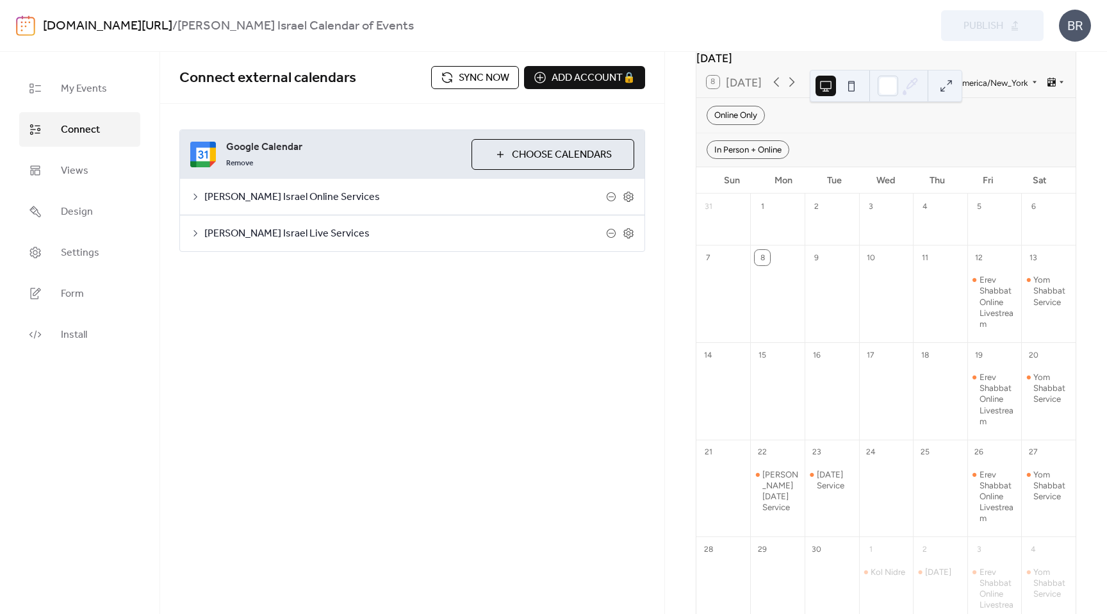
scroll to position [92, 0]
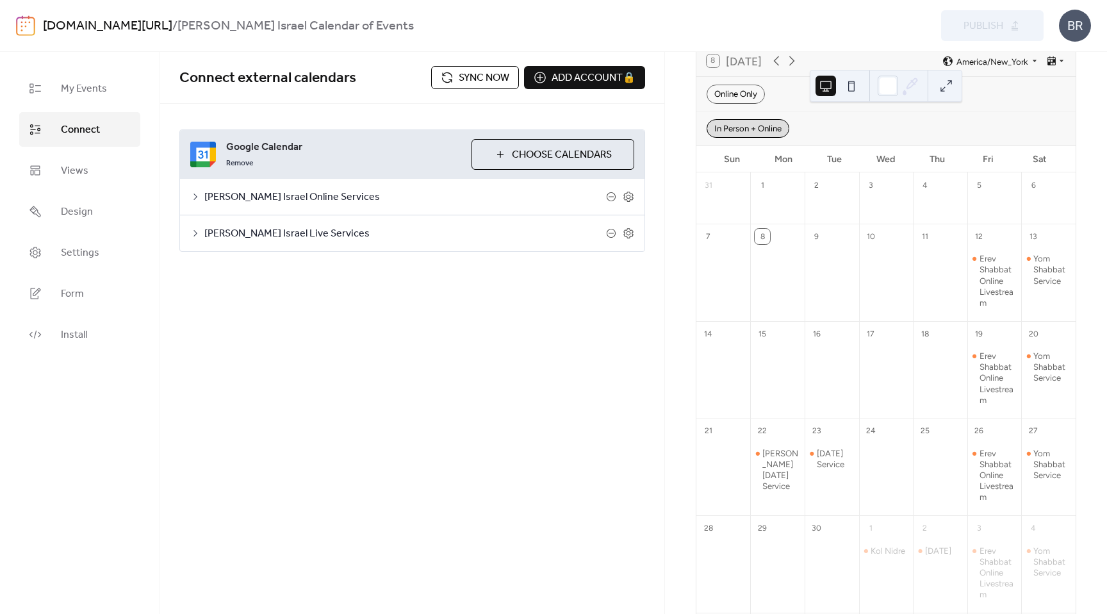
click at [745, 137] on div "In Person + Online" at bounding box center [748, 128] width 83 height 19
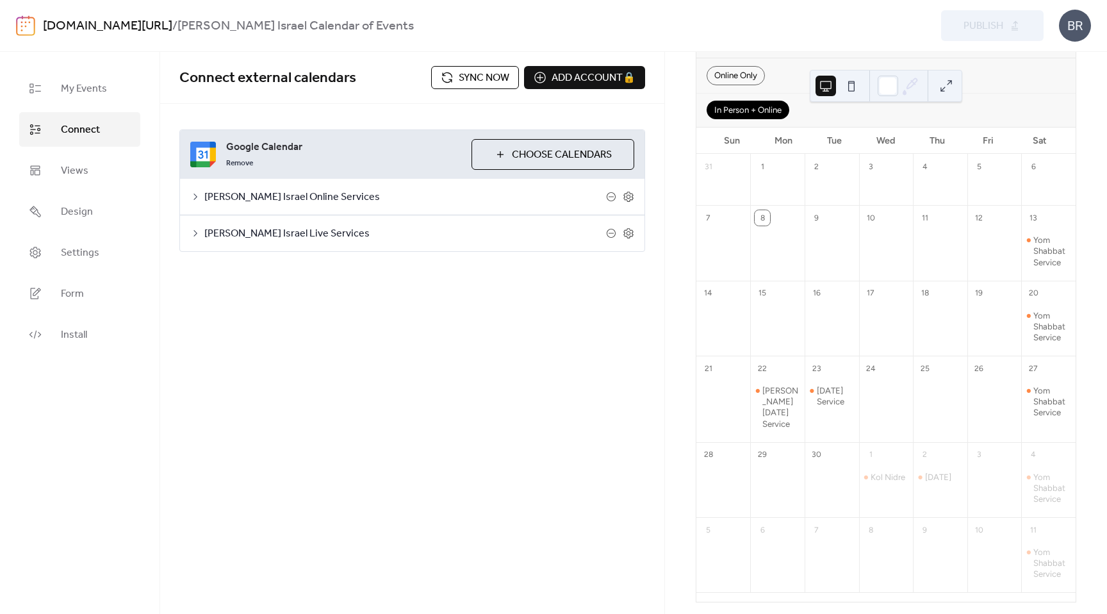
scroll to position [106, 0]
click at [744, 124] on div "In Person + Online" at bounding box center [748, 114] width 83 height 19
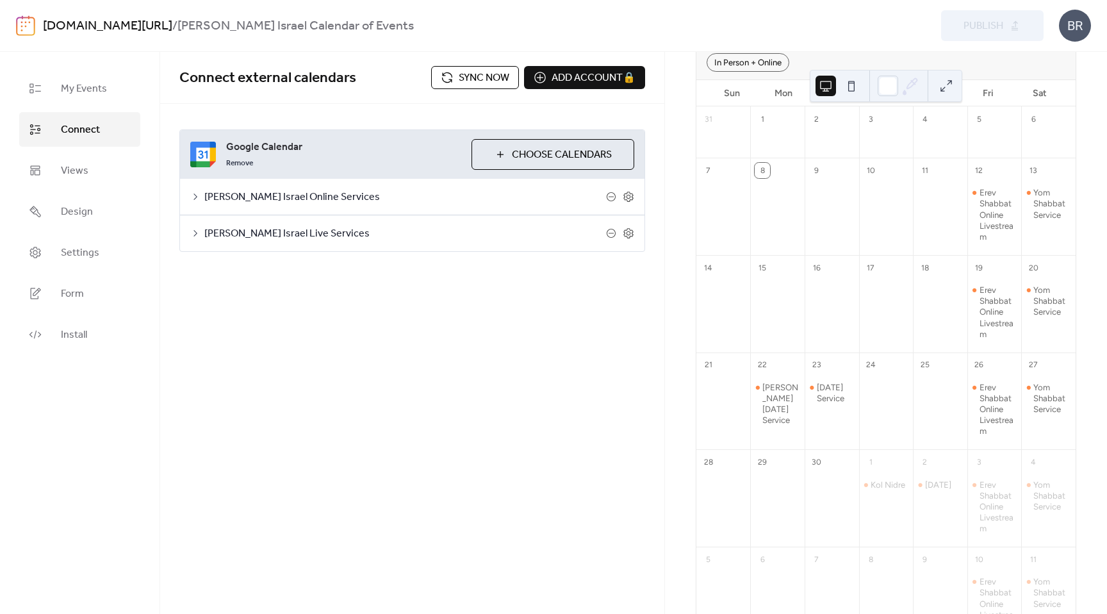
scroll to position [0, 0]
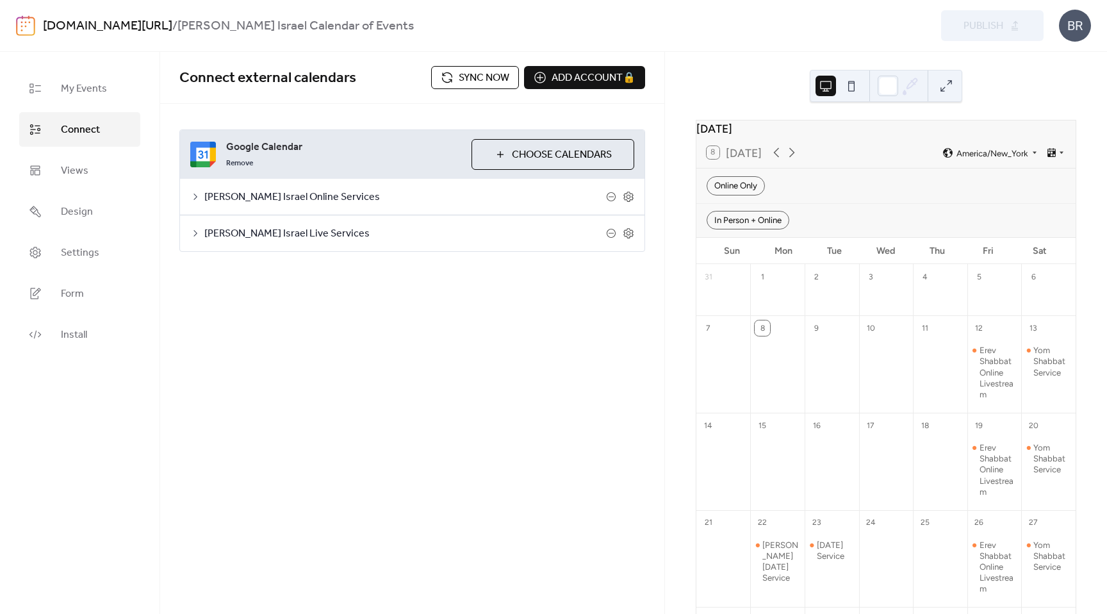
click at [449, 74] on button "Sync now" at bounding box center [475, 77] width 88 height 23
click at [73, 334] on span "Install" at bounding box center [74, 334] width 26 height 15
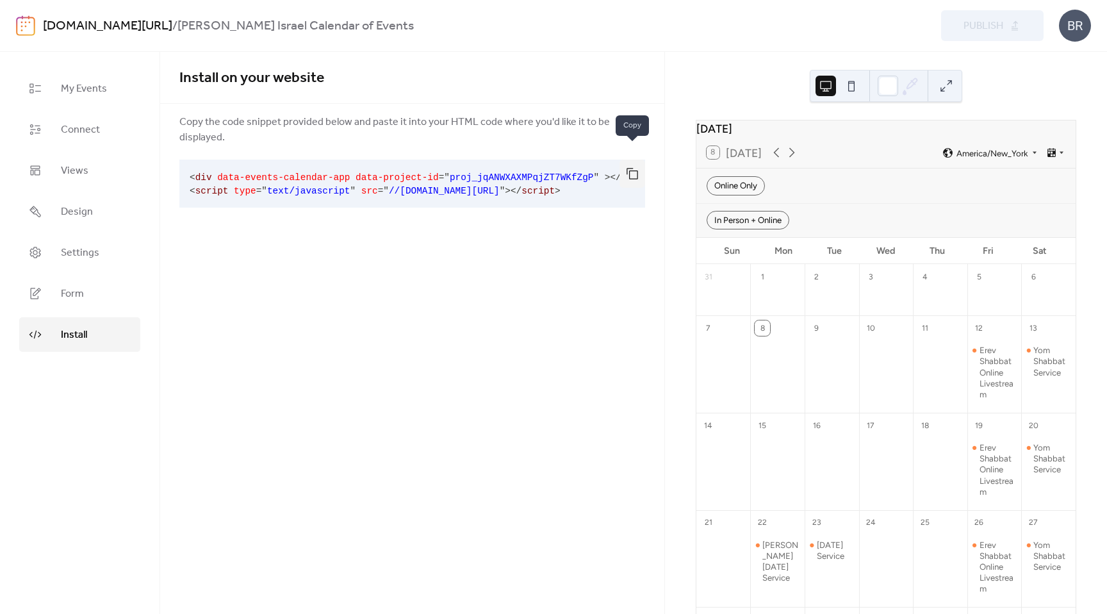
click at [637, 160] on button "button" at bounding box center [633, 174] width 26 height 28
click at [90, 297] on link "Form" at bounding box center [79, 293] width 121 height 35
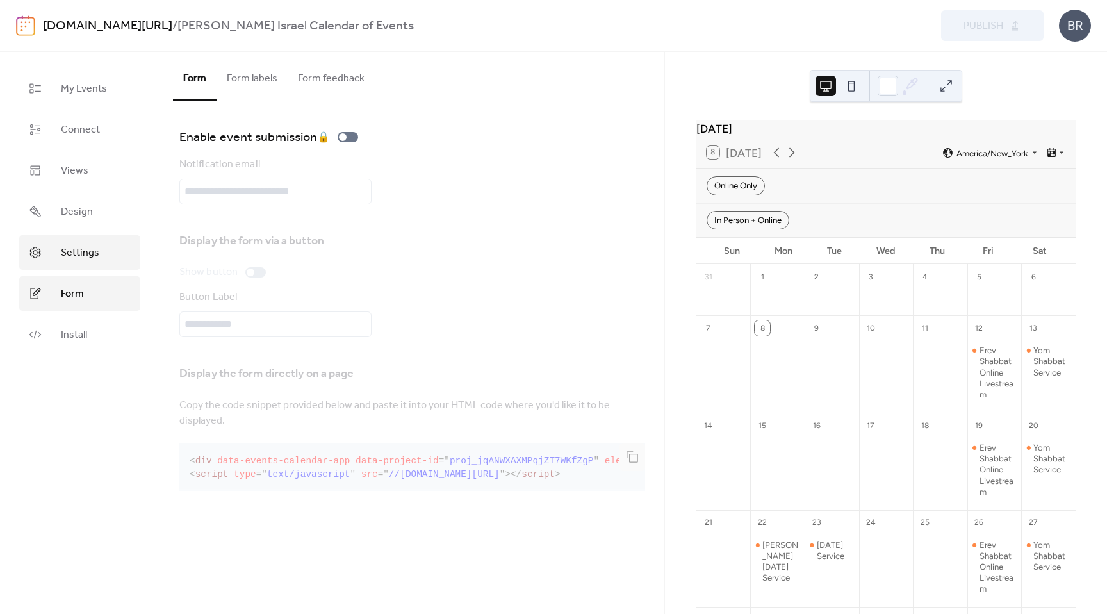
click at [99, 242] on link "Settings" at bounding box center [79, 252] width 121 height 35
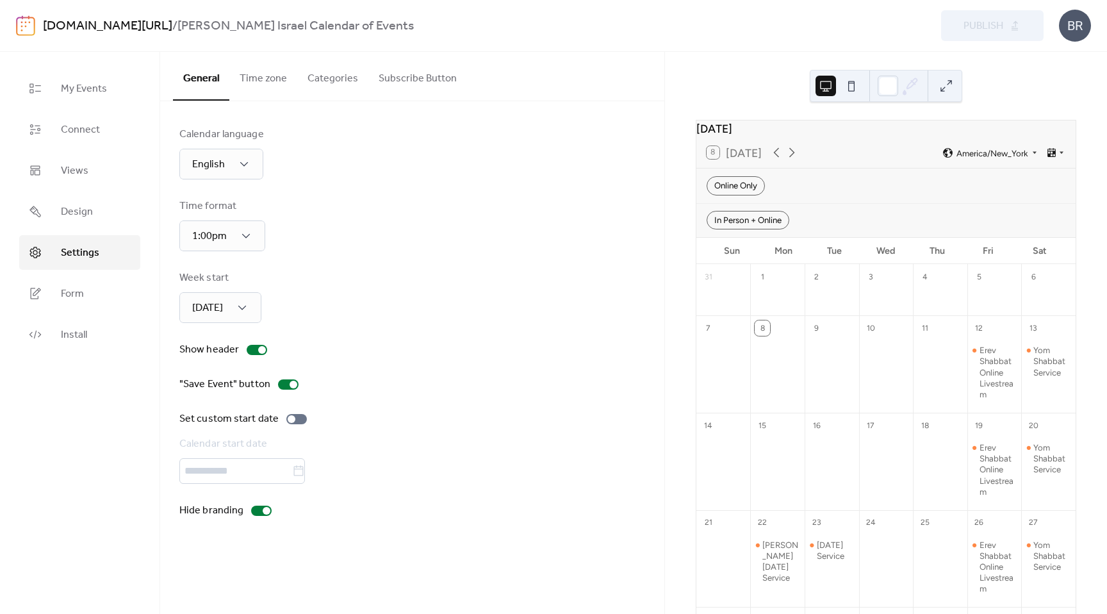
click at [263, 81] on button "Time zone" at bounding box center [263, 75] width 68 height 47
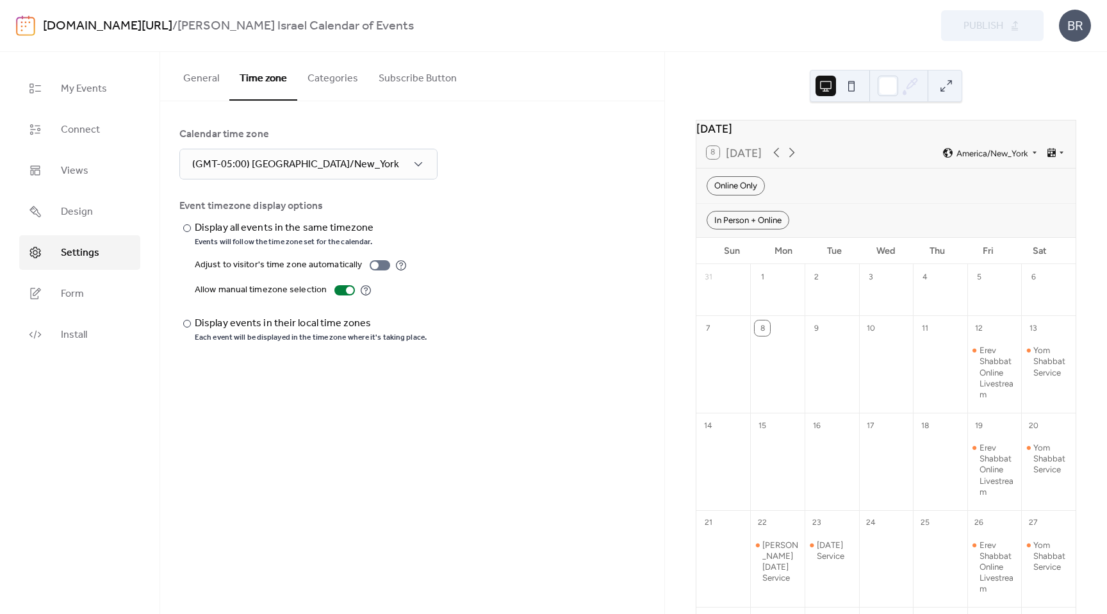
click at [327, 80] on button "Categories" at bounding box center [332, 75] width 71 height 47
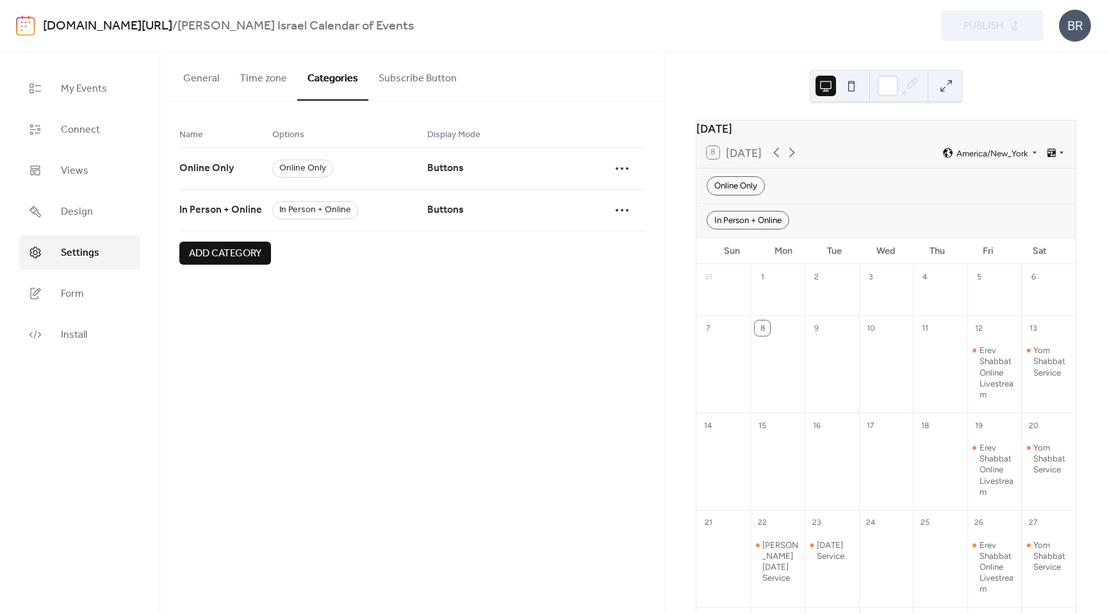
click at [386, 79] on button "Subscribe Button" at bounding box center [418, 75] width 99 height 47
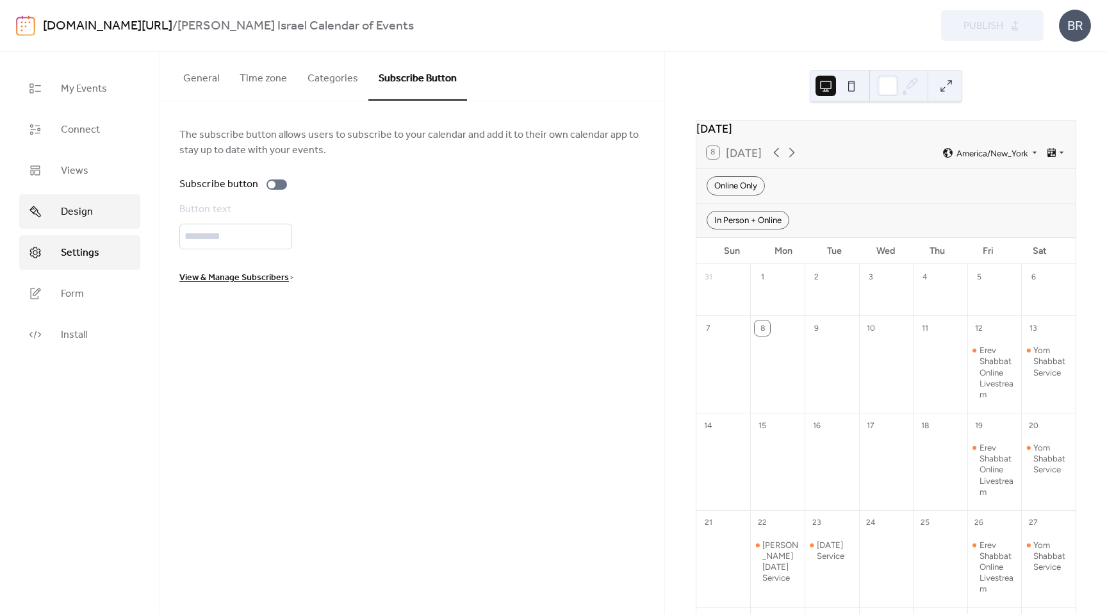
click at [76, 201] on link "Design" at bounding box center [79, 211] width 121 height 35
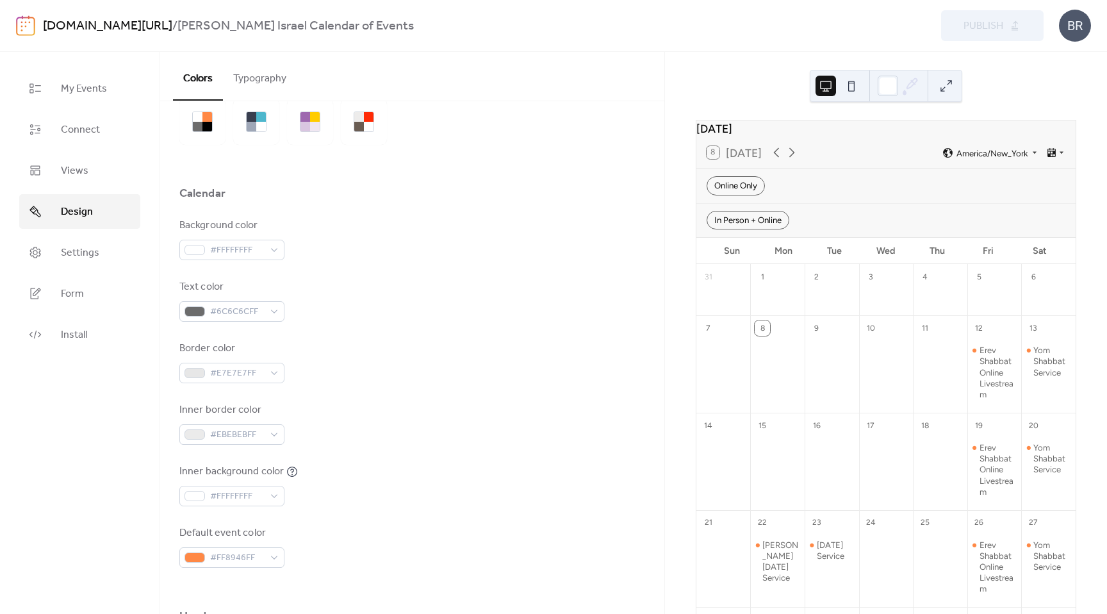
scroll to position [66, 0]
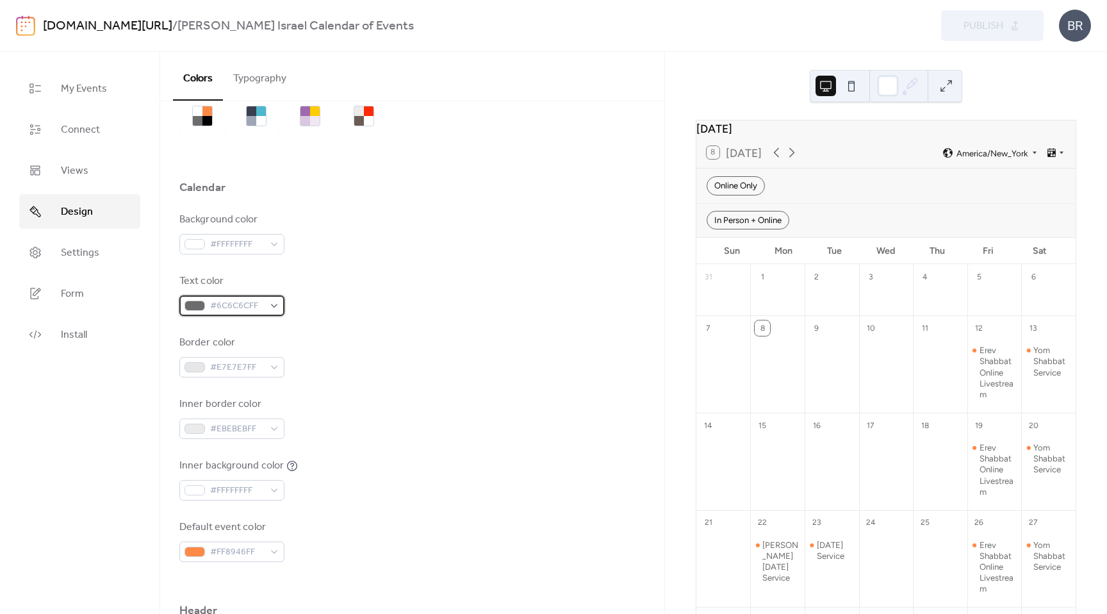
click at [272, 304] on div "#6C6C6CFF" at bounding box center [231, 305] width 105 height 21
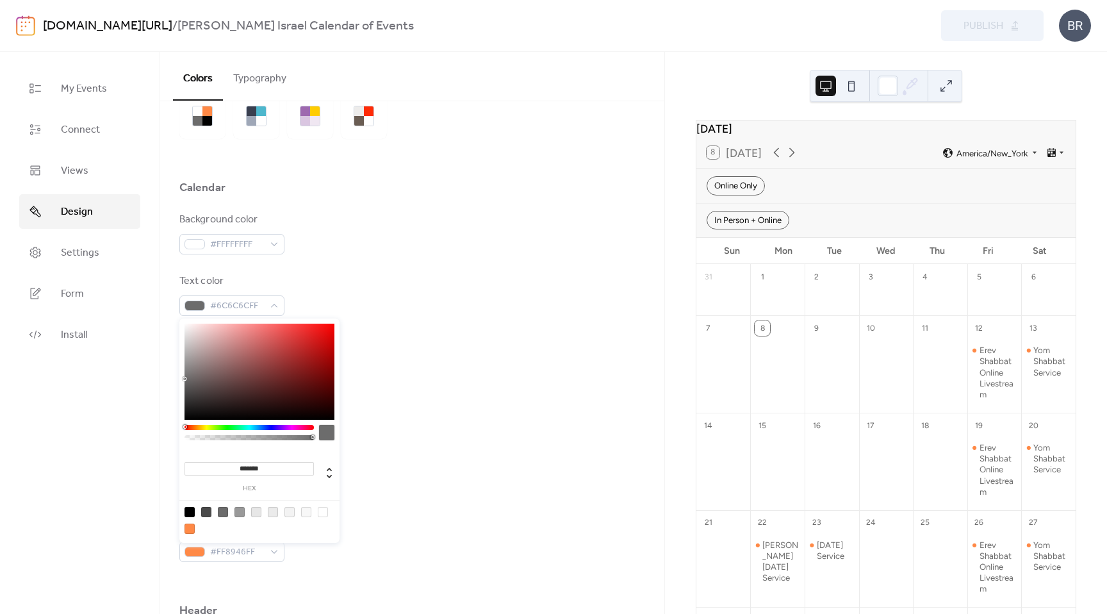
click at [272, 365] on div at bounding box center [260, 372] width 150 height 96
click at [292, 348] on div at bounding box center [260, 372] width 150 height 96
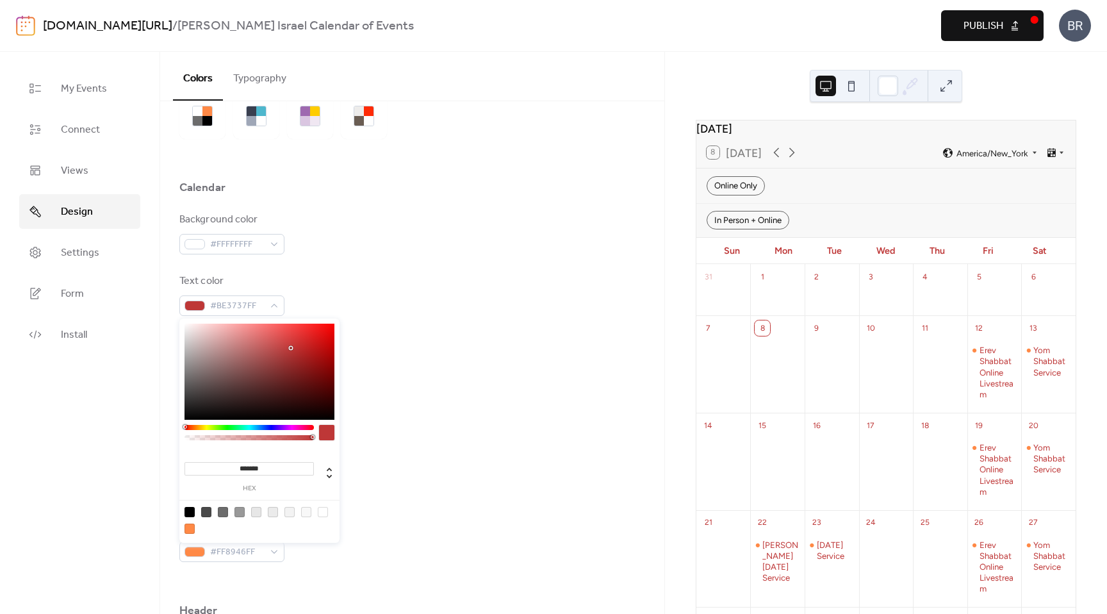
type input "*******"
click at [310, 350] on div at bounding box center [260, 372] width 150 height 96
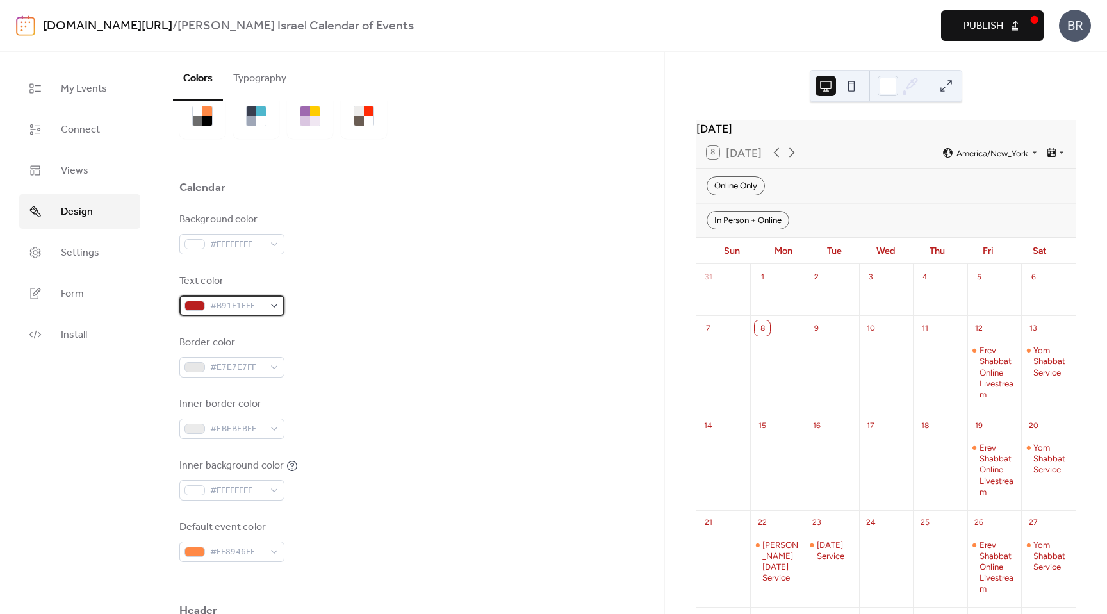
click at [270, 302] on div "#B91F1FFF" at bounding box center [231, 305] width 105 height 21
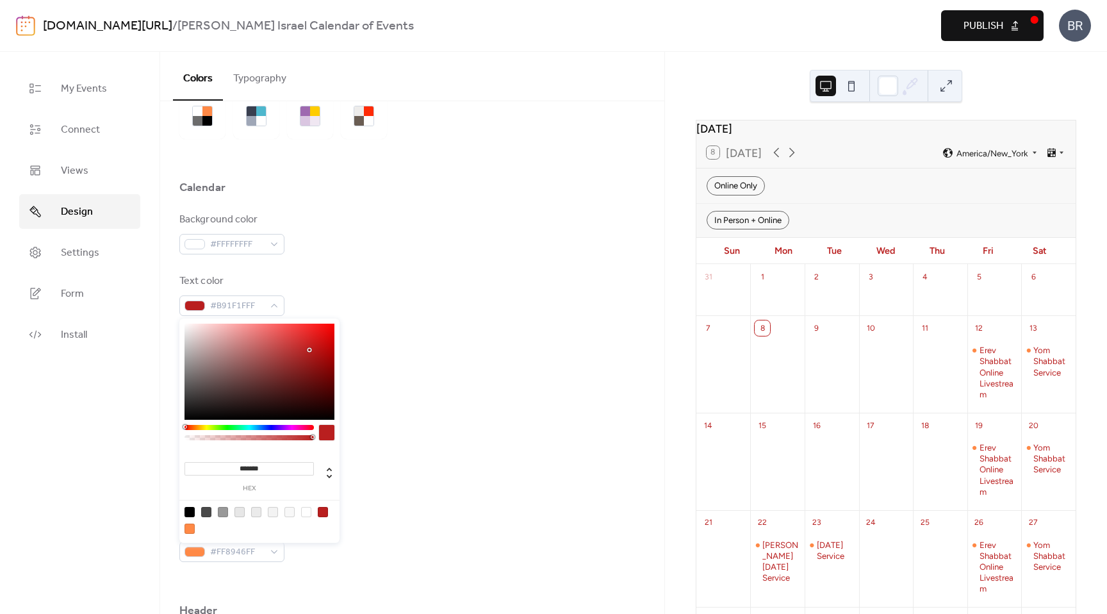
click at [245, 464] on input "*******" at bounding box center [249, 468] width 129 height 13
paste input
type input "*******"
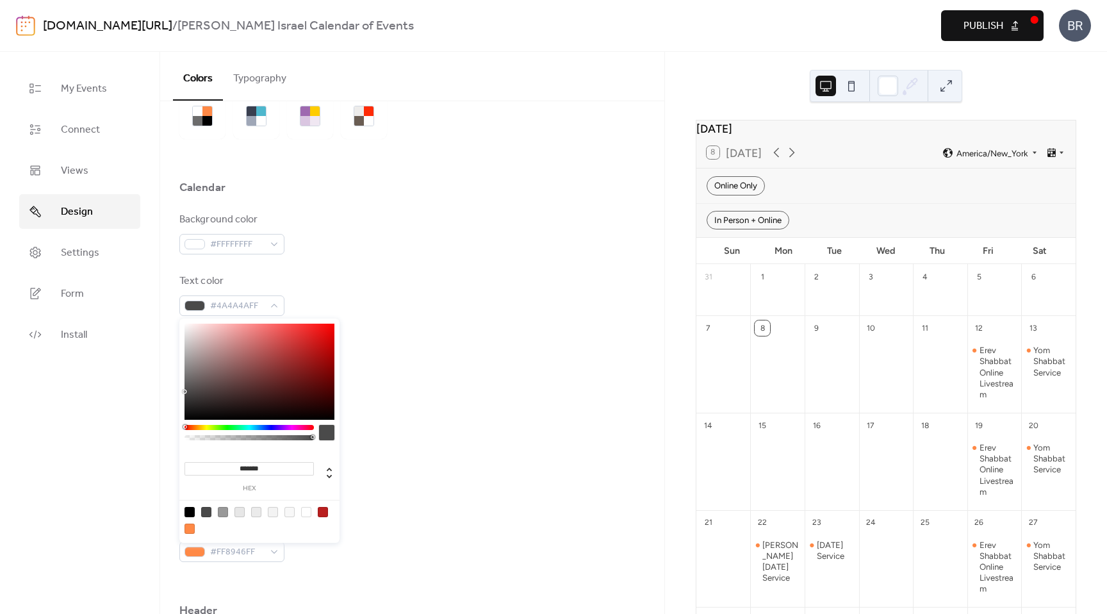
click at [421, 410] on div "Inner border color #EBEBEBFF" at bounding box center [412, 418] width 466 height 42
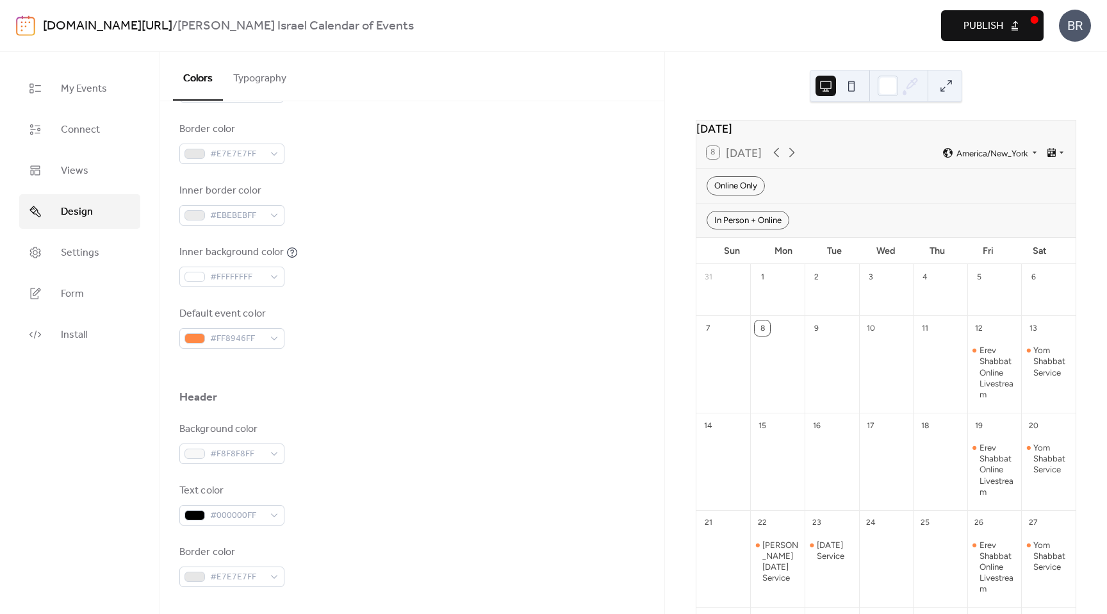
scroll to position [278, 0]
click at [263, 340] on span "#FF8946FF" at bounding box center [237, 340] width 54 height 15
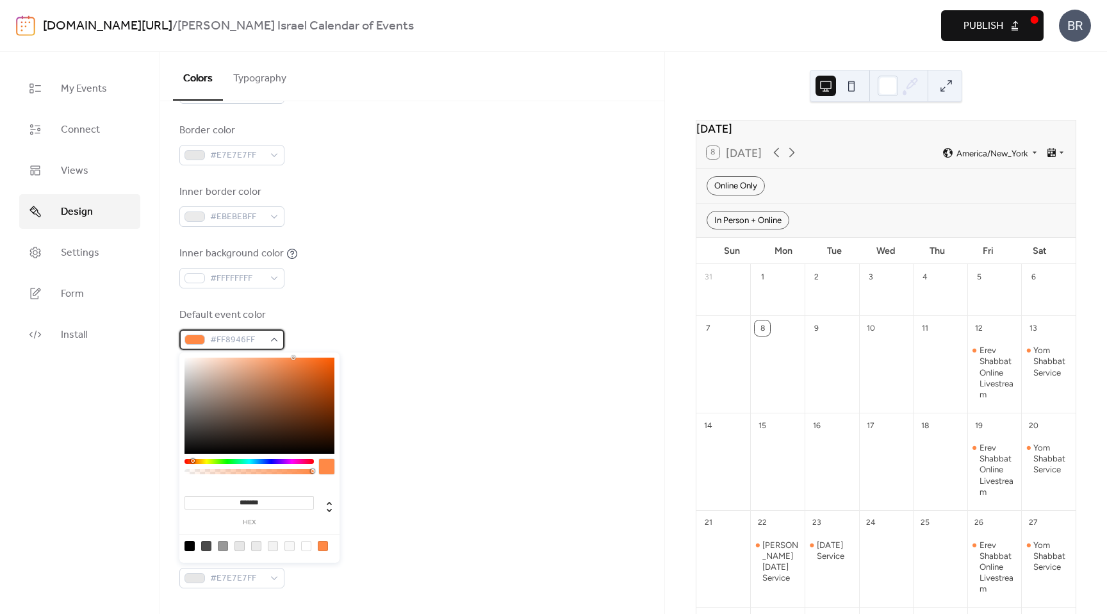
click at [263, 340] on span "#FF8946FF" at bounding box center [237, 340] width 54 height 15
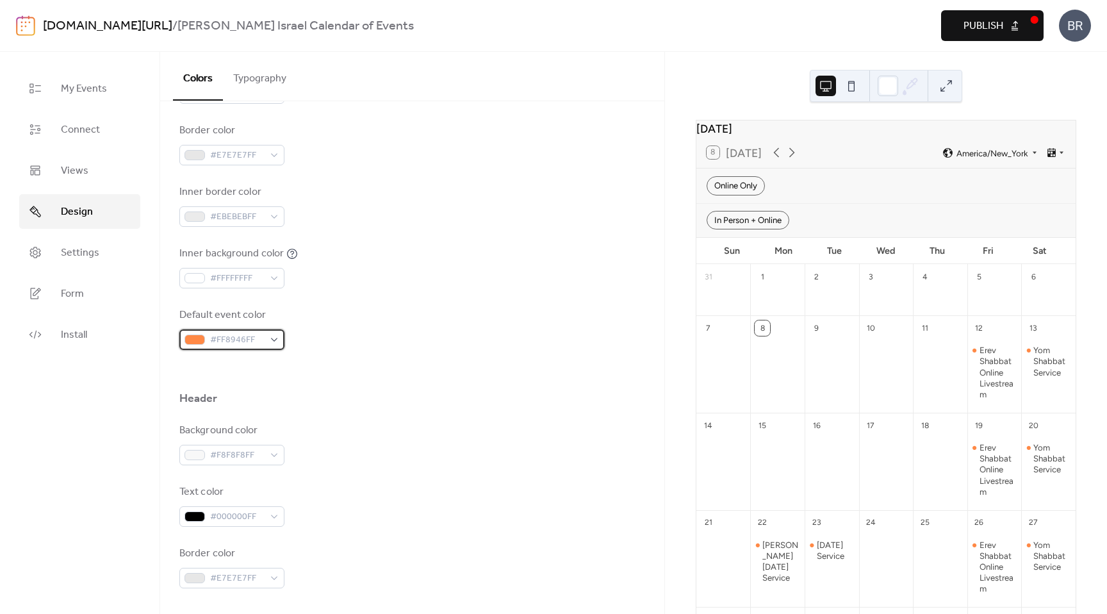
click at [263, 340] on span "#FF8946FF" at bounding box center [237, 340] width 54 height 15
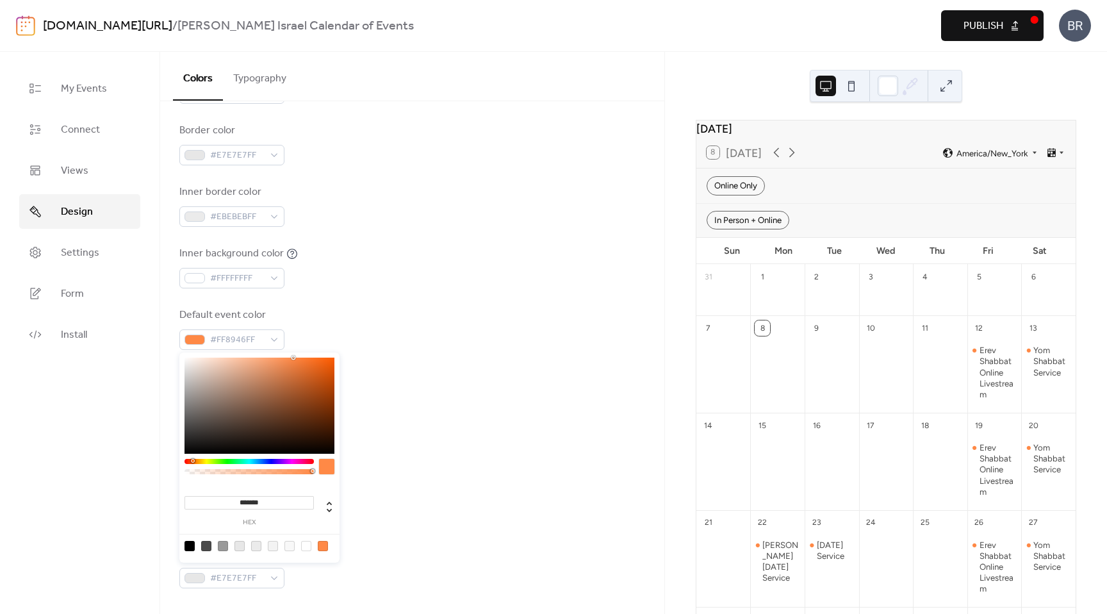
click at [264, 463] on div at bounding box center [249, 461] width 129 height 5
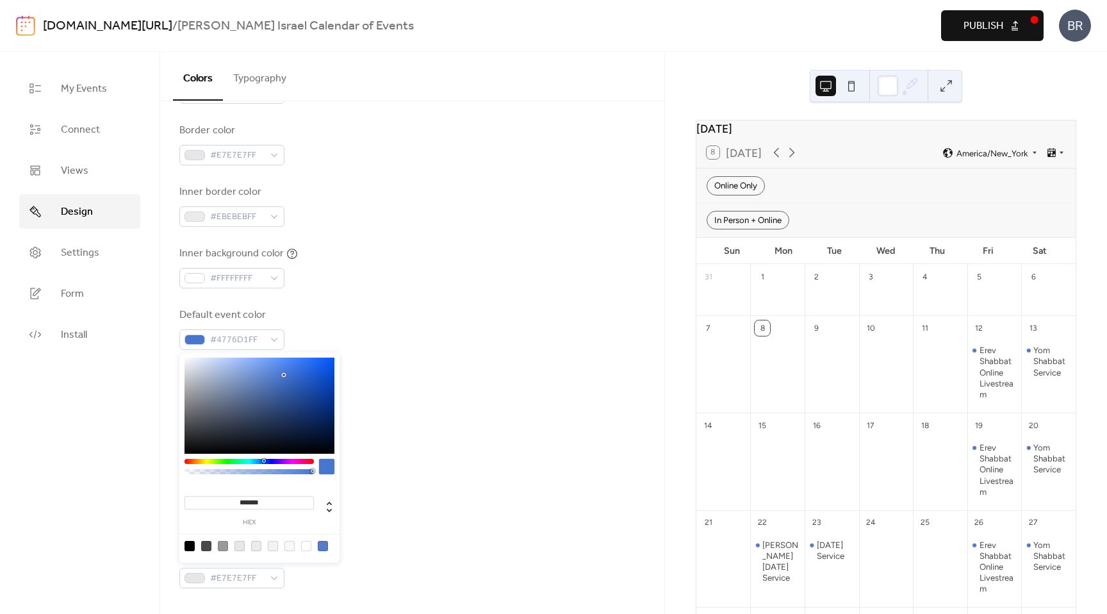
type input "*******"
drag, startPoint x: 267, startPoint y: 381, endPoint x: 284, endPoint y: 376, distance: 17.4
click at [284, 376] on div at bounding box center [260, 406] width 150 height 96
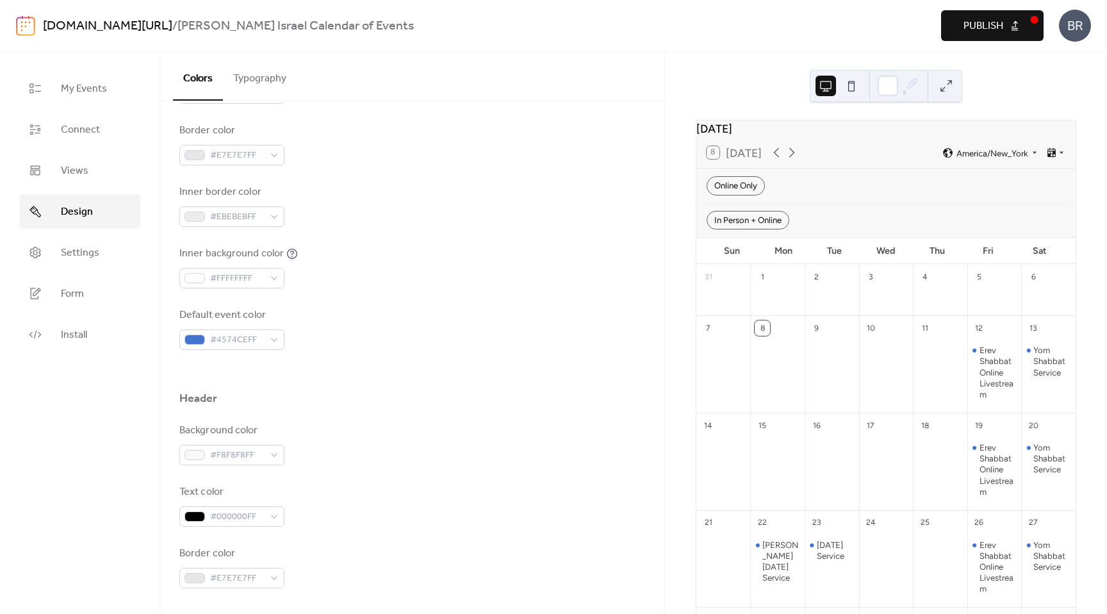
click at [317, 318] on div "Default event color #4574CEFF" at bounding box center [412, 329] width 466 height 42
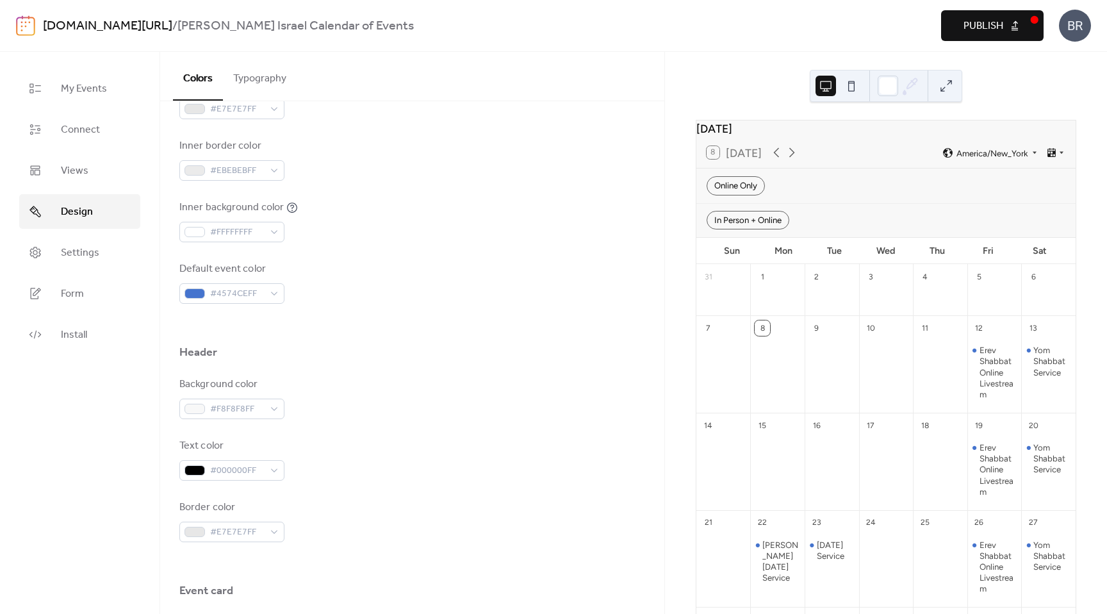
scroll to position [335, 0]
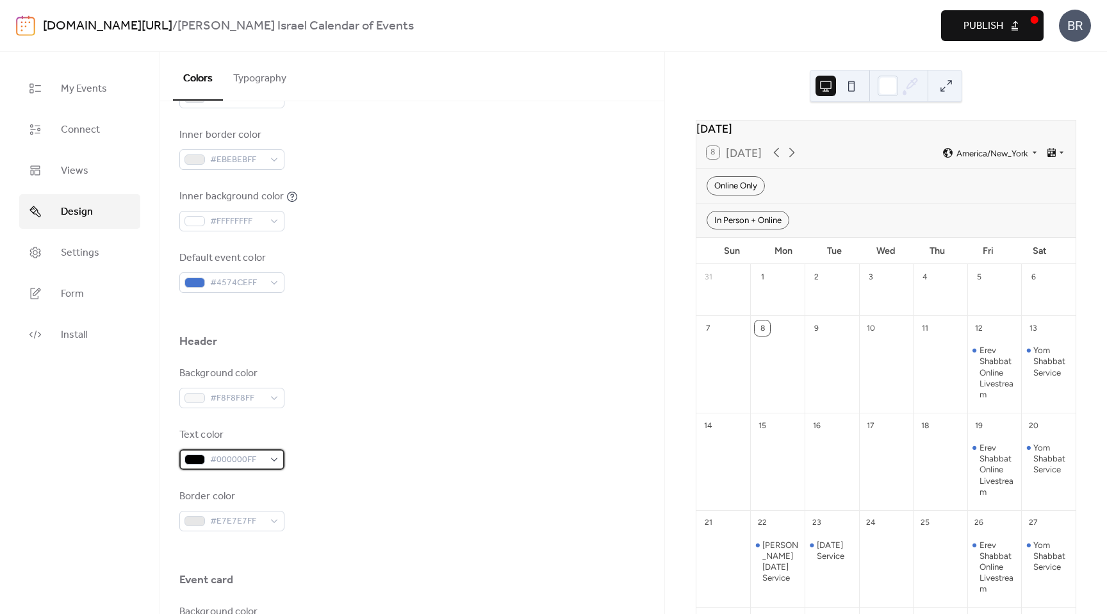
click at [276, 459] on div "#000000FF" at bounding box center [231, 459] width 105 height 21
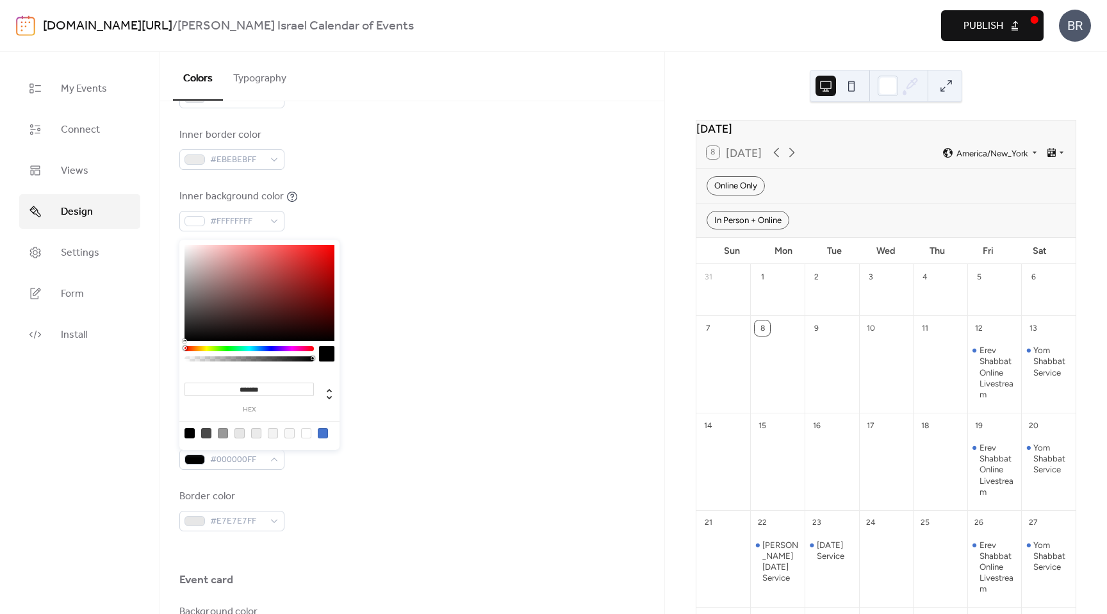
click at [244, 389] on input "*******" at bounding box center [249, 389] width 129 height 13
click at [244, 388] on input "*******" at bounding box center [249, 389] width 129 height 13
paste input
type input "*******"
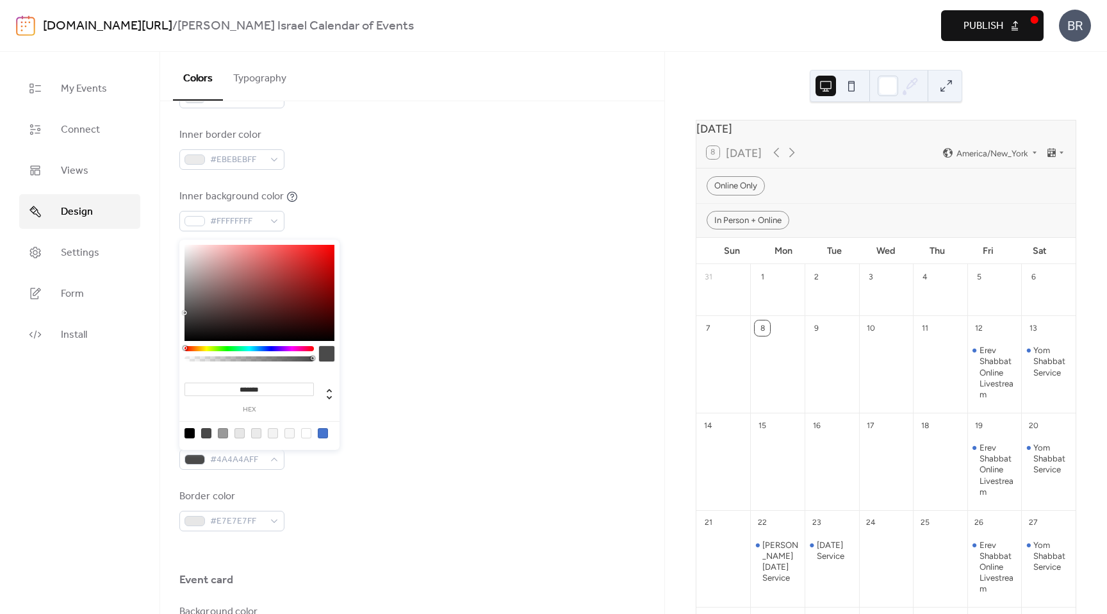
click at [373, 409] on div "Background color #F8F8F8FF Text color #4A4A4AFF Border color #E7E7E7FF" at bounding box center [412, 448] width 466 height 165
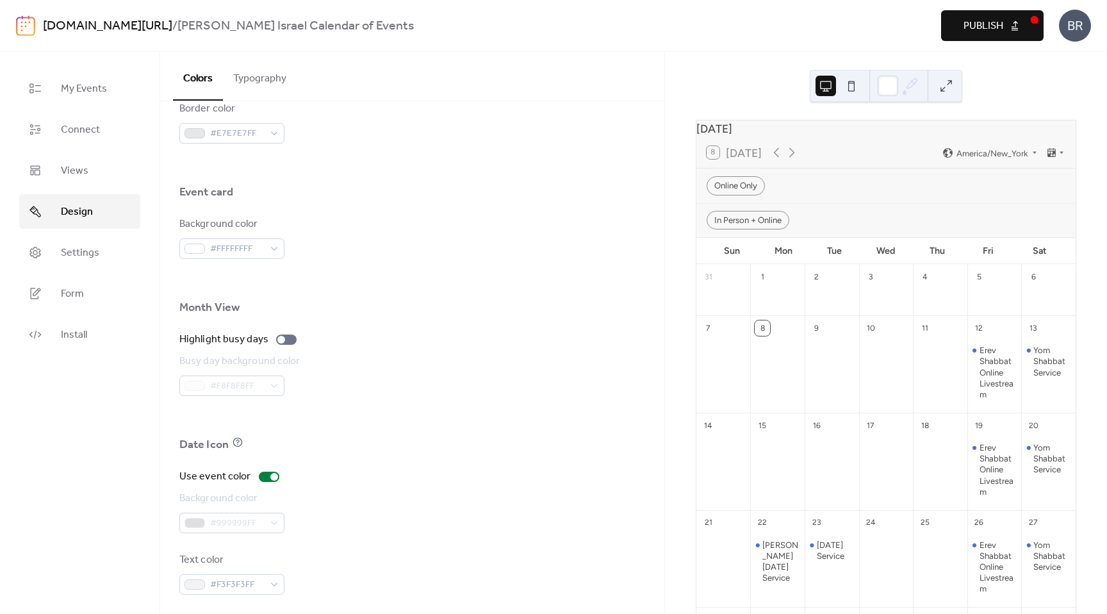
scroll to position [729, 0]
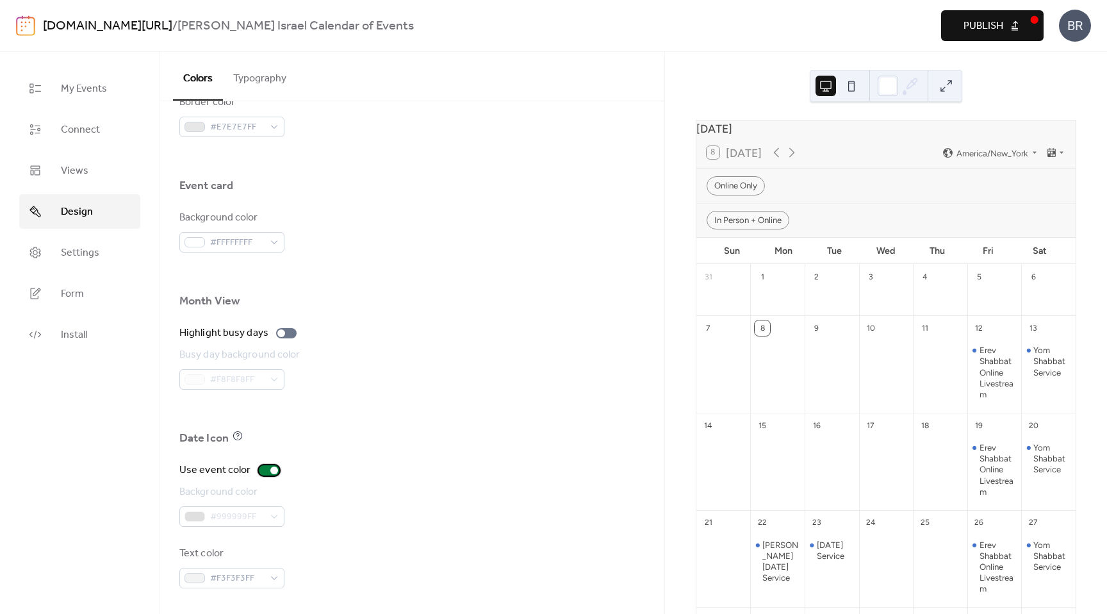
click at [270, 470] on div at bounding box center [274, 471] width 8 height 8
click at [270, 470] on div at bounding box center [269, 470] width 21 height 10
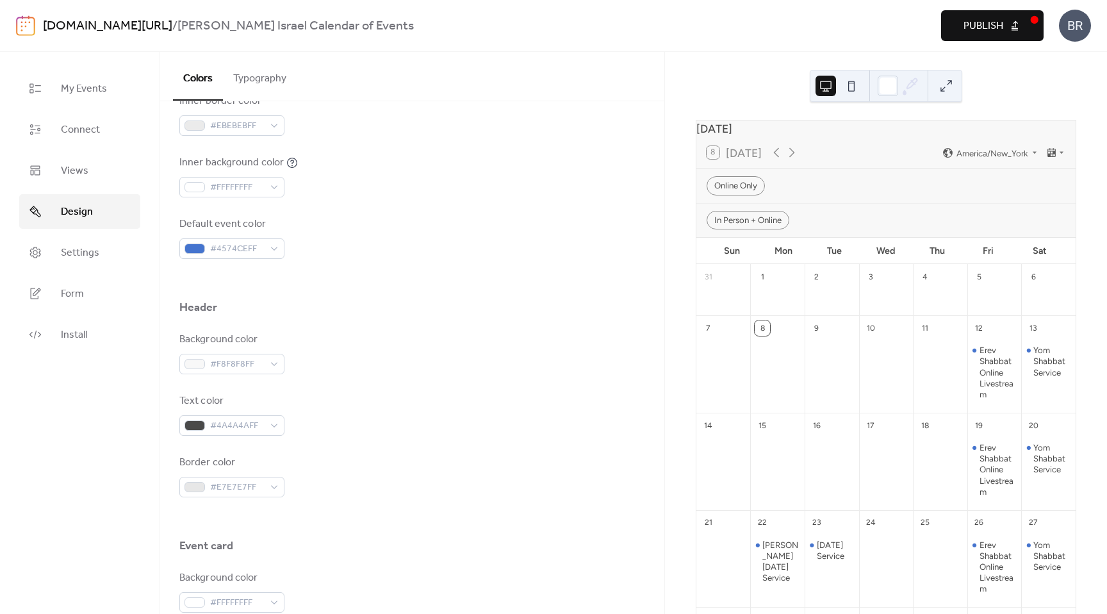
scroll to position [382, 0]
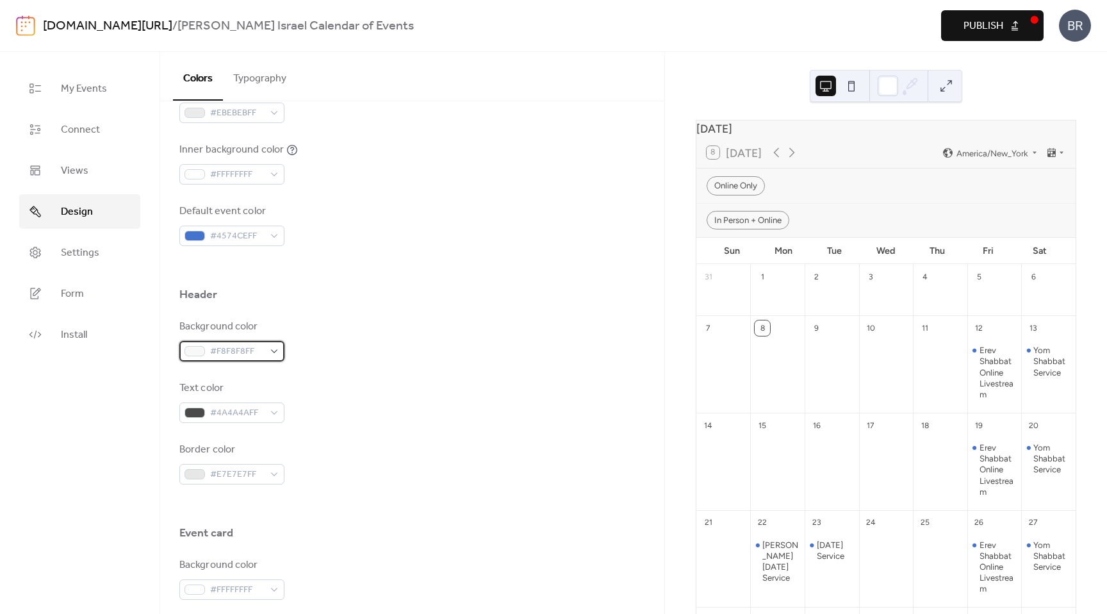
click at [272, 354] on div "#F8F8F8FF" at bounding box center [231, 351] width 105 height 21
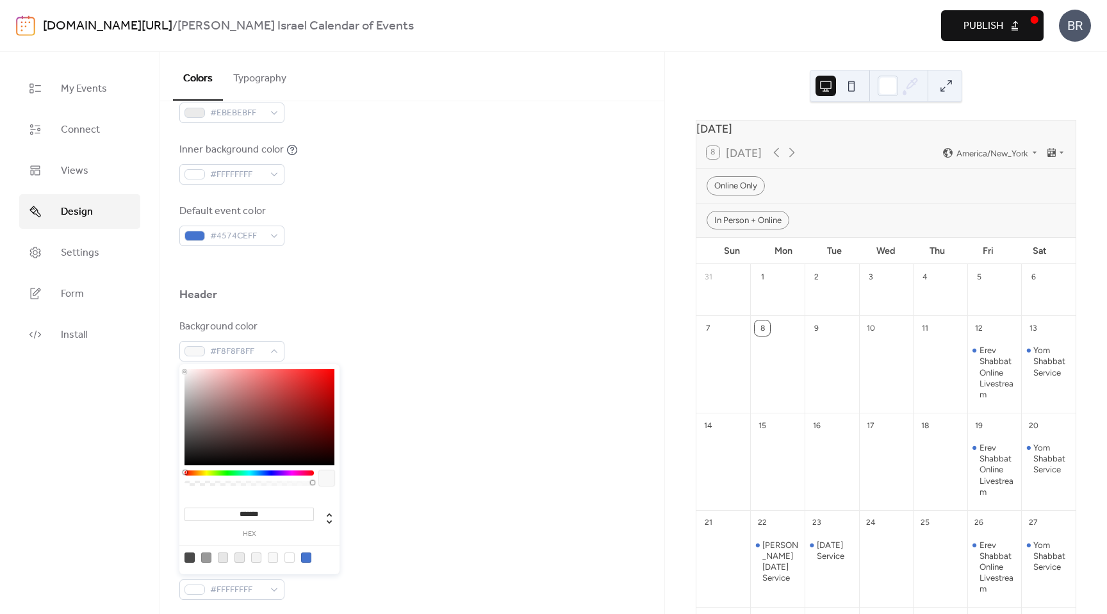
click at [249, 511] on input "*******" at bounding box center [249, 514] width 129 height 13
paste input
type input "*******"
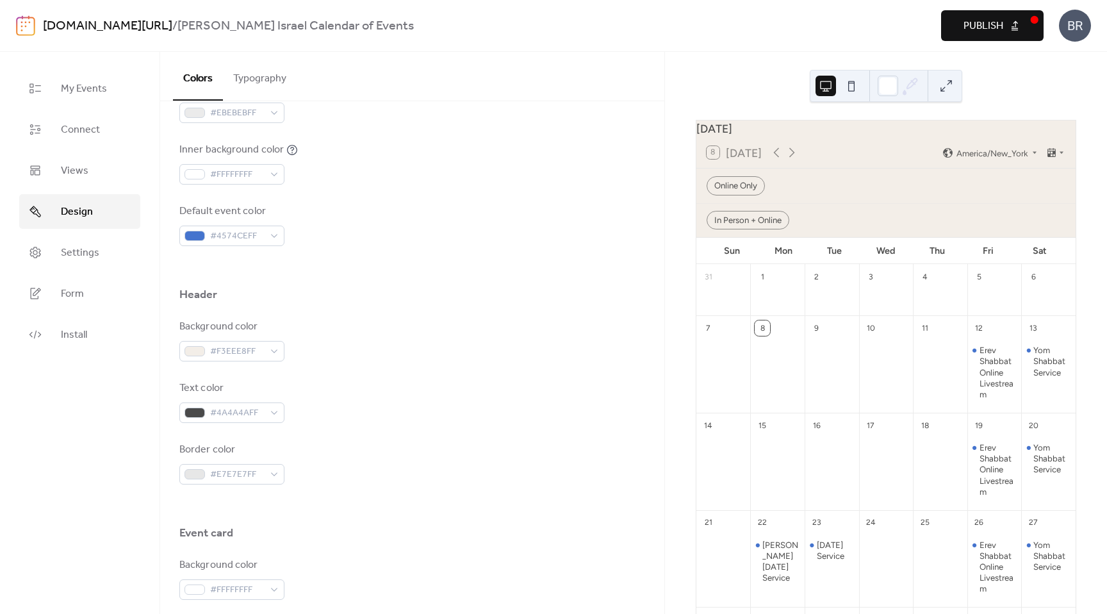
click at [376, 497] on div at bounding box center [412, 505] width 466 height 41
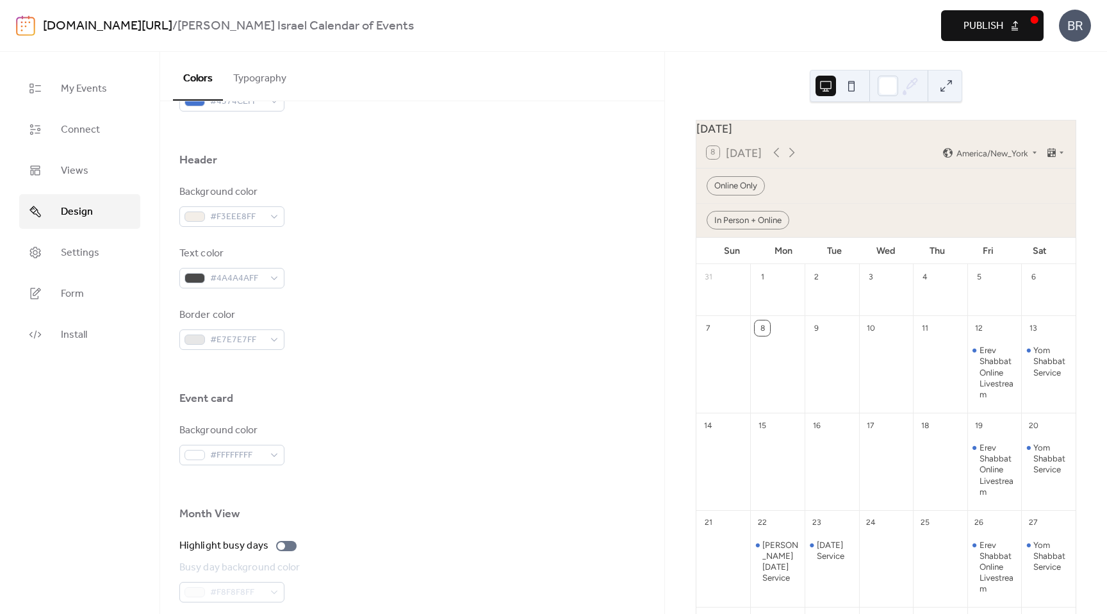
scroll to position [504, 0]
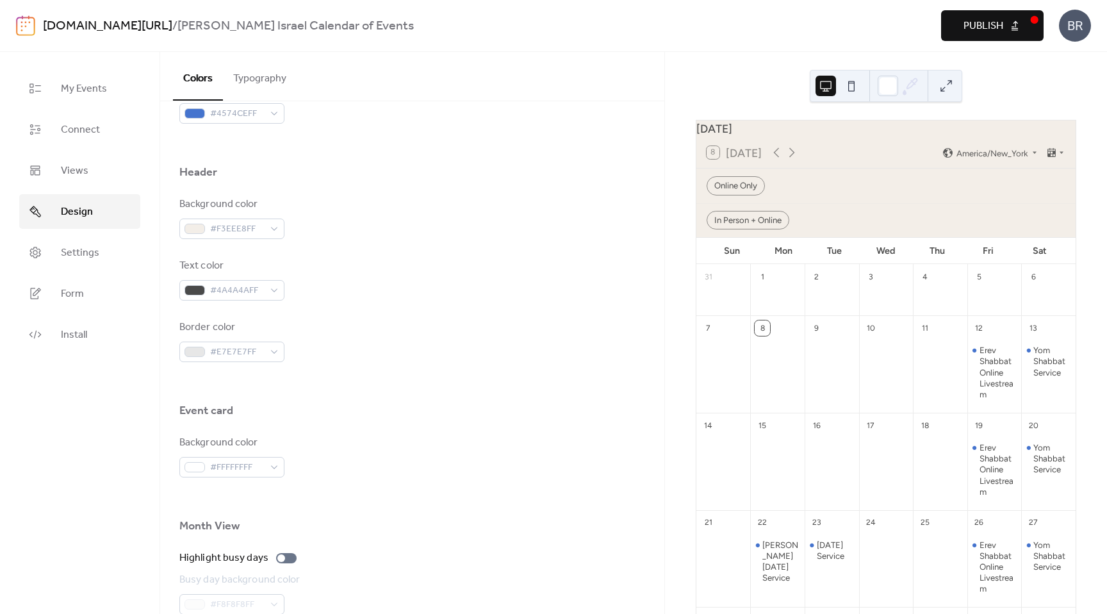
click at [970, 34] on span "Publish" at bounding box center [984, 26] width 40 height 15
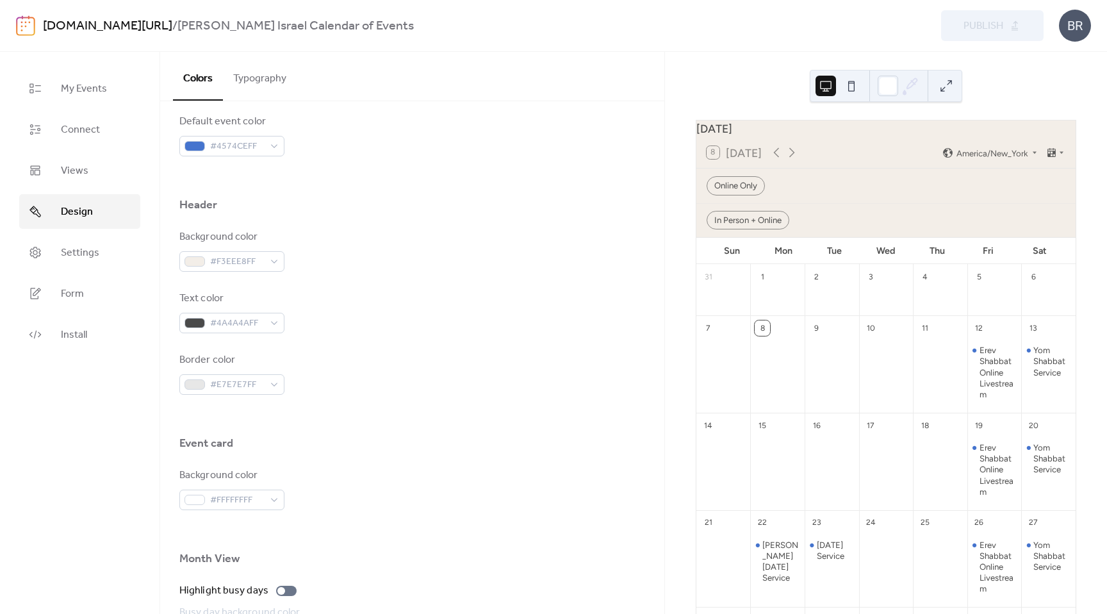
scroll to position [470, 0]
click at [259, 263] on span "#F3EEE8FF" at bounding box center [237, 263] width 54 height 15
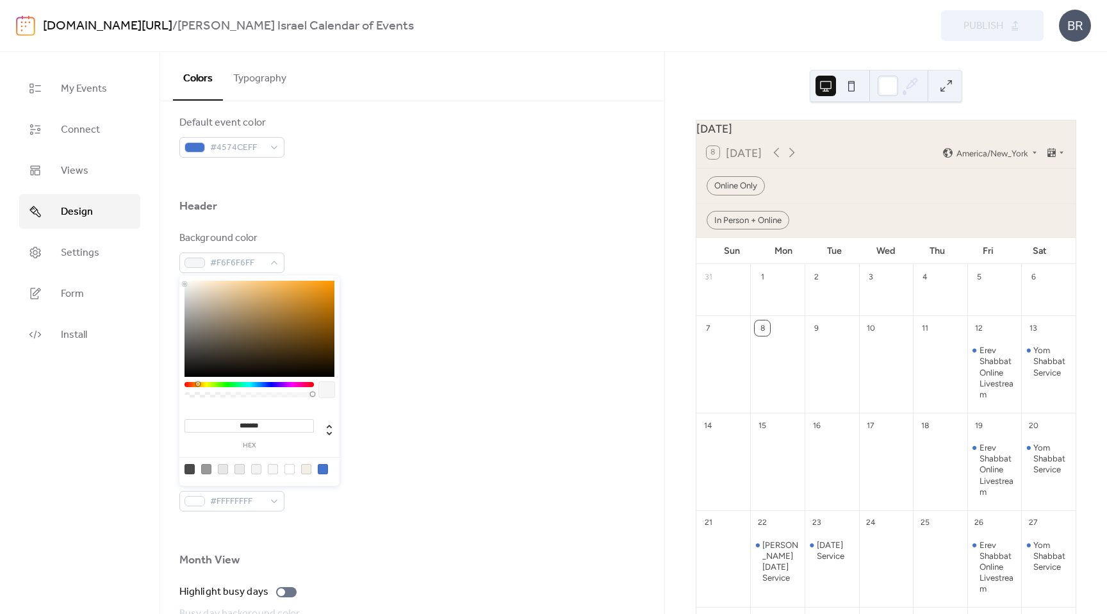
type input "*******"
drag, startPoint x: 195, startPoint y: 292, endPoint x: 177, endPoint y: 283, distance: 20.1
click at [178, 283] on body "wordpress-547194-4222440.cloudwaysapps.com/ / Beth Israel Calendar of Events Pr…" at bounding box center [553, 307] width 1107 height 614
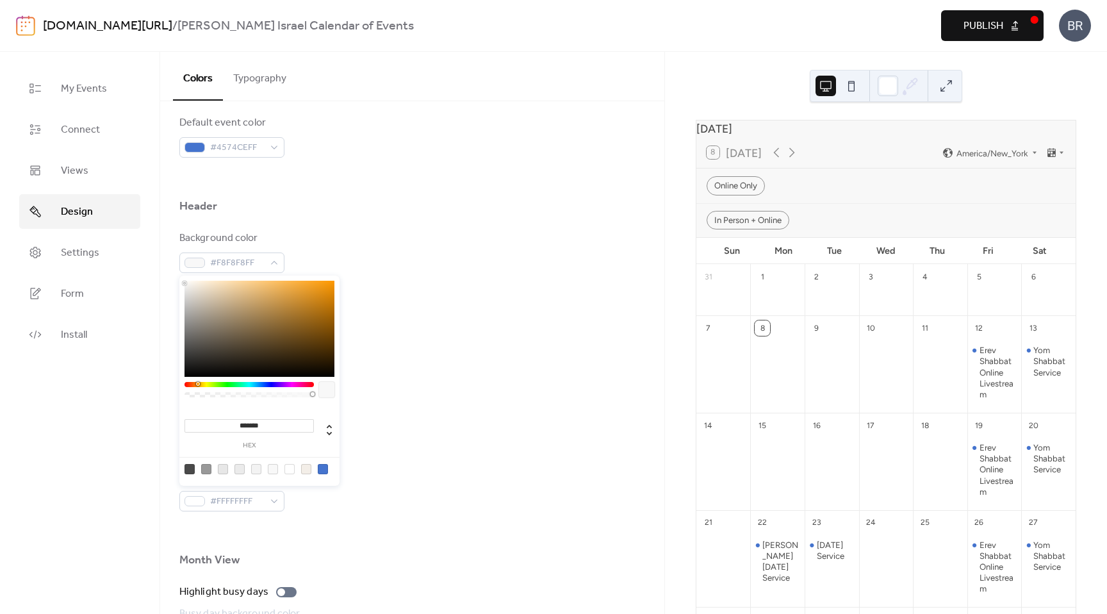
click at [956, 26] on button "Publish" at bounding box center [992, 25] width 103 height 31
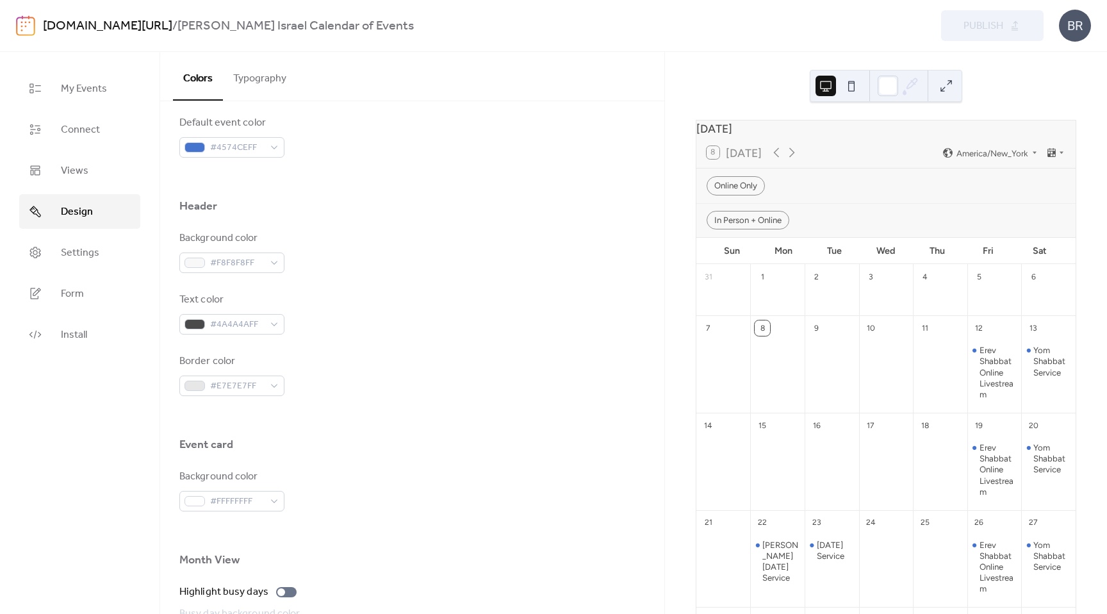
click at [704, 236] on div "In Person + Online" at bounding box center [886, 220] width 379 height 34
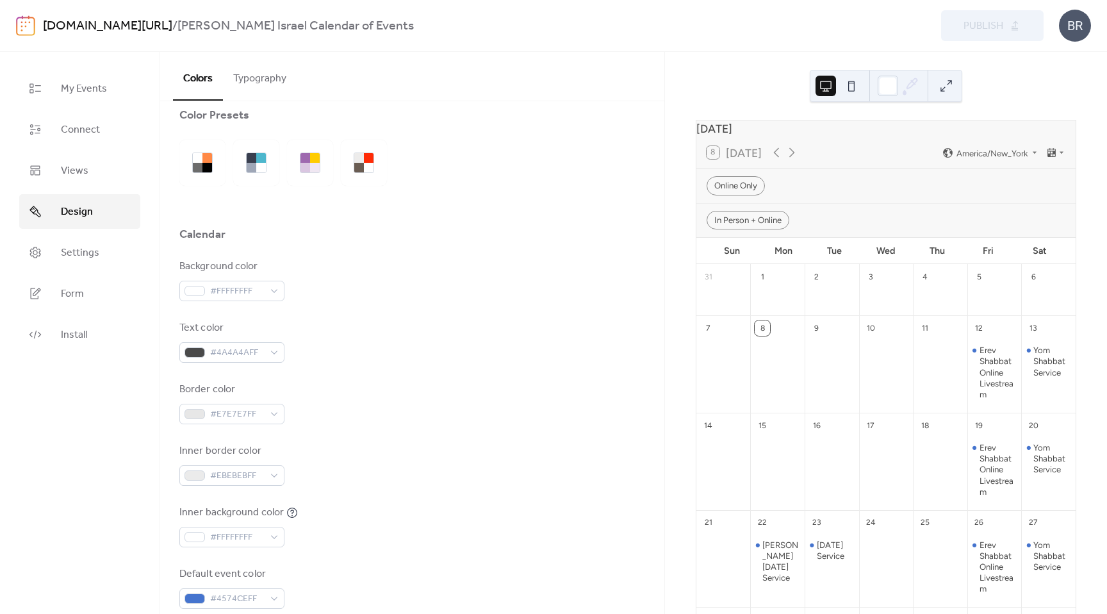
scroll to position [0, 0]
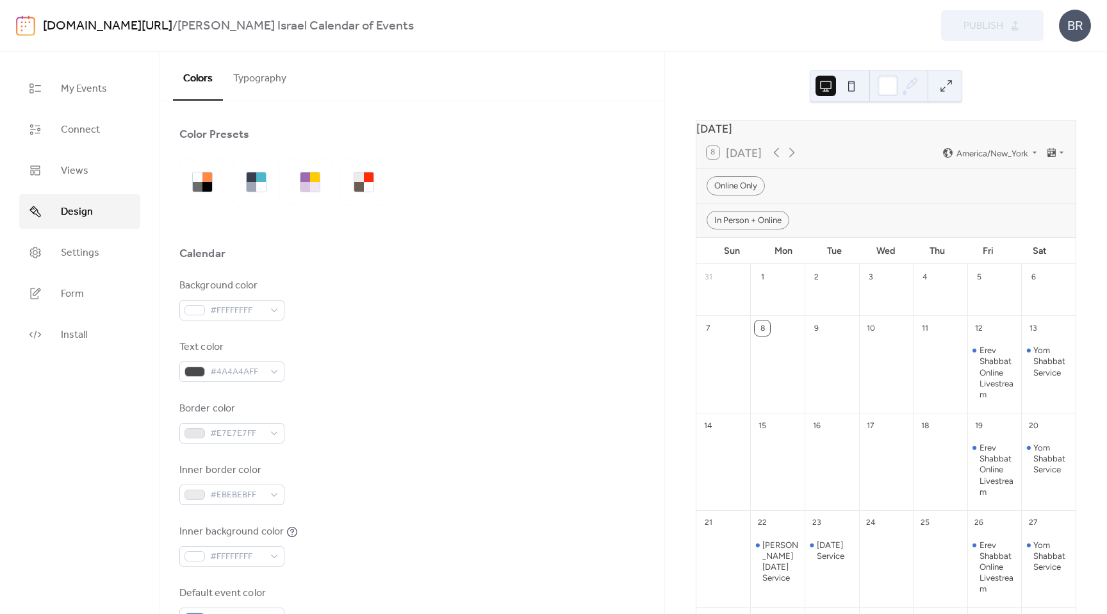
click at [246, 81] on button "Typography" at bounding box center [260, 75] width 74 height 47
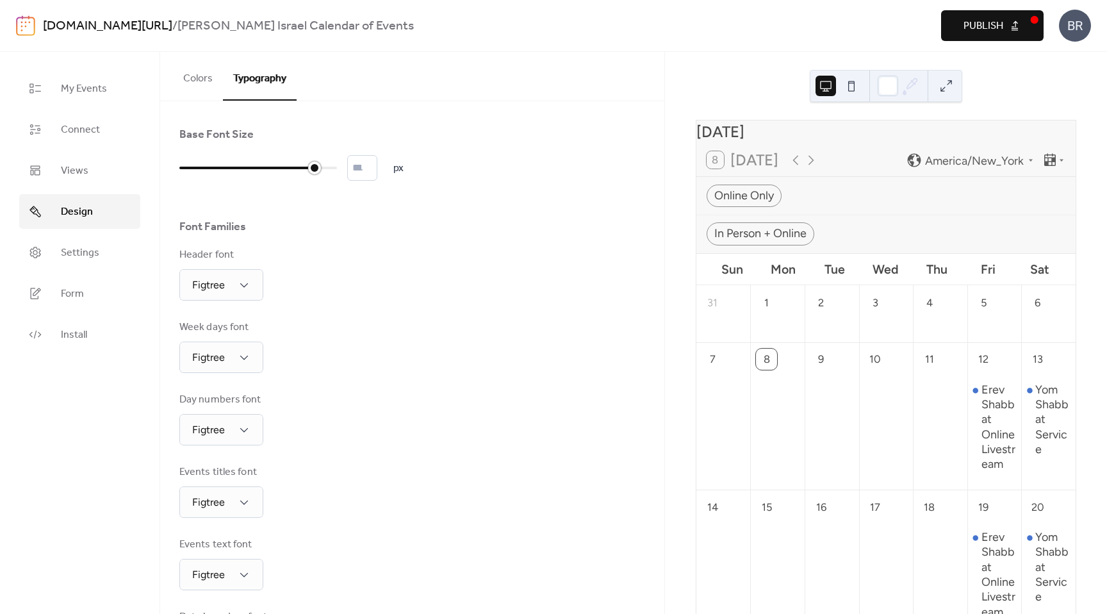
drag, startPoint x: 240, startPoint y: 167, endPoint x: 321, endPoint y: 162, distance: 81.6
click at [312, 166] on div at bounding box center [314, 168] width 13 height 13
click at [988, 19] on span "Publish" at bounding box center [984, 26] width 40 height 15
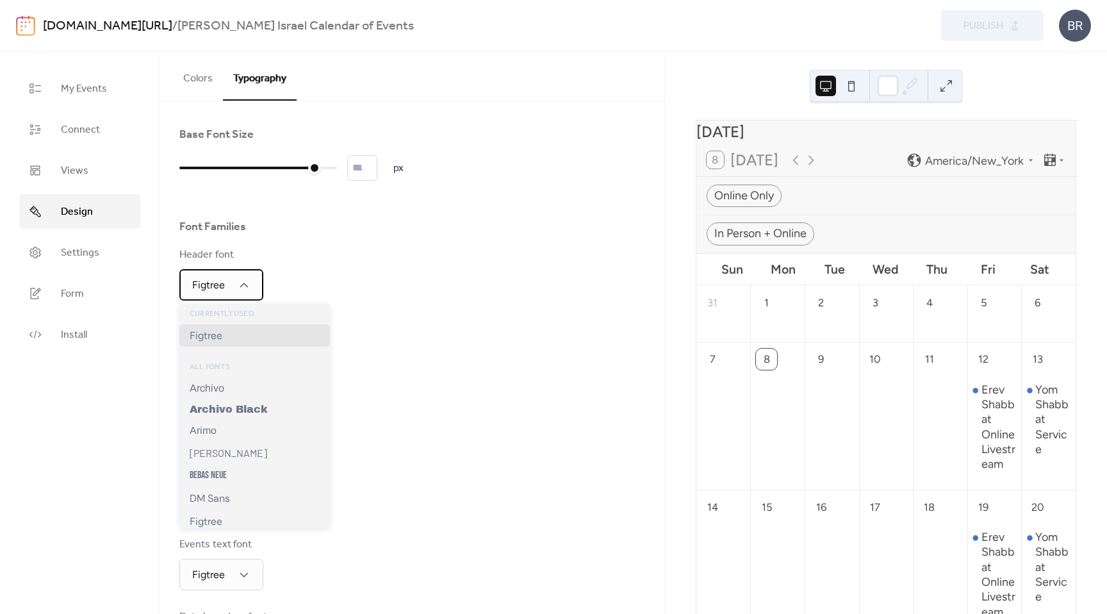
click at [254, 285] on div "Figtree" at bounding box center [221, 284] width 84 height 31
click at [240, 404] on span "Archivo Black" at bounding box center [229, 409] width 78 height 11
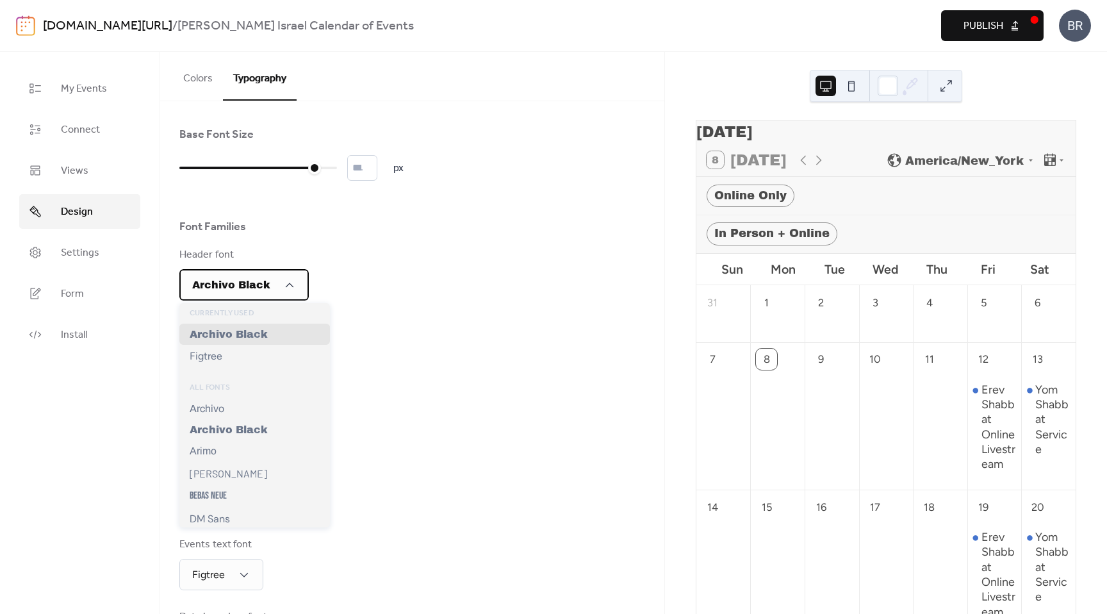
click at [272, 279] on div "Archivo Black" at bounding box center [243, 284] width 129 height 31
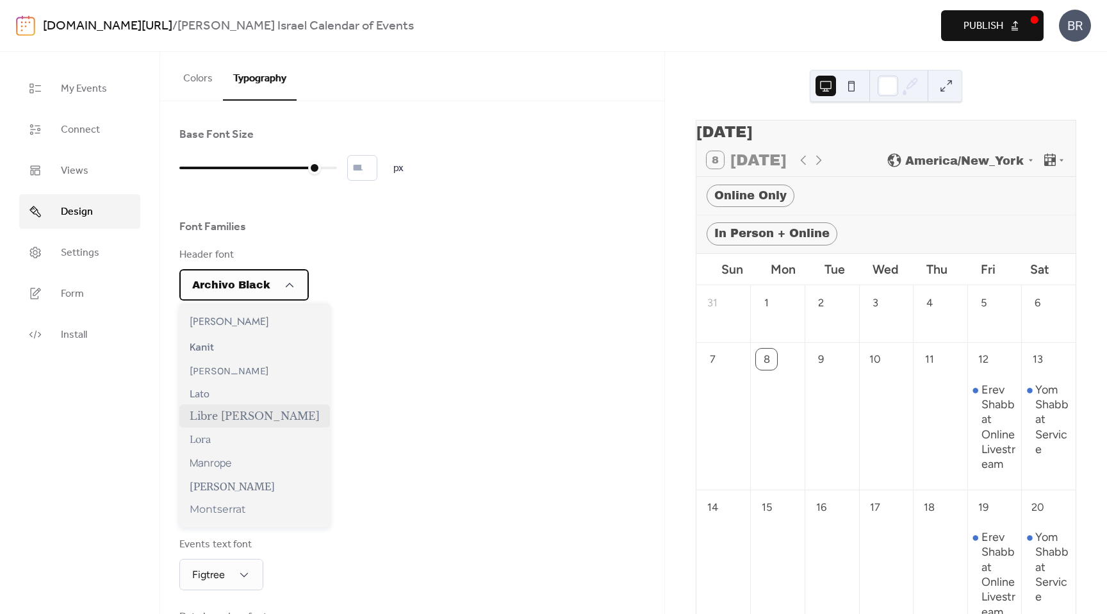
scroll to position [388, 0]
click at [235, 420] on span "Libre Baskerville" at bounding box center [255, 414] width 130 height 13
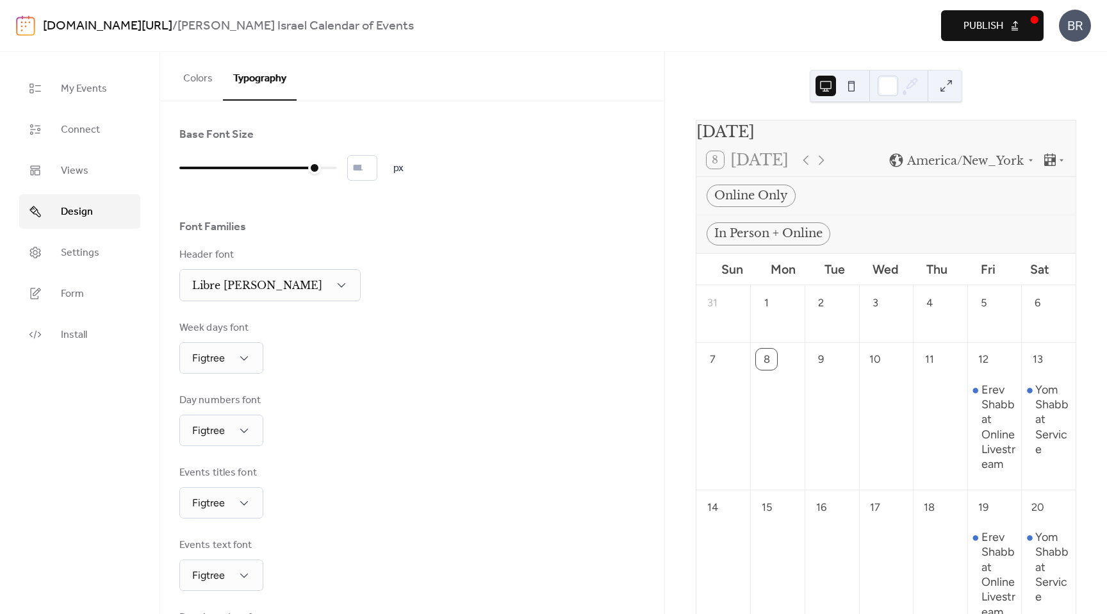
click at [996, 19] on span "Publish" at bounding box center [984, 26] width 40 height 15
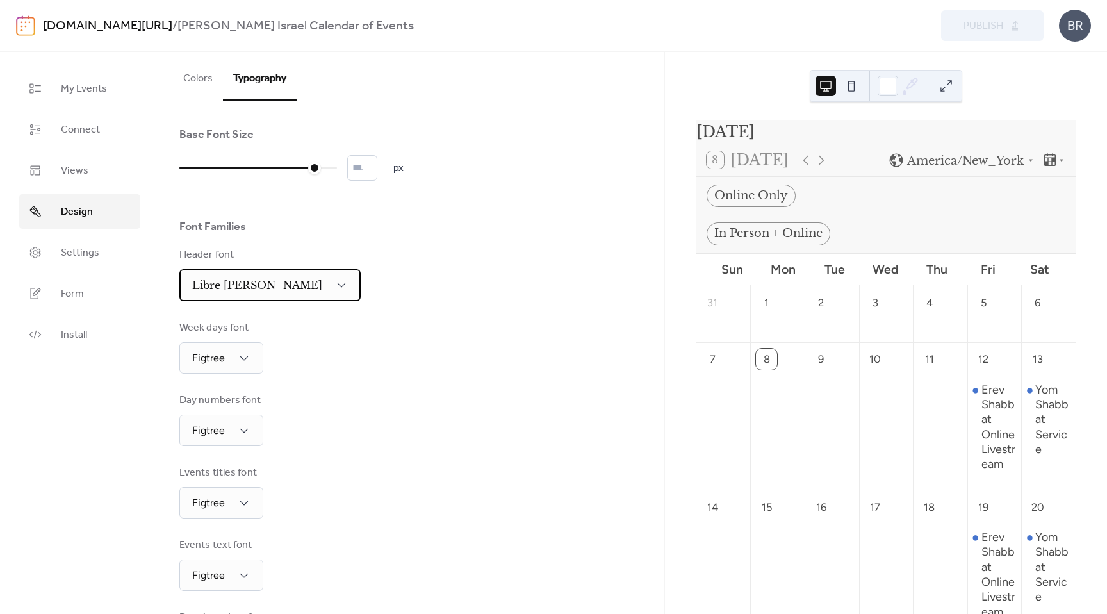
click at [266, 284] on span "Libre Baskerville" at bounding box center [257, 285] width 130 height 13
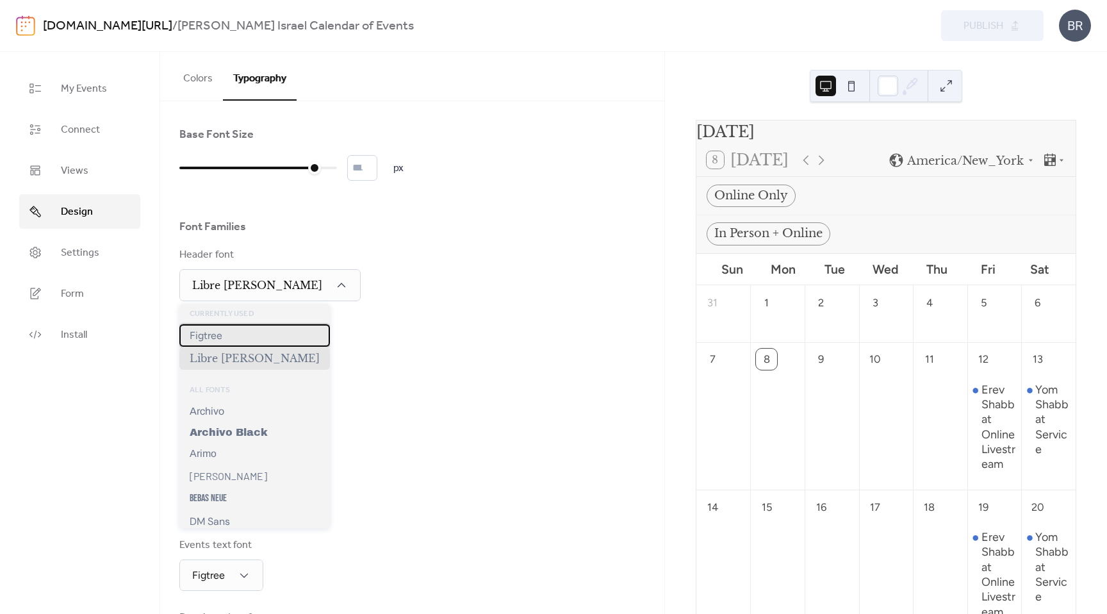
click at [215, 340] on span "Figtree" at bounding box center [206, 335] width 33 height 12
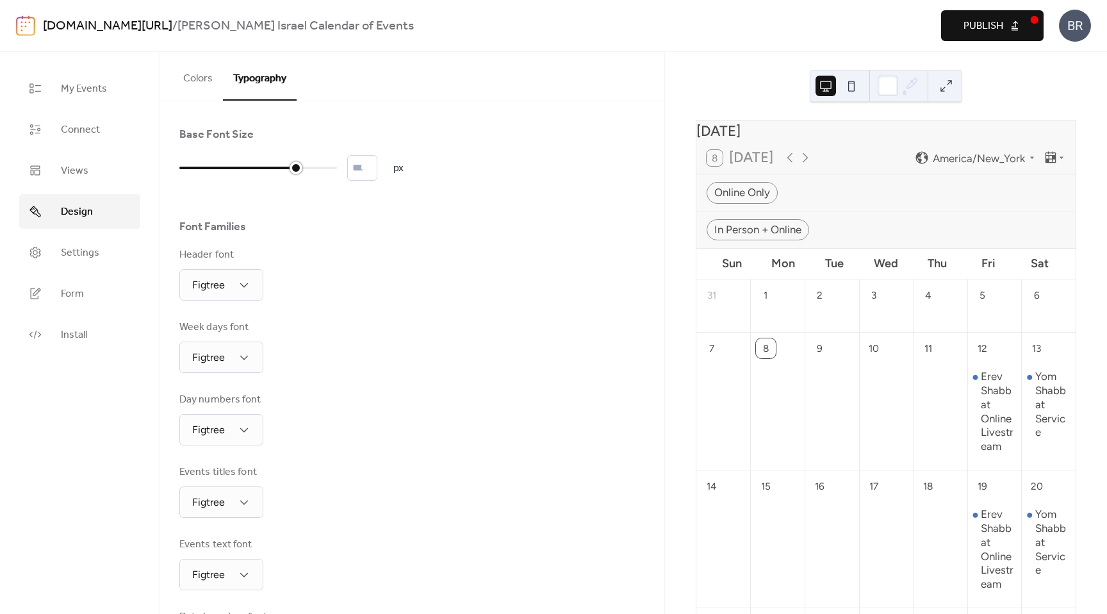
type input "**"
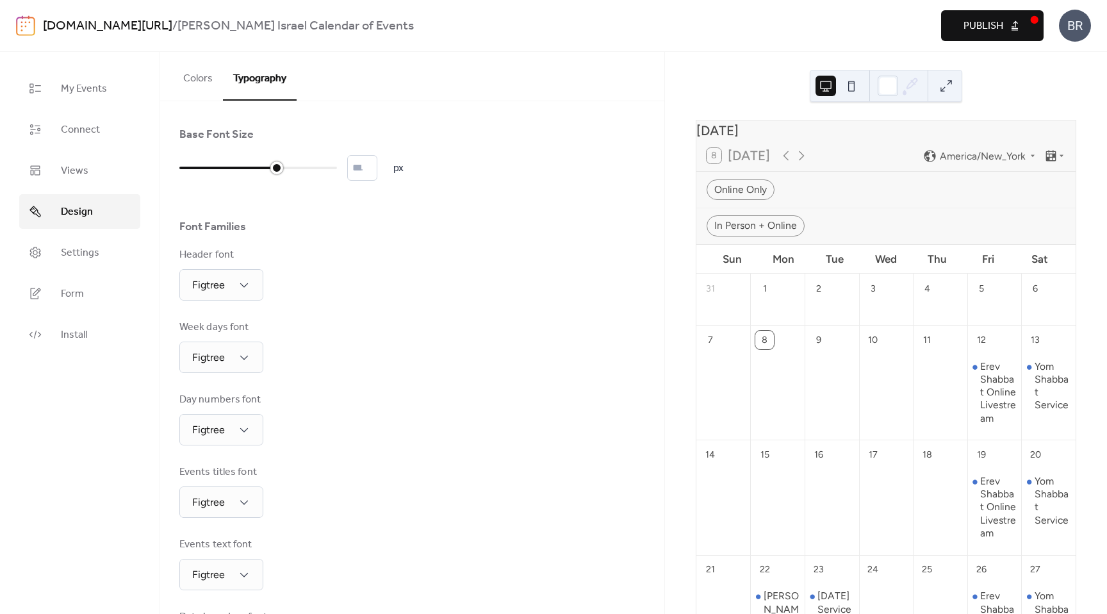
drag, startPoint x: 313, startPoint y: 166, endPoint x: 285, endPoint y: 173, distance: 29.1
click at [285, 173] on div at bounding box center [258, 168] width 158 height 21
click at [976, 26] on span "Publish" at bounding box center [984, 26] width 40 height 15
